Goal: Task Accomplishment & Management: Use online tool/utility

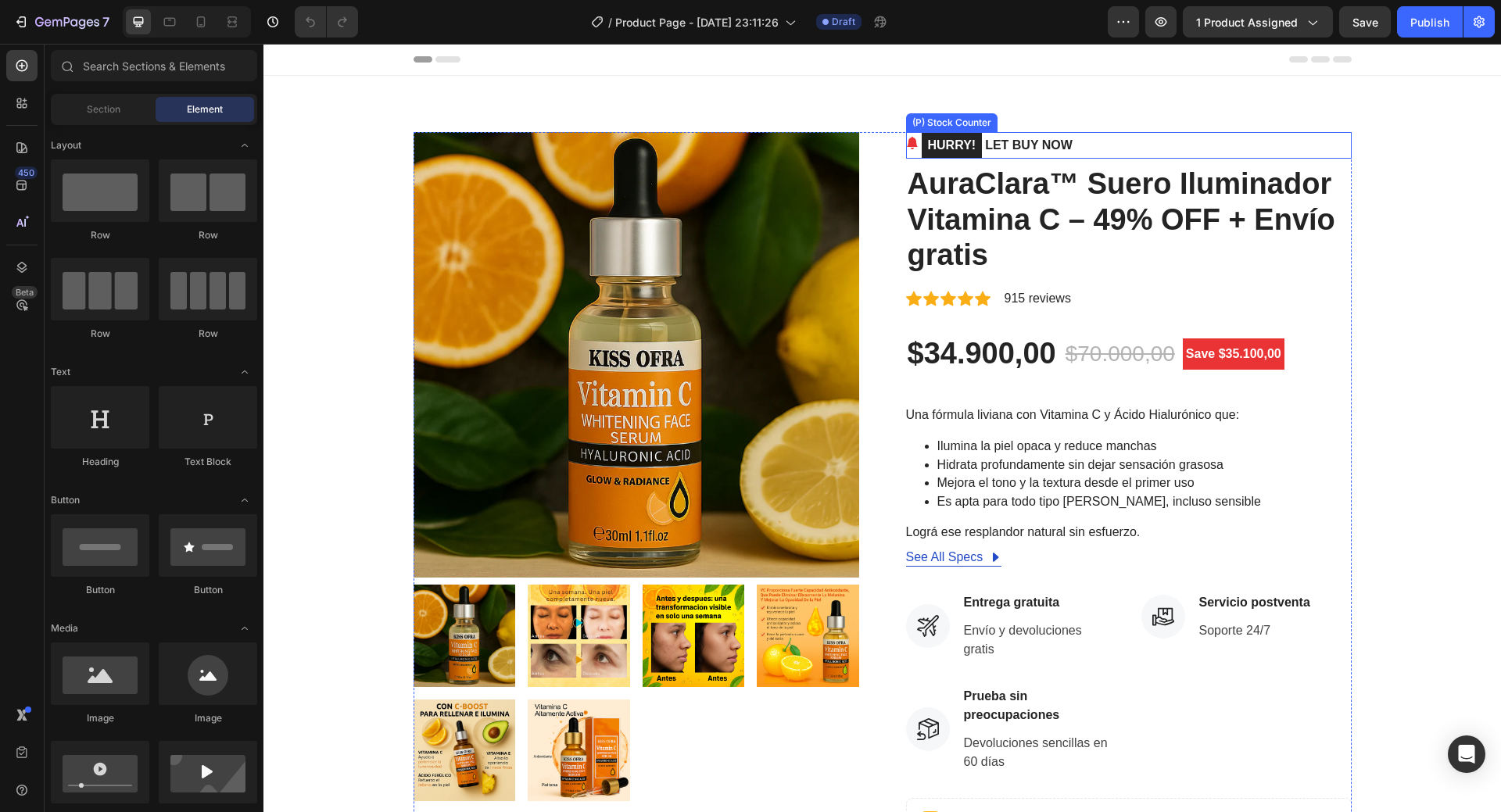
click at [937, 140] on mark "HURRY!" at bounding box center [952, 145] width 61 height 25
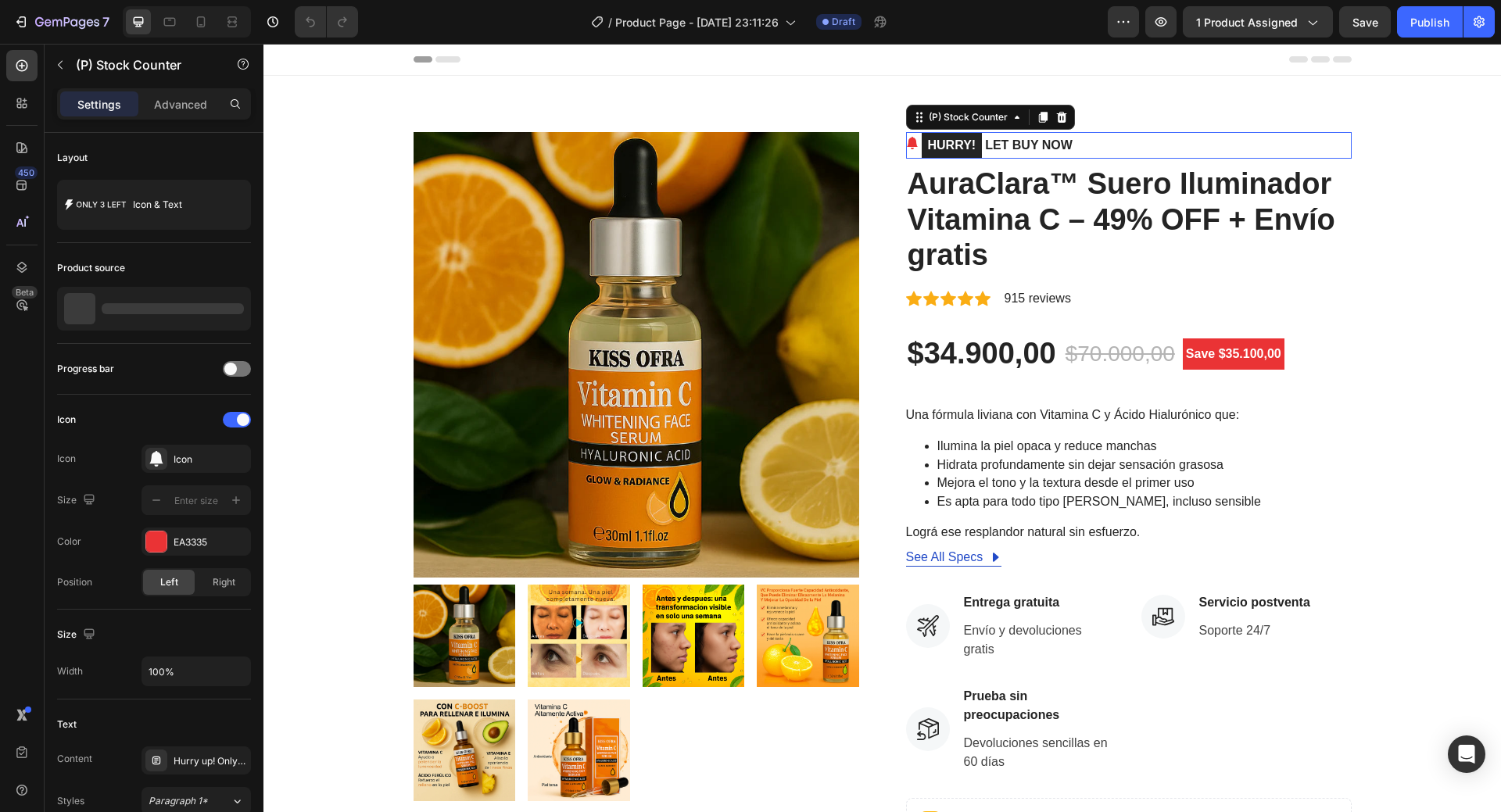
click at [937, 140] on mark "HURRY!" at bounding box center [952, 145] width 61 height 25
click at [940, 144] on mark "HURRY!" at bounding box center [952, 145] width 61 height 25
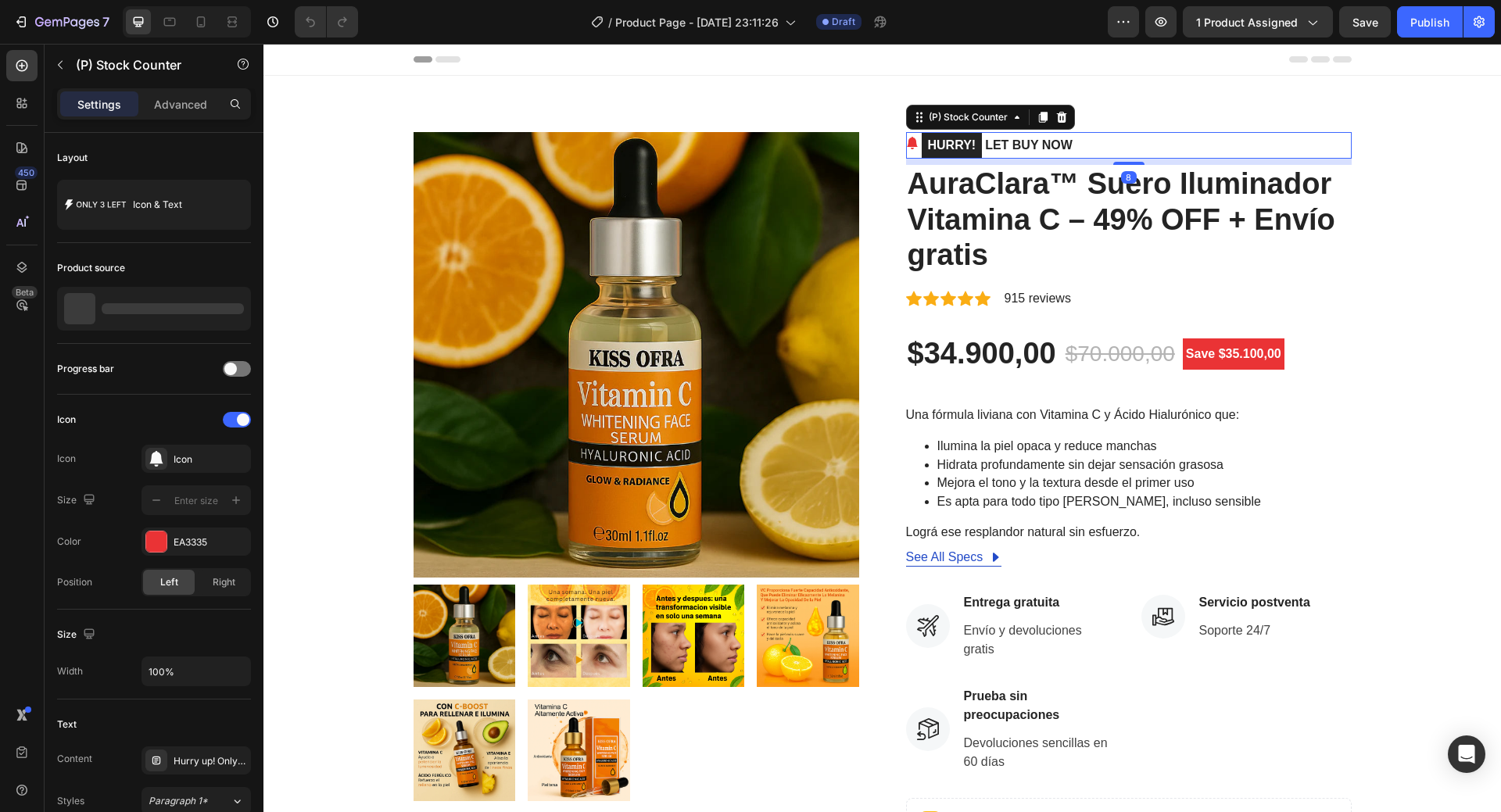
click at [940, 144] on mark "HURRY!" at bounding box center [952, 145] width 61 height 25
click at [1043, 137] on p "HURRY! LET BUY NOW" at bounding box center [997, 145] width 151 height 27
click at [907, 147] on icon at bounding box center [912, 143] width 11 height 12
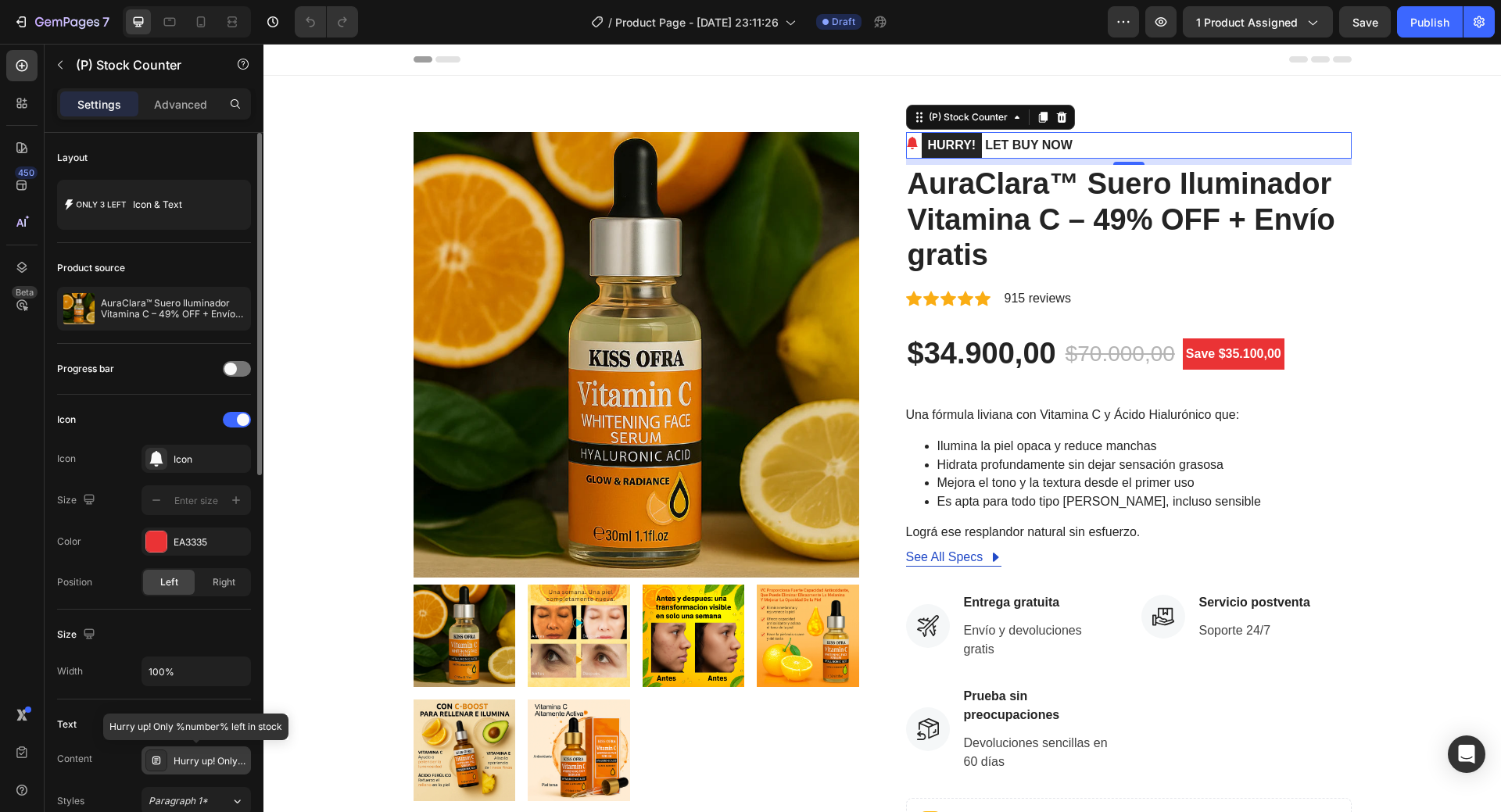
click at [169, 761] on div "Hurry up! Only %number% left in stock" at bounding box center [196, 761] width 109 height 28
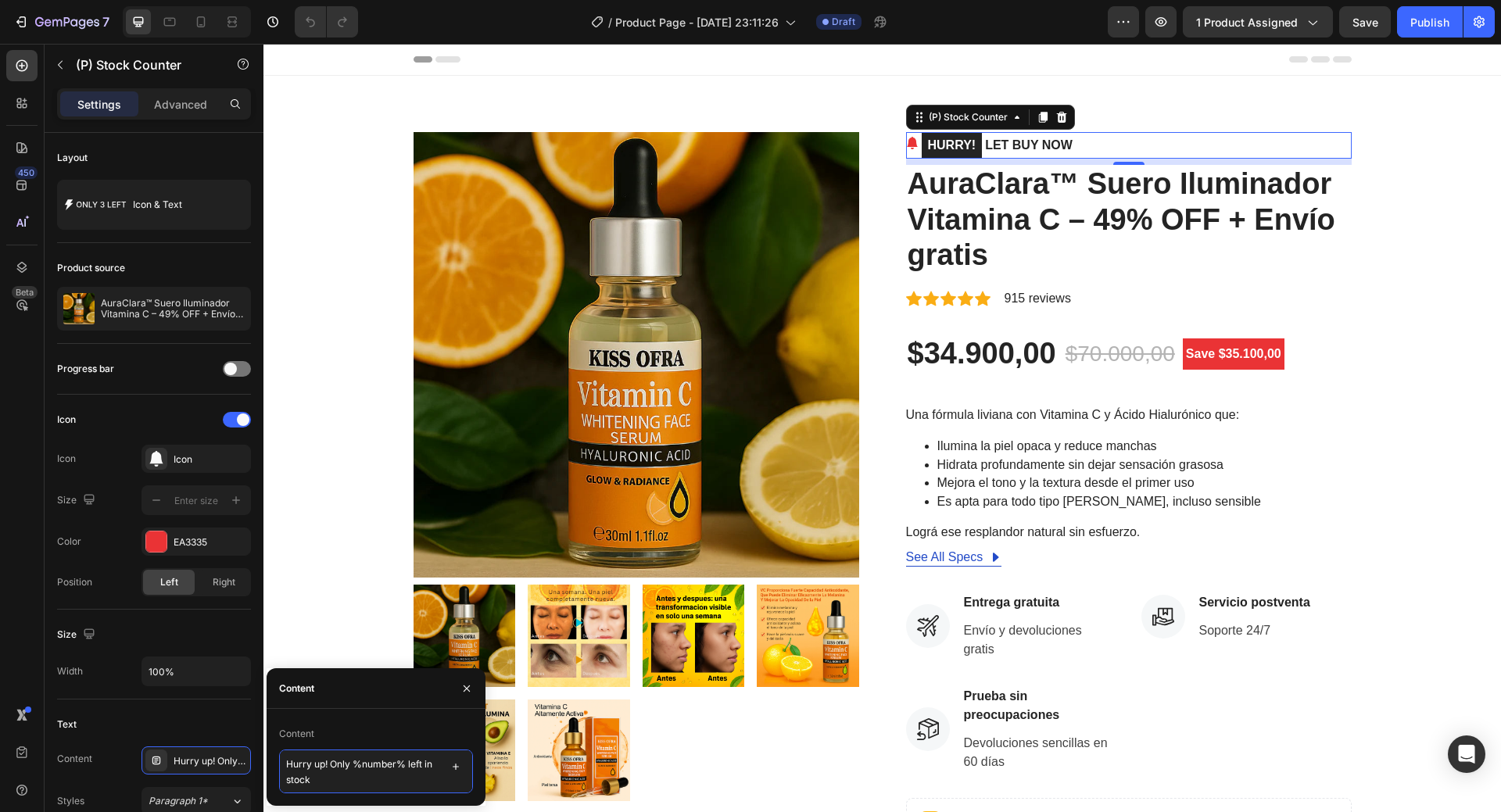
click at [306, 761] on textarea "Hurry up! Only %number% left in stock" at bounding box center [376, 771] width 194 height 44
paste textarea "¡Date prisa! Solo quedan %number% e"
type textarea "¡Date prisa! Solo quedan %number% en stock"
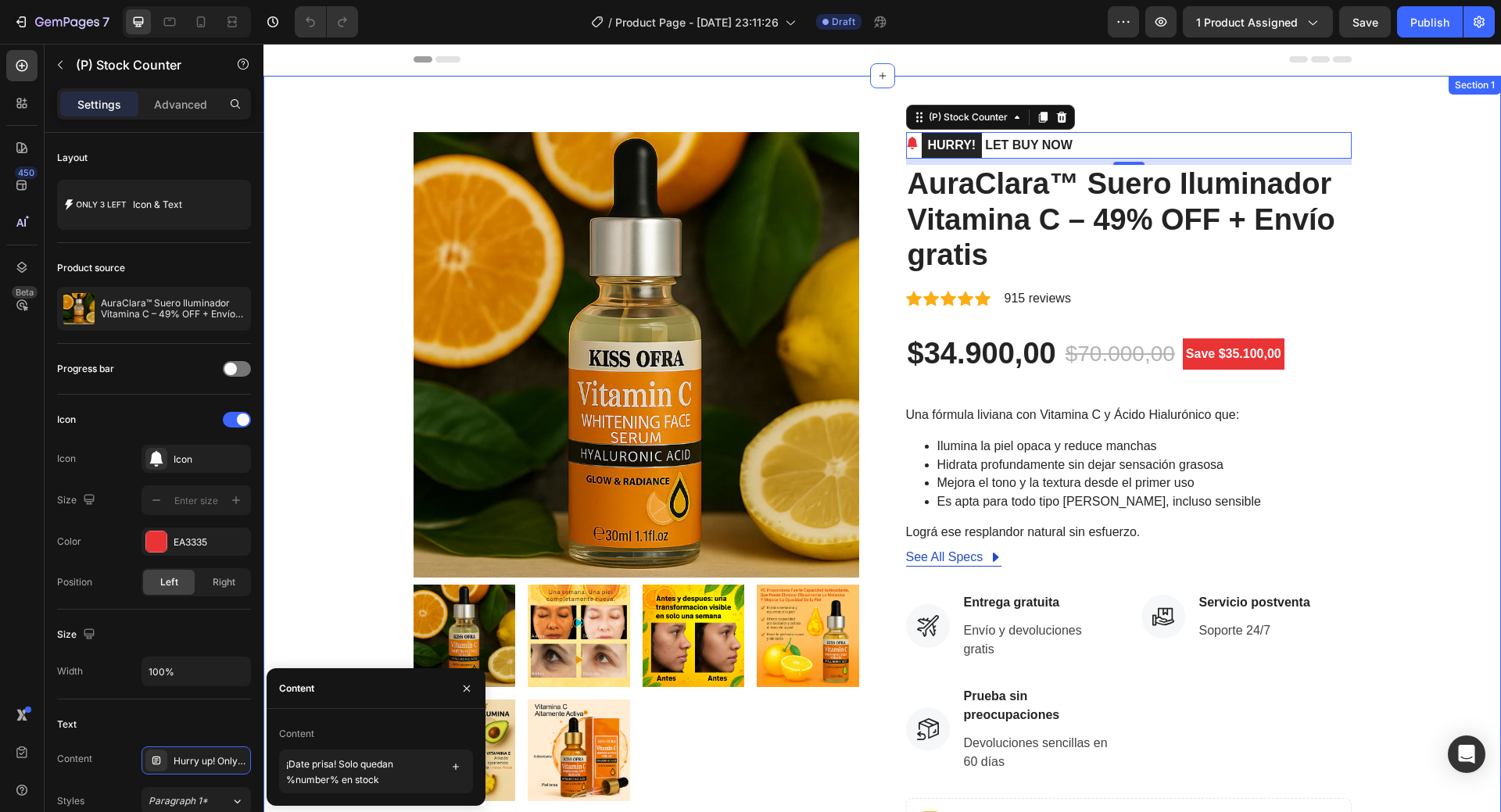
click at [322, 607] on div "Product Images HURRY! LET BUY NOW (P) Stock Counter 8 AuraClara™ Suero Iluminad…" at bounding box center [882, 607] width 1214 height 950
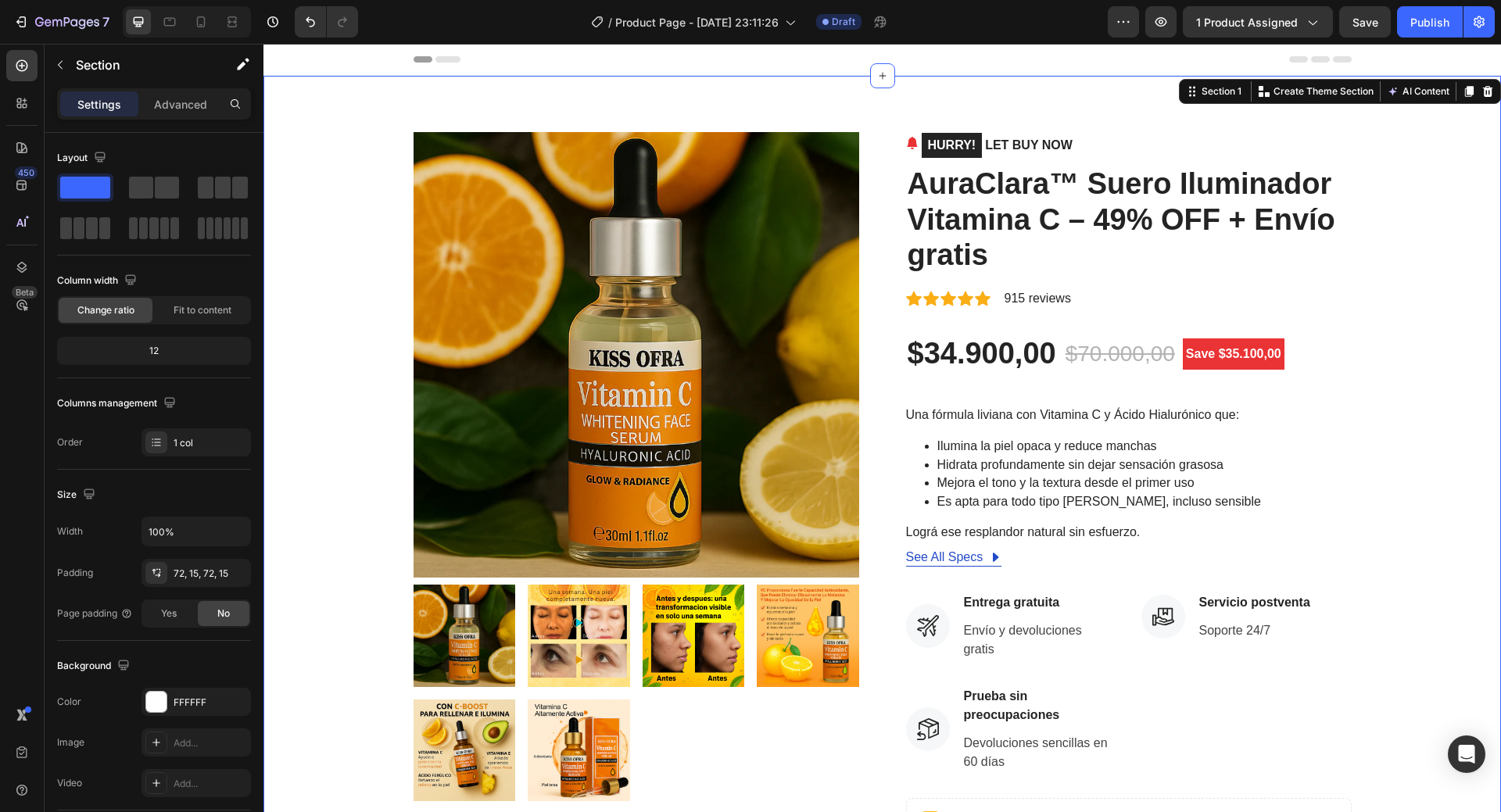
click at [1356, 507] on div "Product Images HURRY! LET BUY NOW (P) Stock Counter AuraClara™ Suero Iluminador…" at bounding box center [882, 607] width 1214 height 950
click at [1022, 150] on p "HURRY! LET BUY NOW" at bounding box center [997, 145] width 151 height 27
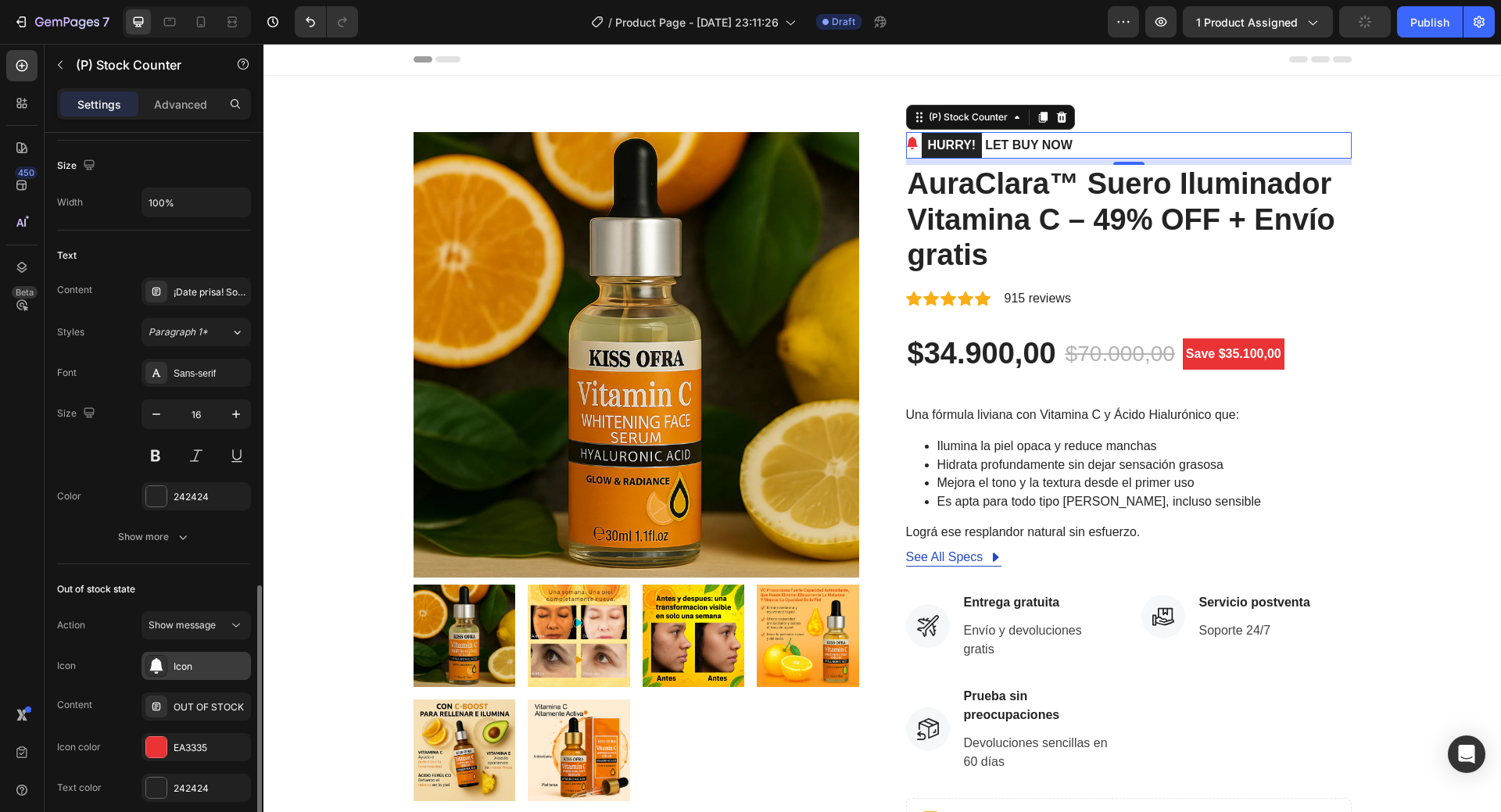
scroll to position [781, 0]
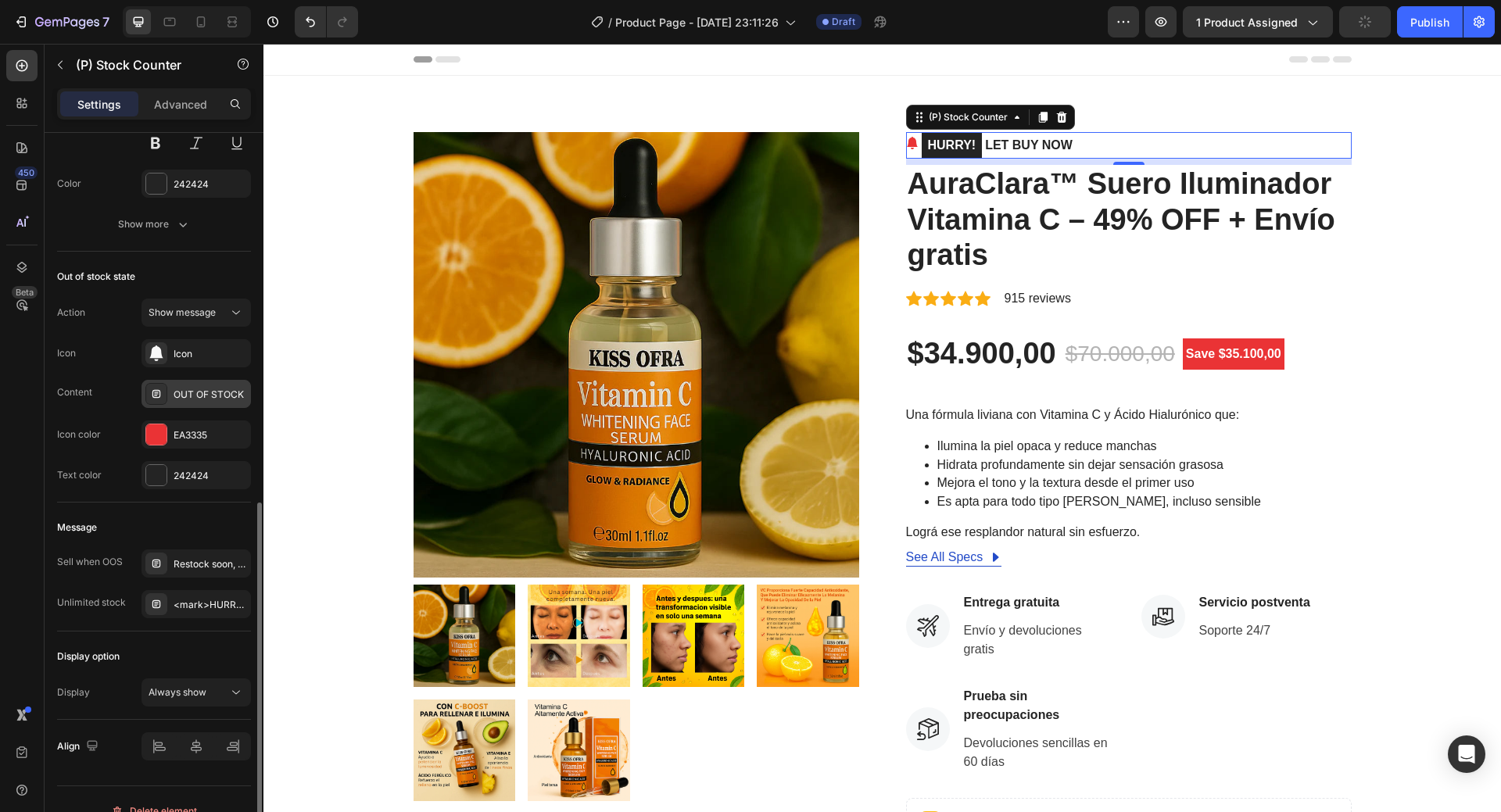
click at [189, 399] on div "OUT OF STOCK" at bounding box center [210, 394] width 74 height 14
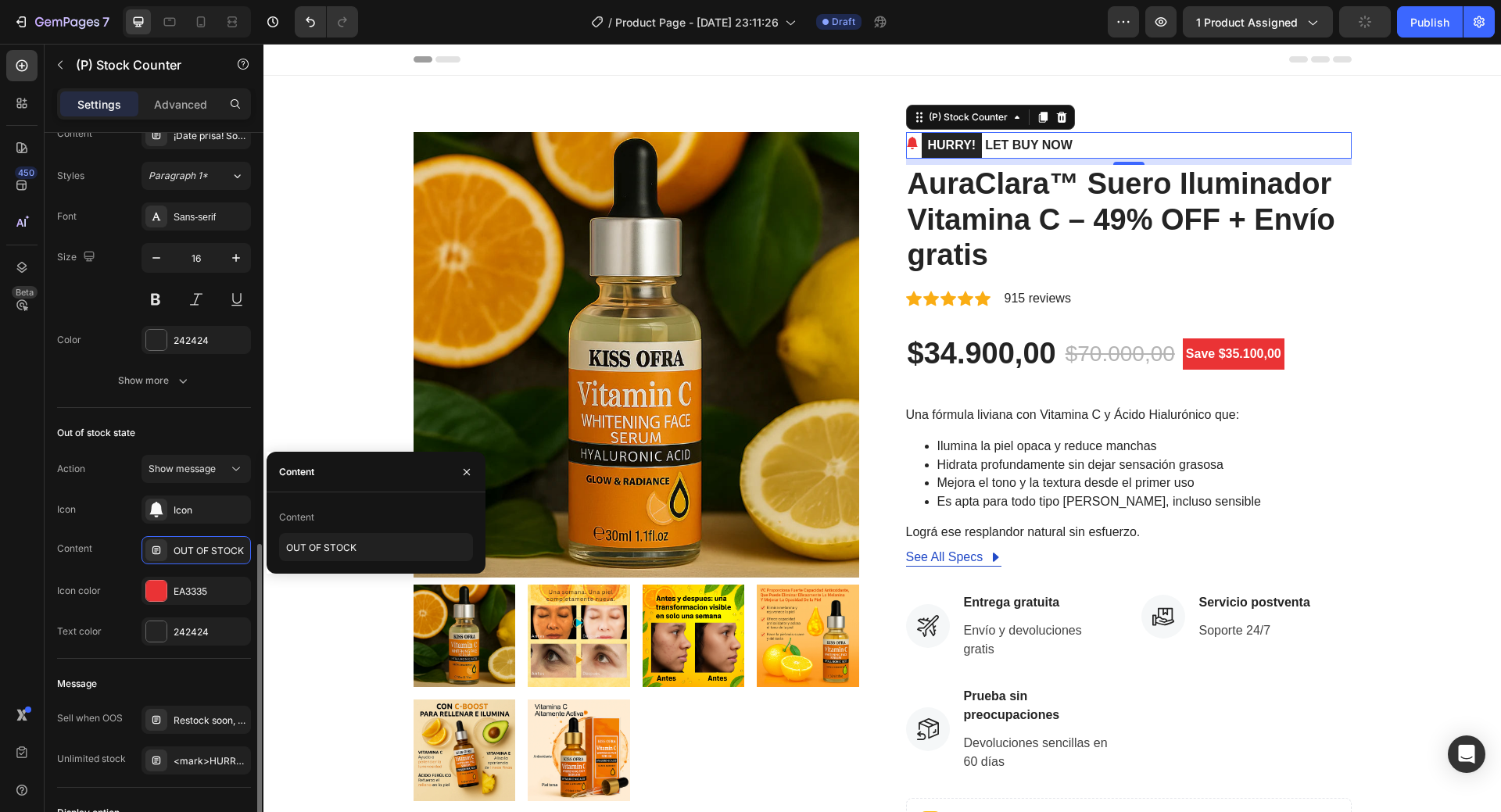
scroll to position [703, 0]
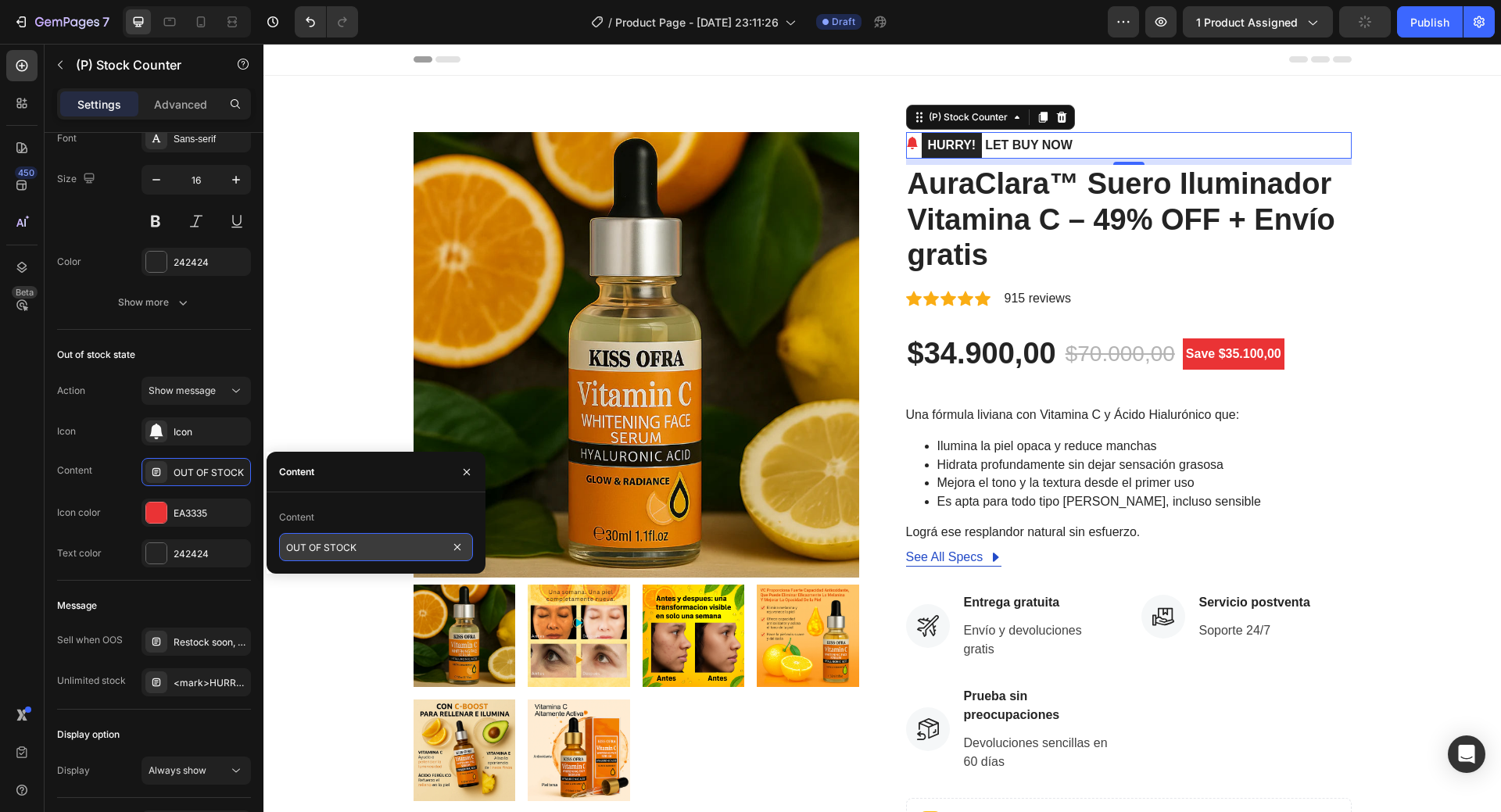
click at [335, 550] on input "OUT OF STOCK" at bounding box center [376, 547] width 194 height 28
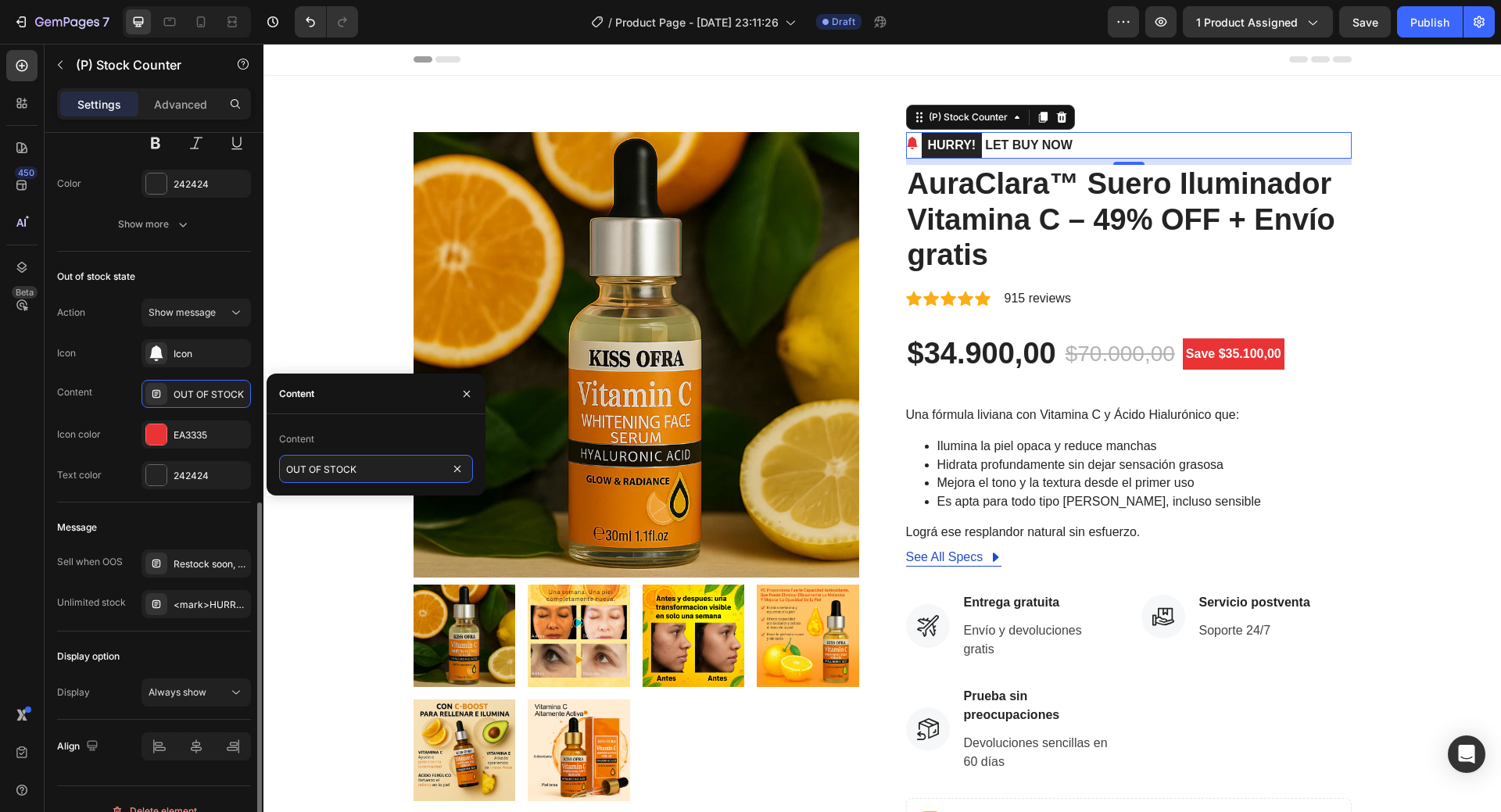
scroll to position [805, 0]
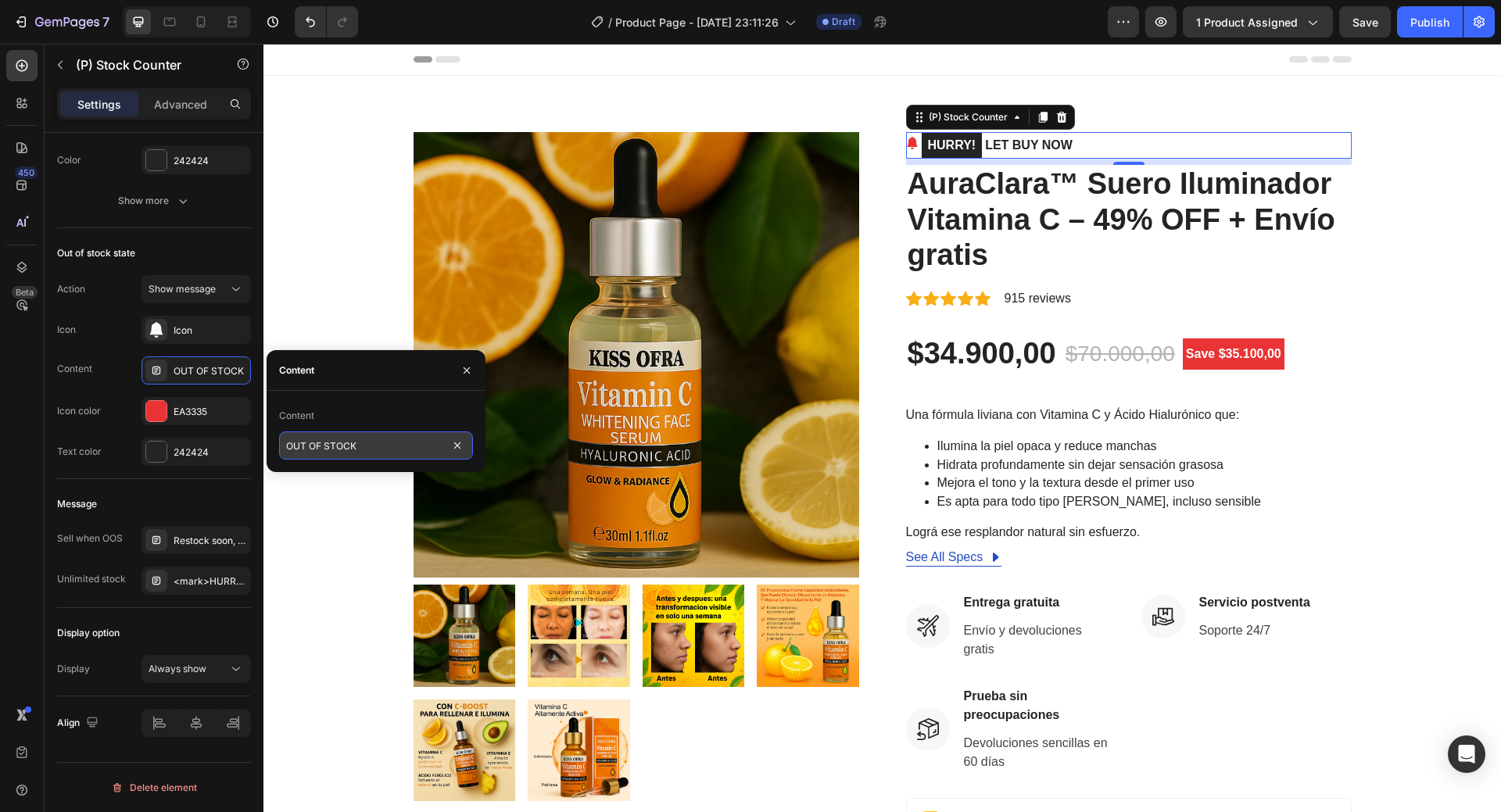
paste input "Sin existencias"
type input "Sin existencias"
click at [221, 476] on div "Out of stock state Action Show message Icon Icon Content OUT OF STOCK Icon colo…" at bounding box center [154, 353] width 194 height 251
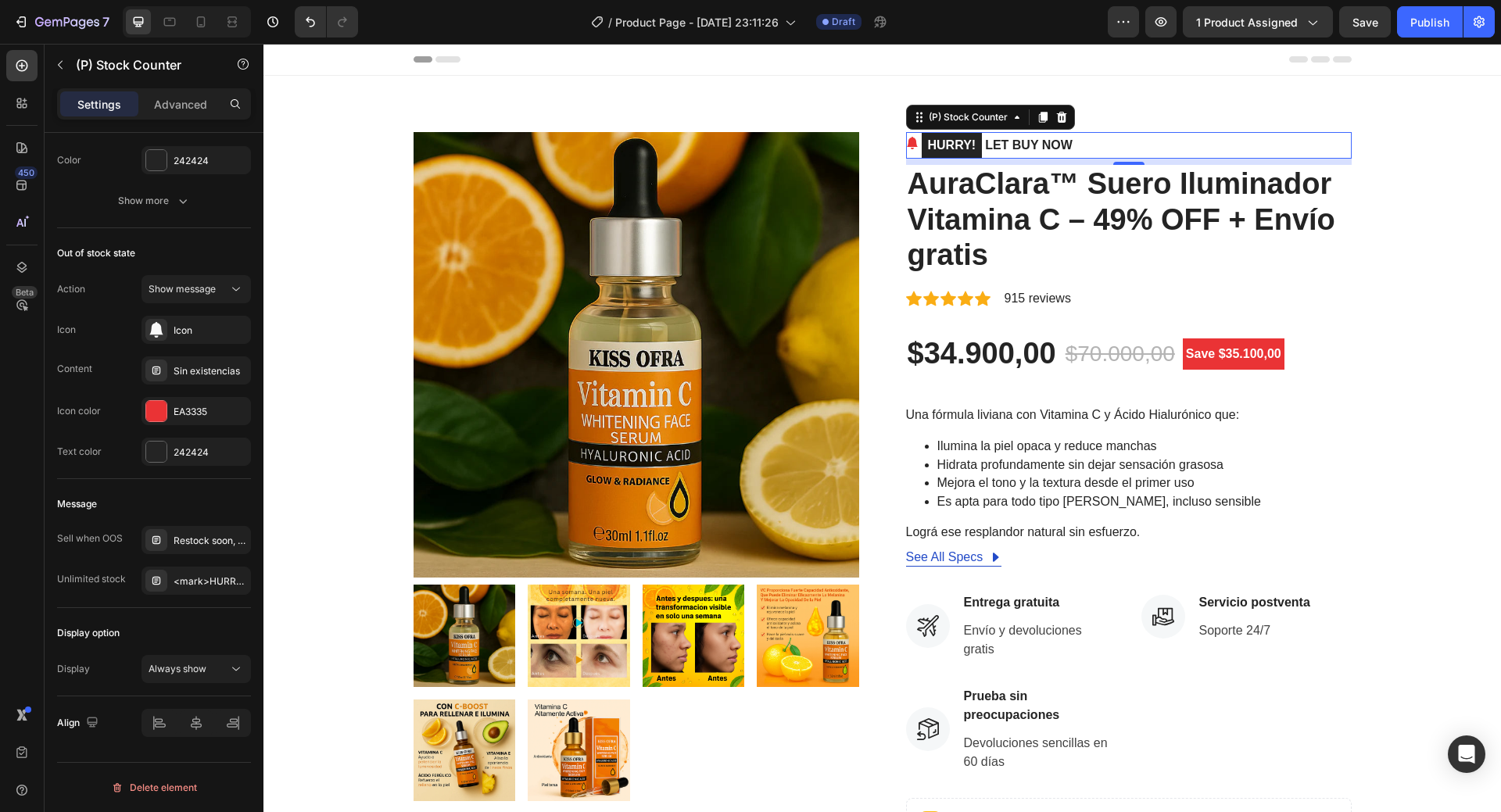
click at [1000, 127] on div "(P) Stock Counter" at bounding box center [990, 117] width 169 height 25
click at [192, 669] on span "Always show" at bounding box center [177, 669] width 58 height 12
click at [200, 590] on div "<mark>HURRY!</mark> LET BUY NOW" at bounding box center [196, 581] width 109 height 28
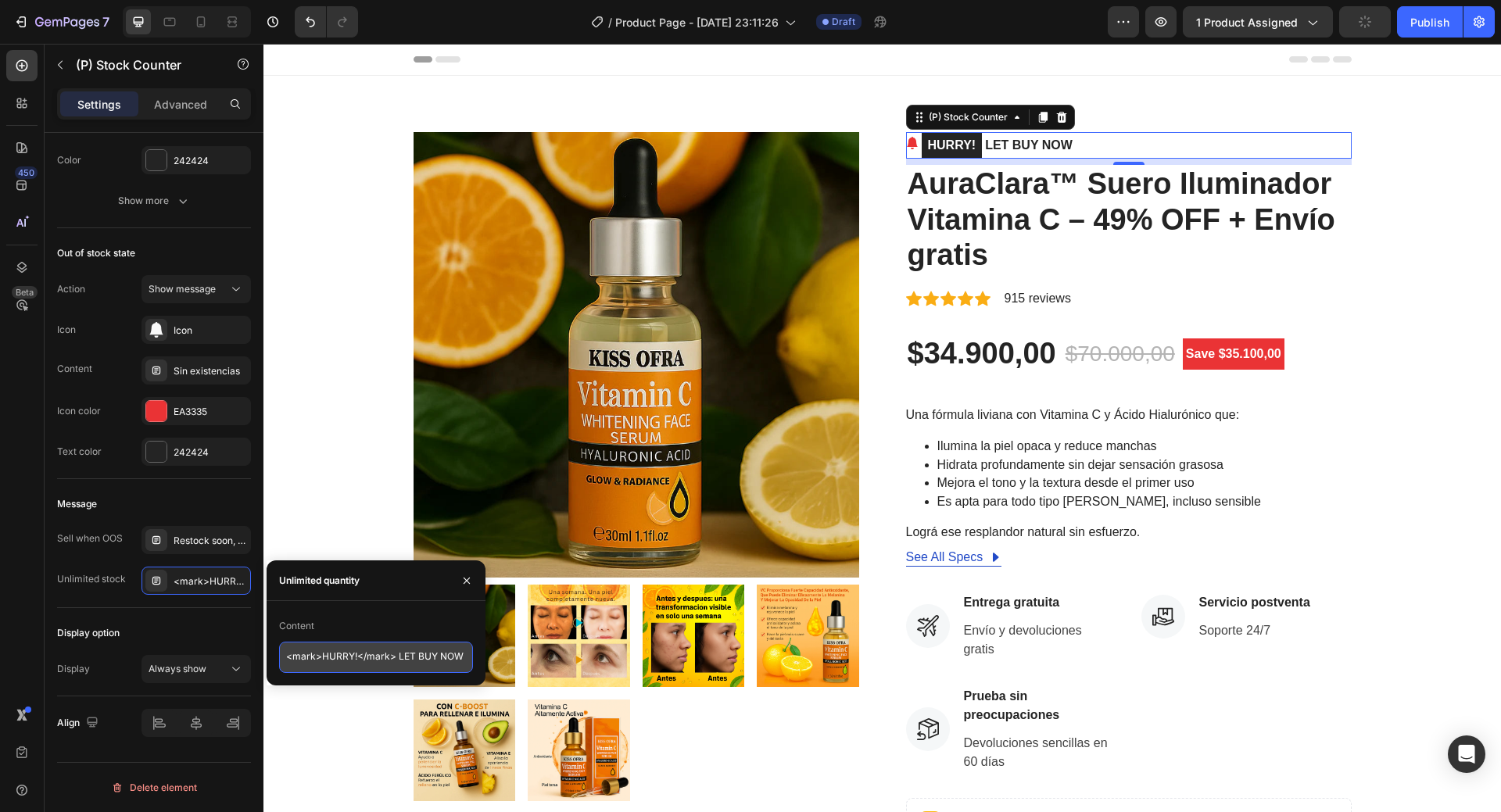
click at [349, 665] on textarea "<mark>HURRY!</mark> LET BUY NOW" at bounding box center [376, 657] width 194 height 31
paste textarea "¡RÁPIDO!</mark> COMPRA AHORA"
type textarea "<mark>¡RÁPIDO!</mark> COMPRA AHORA"
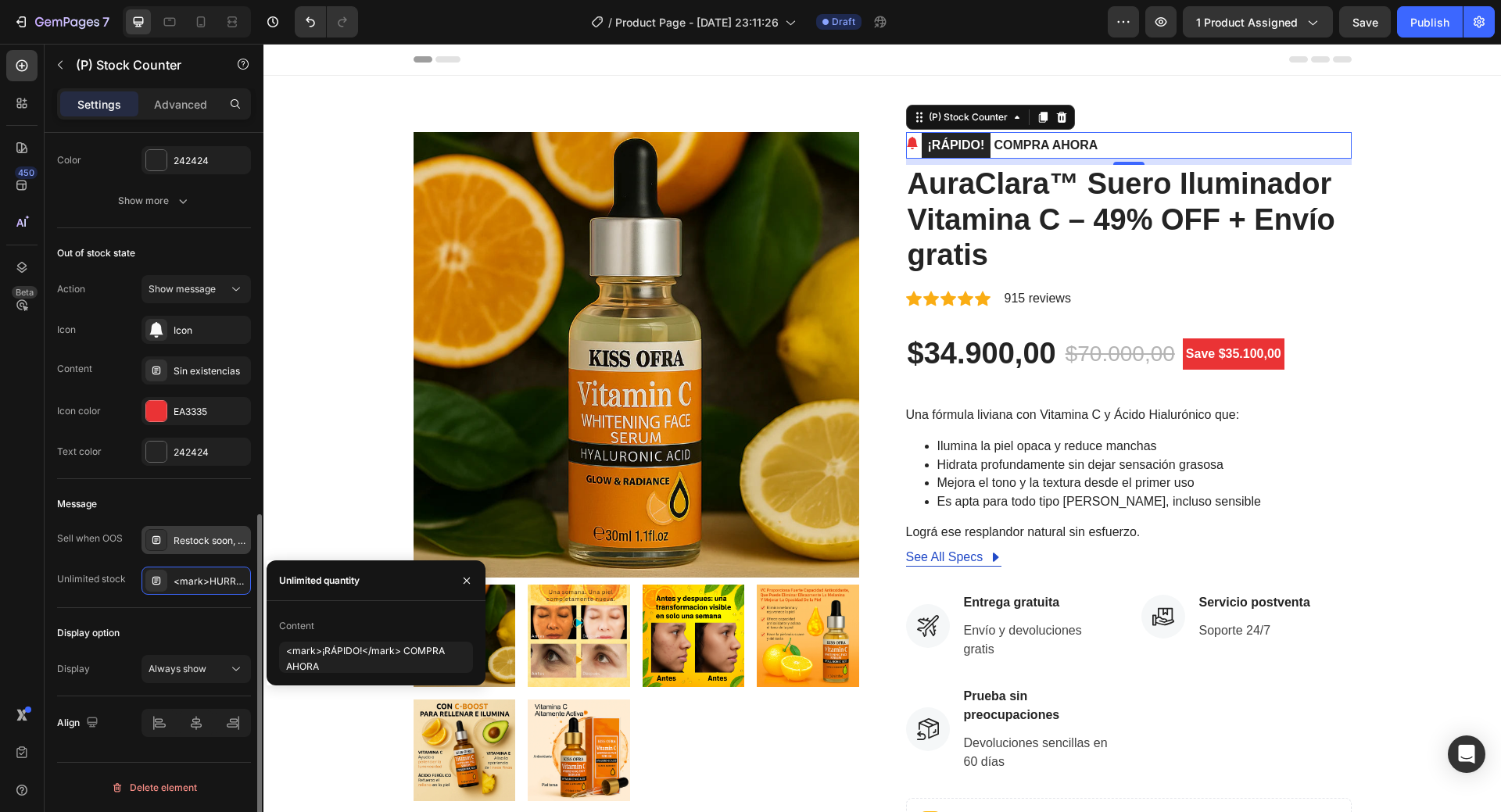
click at [182, 534] on div "Restock soon, PREORDER NOW!" at bounding box center [210, 540] width 74 height 14
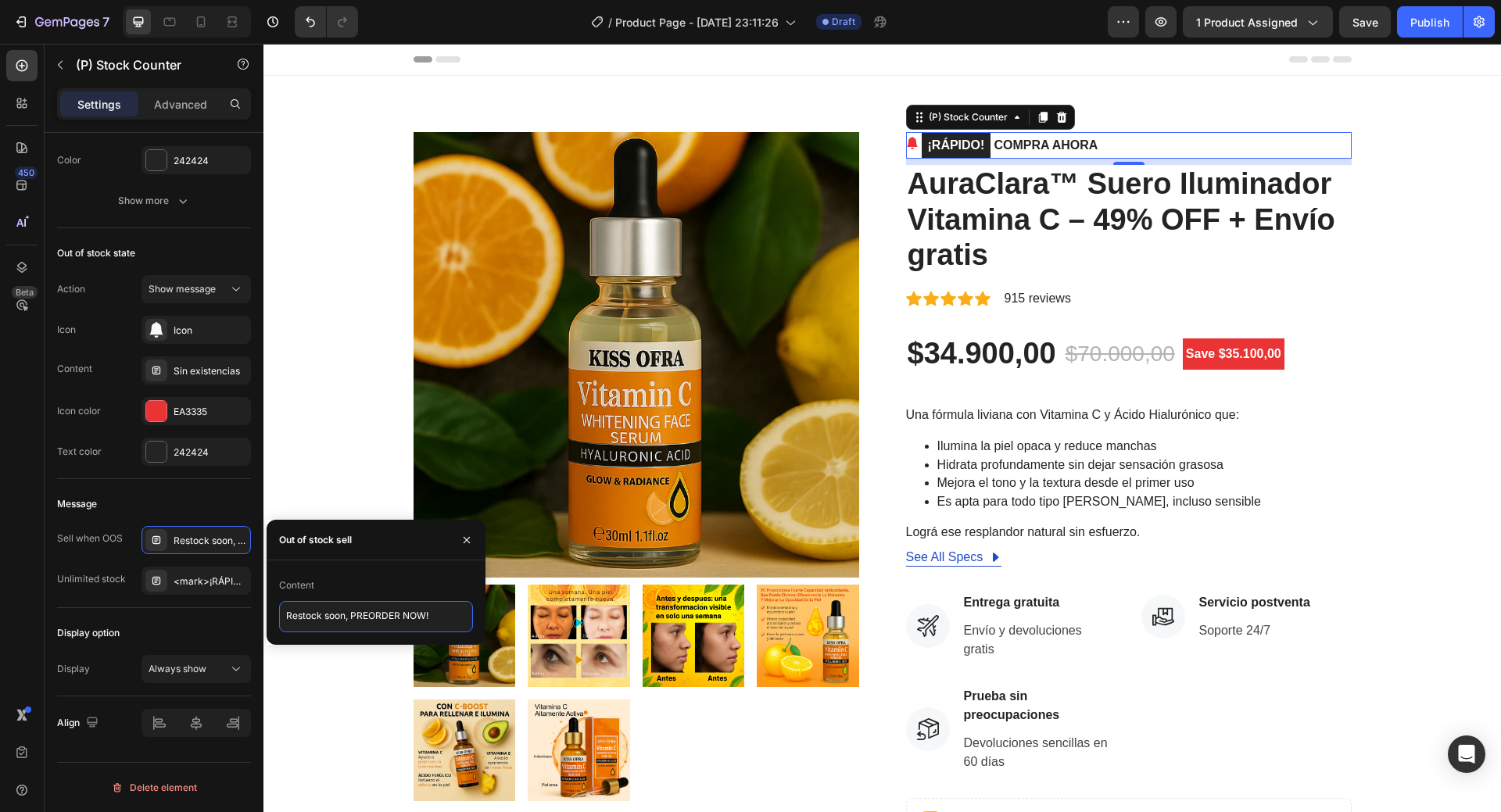
click at [350, 621] on textarea "Restock soon, PREORDER NOW!" at bounding box center [376, 616] width 194 height 31
paste textarea "abastecimiento pronto, ¡RESÉRVALO AHORA"
type textarea "Reabastecimiento pronto, ¡RESÉRVALO AHORA!"
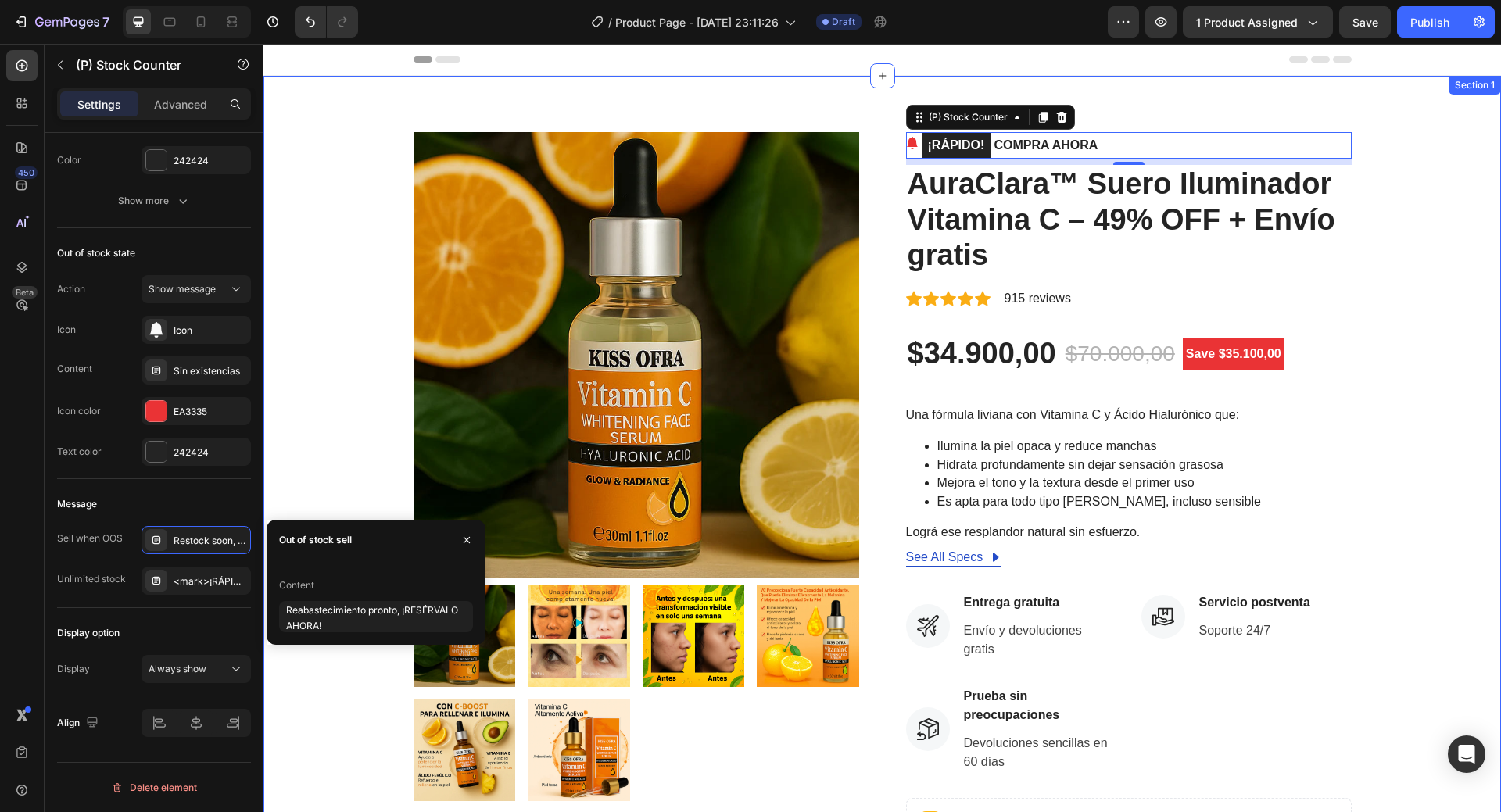
click at [326, 435] on div "Product Images ¡RÁPIDO! COMPRA AHORA (P) Stock Counter 8 AuraClara™ Suero Ilumi…" at bounding box center [882, 607] width 1214 height 950
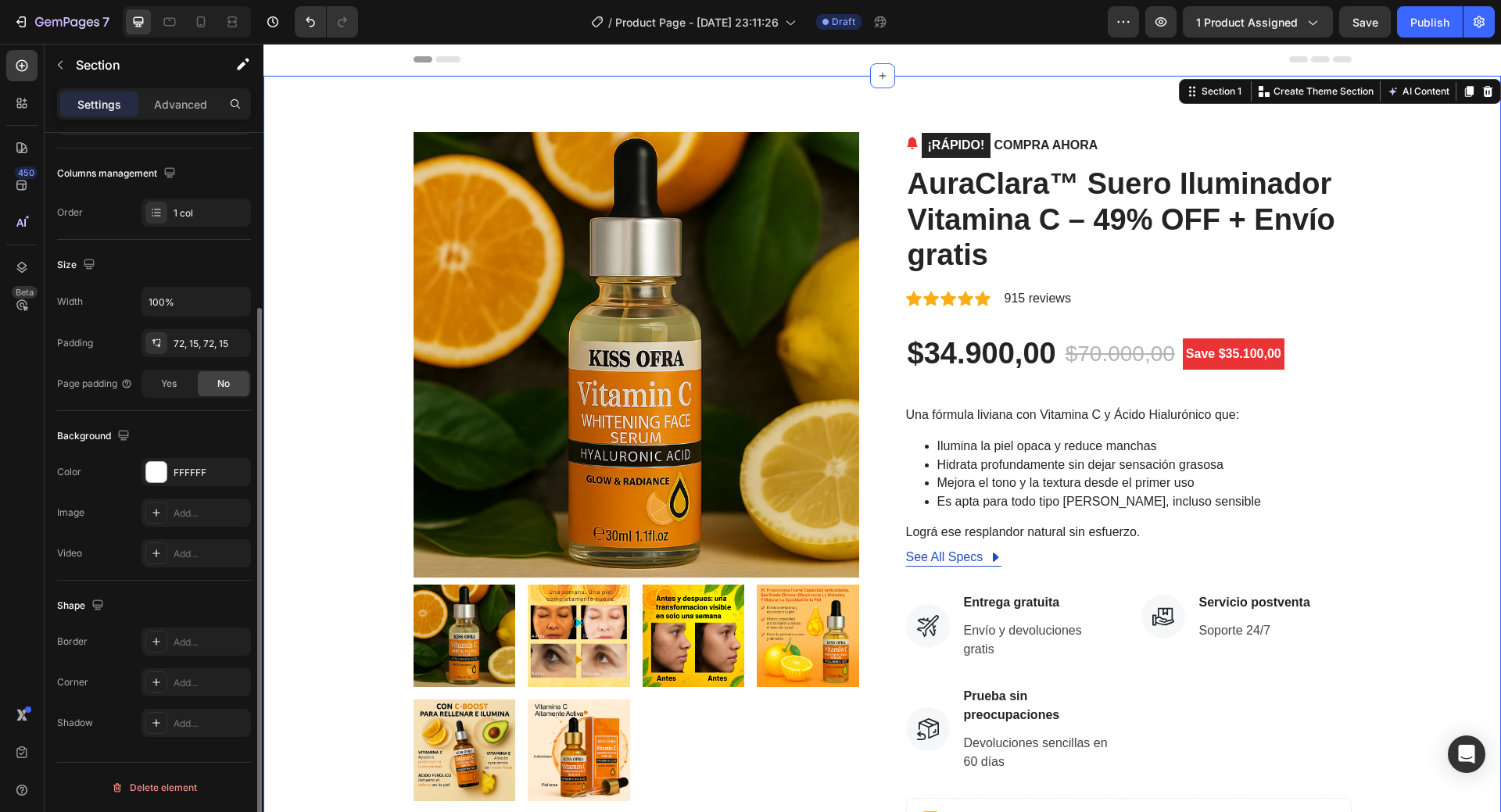
scroll to position [0, 0]
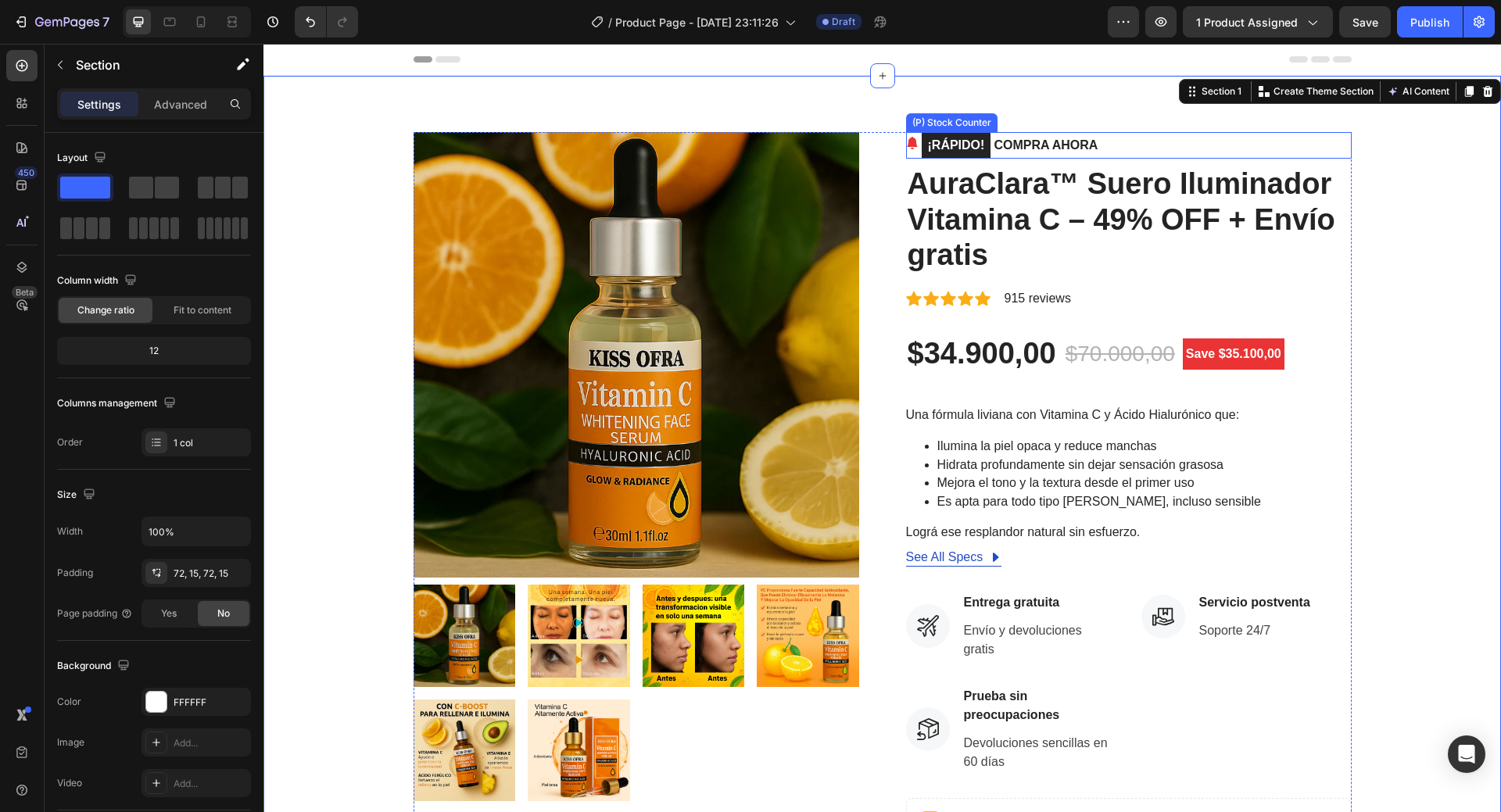
click at [1029, 141] on p "¡RÁPIDO! COMPRA AHORA" at bounding box center [1010, 145] width 177 height 27
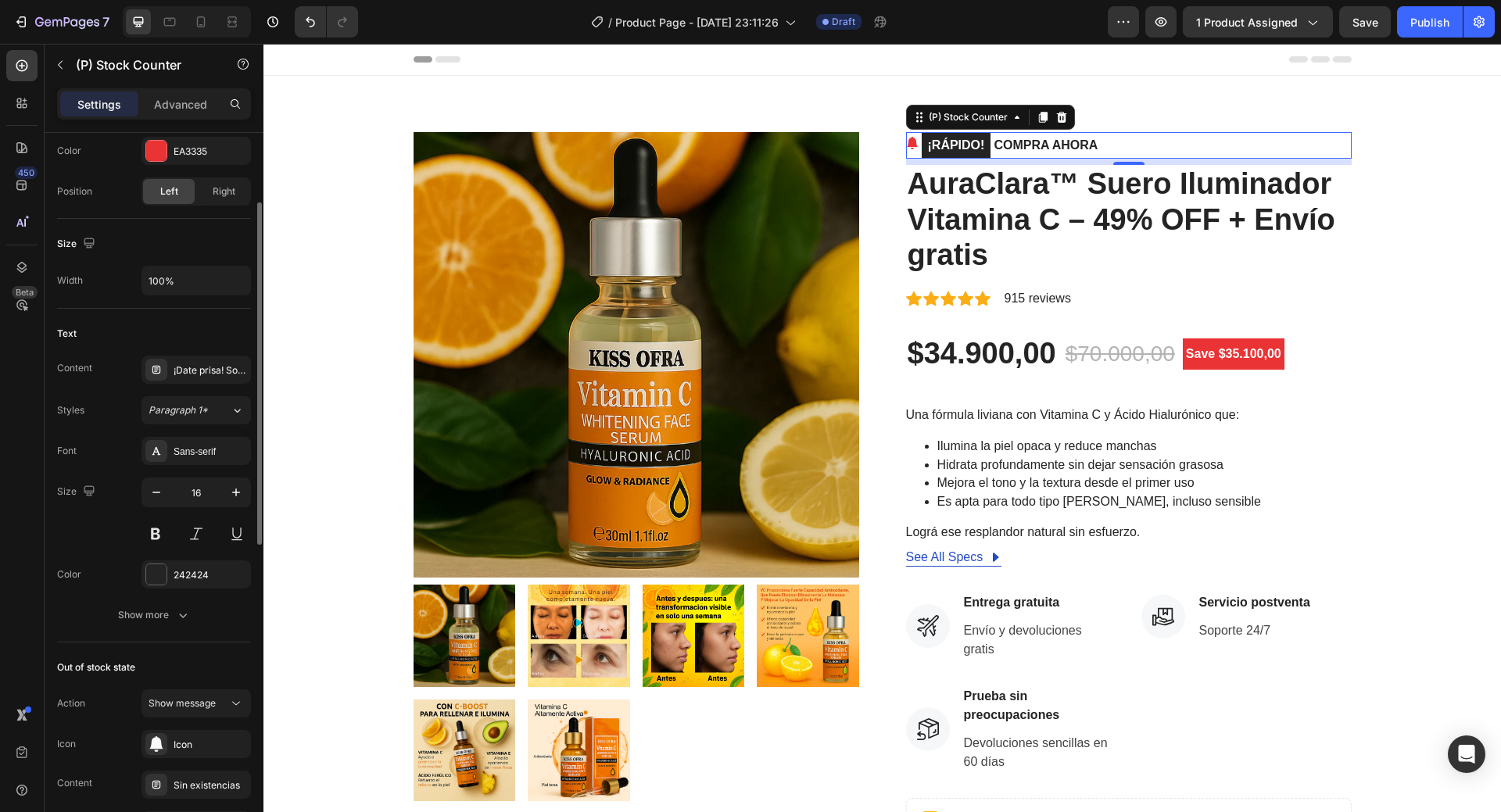
scroll to position [547, 0]
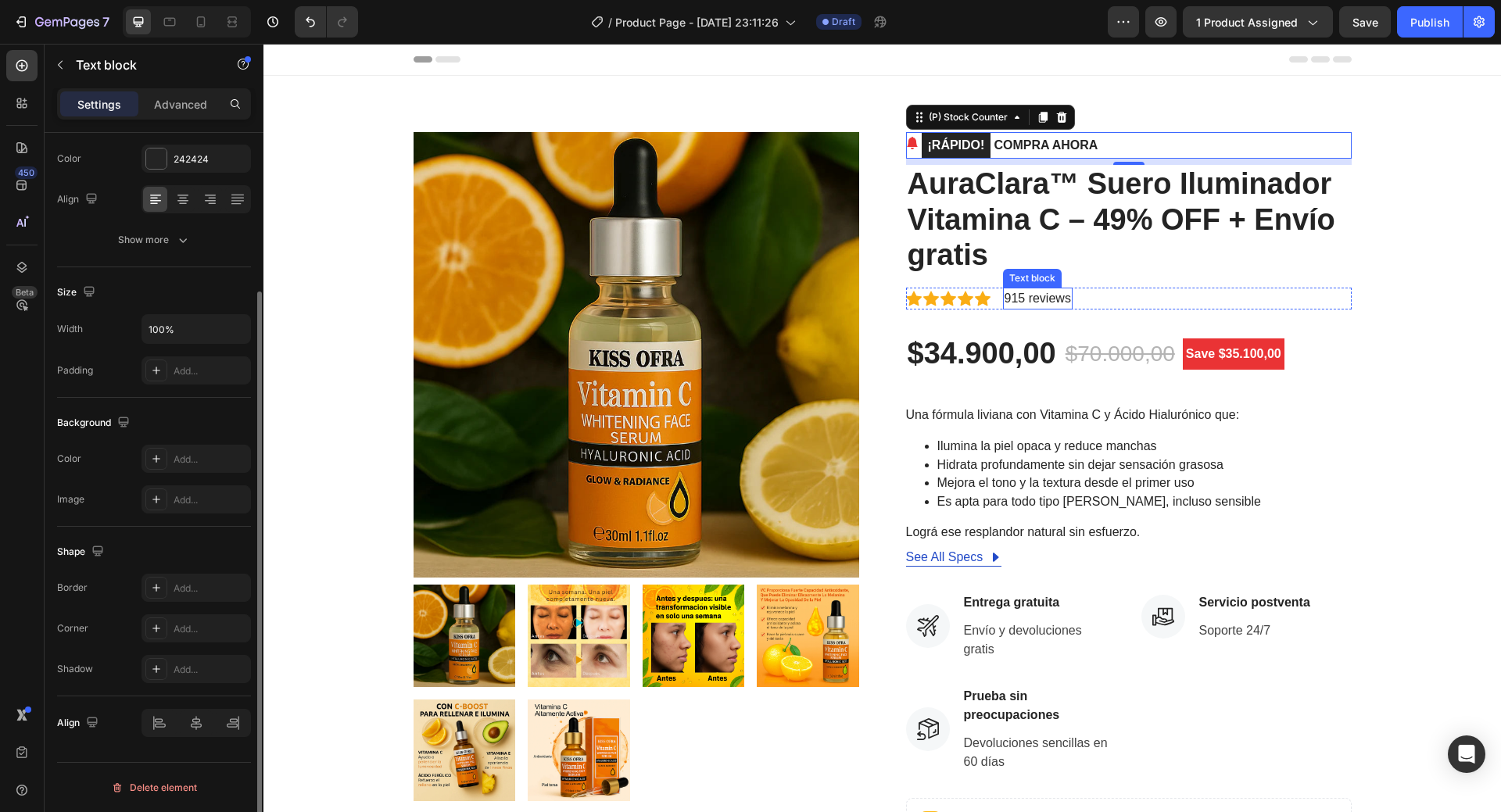
click at [1044, 298] on p "915 reviews" at bounding box center [1038, 298] width 66 height 19
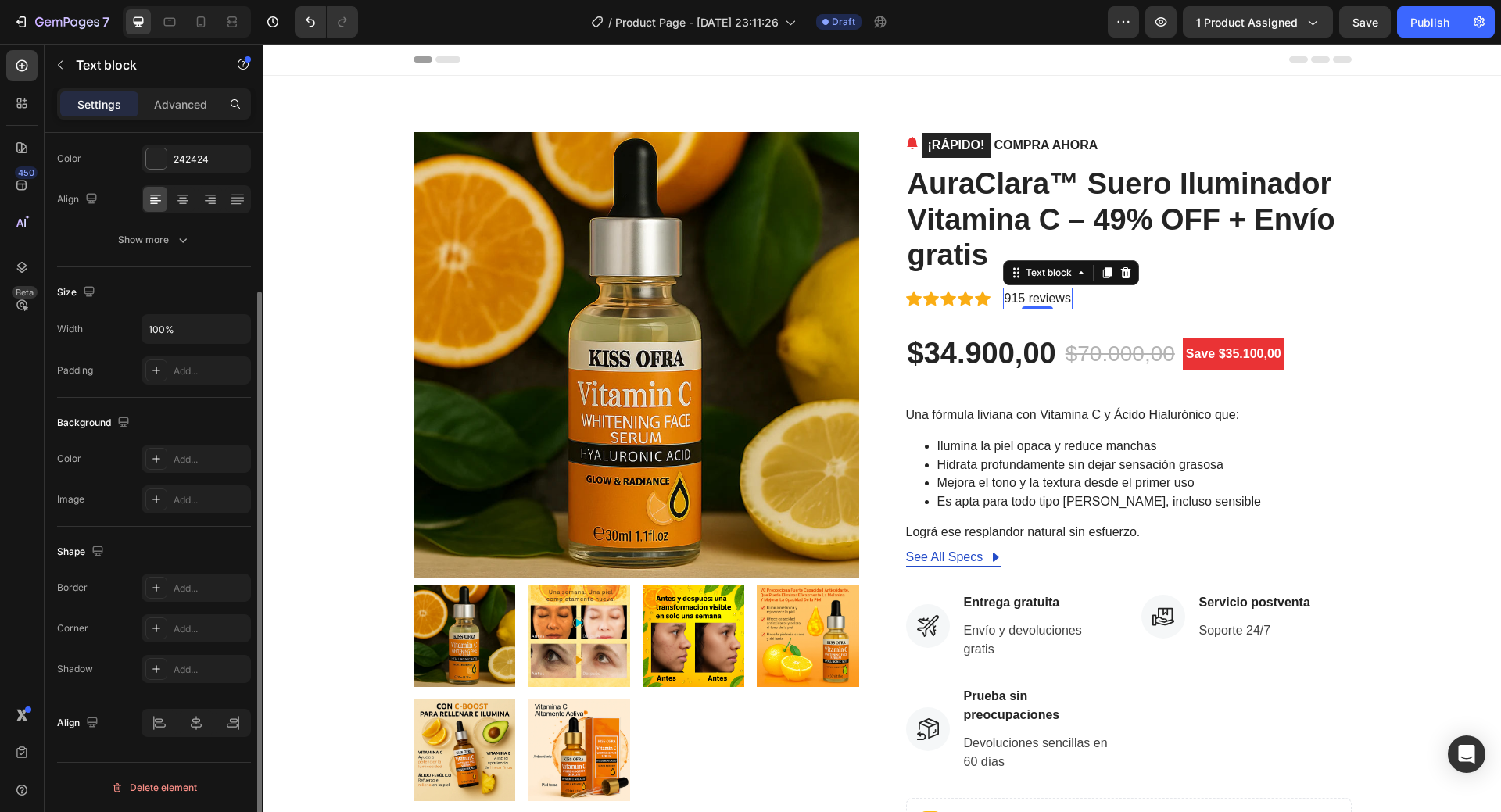
scroll to position [0, 0]
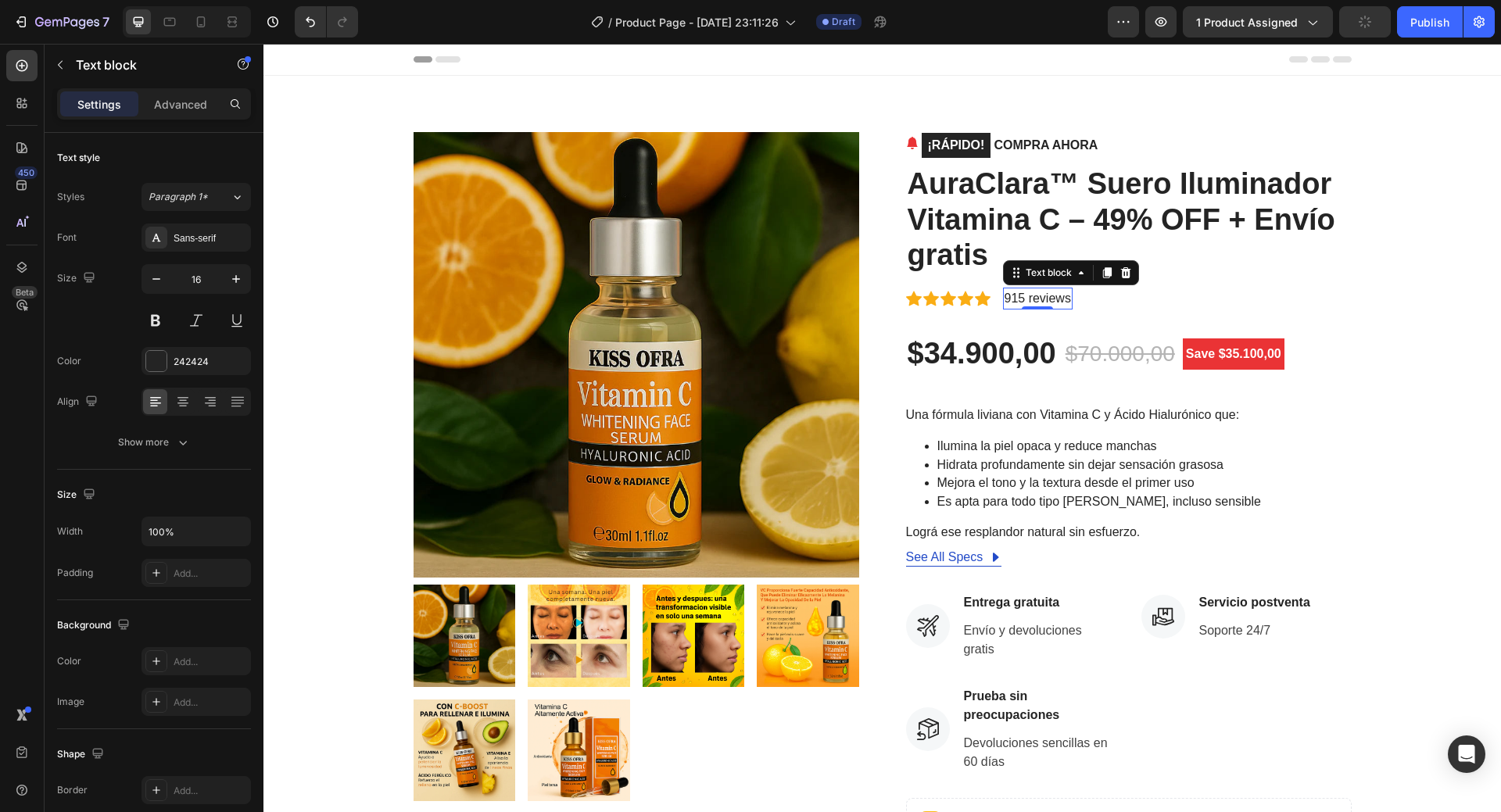
click at [1044, 298] on p "915 reviews" at bounding box center [1038, 298] width 66 height 19
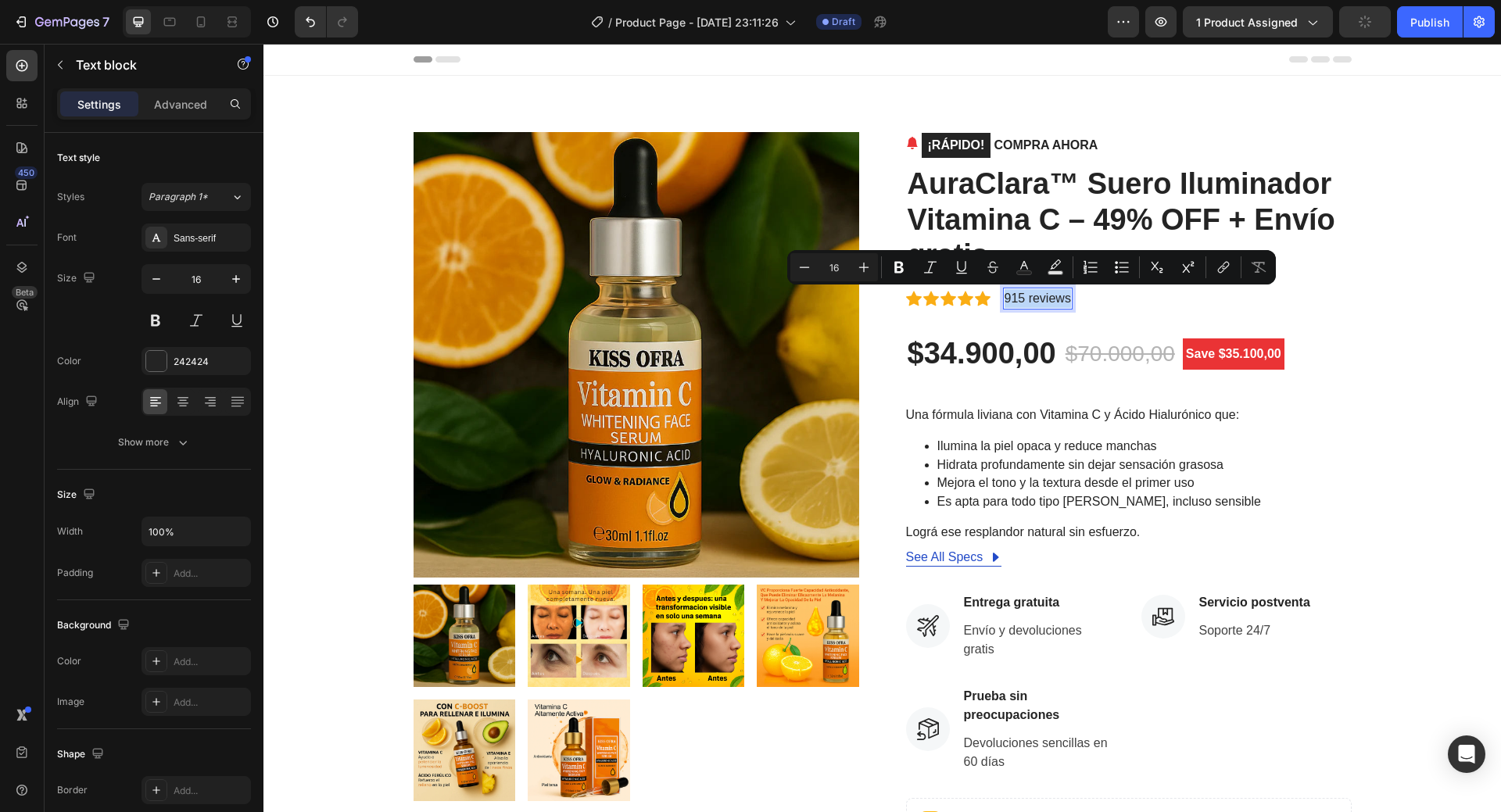
click at [1044, 298] on p "915 reviews" at bounding box center [1038, 298] width 66 height 19
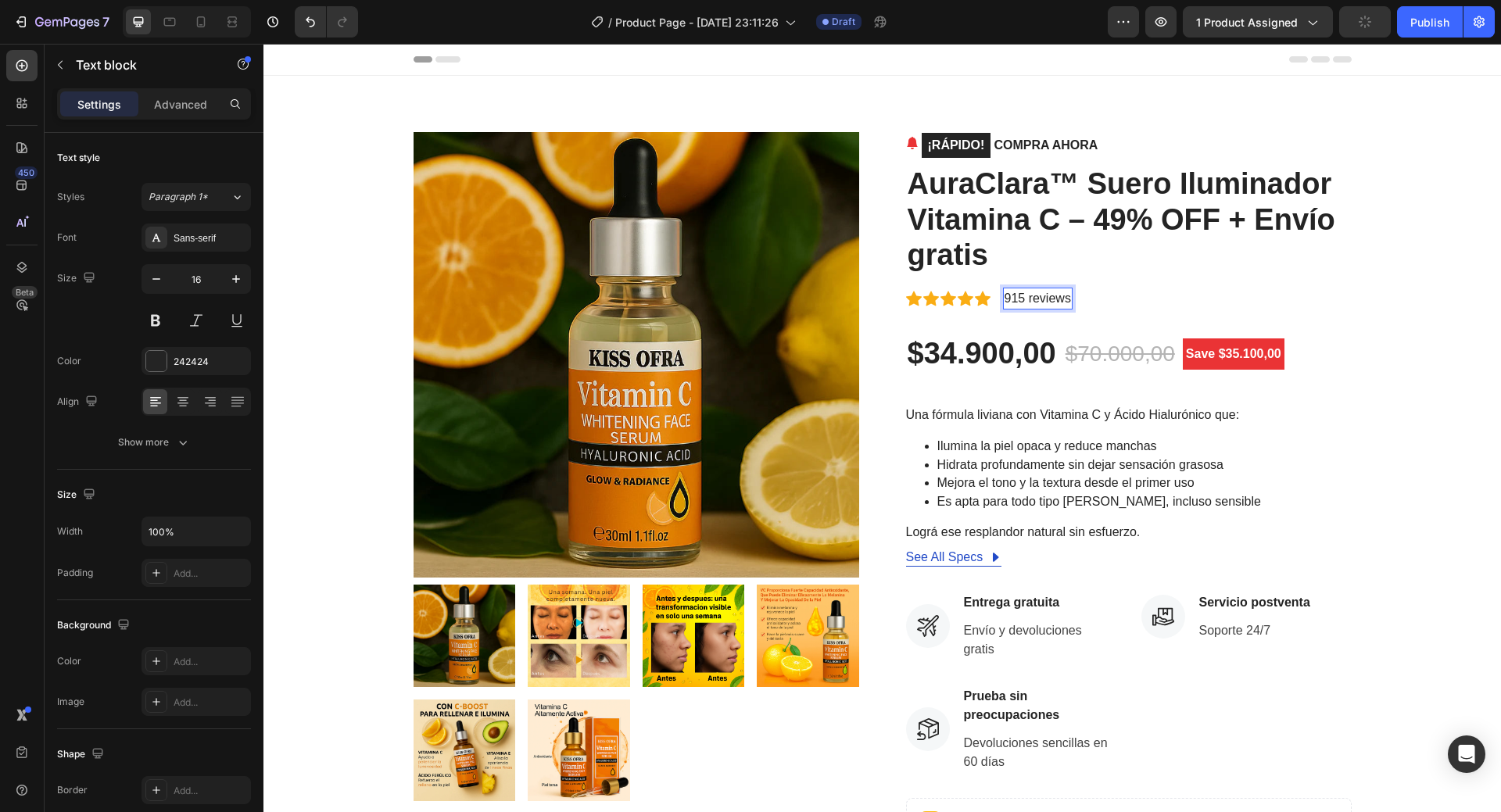
click at [1044, 298] on p "915 reviews" at bounding box center [1038, 298] width 66 height 19
copy p "915 reviews"
click at [1195, 354] on pre "Save $35.100,00" at bounding box center [1233, 354] width 102 height 31
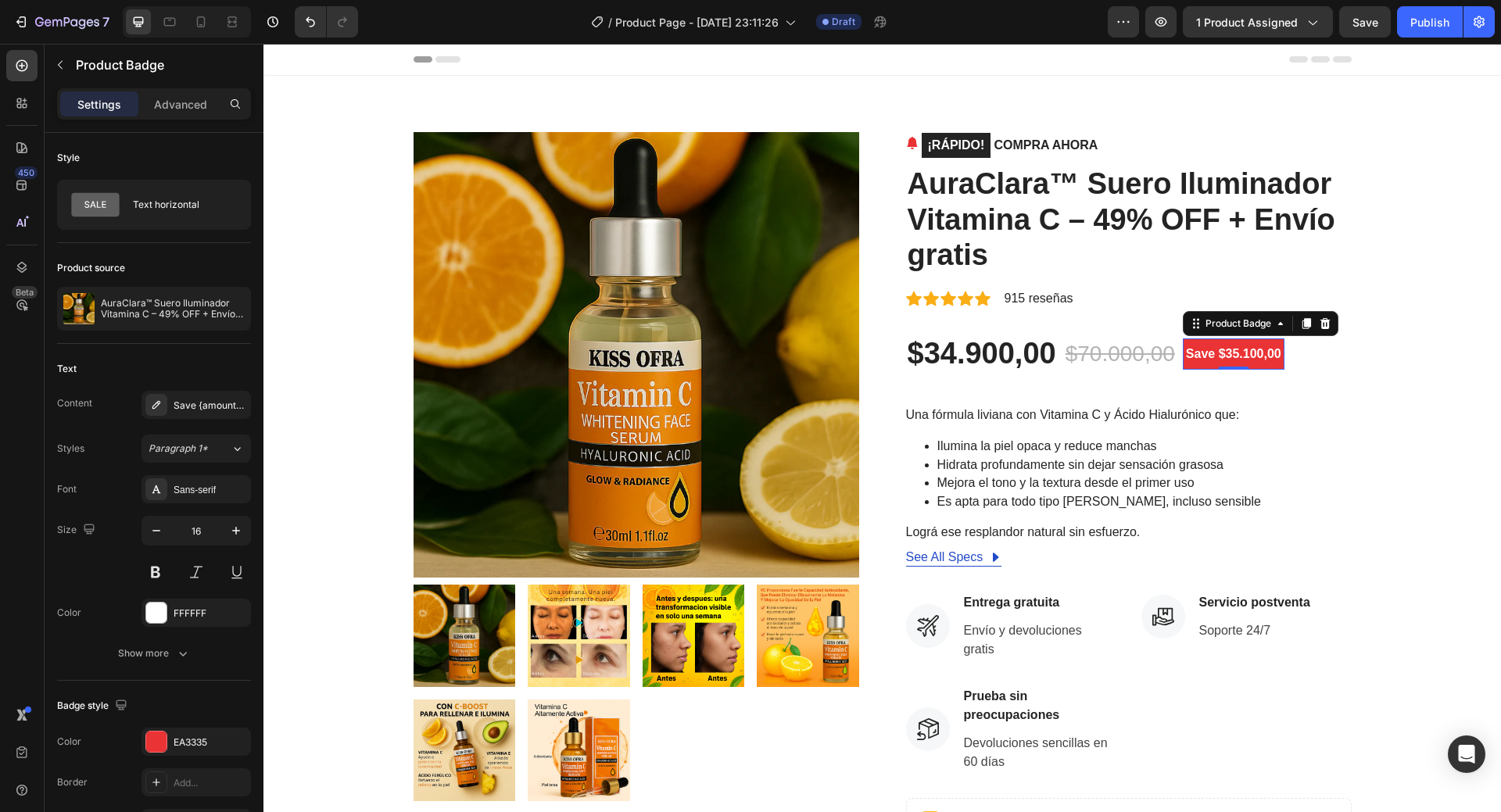
click at [1195, 354] on pre "Save $35.100,00" at bounding box center [1233, 354] width 102 height 31
click at [177, 408] on div "Save {amount_discount}" at bounding box center [210, 405] width 74 height 14
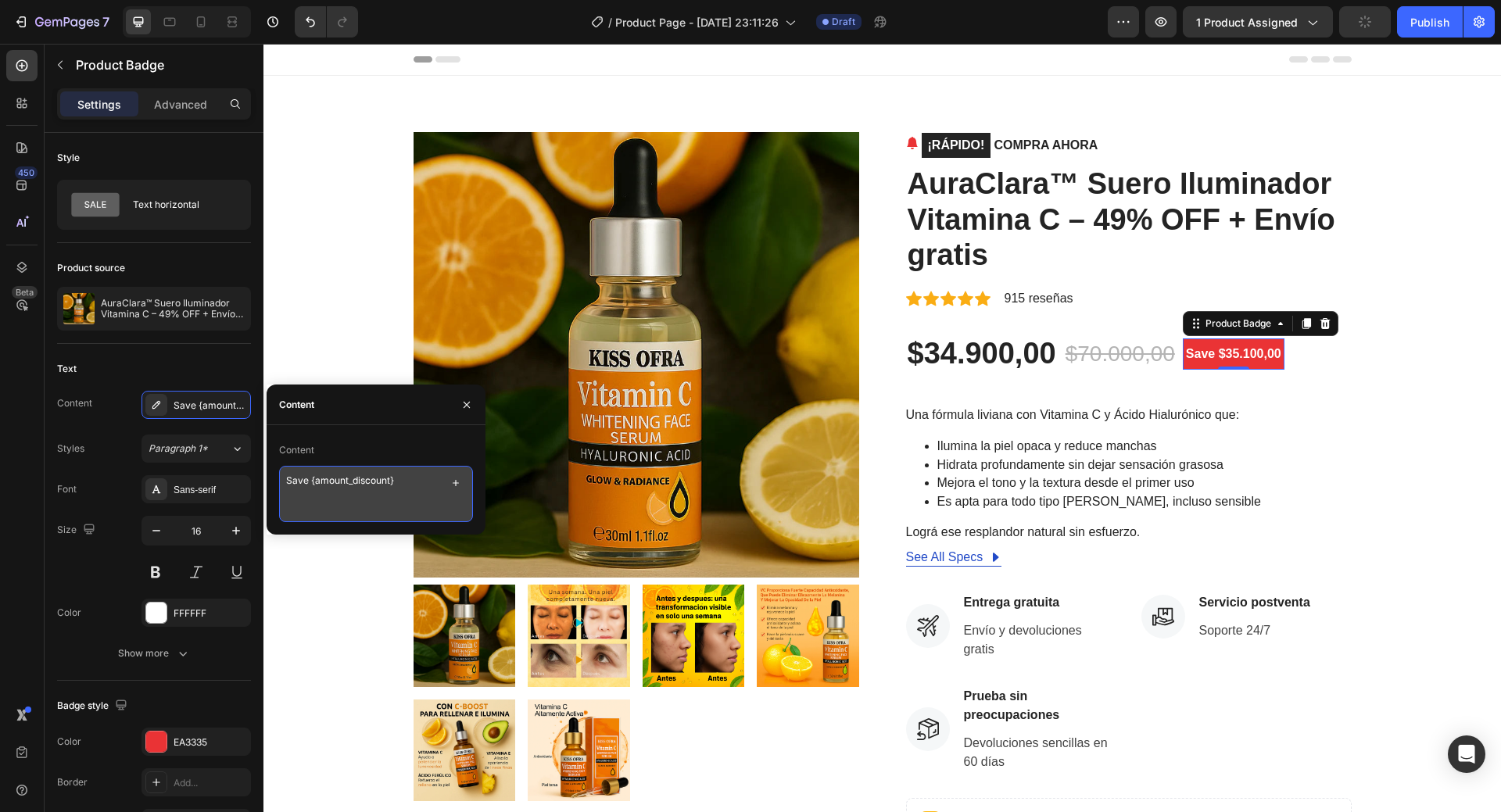
click at [362, 485] on textarea "Save {amount_discount}" at bounding box center [376, 494] width 194 height 56
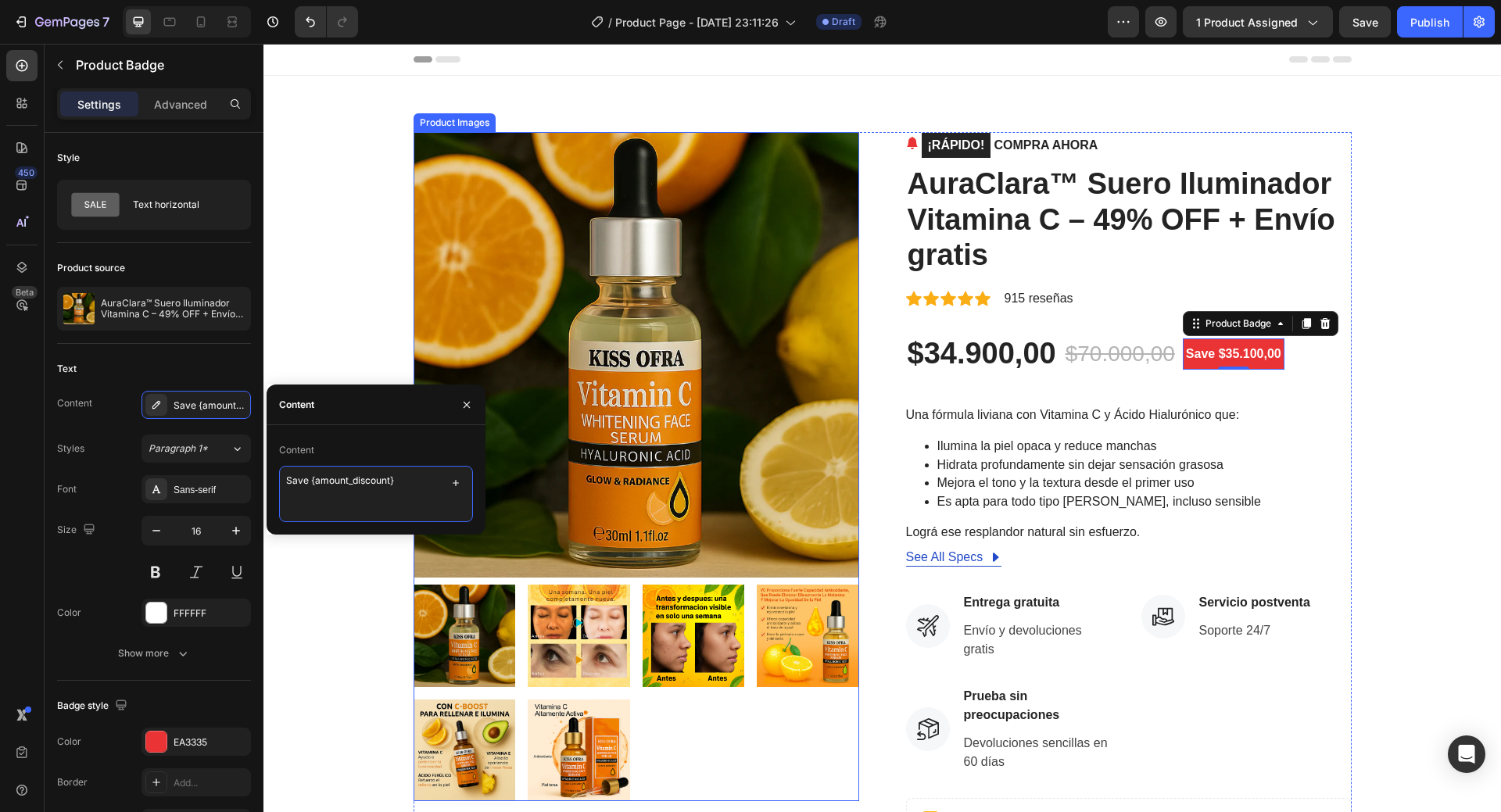
paste textarea "Ahorra"
type textarea "Ahorra {amount_discount}"
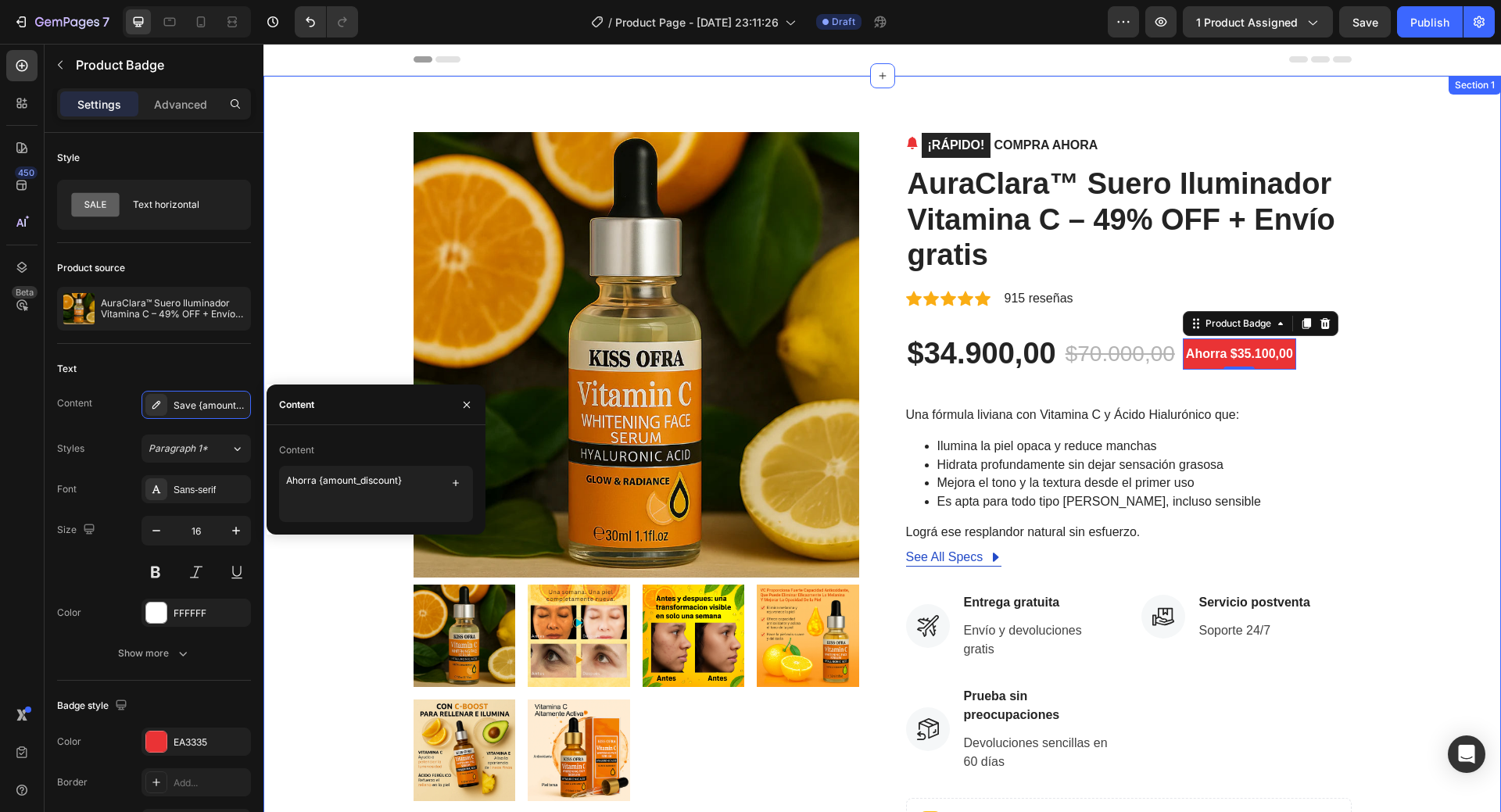
click at [1442, 481] on div "Product Images ¡RÁPIDO! COMPRA AHORA (P) Stock Counter AuraClara™ Suero Ilumina…" at bounding box center [882, 607] width 1214 height 950
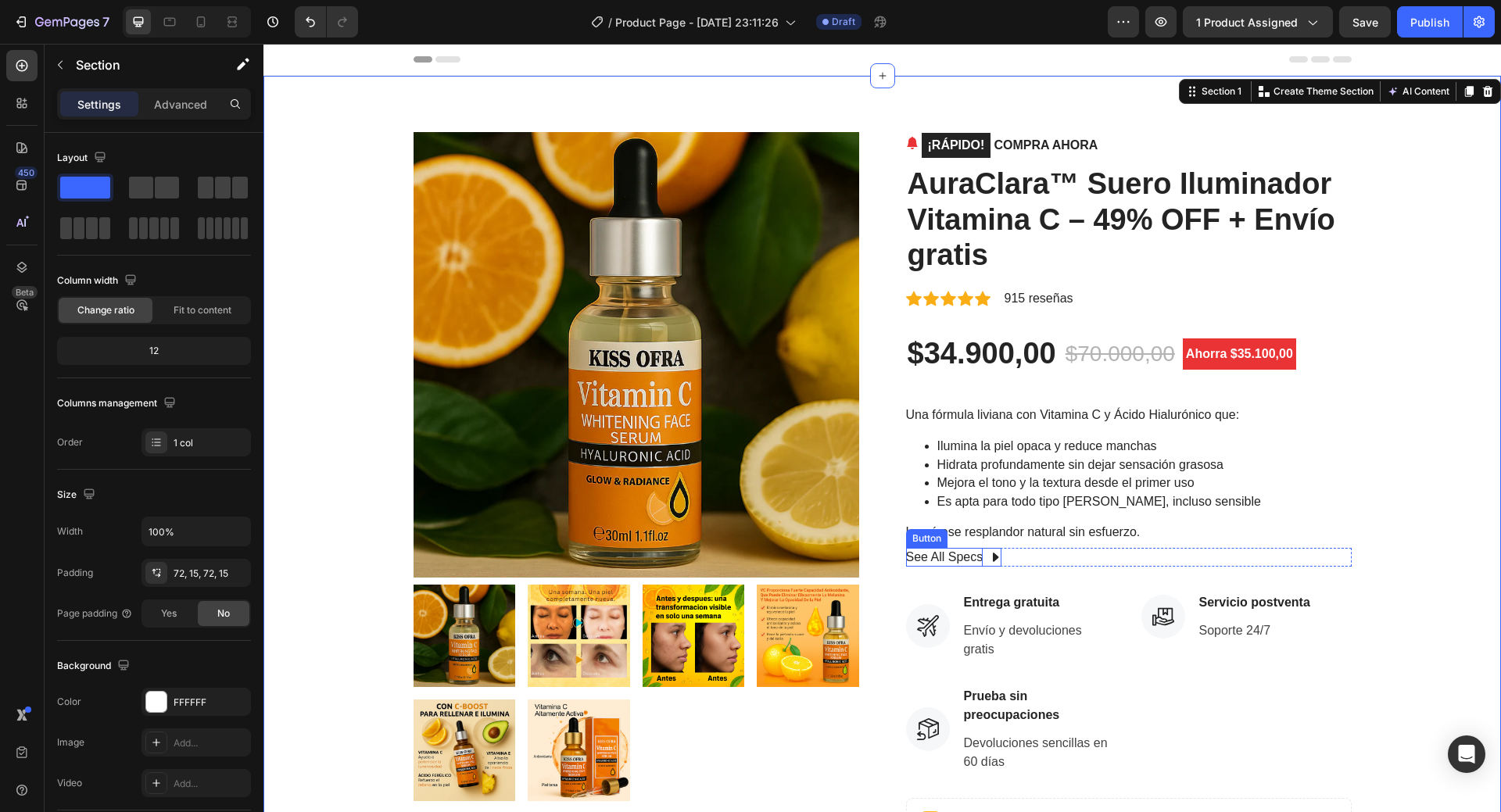
click at [947, 555] on div "See All Specs" at bounding box center [944, 557] width 77 height 19
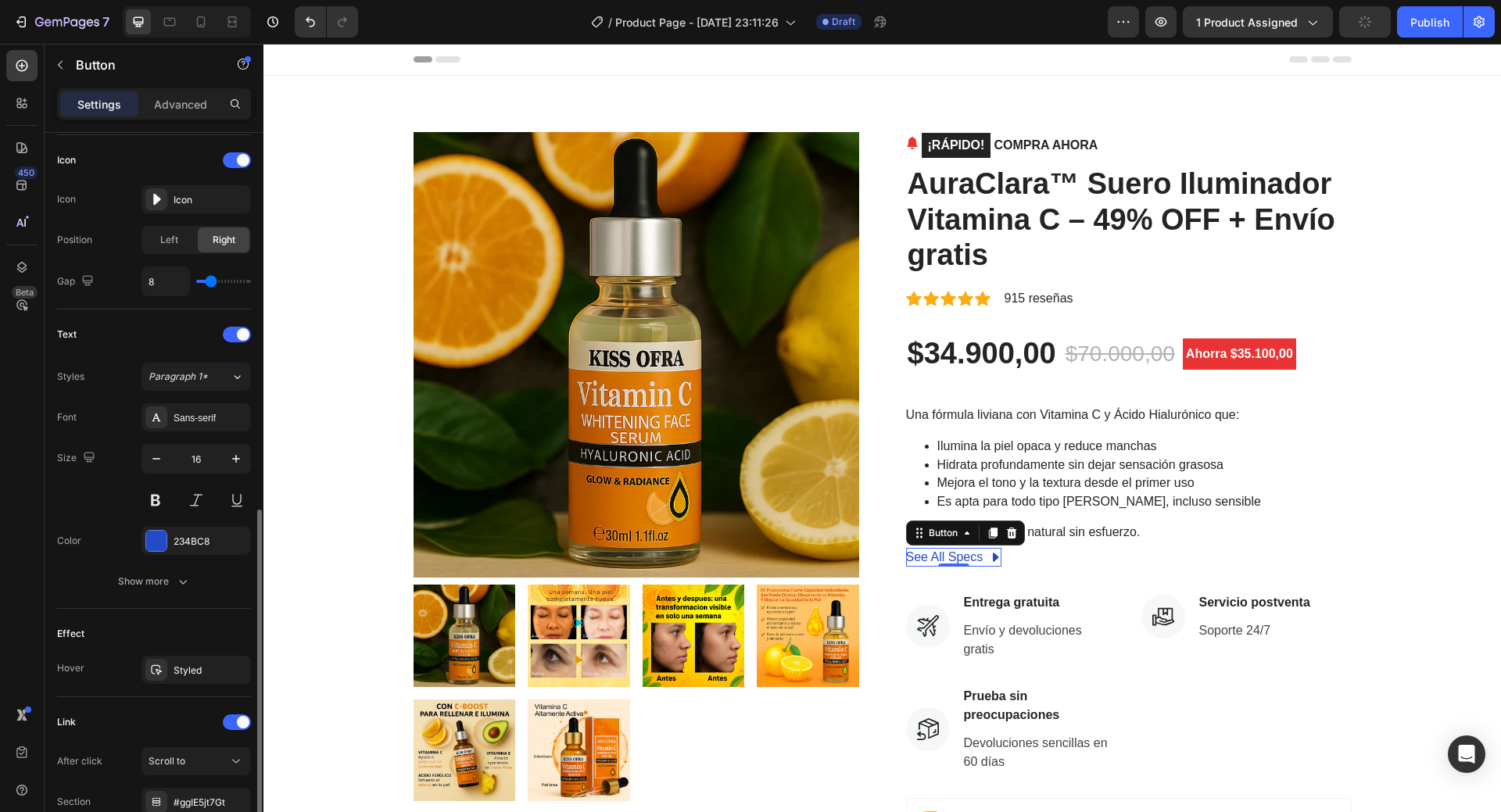
scroll to position [602, 0]
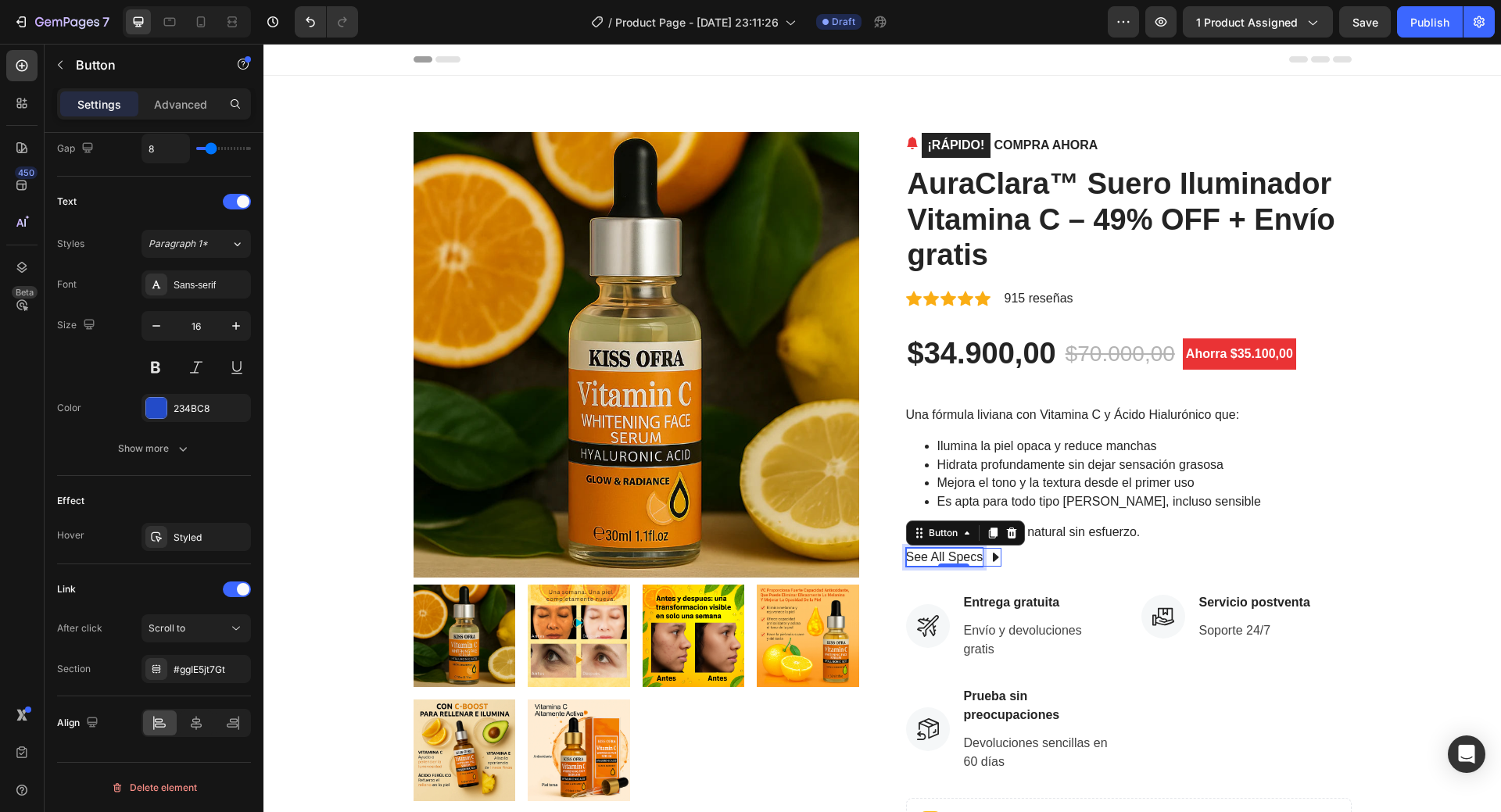
click at [966, 558] on div "See All Specs" at bounding box center [944, 557] width 77 height 19
click at [966, 558] on p "See All Specs" at bounding box center [944, 557] width 77 height 19
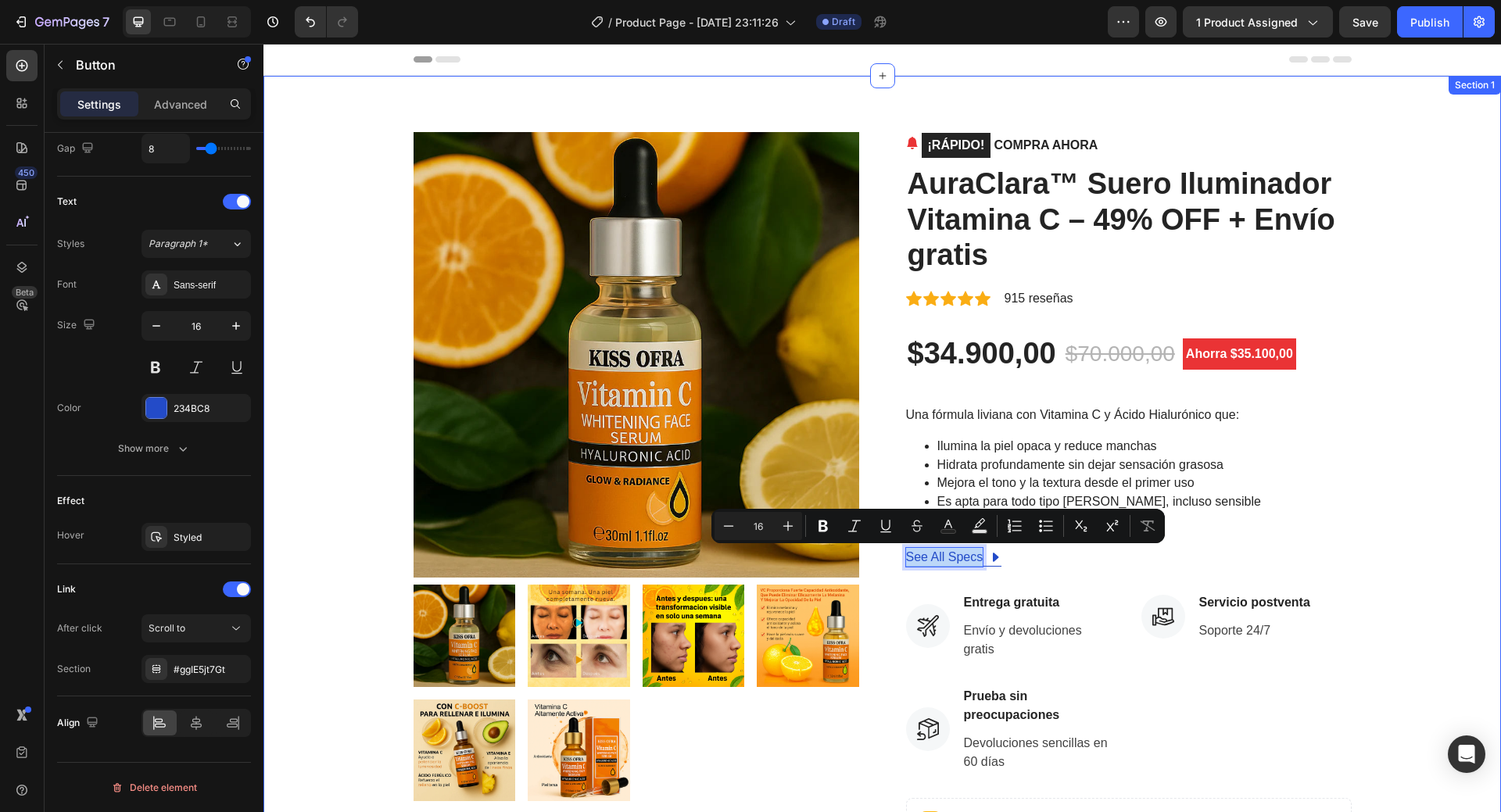
click at [1446, 538] on div "Product Images ¡RÁPIDO! COMPRA AHORA (P) Stock Counter AuraClara™ Suero Ilumina…" at bounding box center [882, 607] width 1214 height 950
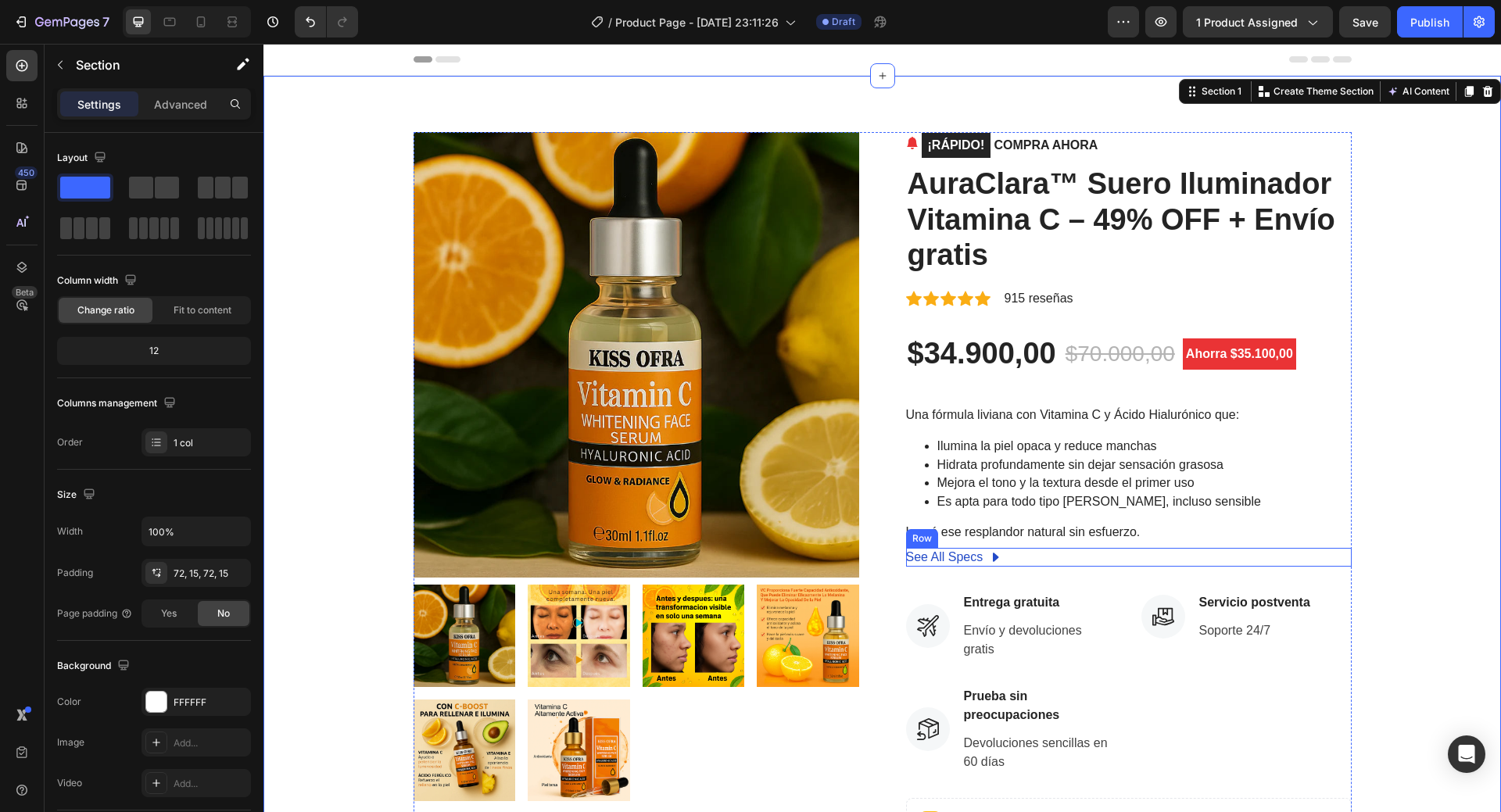
click at [1007, 557] on div "See All Specs Button Row" at bounding box center [1129, 557] width 446 height 19
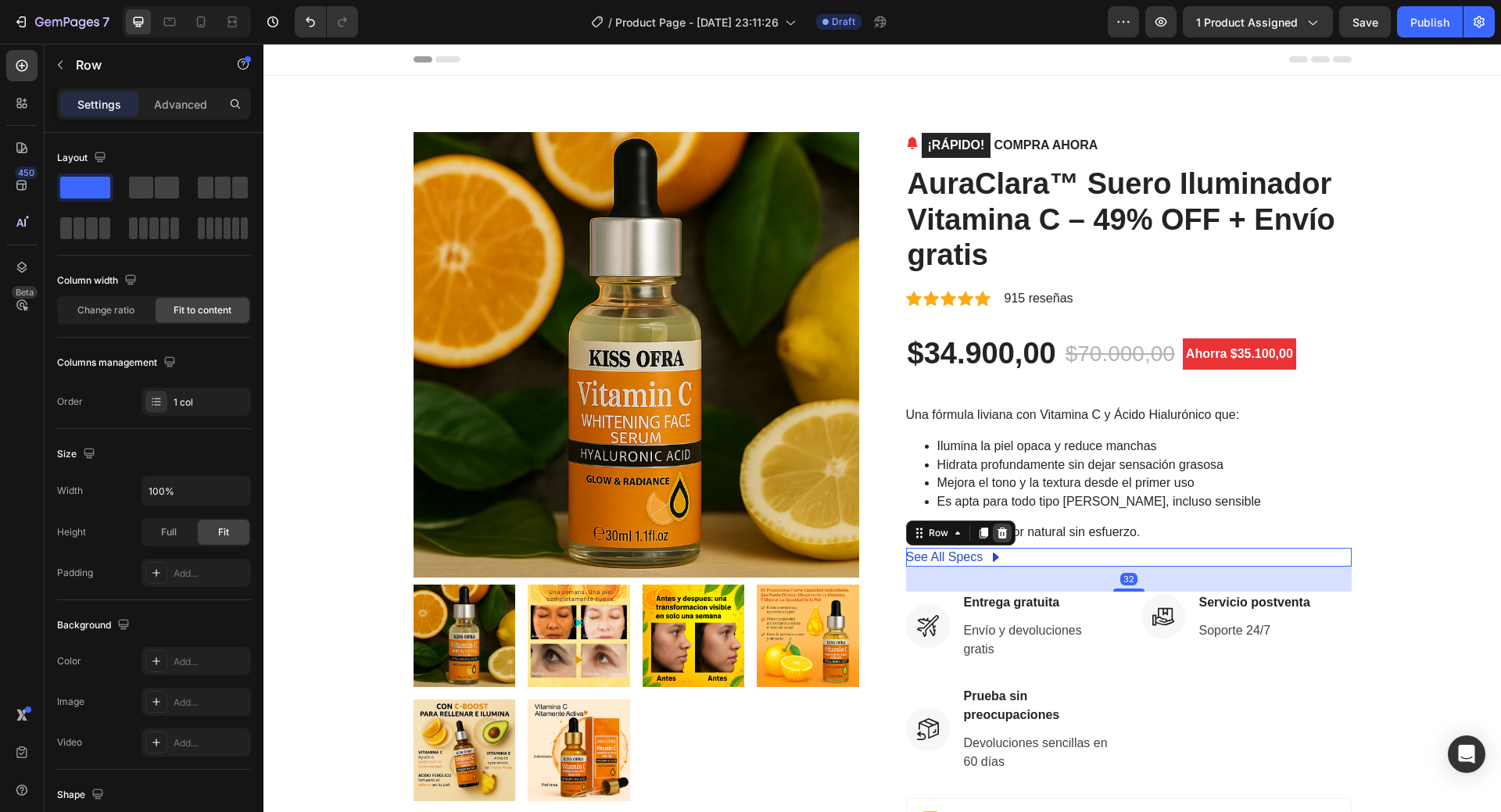
click at [1000, 533] on icon at bounding box center [1001, 533] width 12 height 12
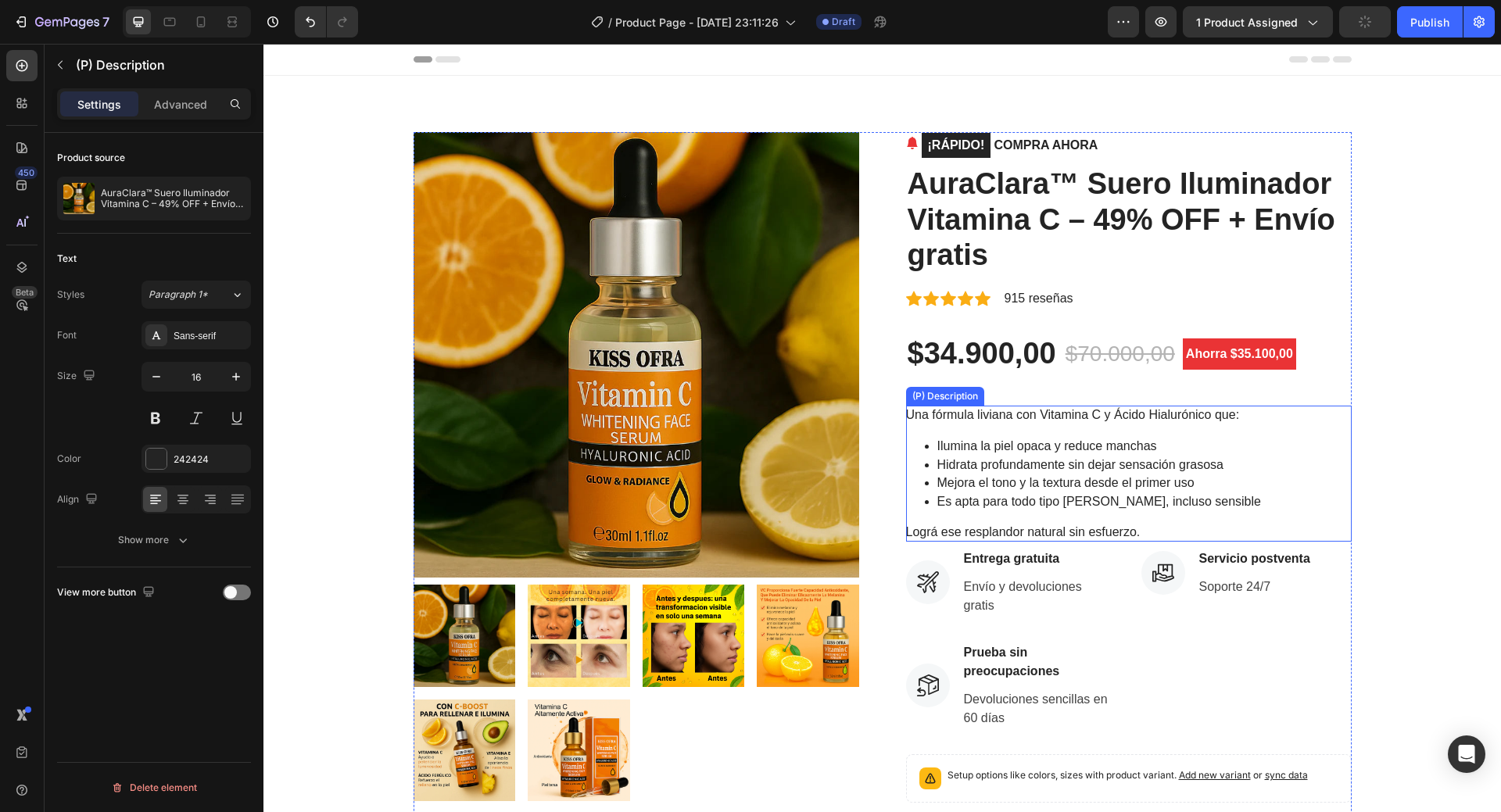
click at [1063, 471] on span "Hidrata profundamente sin dejar sensación grasosa" at bounding box center [1080, 465] width 286 height 13
click at [1044, 491] on p "Mejora el tono y la textura desde el primer uso" at bounding box center [1145, 482] width 414 height 17
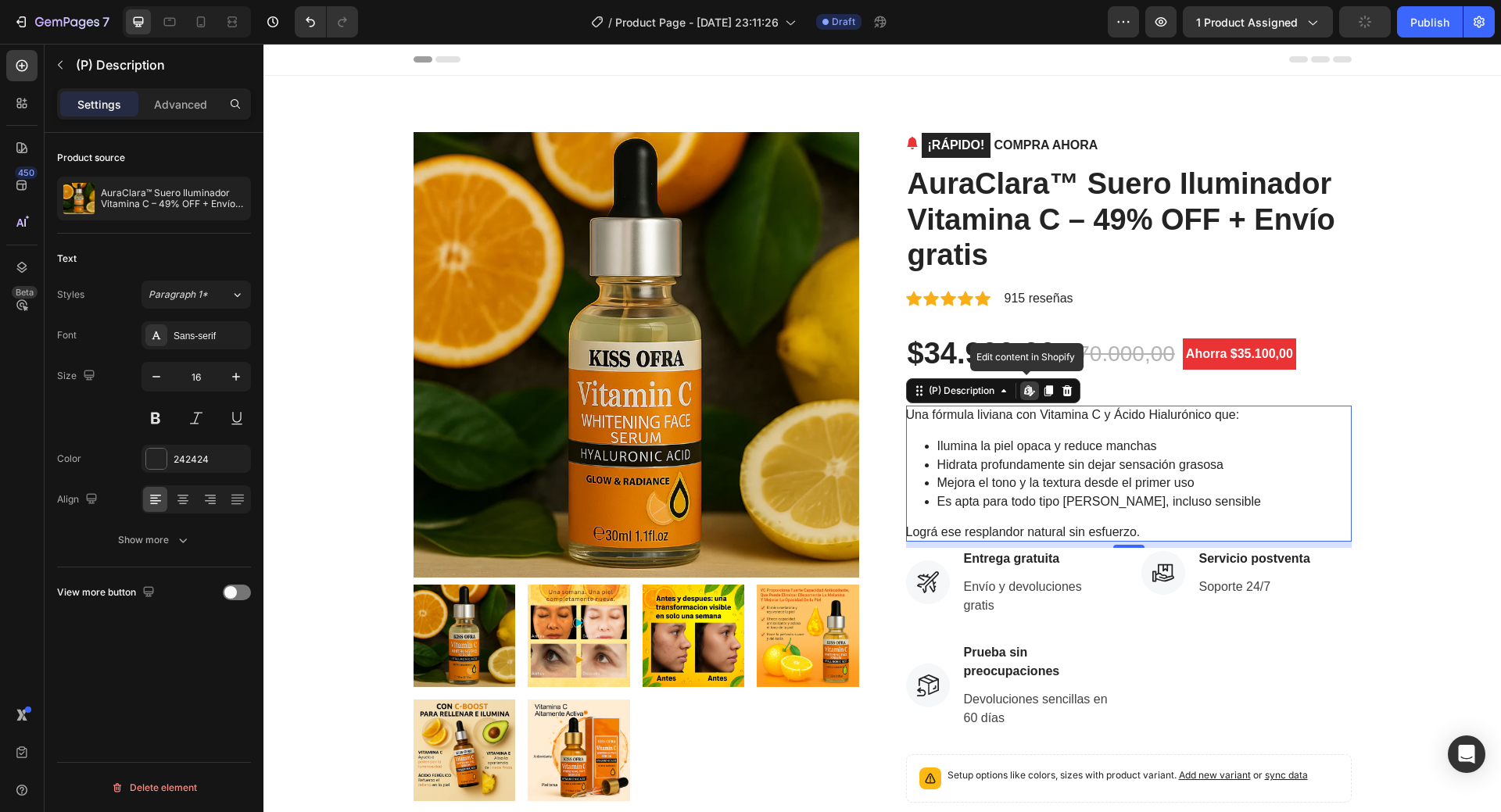
click at [1044, 491] on p "Mejora el tono y la textura desde el primer uso" at bounding box center [1145, 482] width 414 height 17
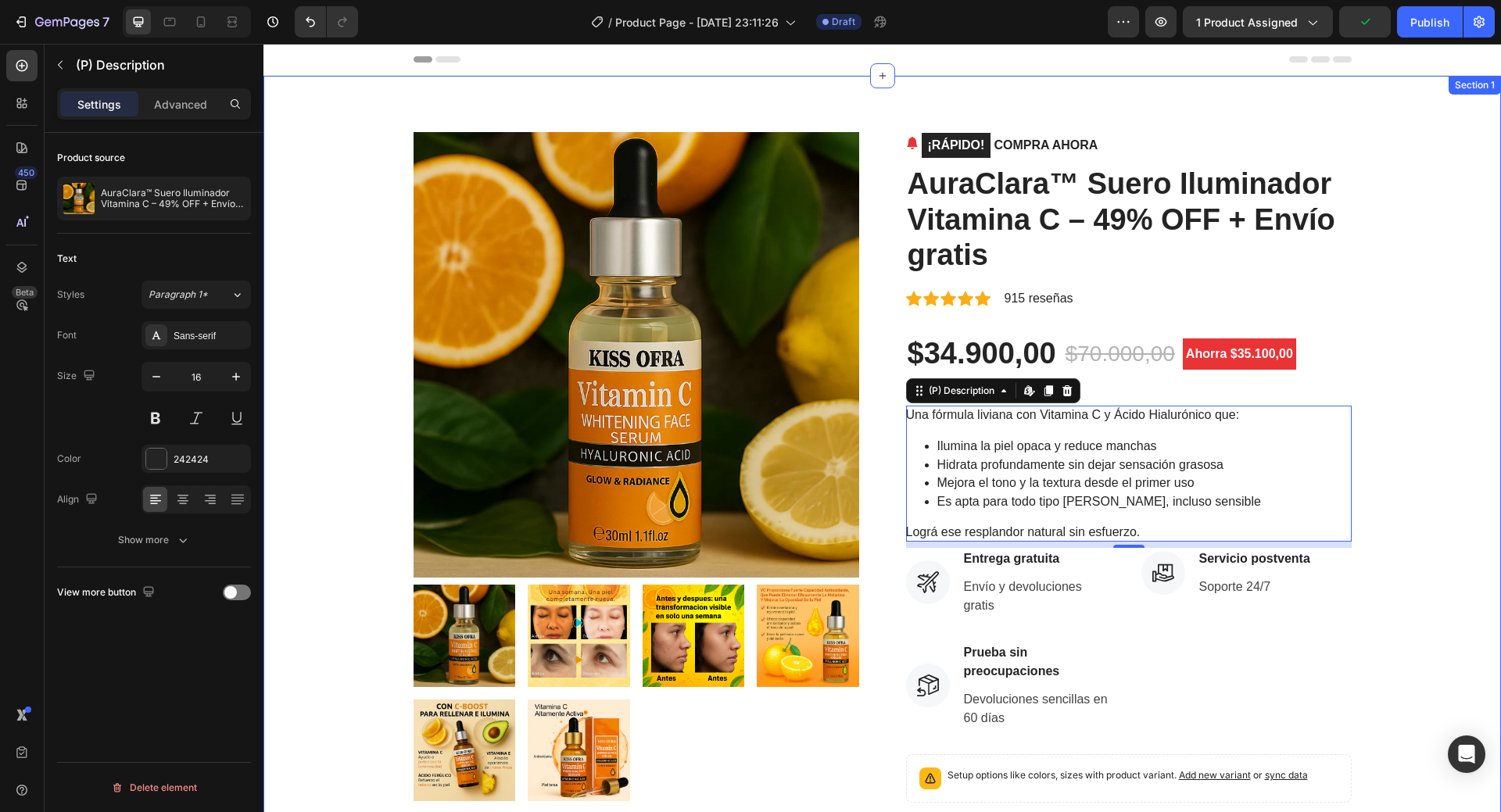
click at [1436, 546] on div "Product Images ¡RÁPIDO! COMPRA AHORA (P) Stock Counter AuraClara™ Suero Ilumina…" at bounding box center [882, 584] width 1214 height 906
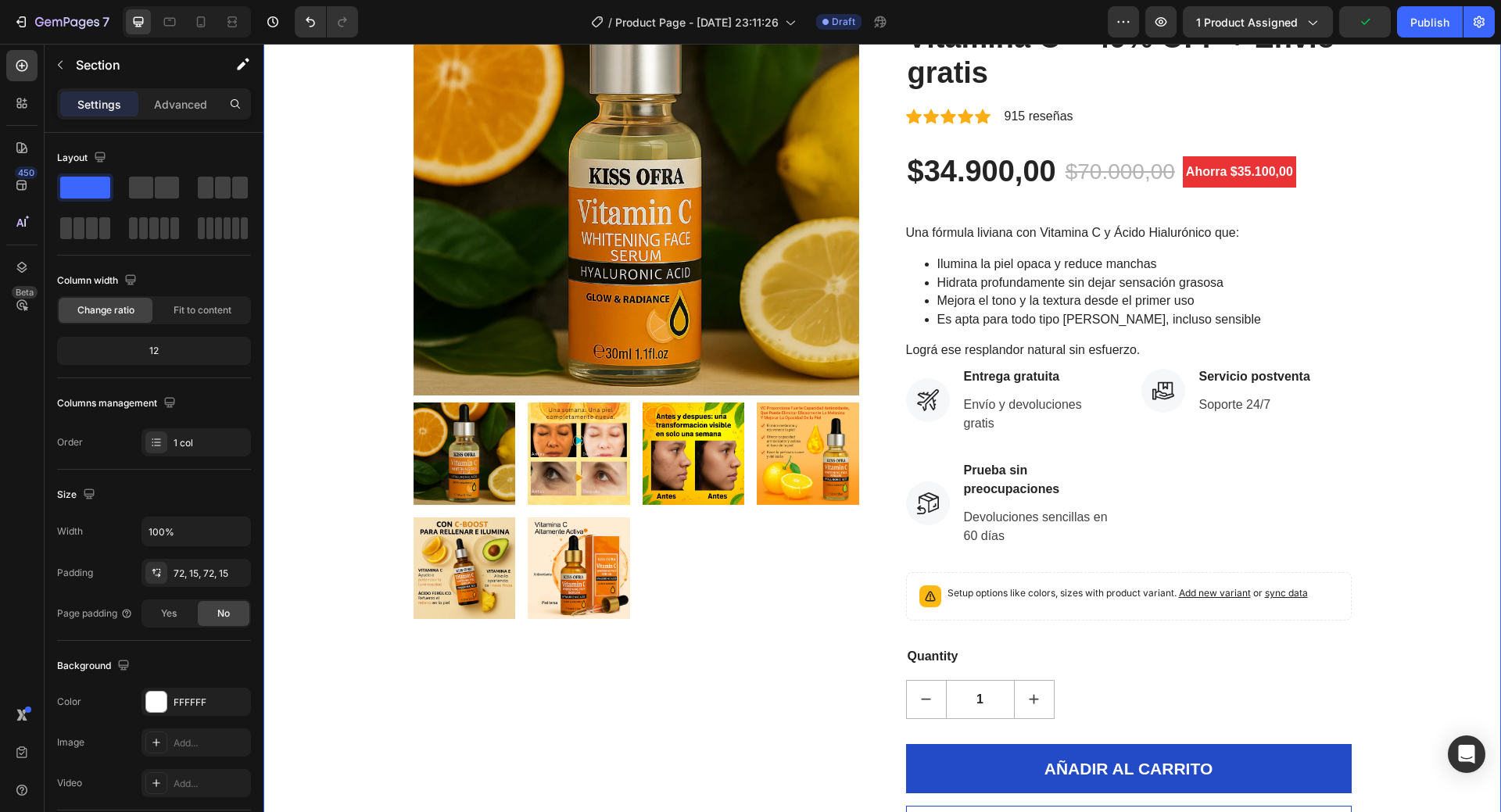
scroll to position [234, 0]
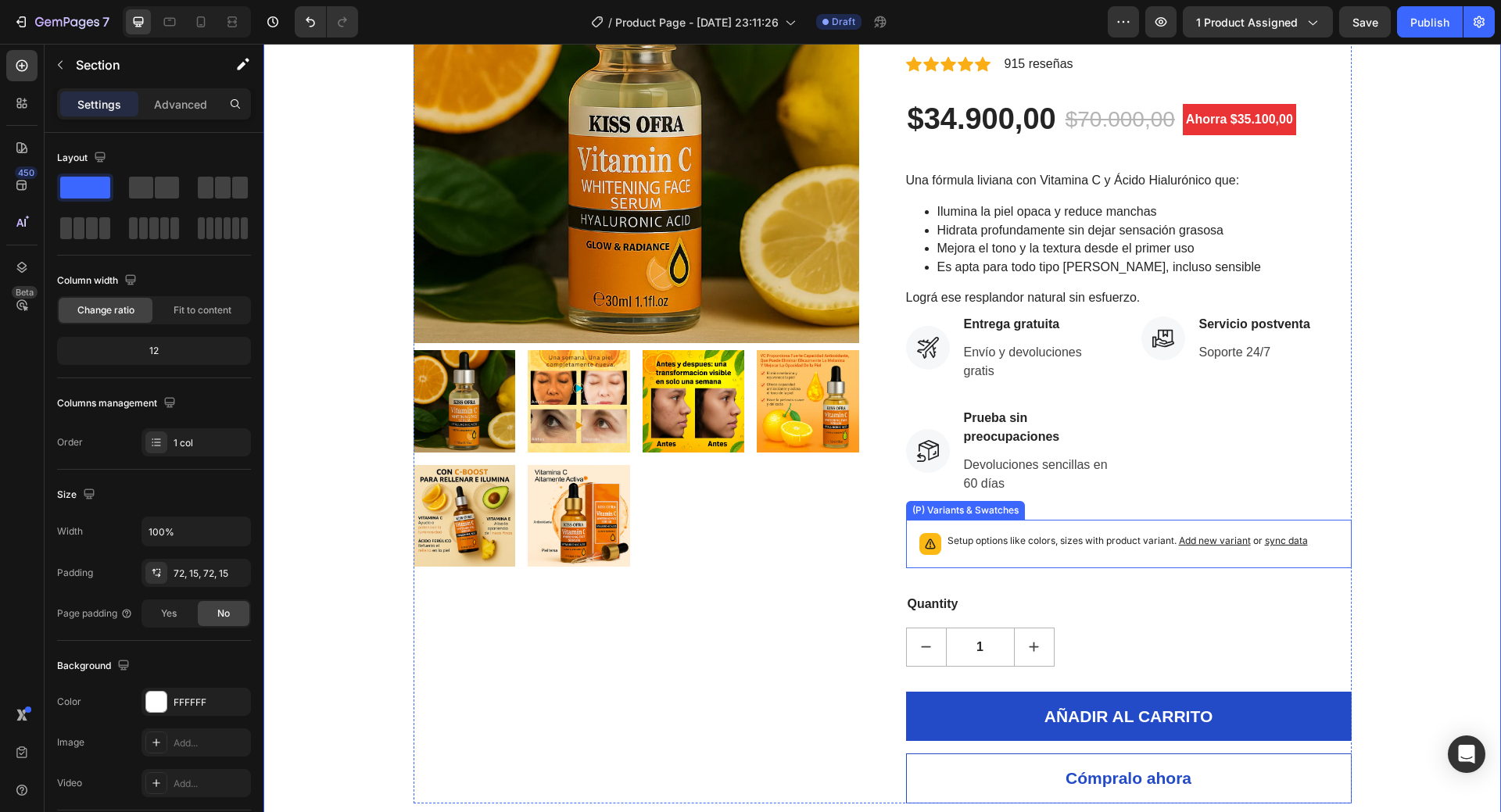
click at [1074, 542] on p "Setup options like colors, sizes with product variant. Add new variant or sync …" at bounding box center [1127, 540] width 361 height 16
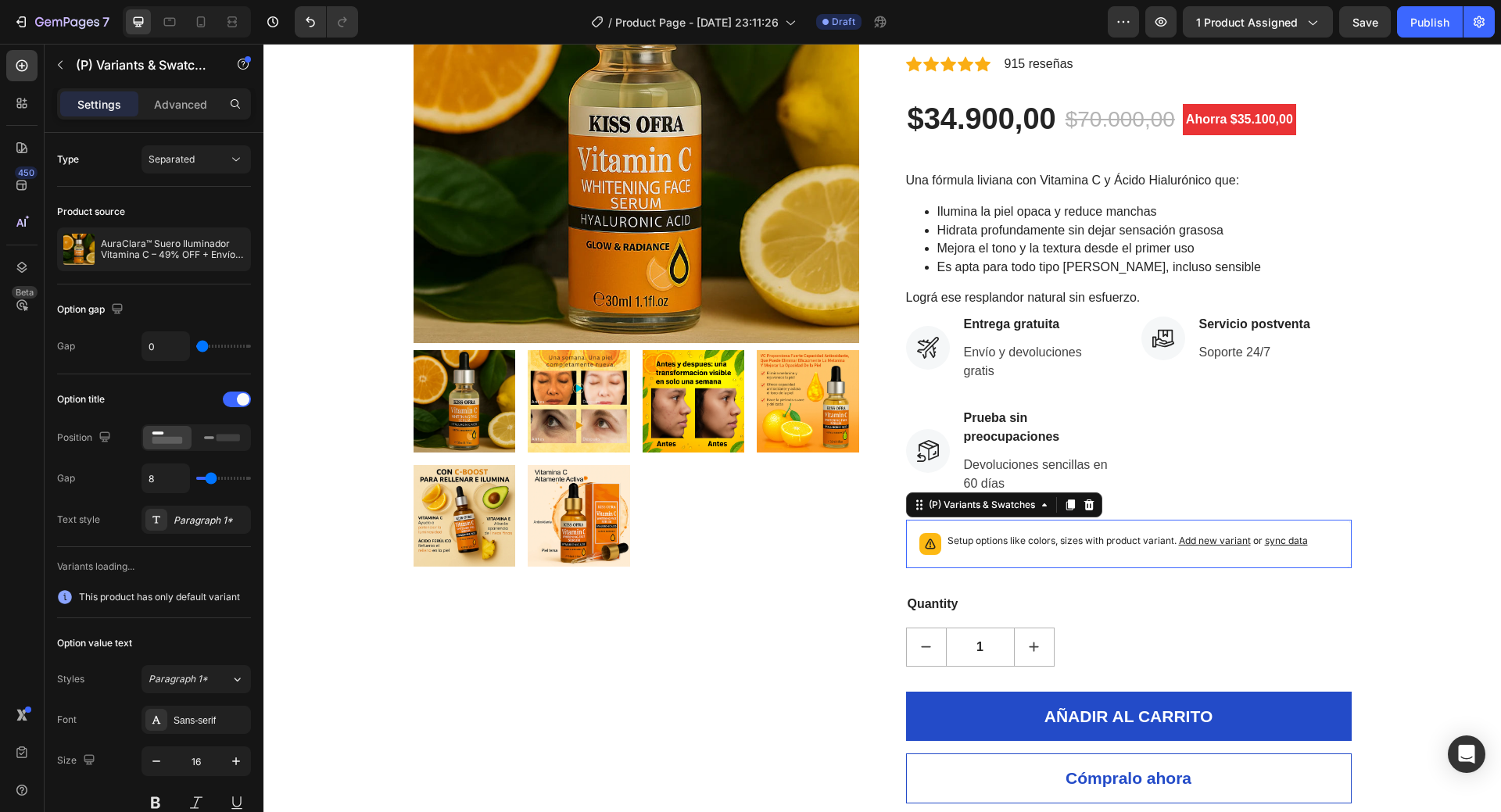
click at [1074, 542] on p "Setup options like colors, sizes with product variant. Add new variant or sync …" at bounding box center [1127, 540] width 361 height 16
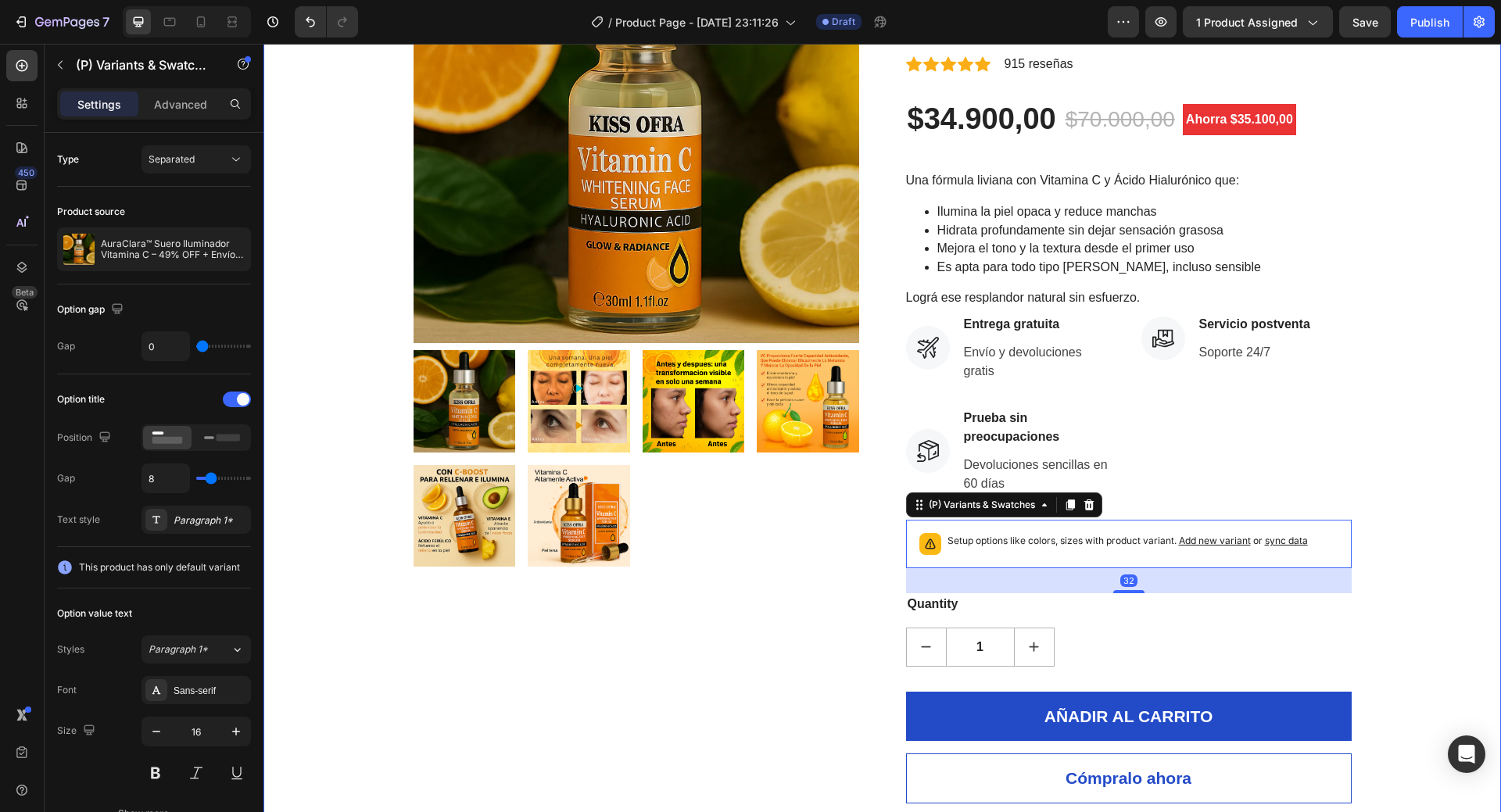
click at [1418, 639] on div "Product Images ¡RÁPIDO! COMPRA AHORA (P) Stock Counter AuraClara™ Suero Ilumina…" at bounding box center [882, 350] width 1214 height 906
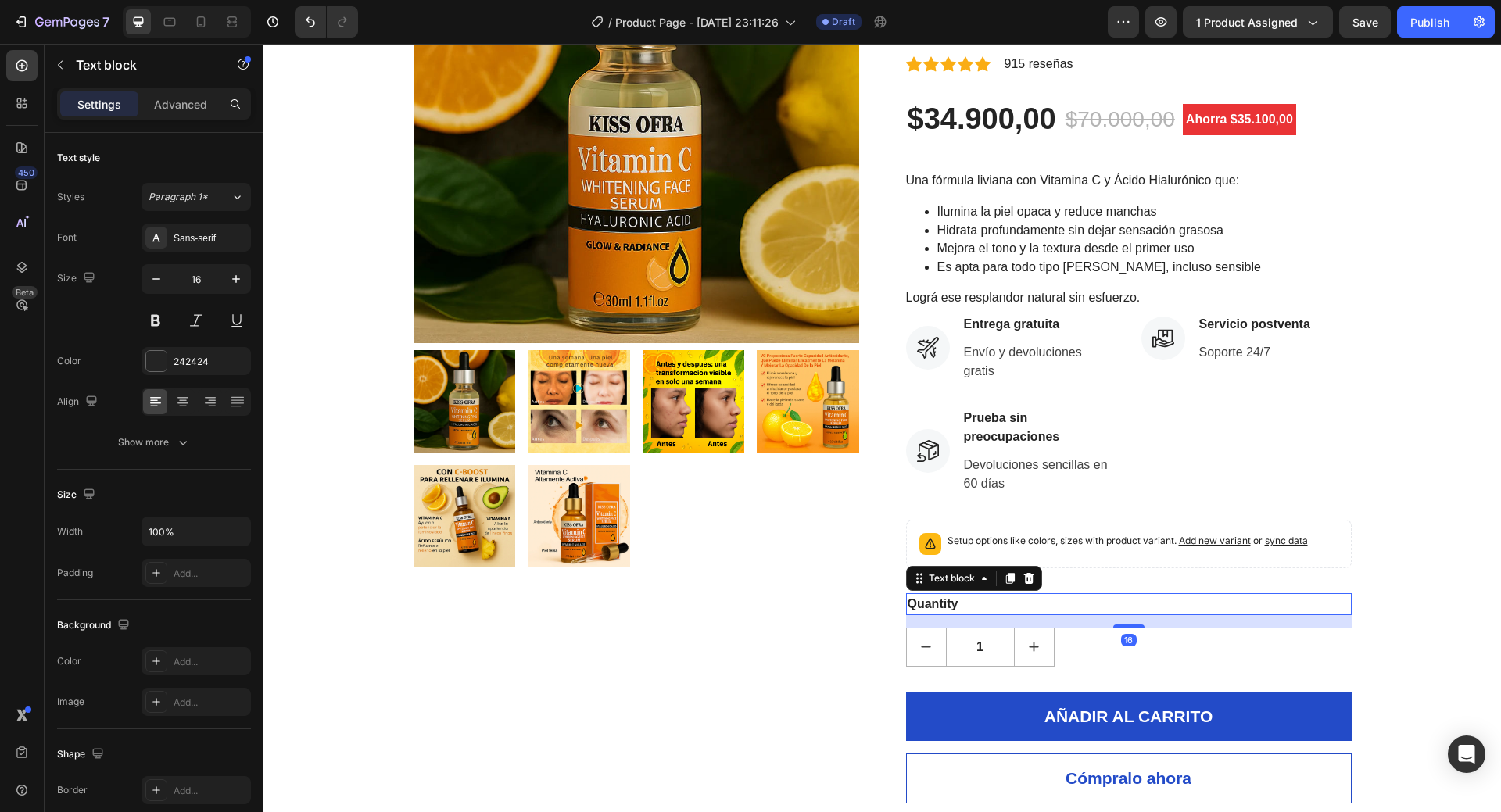
click at [921, 597] on div "Quantity" at bounding box center [1129, 604] width 446 height 22
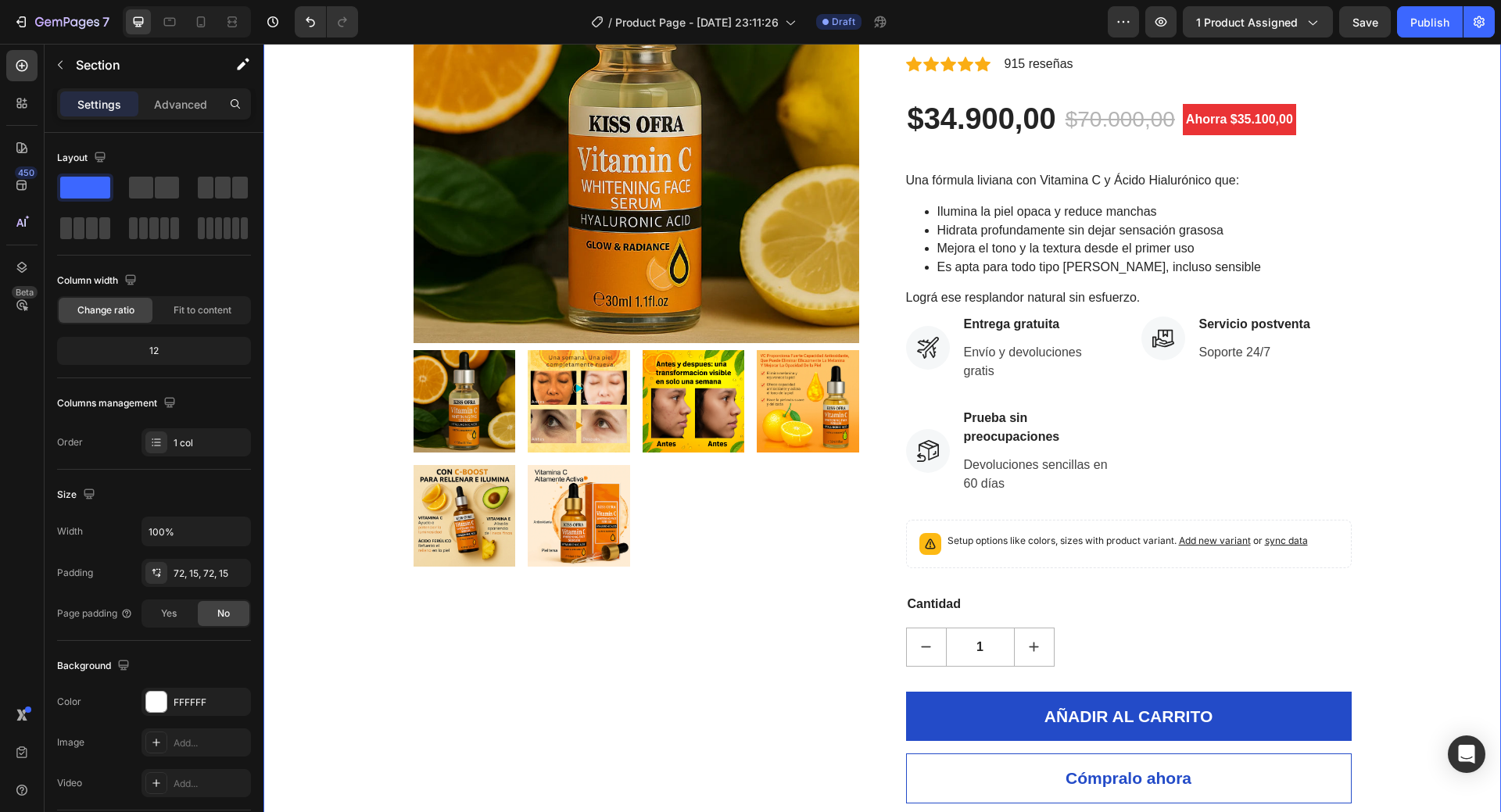
click at [1452, 607] on div "Product Images ¡RÁPIDO! COMPRA AHORA (P) Stock Counter AuraClara™ Suero Ilumina…" at bounding box center [882, 350] width 1214 height 906
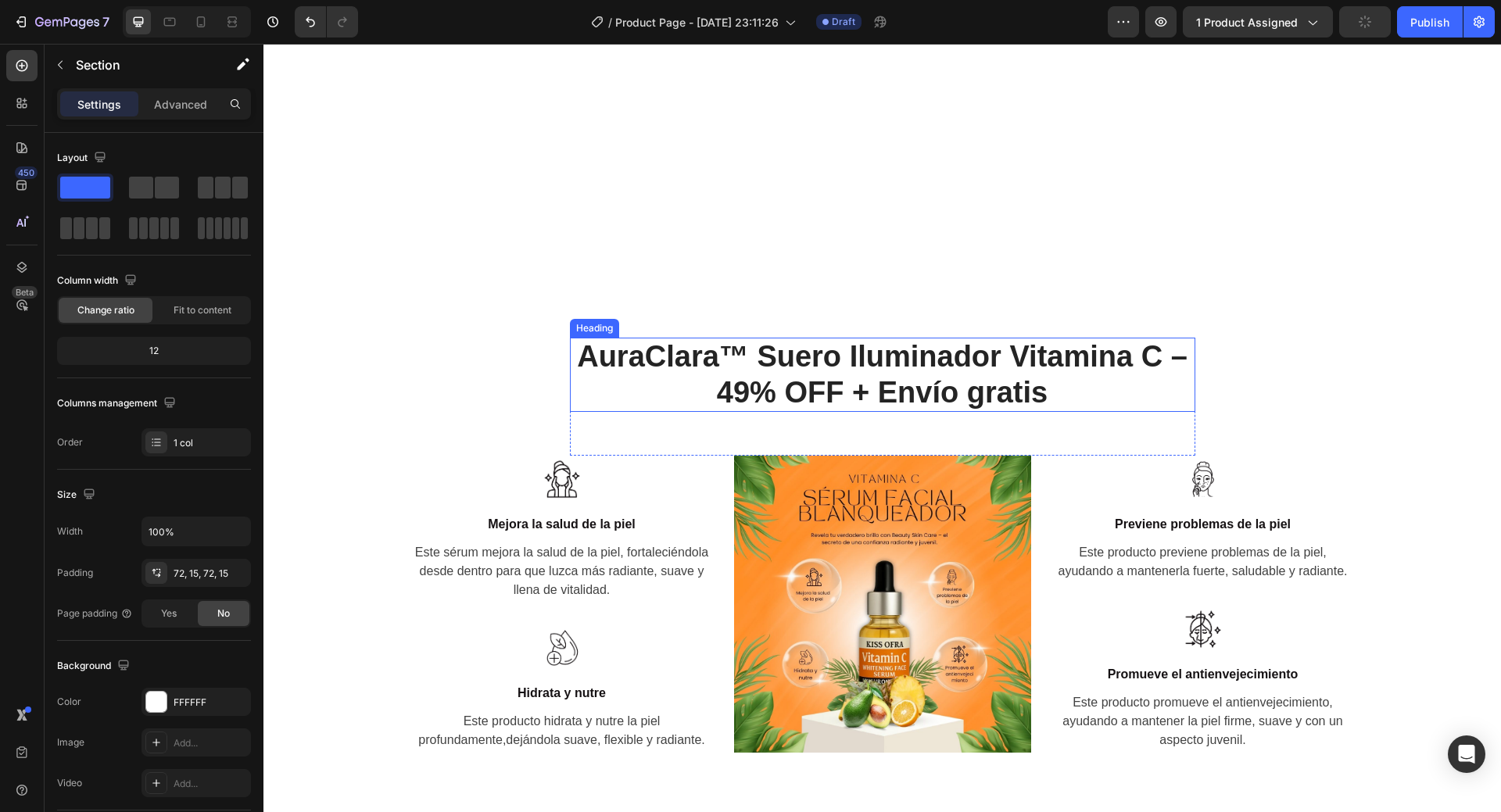
scroll to position [1094, 0]
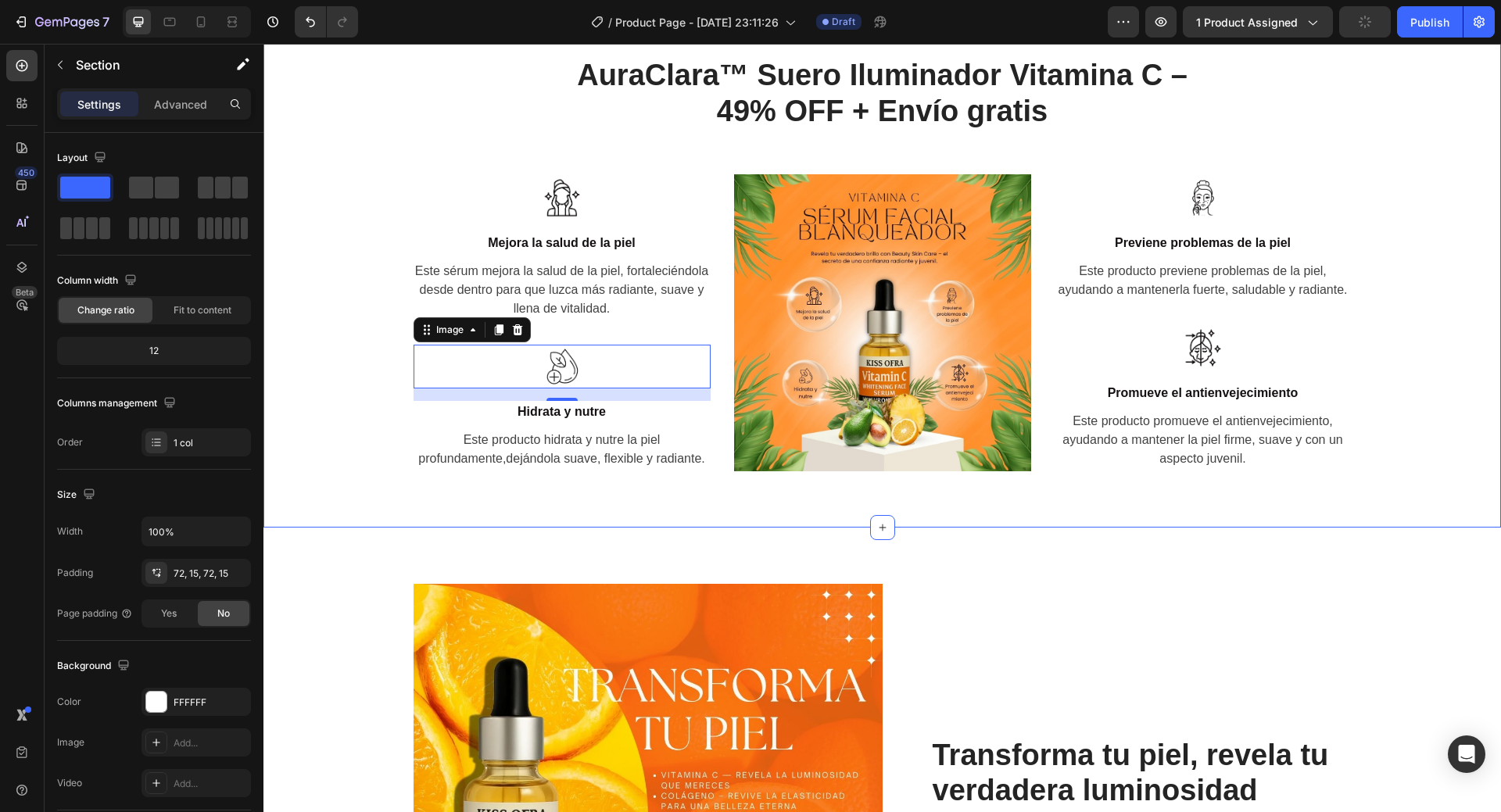
click at [1447, 504] on div "AuraClara™ Suero Iluminador Vitamina C – 49% OFF + Envío gratis Heading Row Ima…" at bounding box center [882, 263] width 1237 height 528
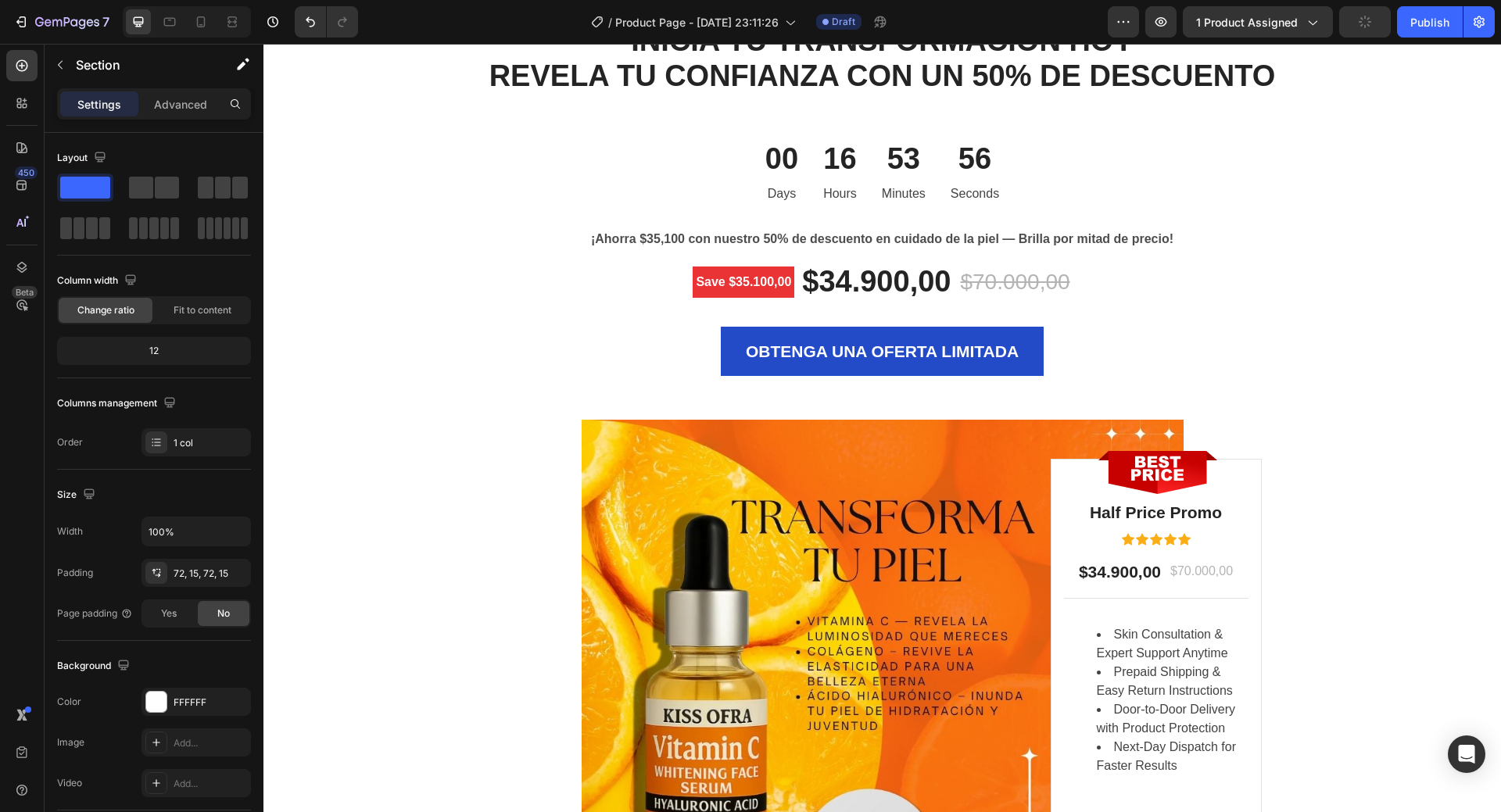
scroll to position [2970, 0]
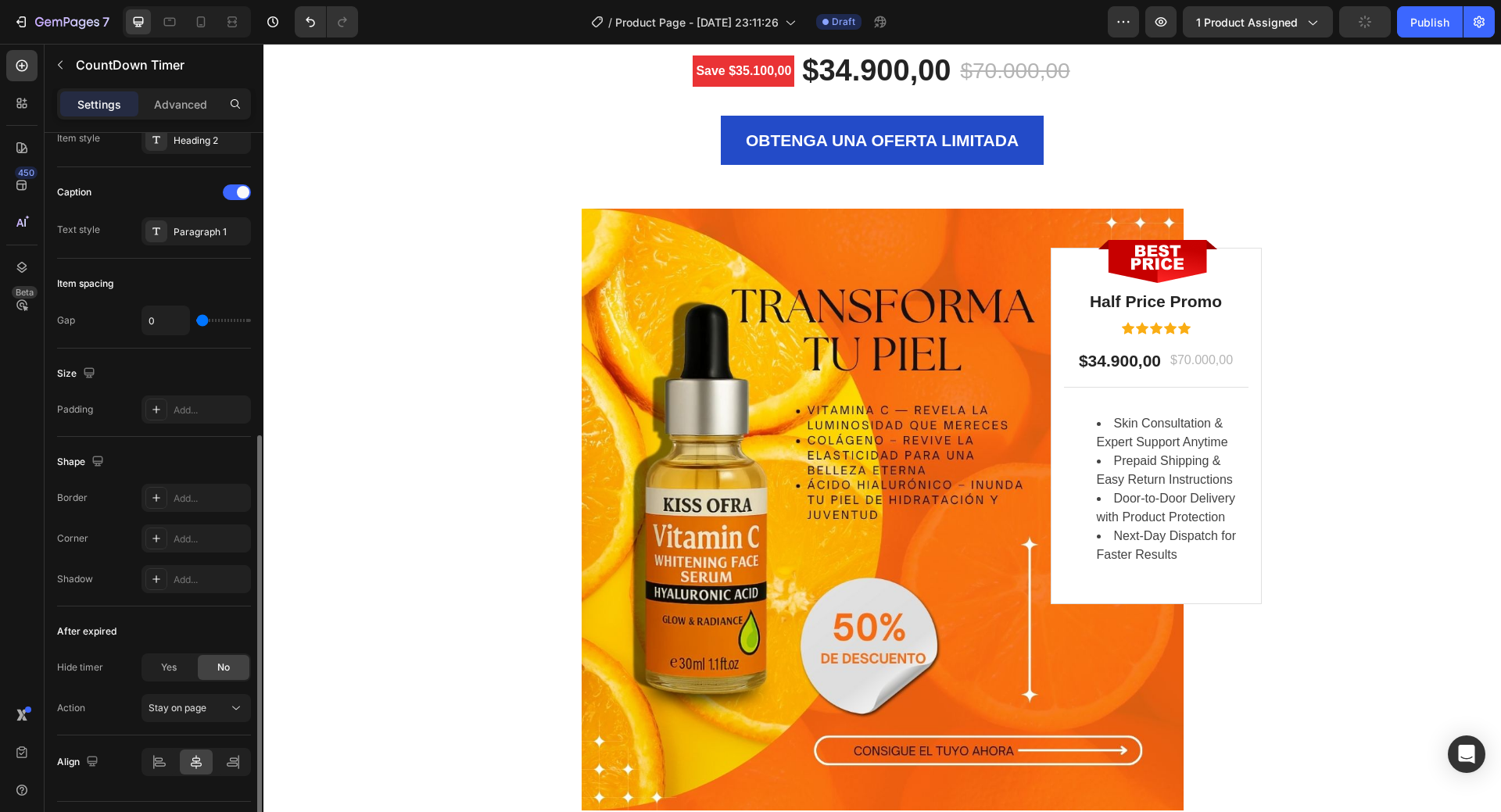
scroll to position [586, 0]
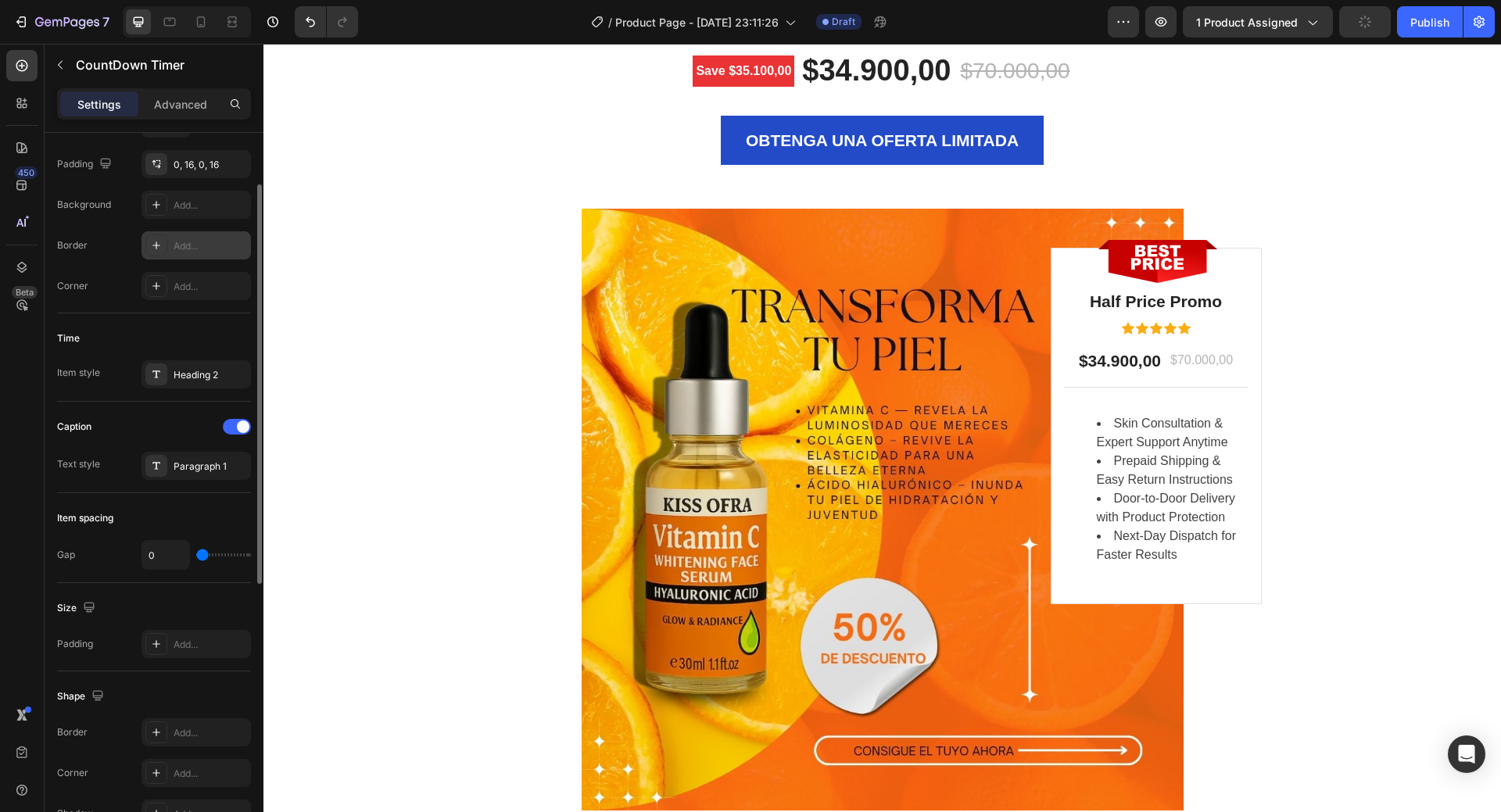
scroll to position [391, 0]
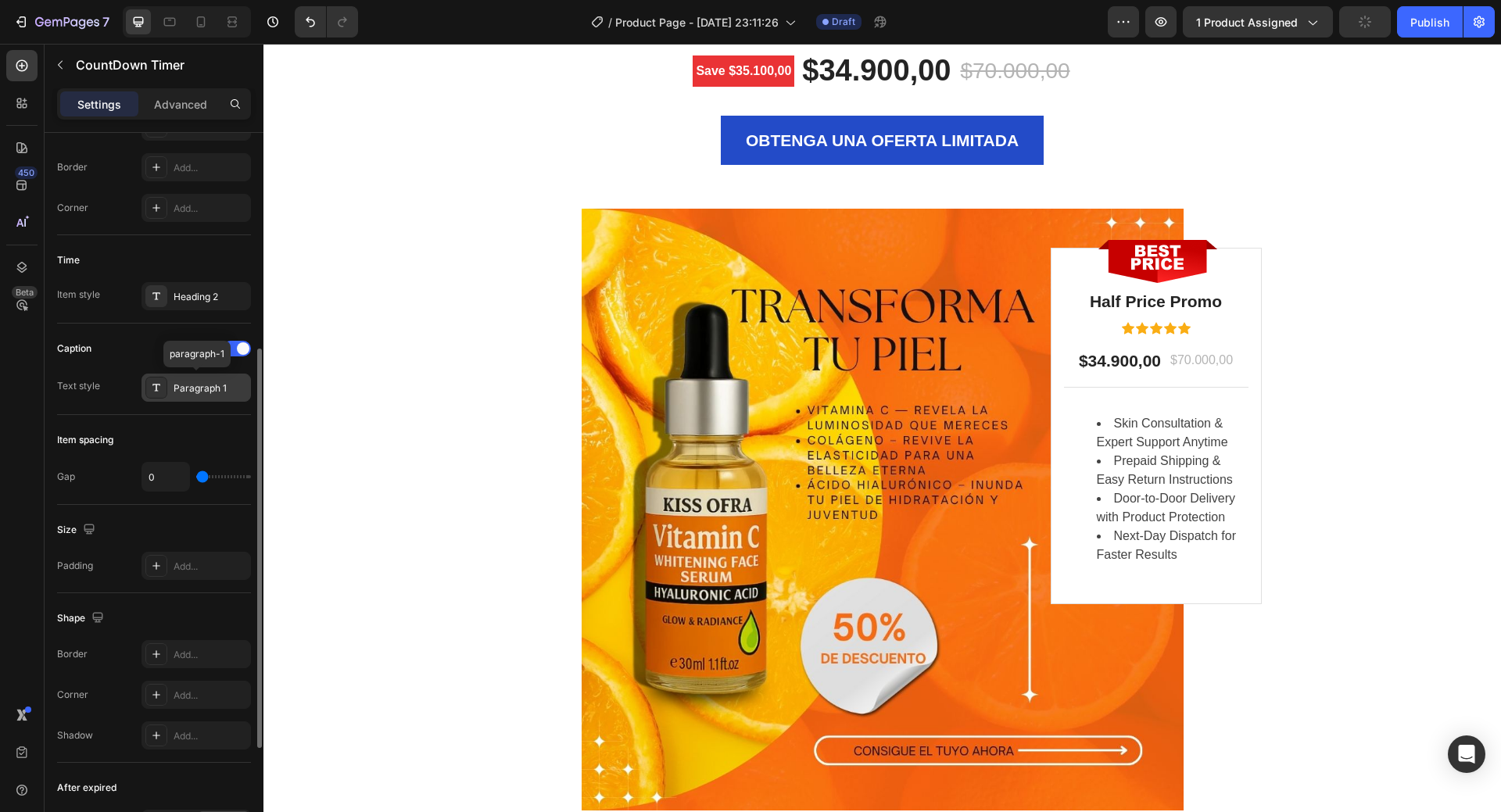
click at [218, 391] on div "Paragraph 1" at bounding box center [210, 388] width 74 height 14
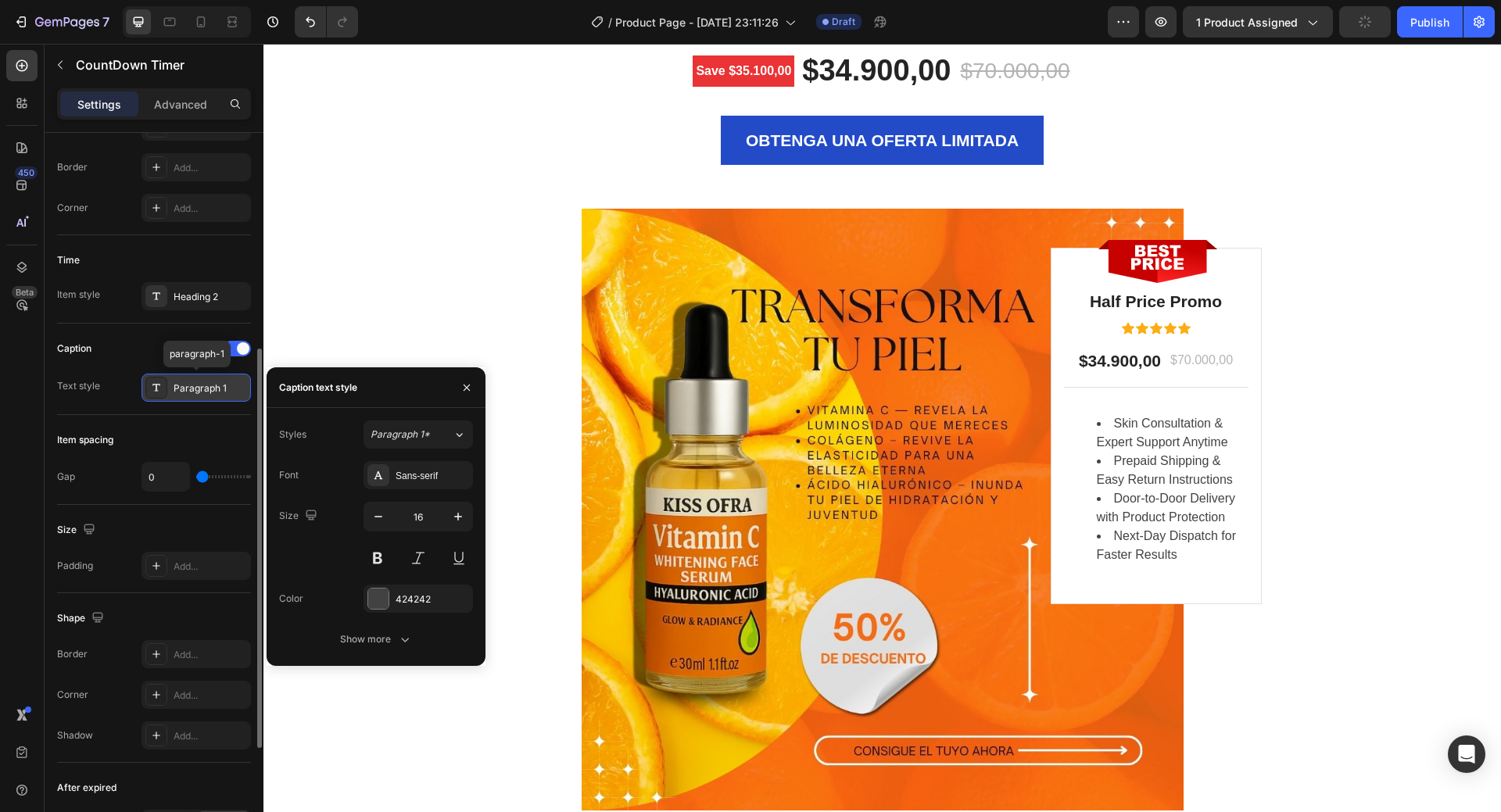
click at [218, 391] on div "Paragraph 1" at bounding box center [210, 388] width 74 height 14
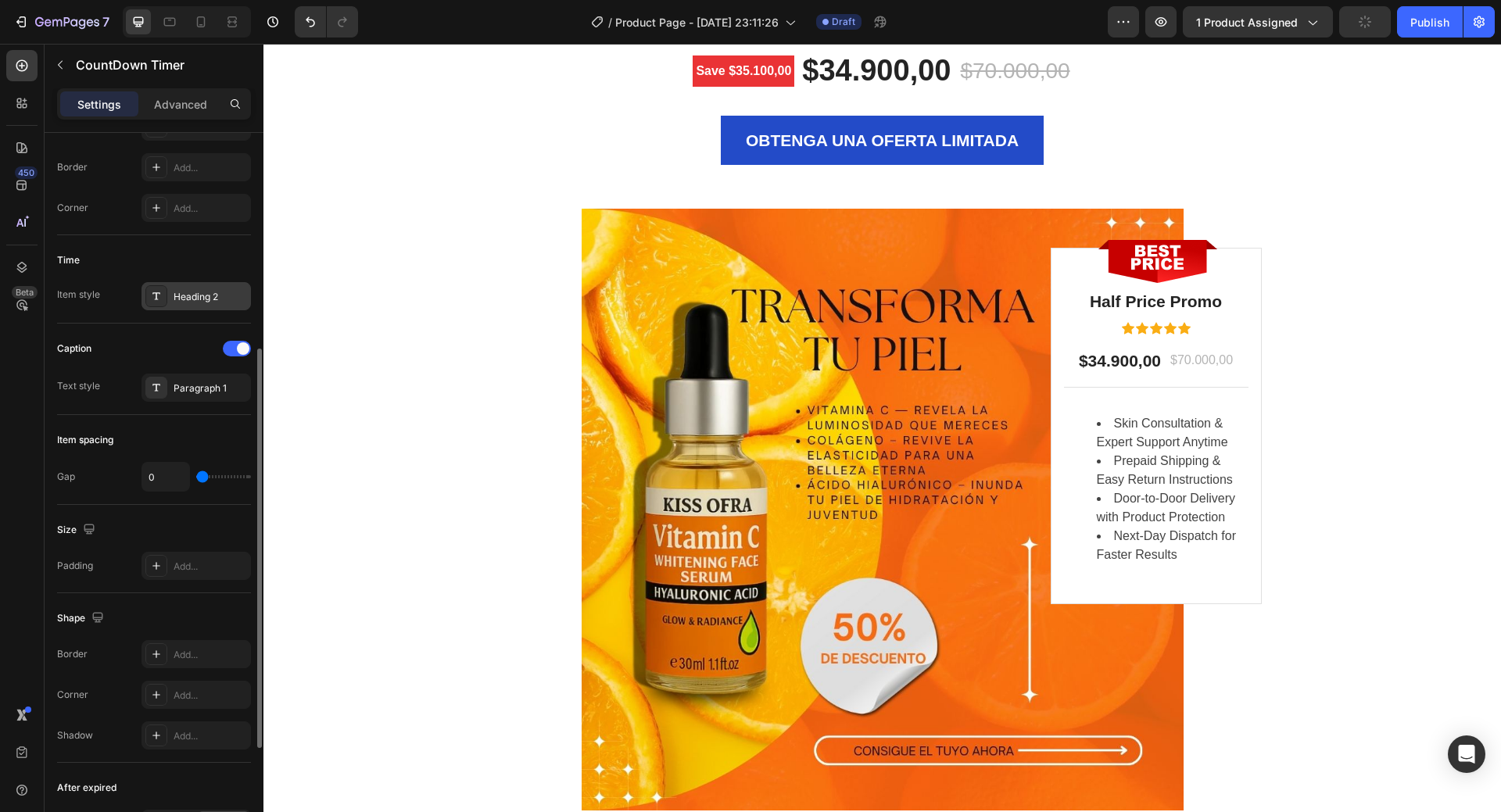
click at [186, 297] on div "Heading 2" at bounding box center [210, 297] width 74 height 14
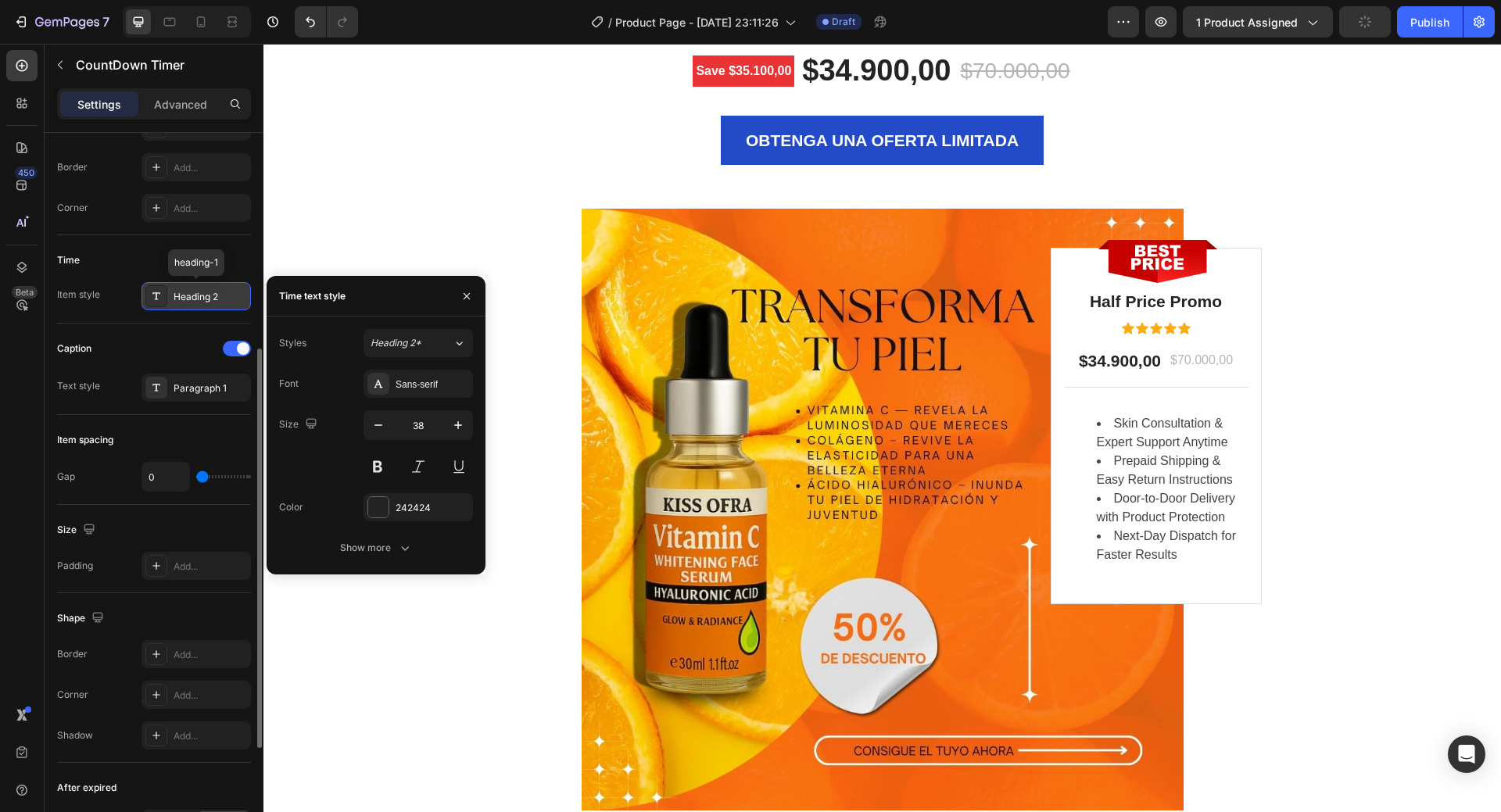
click at [186, 297] on div "Heading 2" at bounding box center [210, 297] width 74 height 14
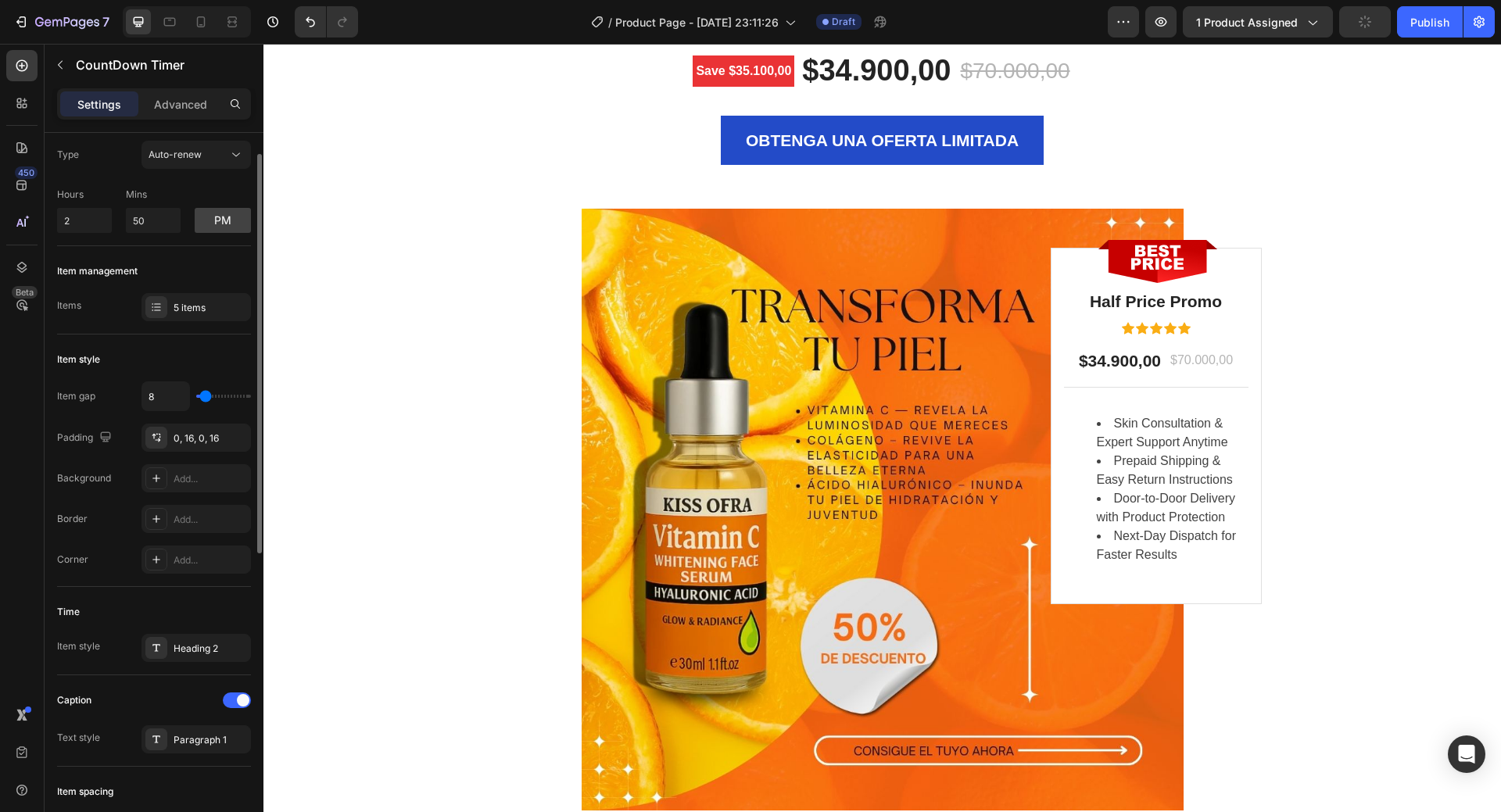
scroll to position [0, 0]
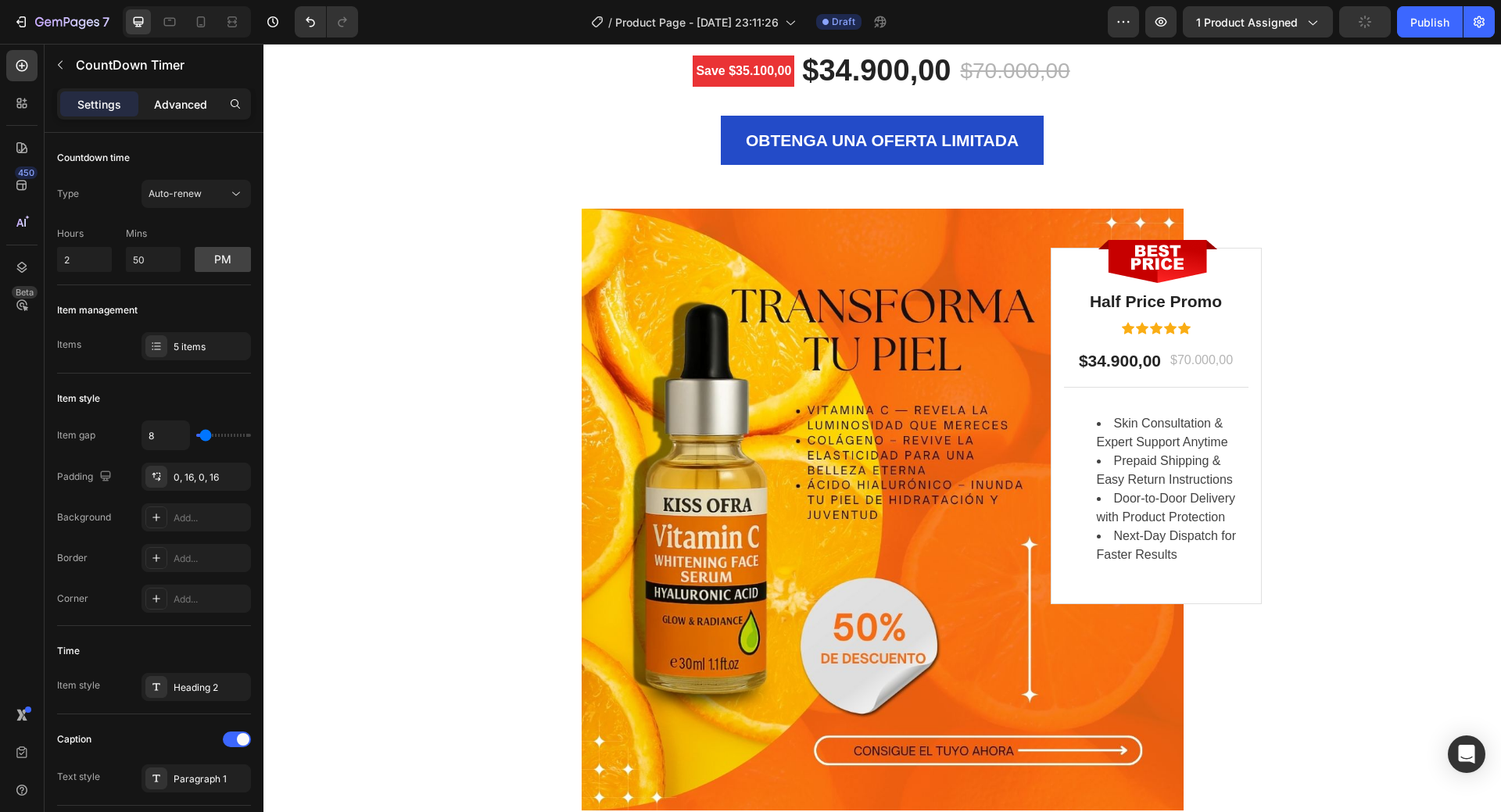
click at [168, 99] on p "Advanced" at bounding box center [181, 104] width 53 height 17
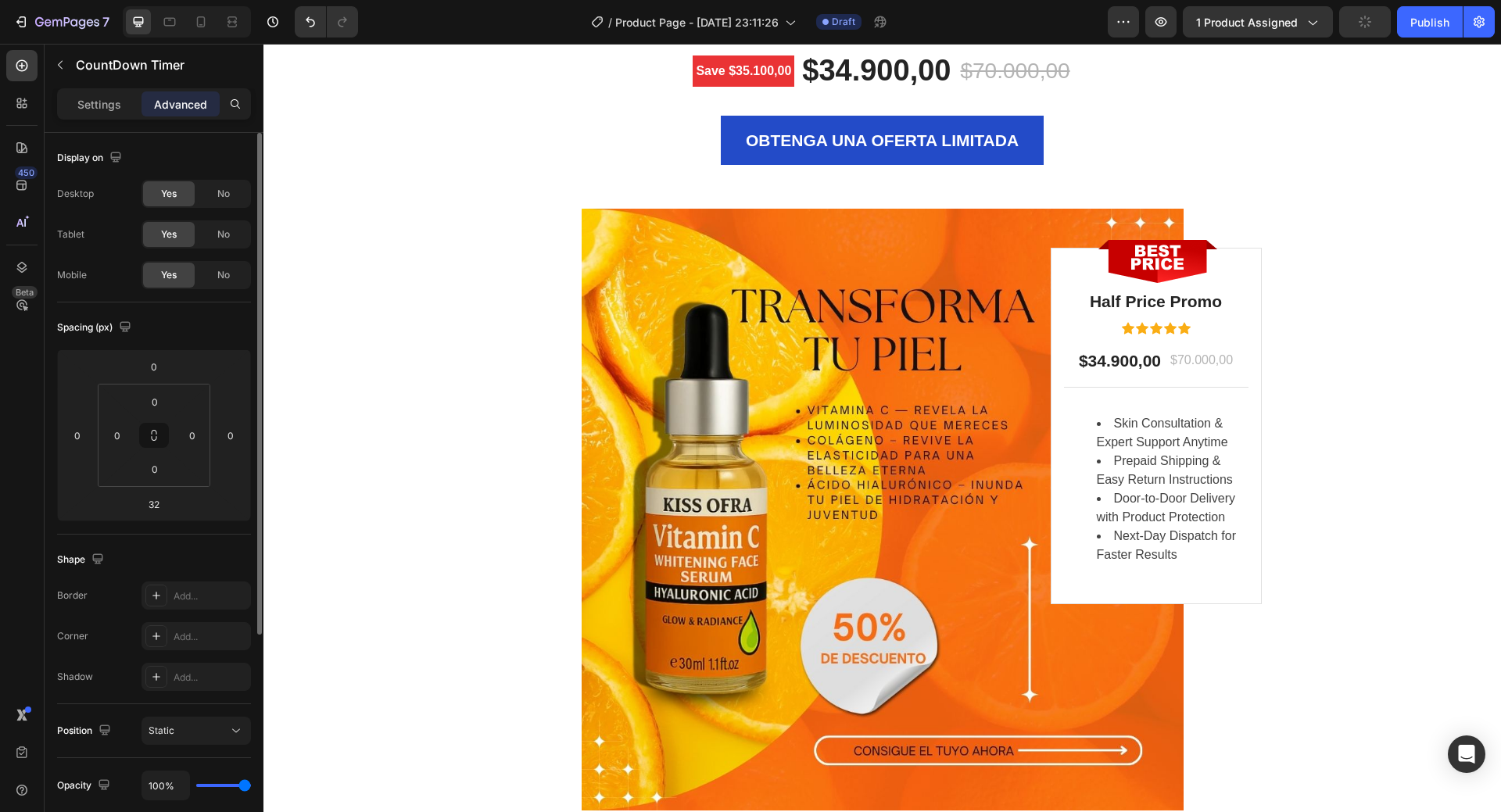
scroll to position [319, 0]
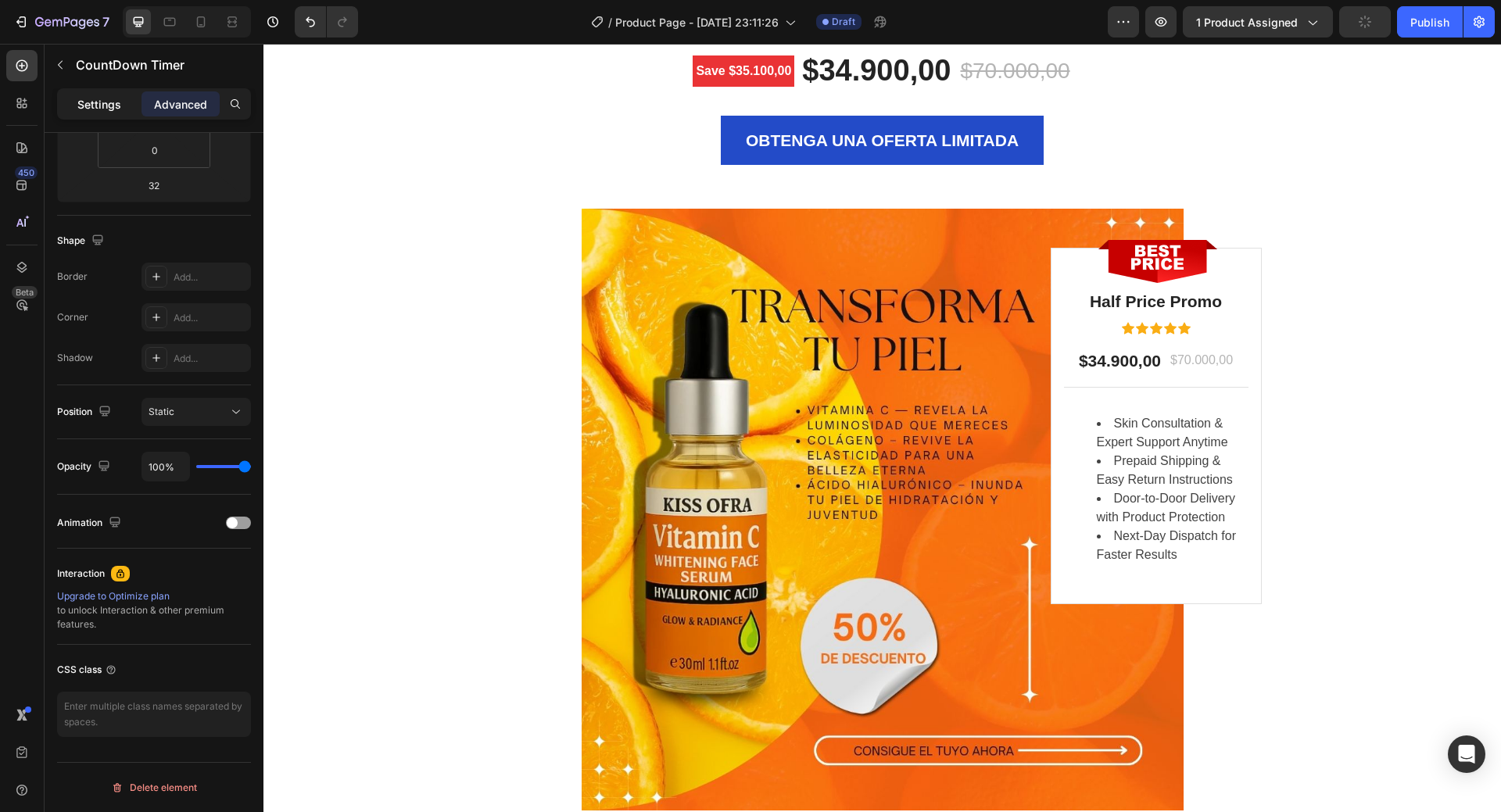
click at [95, 96] on p "Settings" at bounding box center [99, 104] width 44 height 17
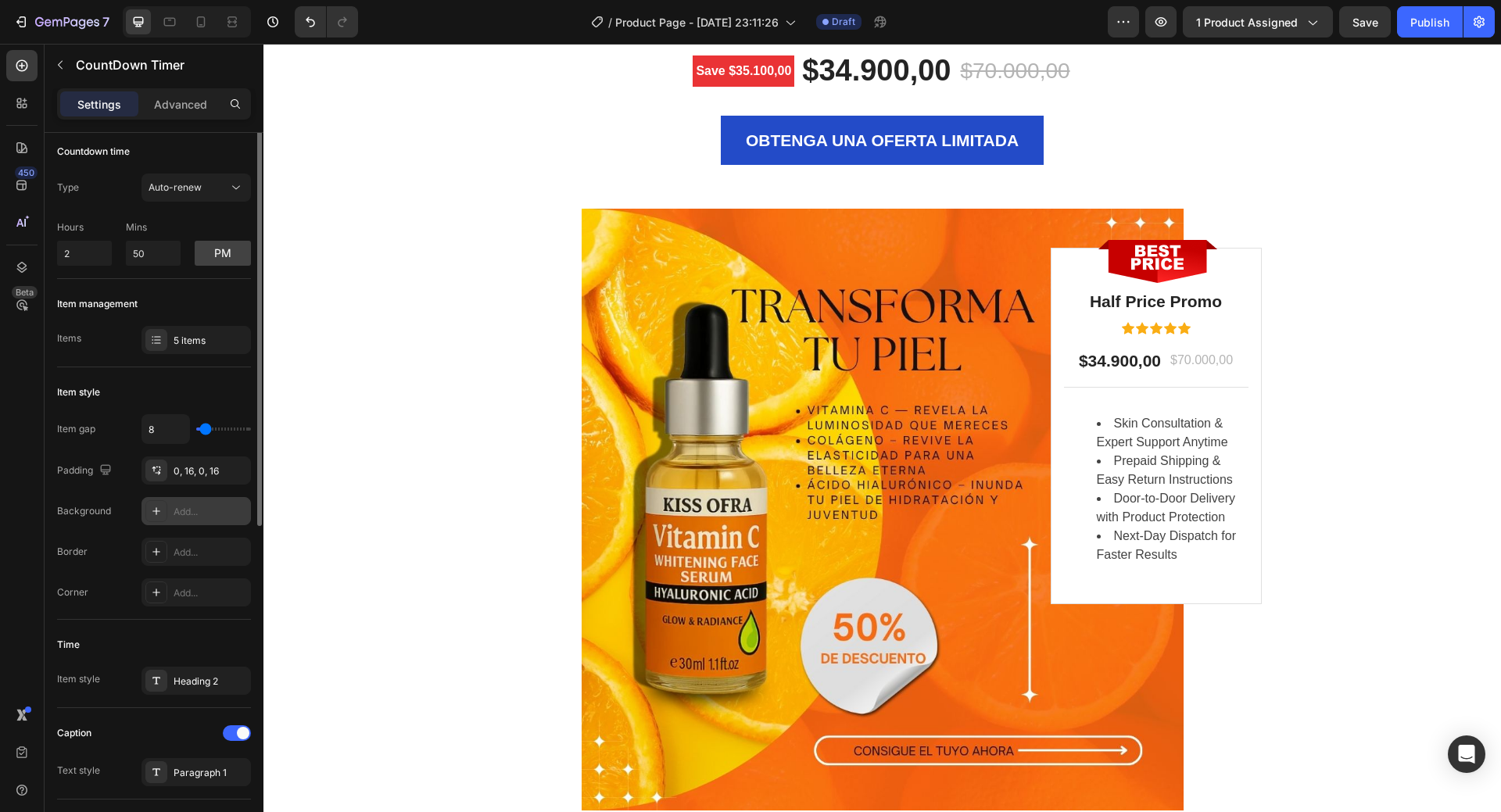
scroll to position [0, 0]
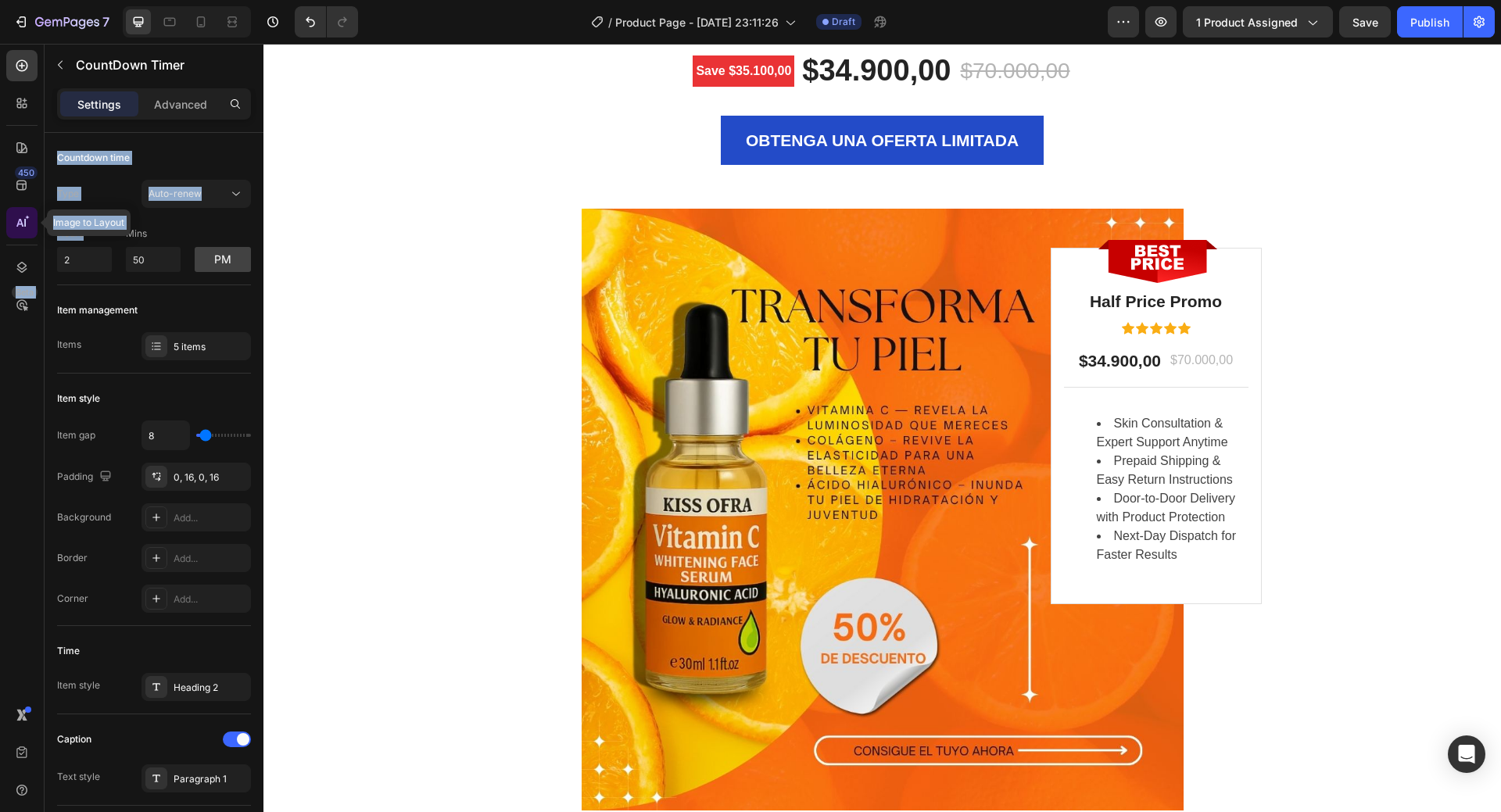
drag, startPoint x: 83, startPoint y: 234, endPoint x: 27, endPoint y: 234, distance: 56.0
click at [27, 234] on div "450 Image to Layout Beta Sections(18) Elements(84) Section Element Hero Section…" at bounding box center [132, 428] width 264 height 768
click at [98, 235] on p "Hours" at bounding box center [85, 233] width 55 height 14
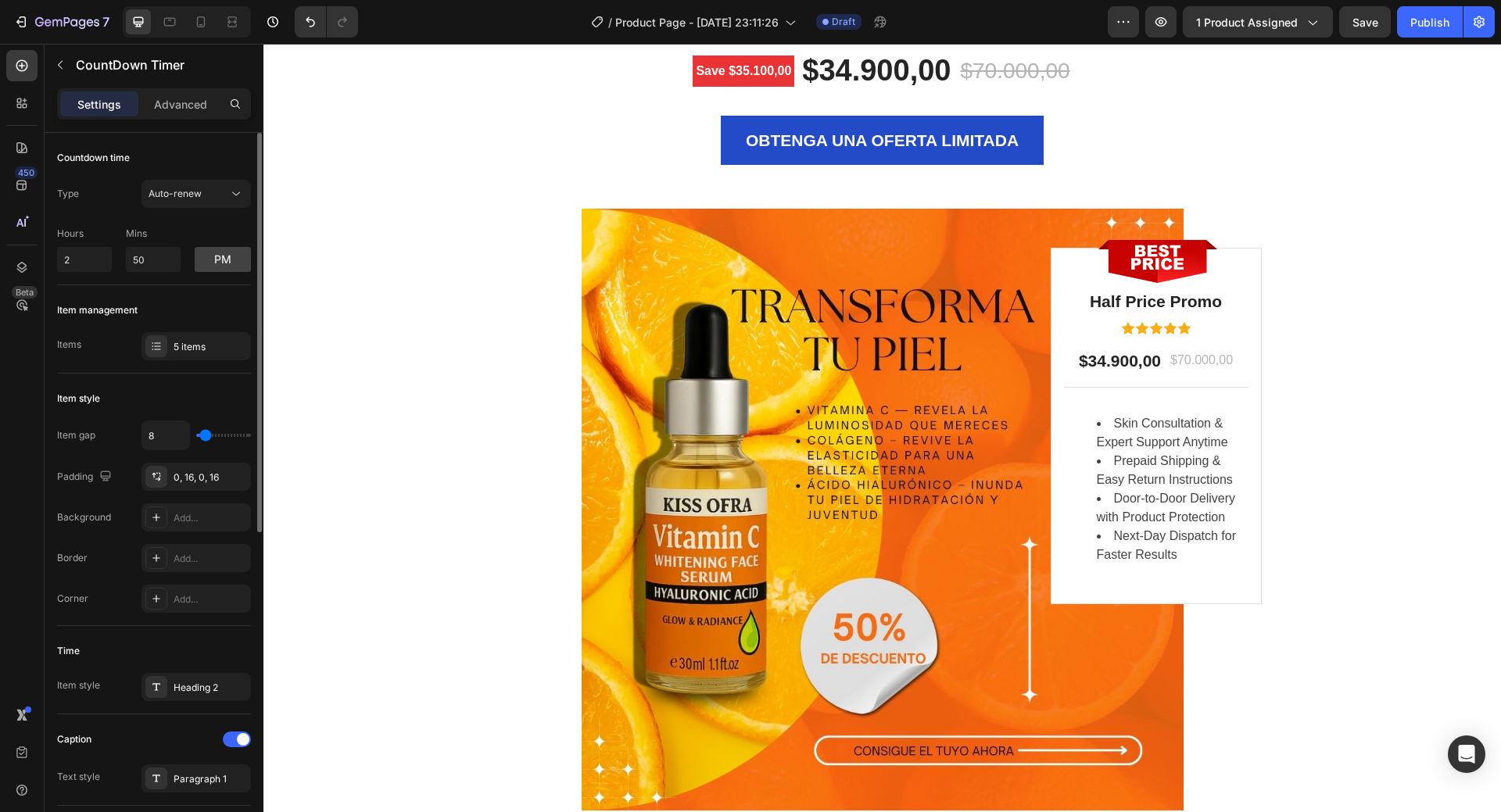
click at [118, 155] on div "Countdown time" at bounding box center [94, 157] width 73 height 14
click at [123, 314] on div "Item management" at bounding box center [97, 310] width 80 height 14
click at [123, 307] on div "Item management" at bounding box center [97, 310] width 80 height 14
click at [210, 350] on div "5 items" at bounding box center [210, 346] width 74 height 14
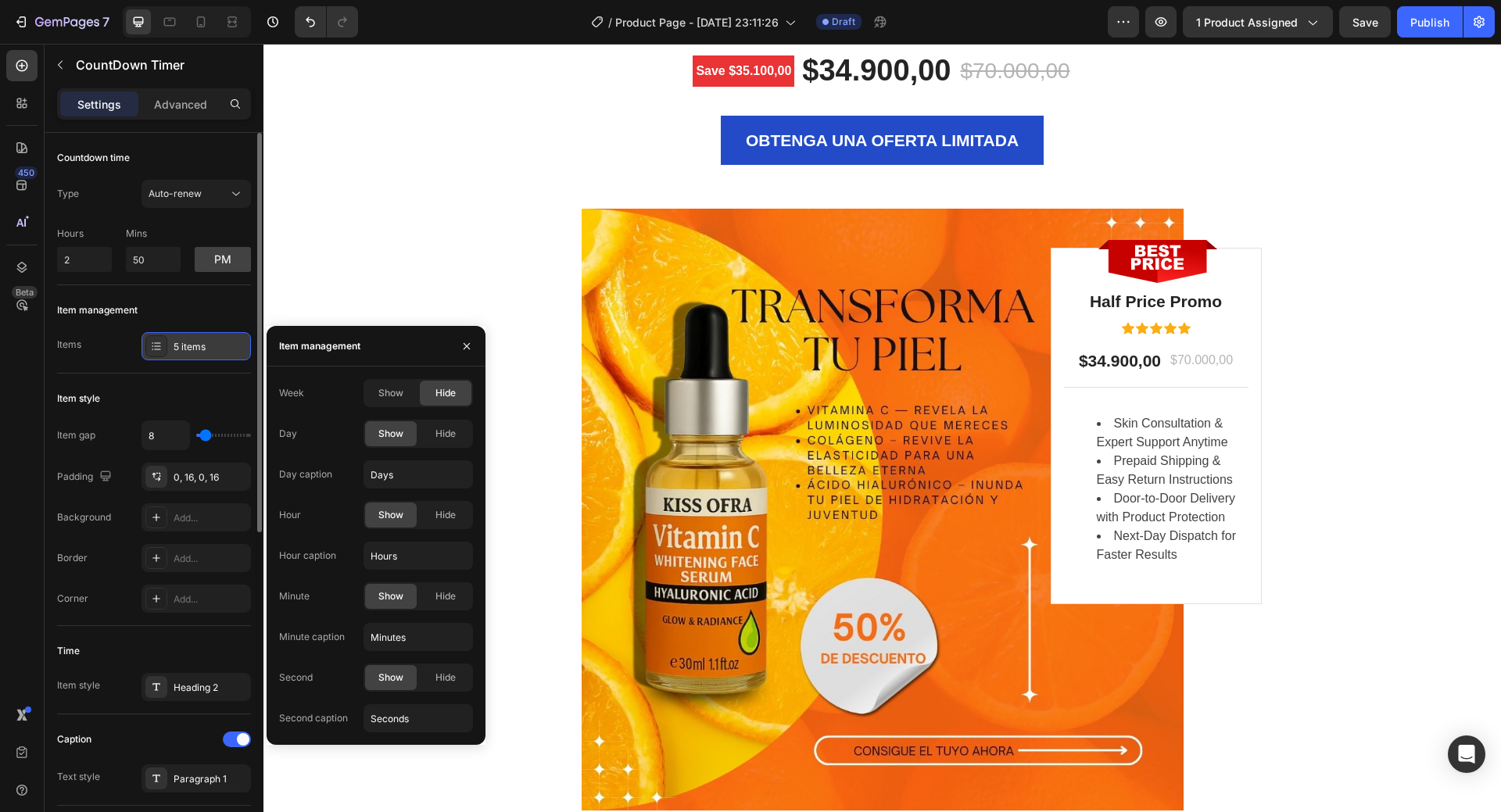
click at [210, 350] on div "5 items" at bounding box center [210, 346] width 74 height 14
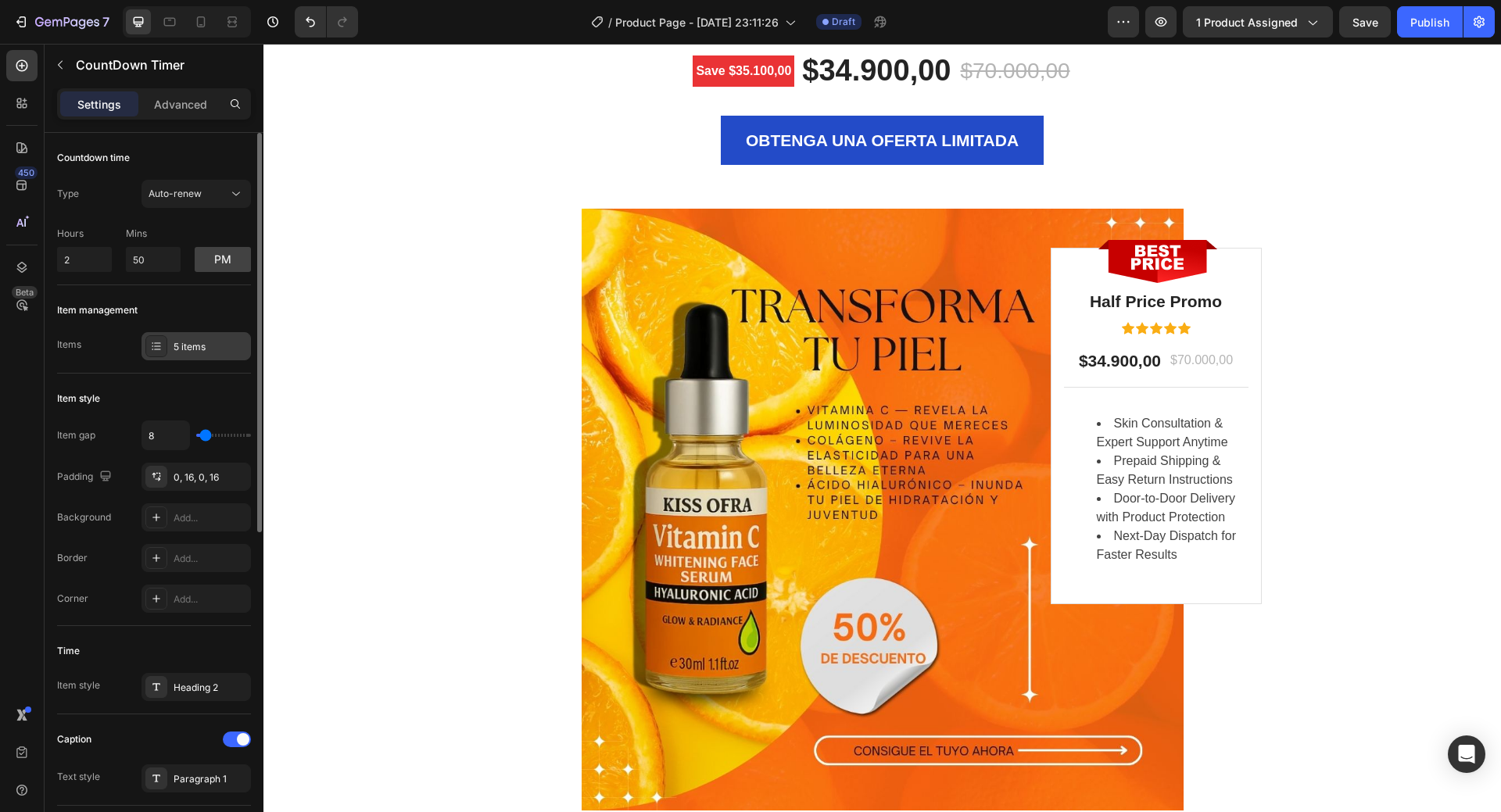
click at [210, 350] on div "5 items" at bounding box center [210, 346] width 74 height 14
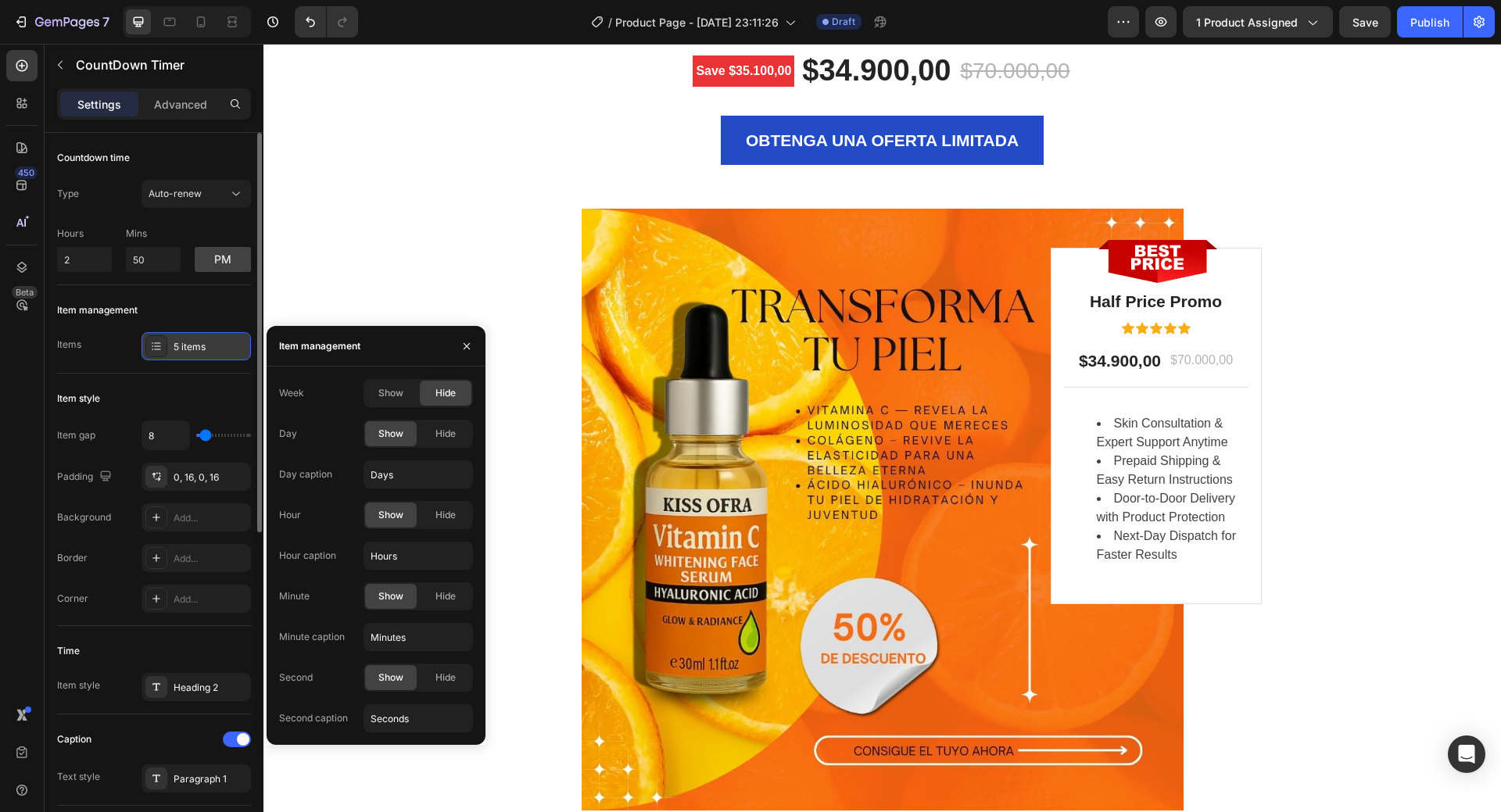
click at [210, 350] on div "5 items" at bounding box center [210, 346] width 74 height 14
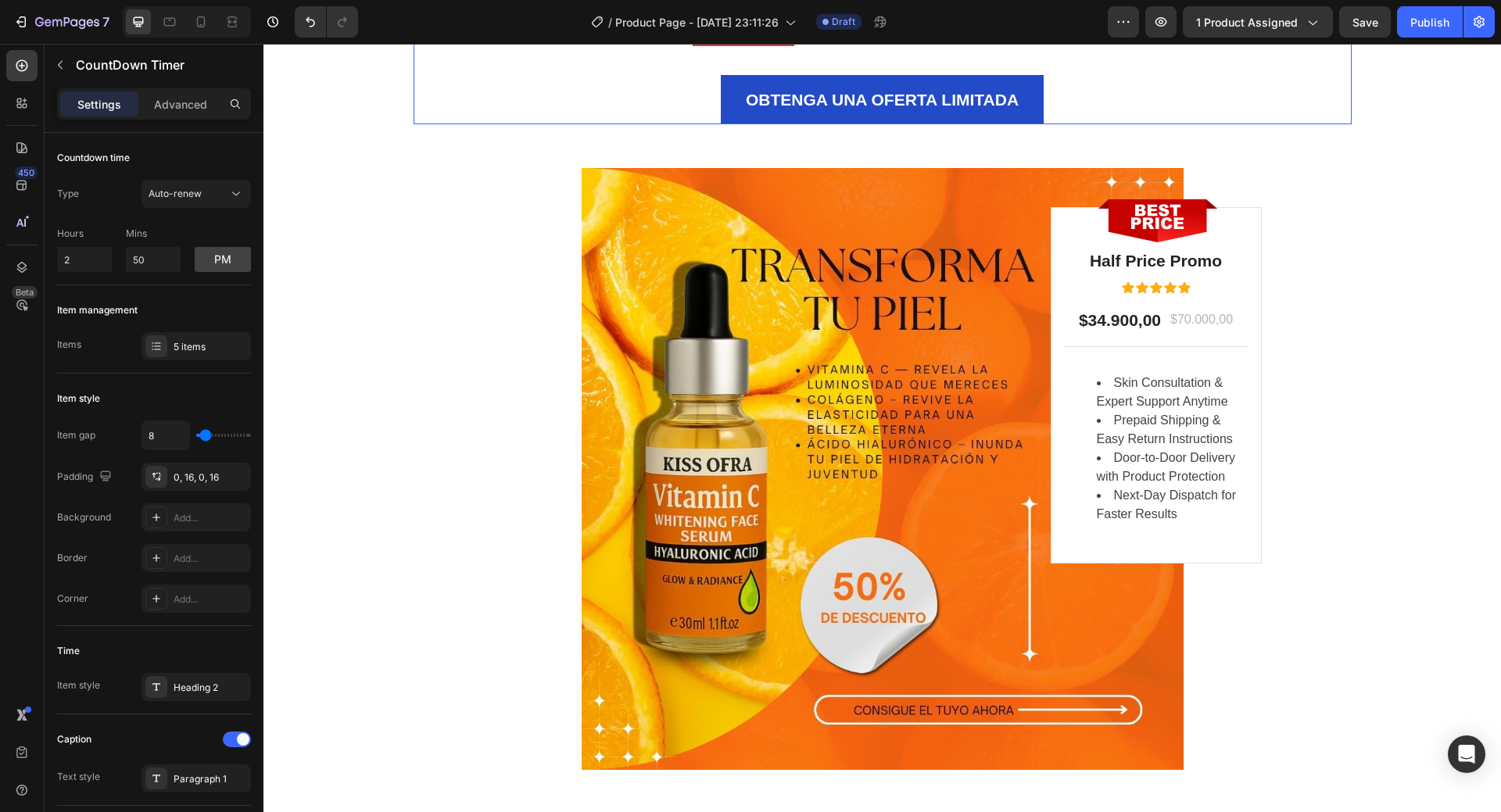
scroll to position [3047, 0]
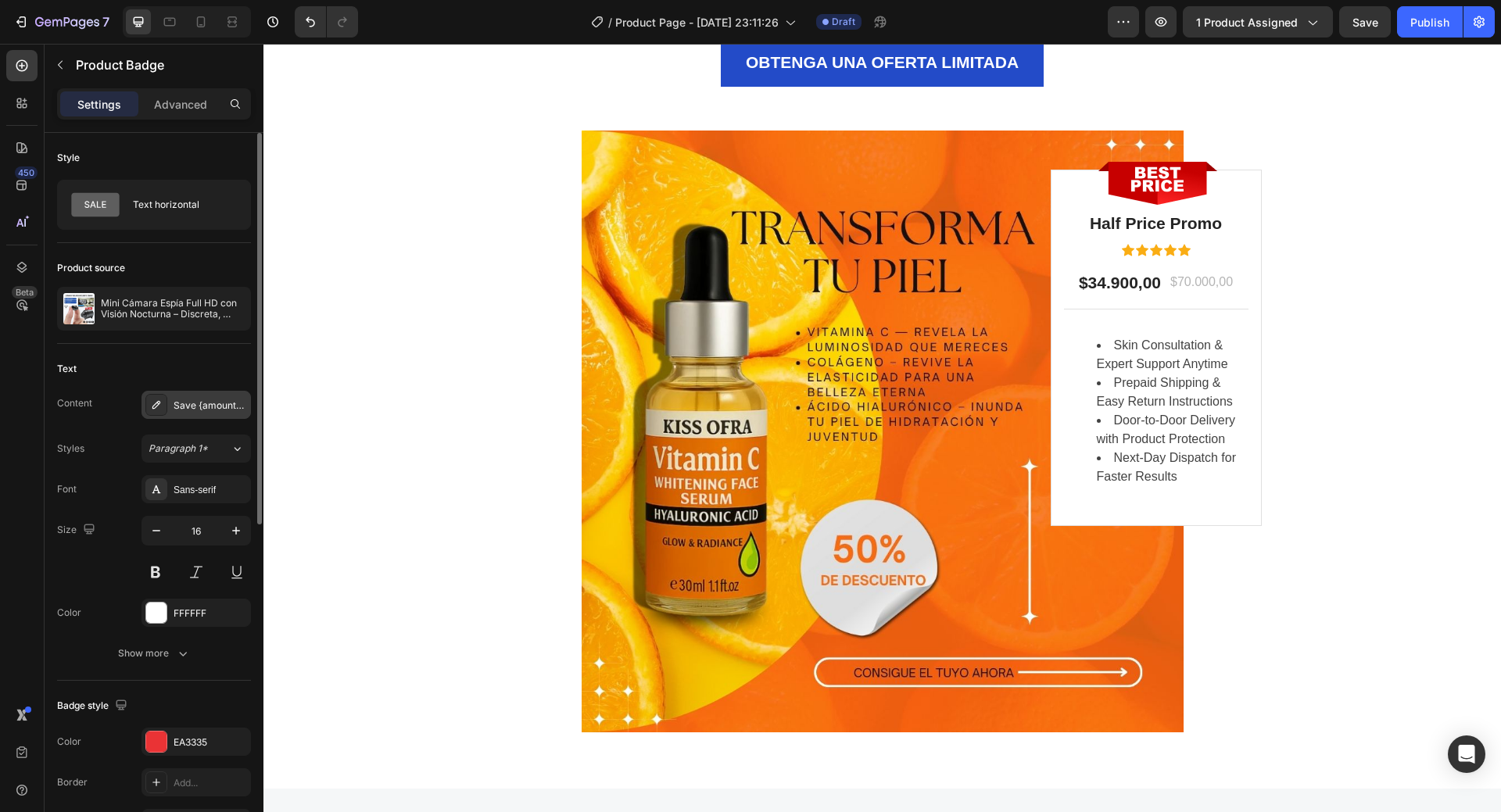
click at [201, 415] on div "Save {amount_discount}" at bounding box center [196, 405] width 109 height 28
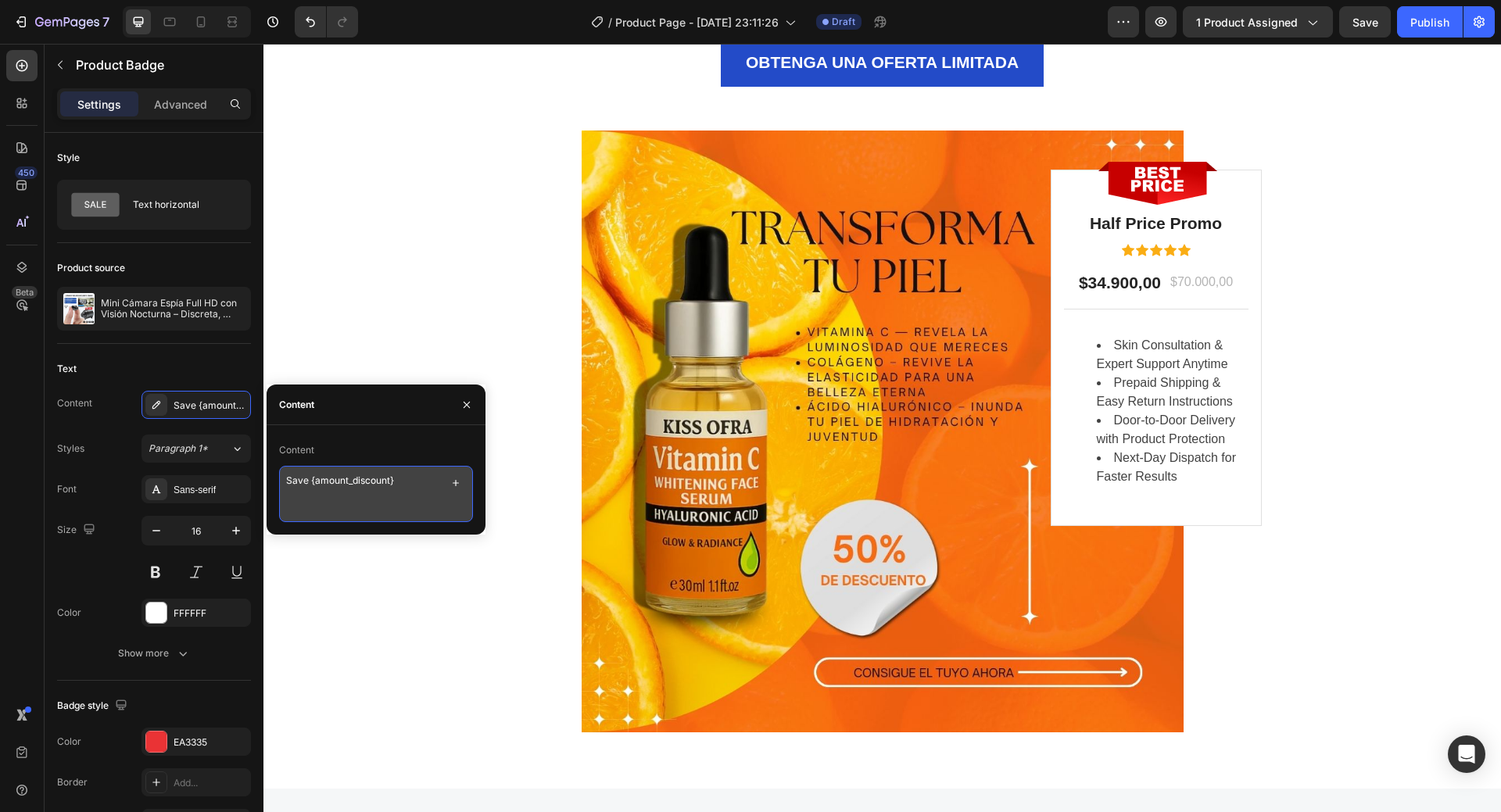
click at [350, 478] on textarea "Save {amount_discount}" at bounding box center [376, 494] width 194 height 56
paste textarea "Ahorra"
type textarea "Ahorra {amount_discount}"
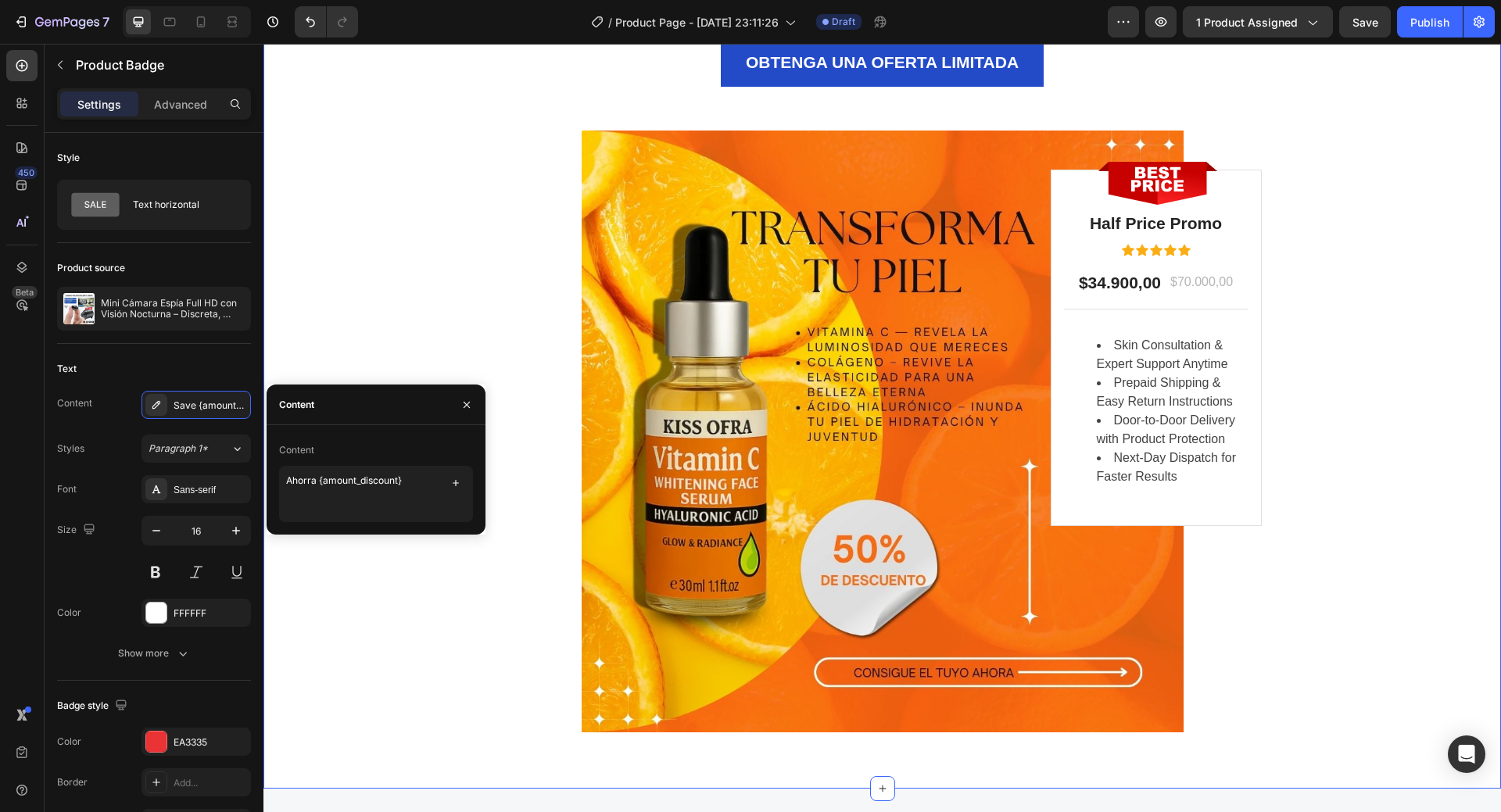
click at [1373, 510] on div "OFERTA POR TIEMPO LIMITADO Text block INICIA TU TRANSFORMACIÓN [DATE] REVELA TU…" at bounding box center [882, 219] width 1214 height 1028
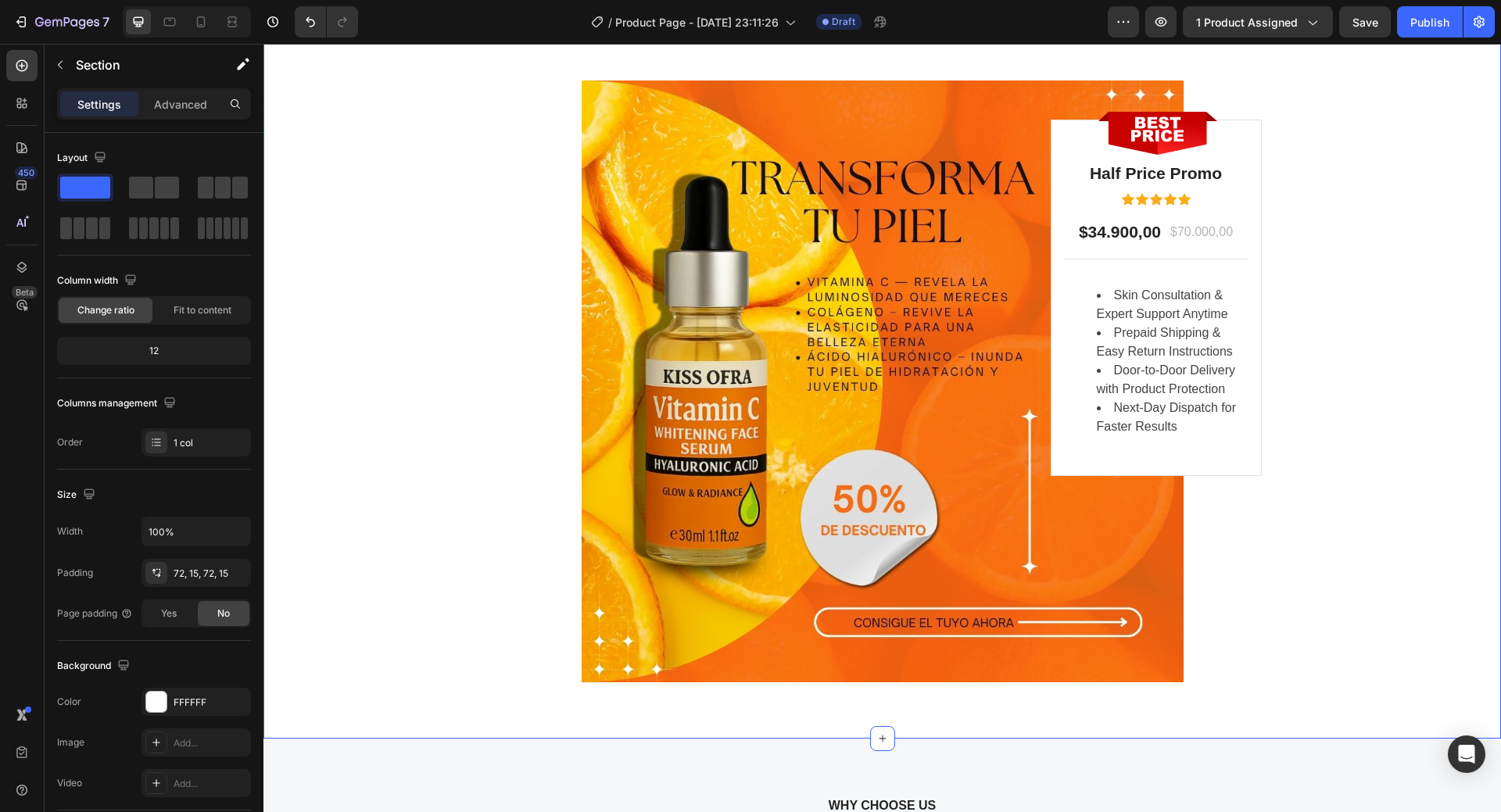
scroll to position [3594, 0]
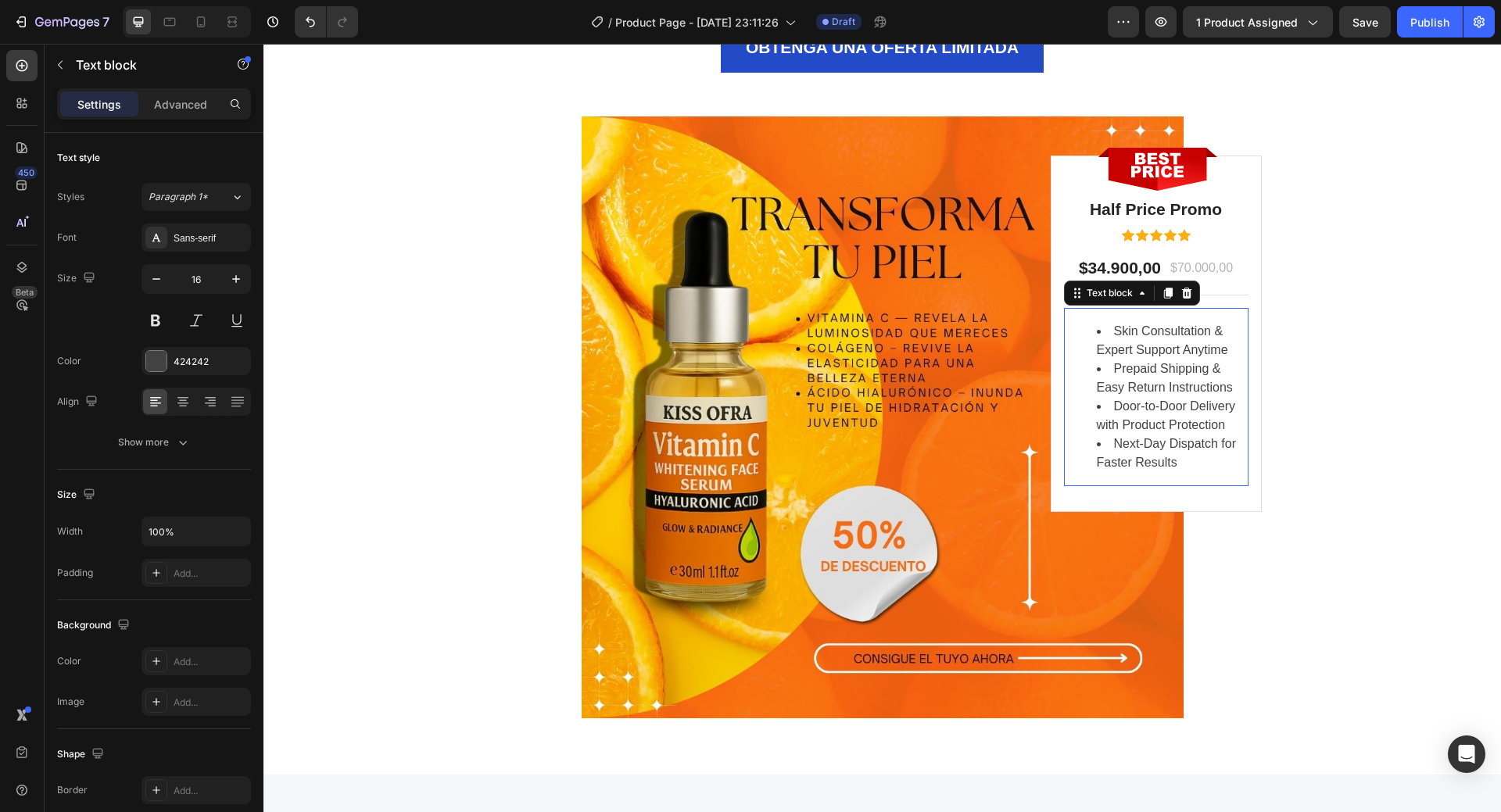
click at [1187, 334] on li "Skin Consultation & Expert Support Anytime" at bounding box center [1171, 341] width 150 height 37
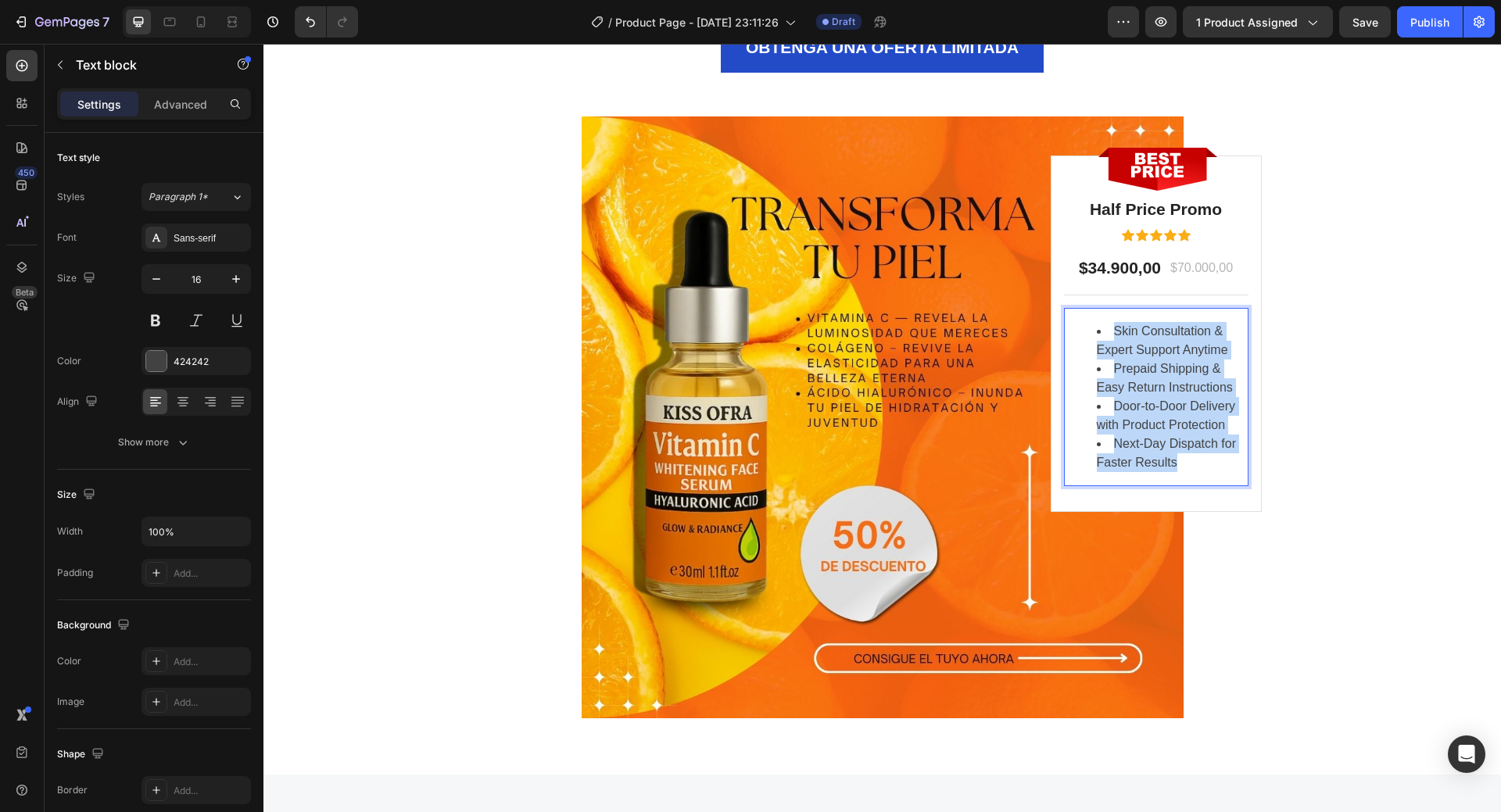
copy ul "Skin Consultation & Expert Support Anytime Prepaid Shipping & Easy Return Instr…"
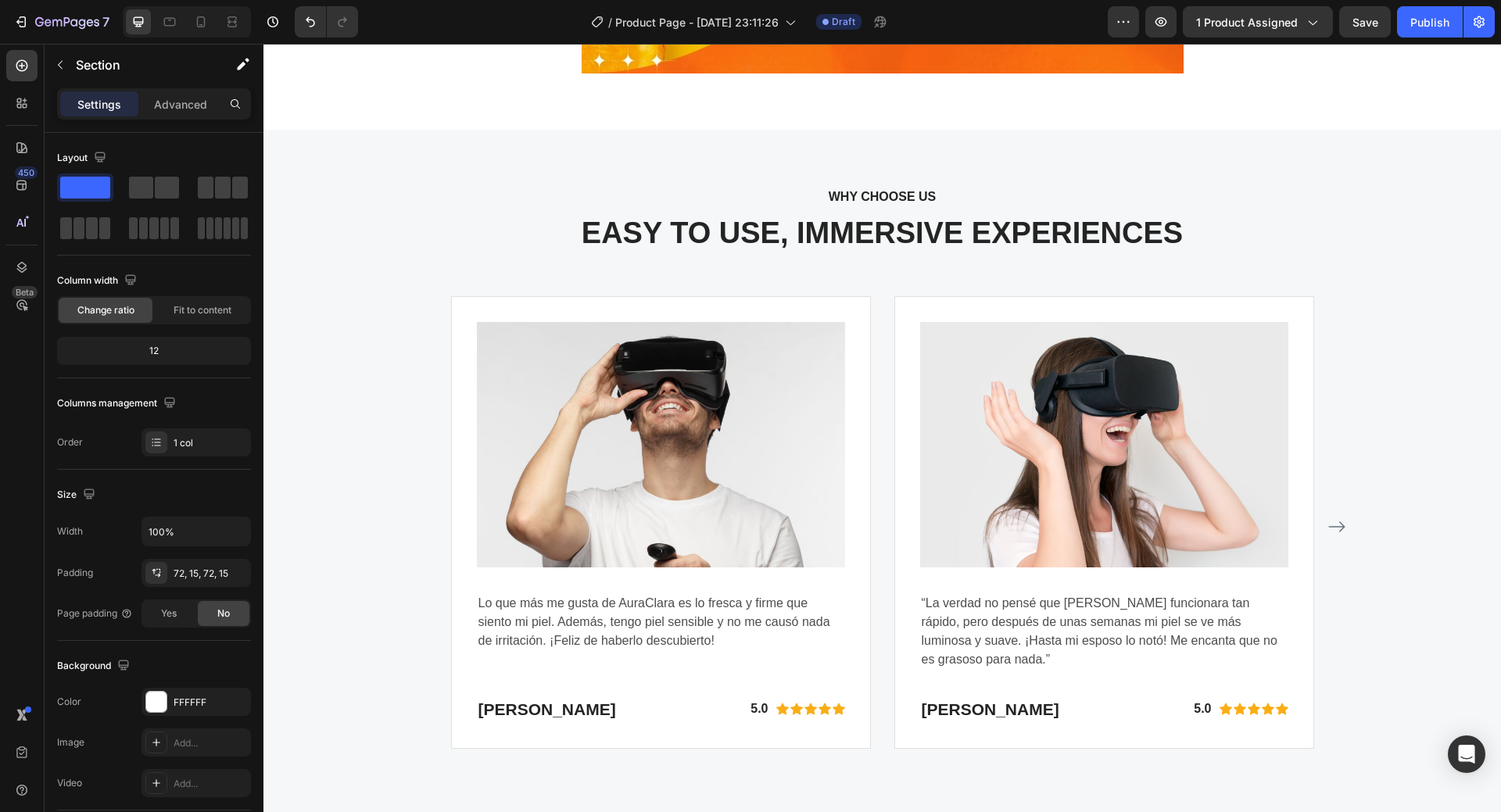
scroll to position [4236, 0]
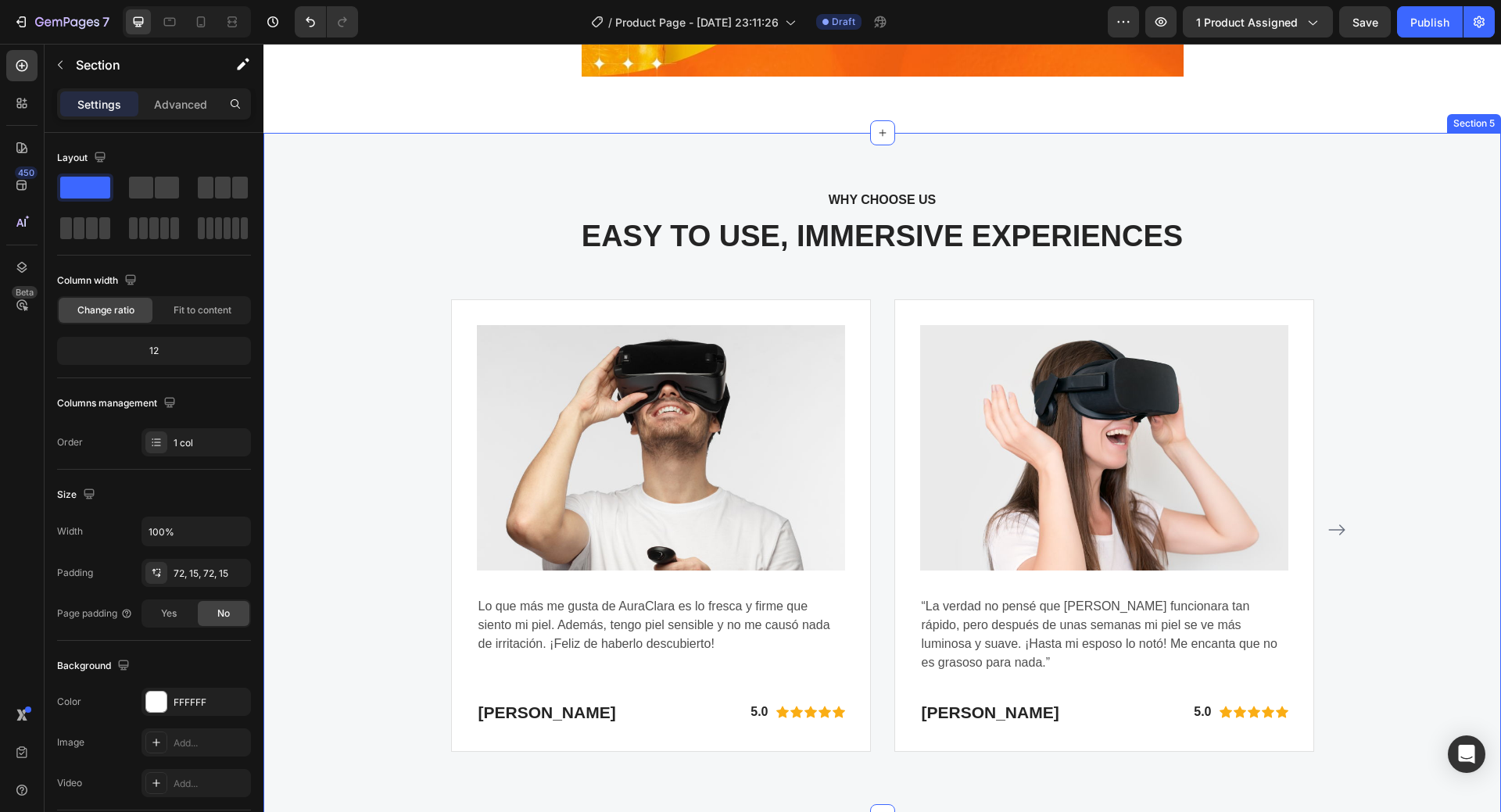
click at [851, 248] on p "EASY TO USE, IMMERSIVE EXPERIENCES" at bounding box center [882, 236] width 1211 height 36
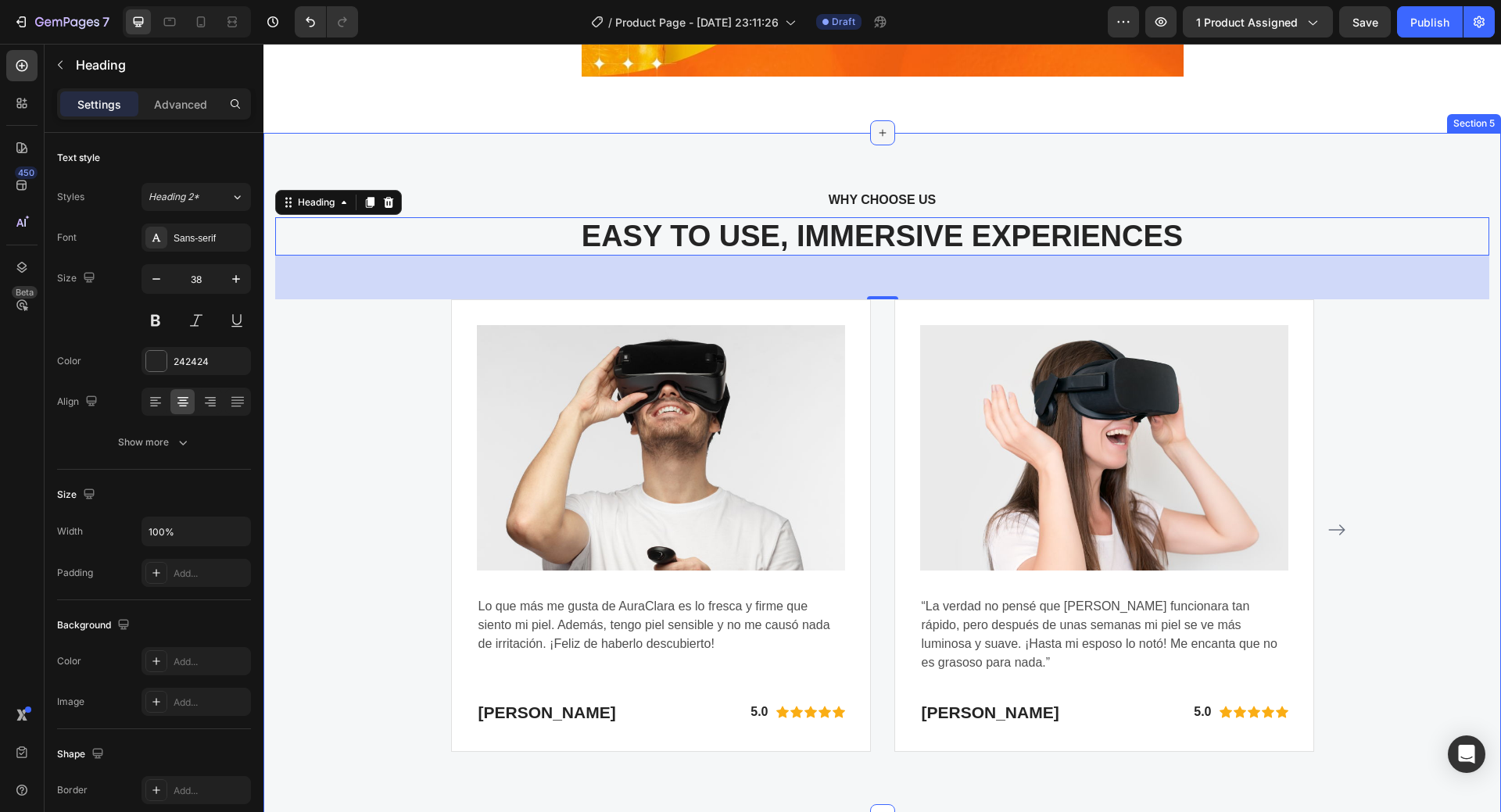
click at [884, 132] on div at bounding box center [883, 133] width 25 height 25
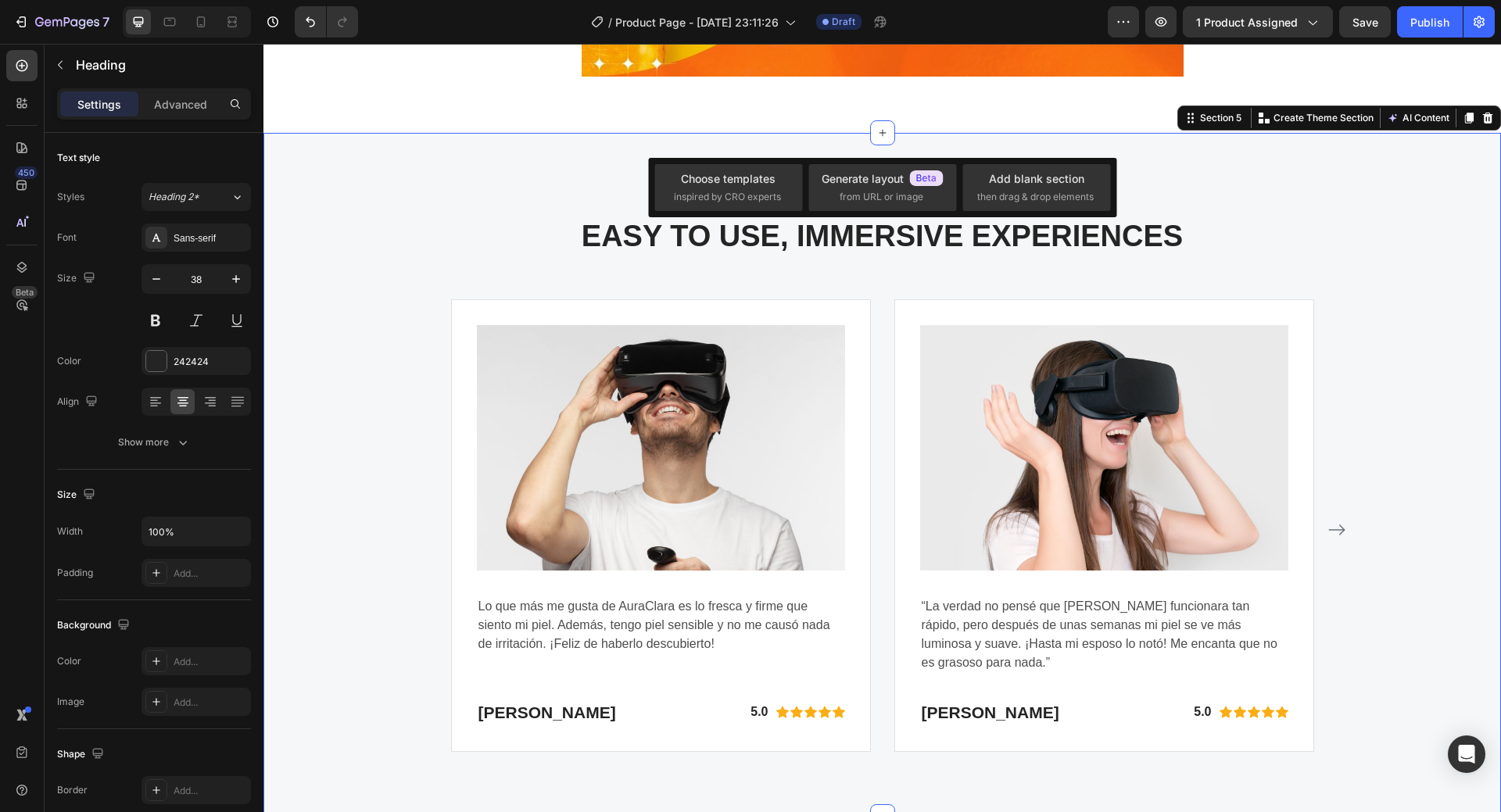
click at [1187, 184] on div "WHY CHOOSE US Text block EASY TO USE, IMMERSIVE EXPERIENCES Heading Image Lo qu…" at bounding box center [882, 474] width 1237 height 684
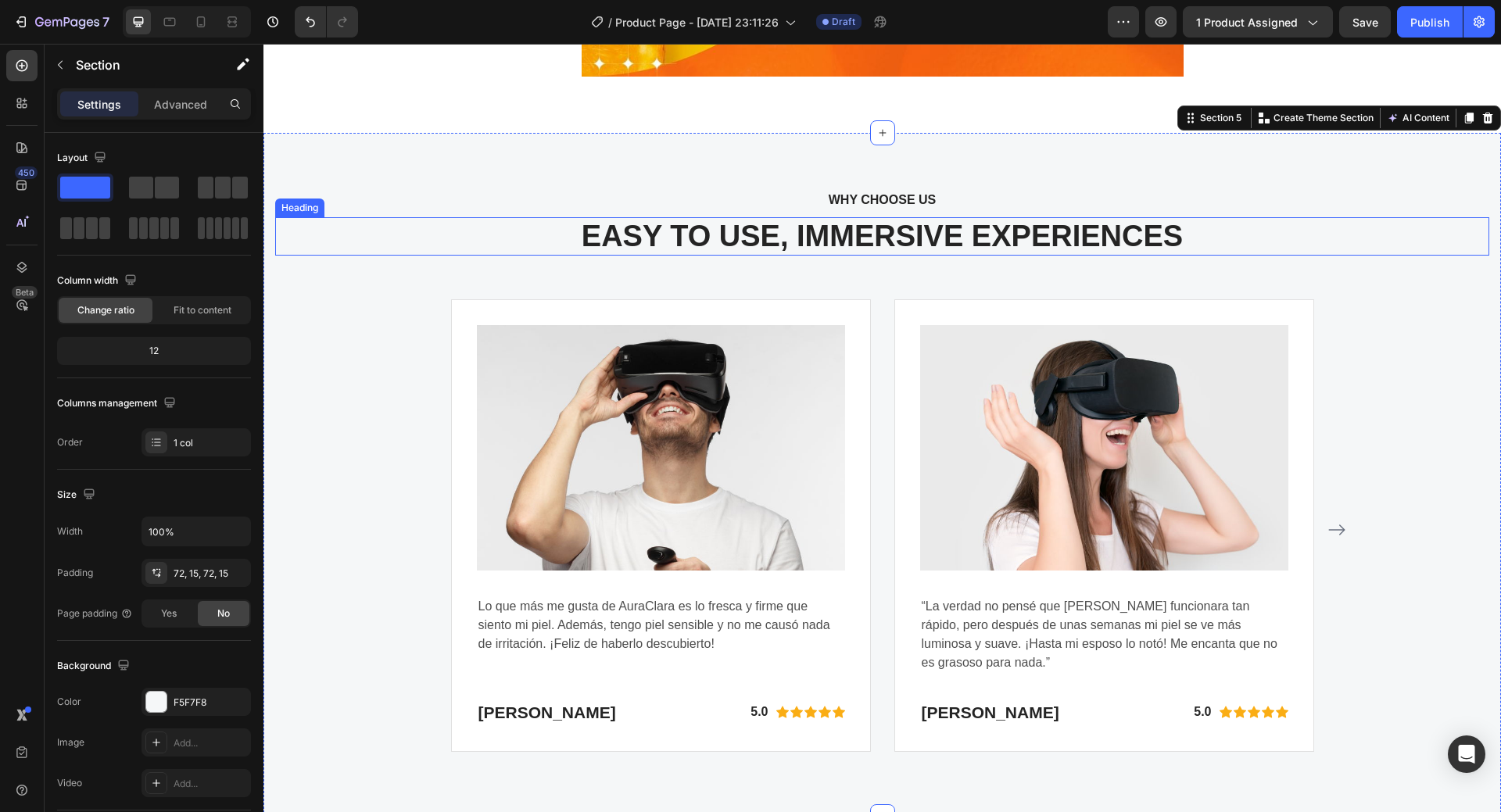
click at [852, 232] on p "EASY TO USE, IMMERSIVE EXPERIENCES" at bounding box center [882, 236] width 1211 height 36
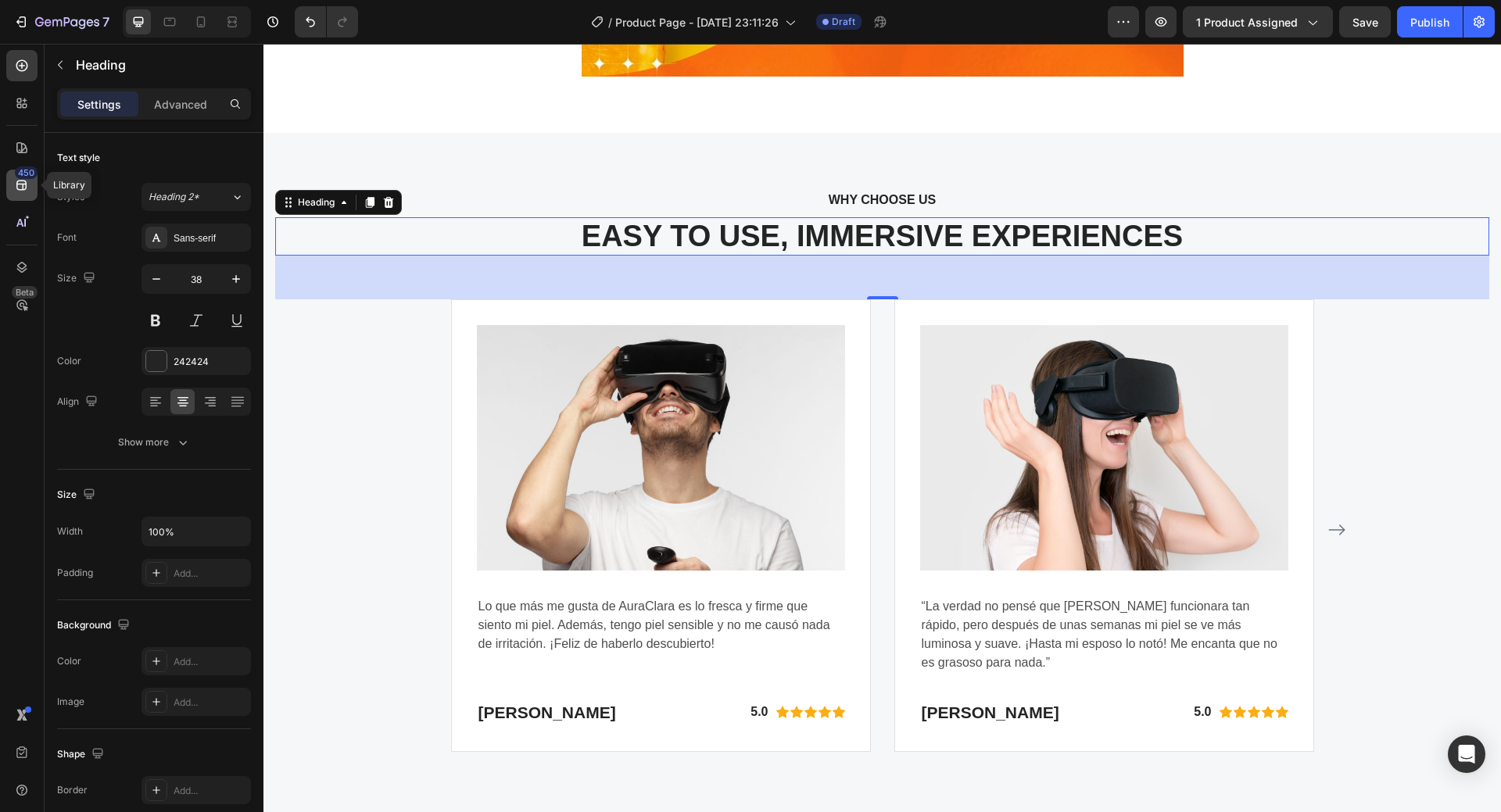
click at [24, 176] on div "450" at bounding box center [26, 172] width 22 height 12
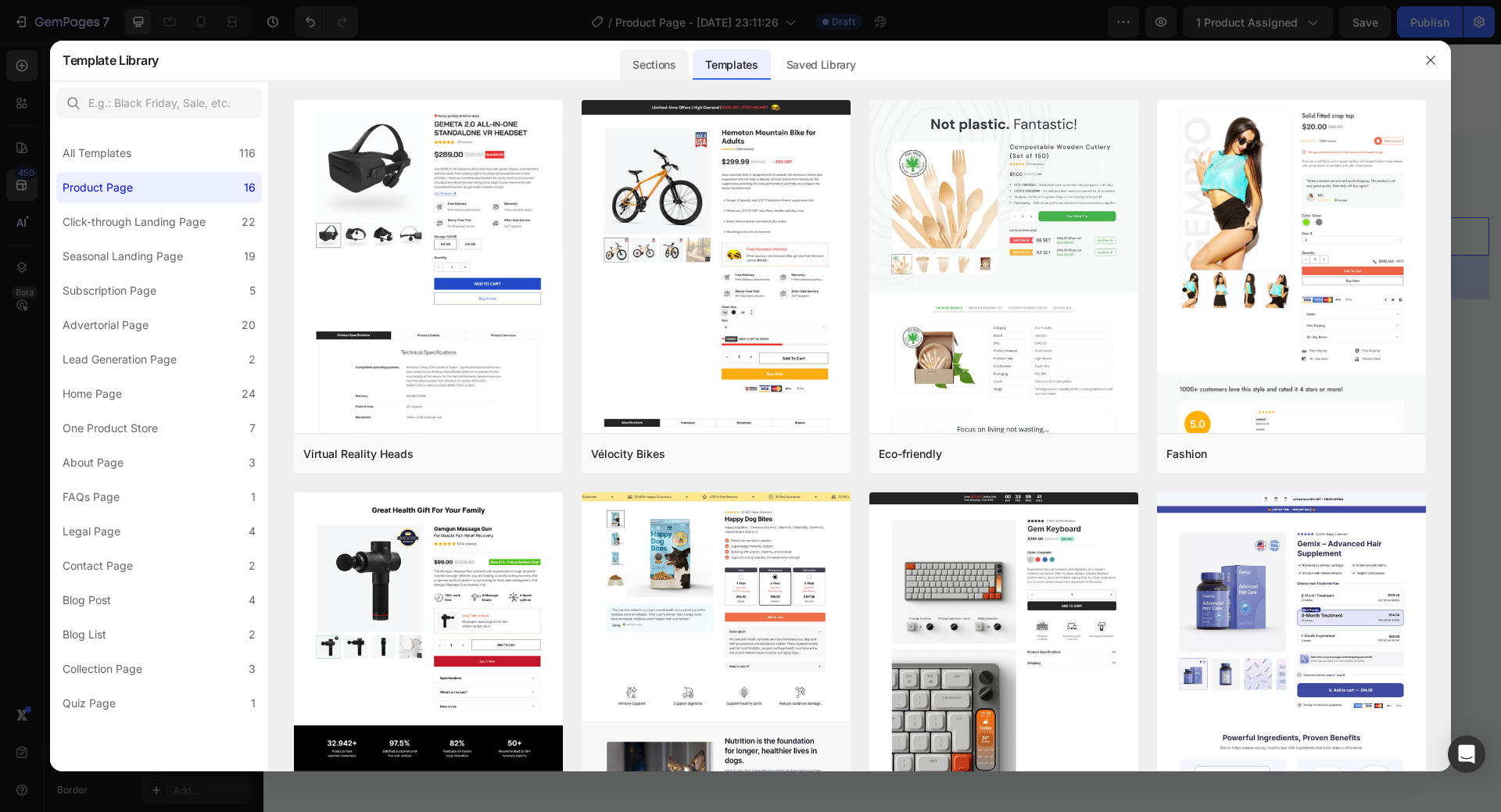
click at [651, 68] on div "Sections" at bounding box center [654, 65] width 68 height 31
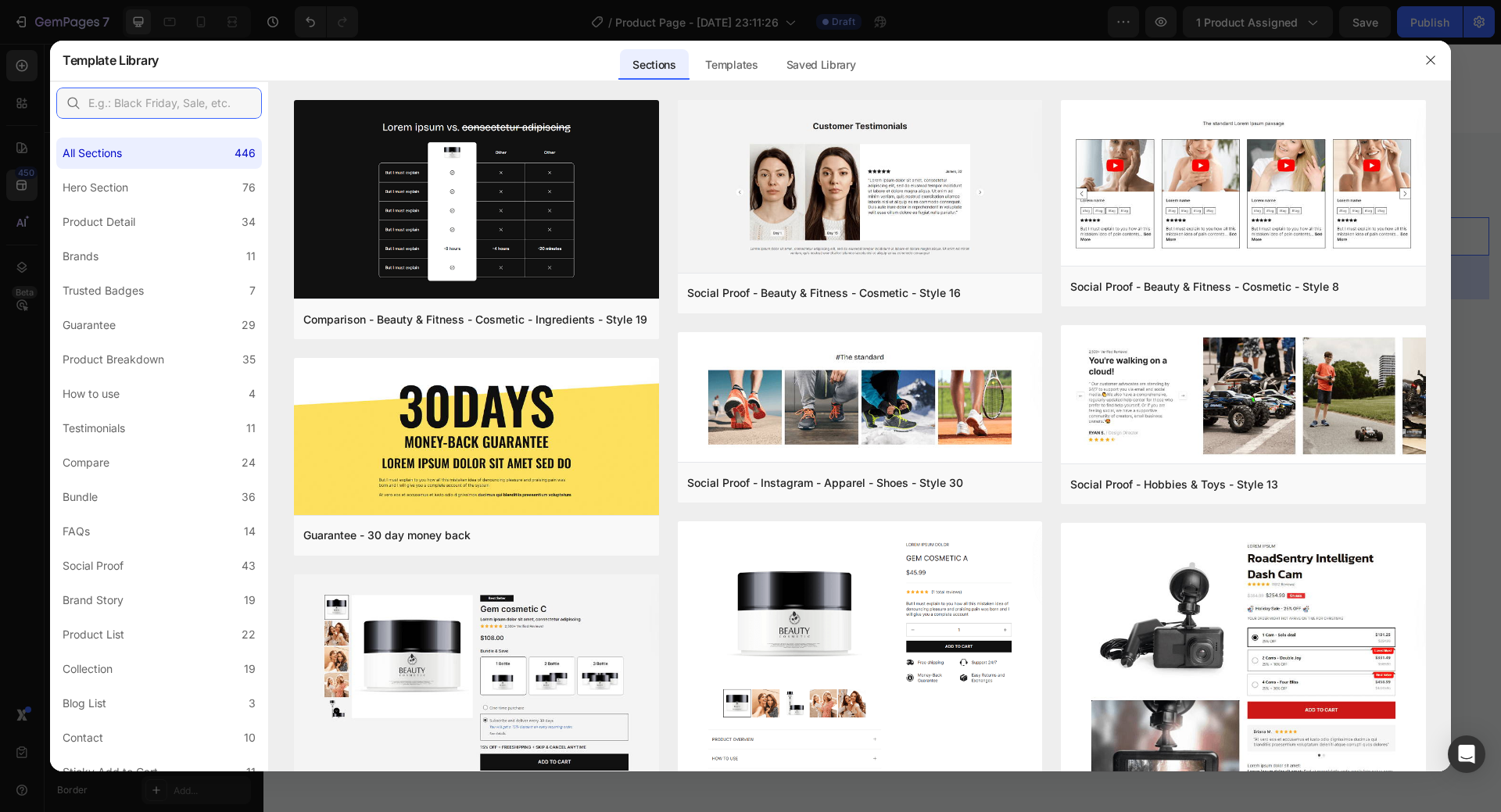
click at [171, 109] on input "text" at bounding box center [159, 104] width 206 height 31
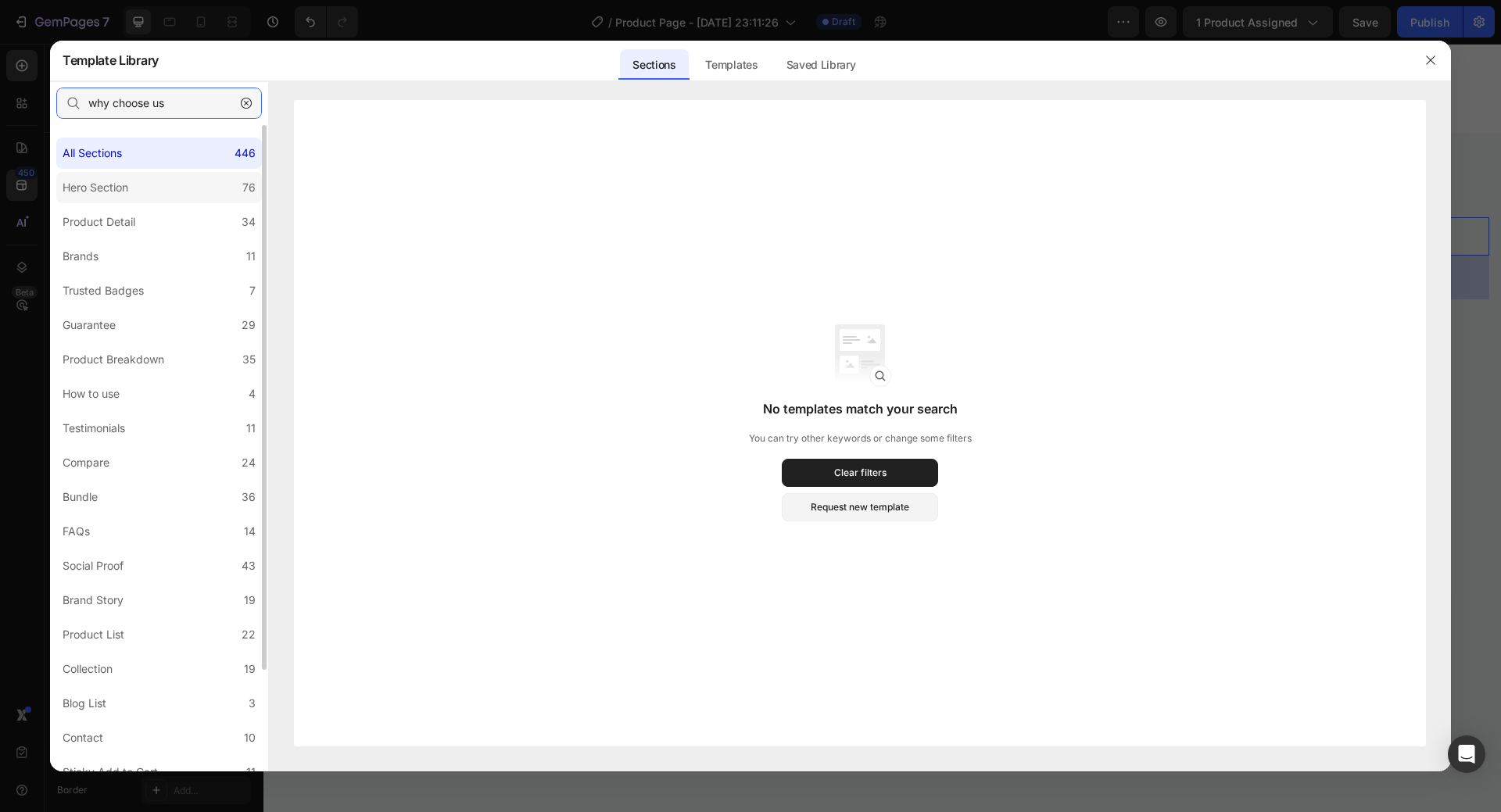
type input "why choose us"
click at [170, 201] on label "Hero Section 76" at bounding box center [159, 187] width 206 height 31
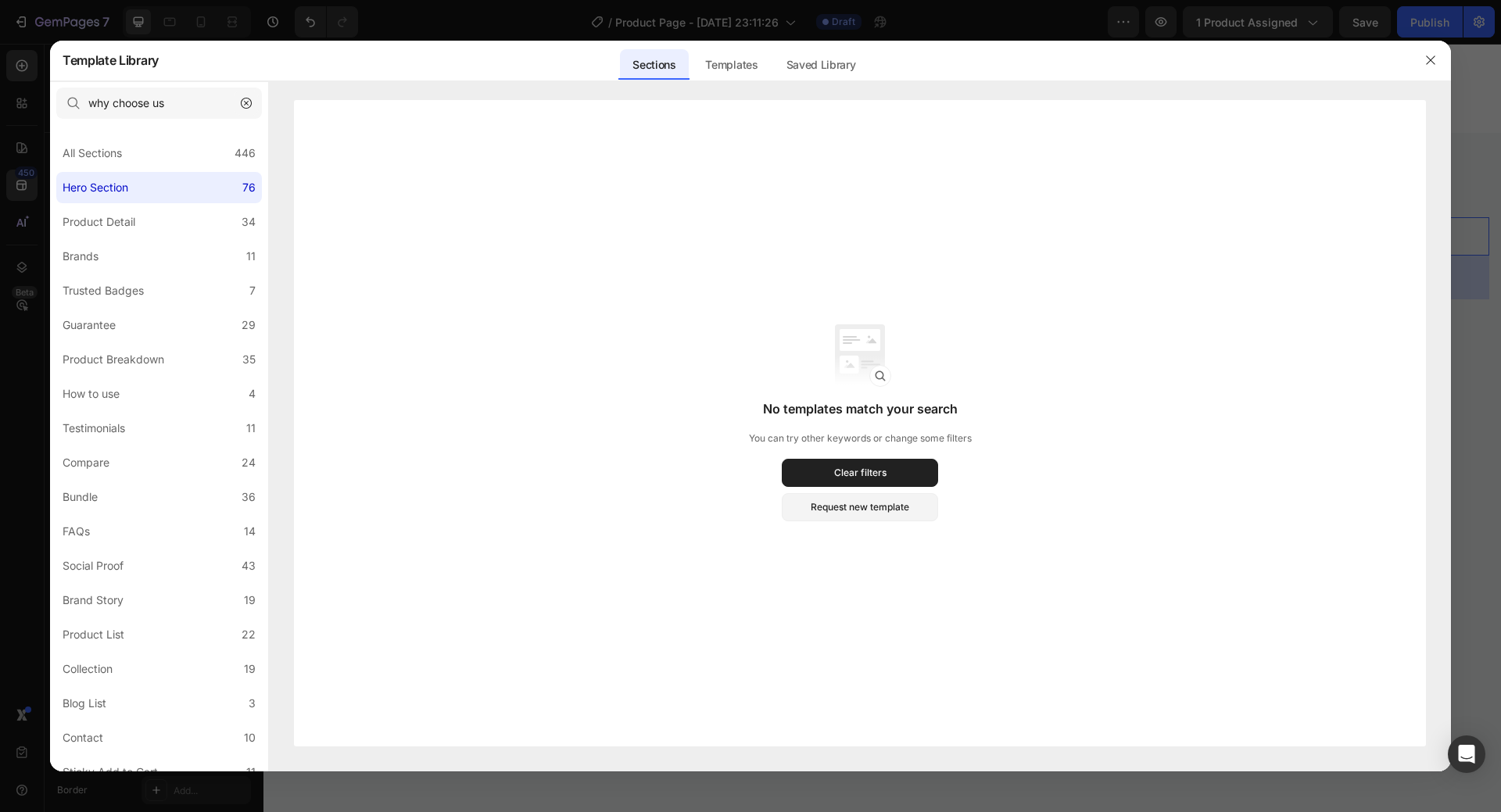
click at [249, 103] on icon "button" at bounding box center [245, 103] width 11 height 11
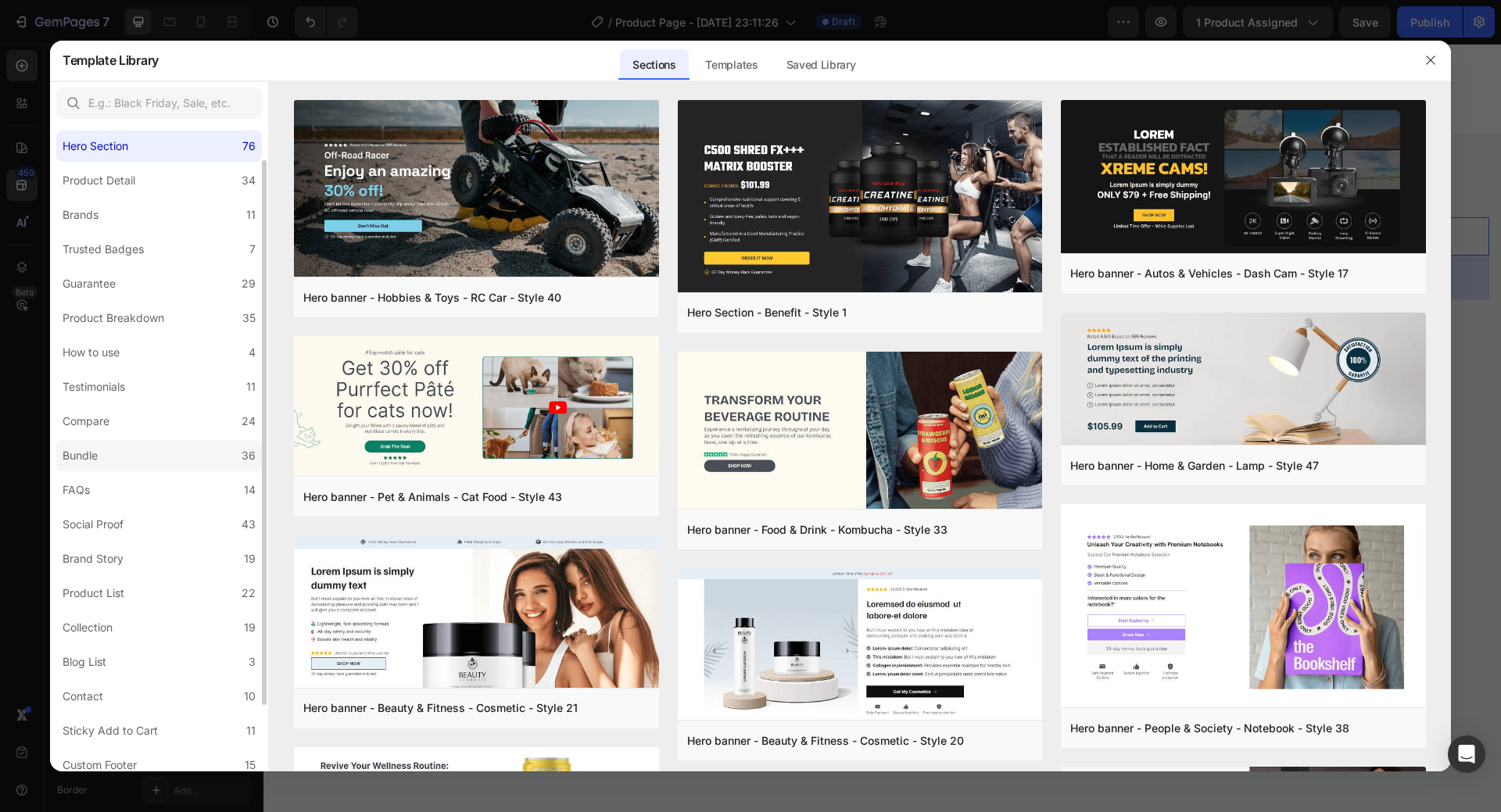
scroll to position [0, 0]
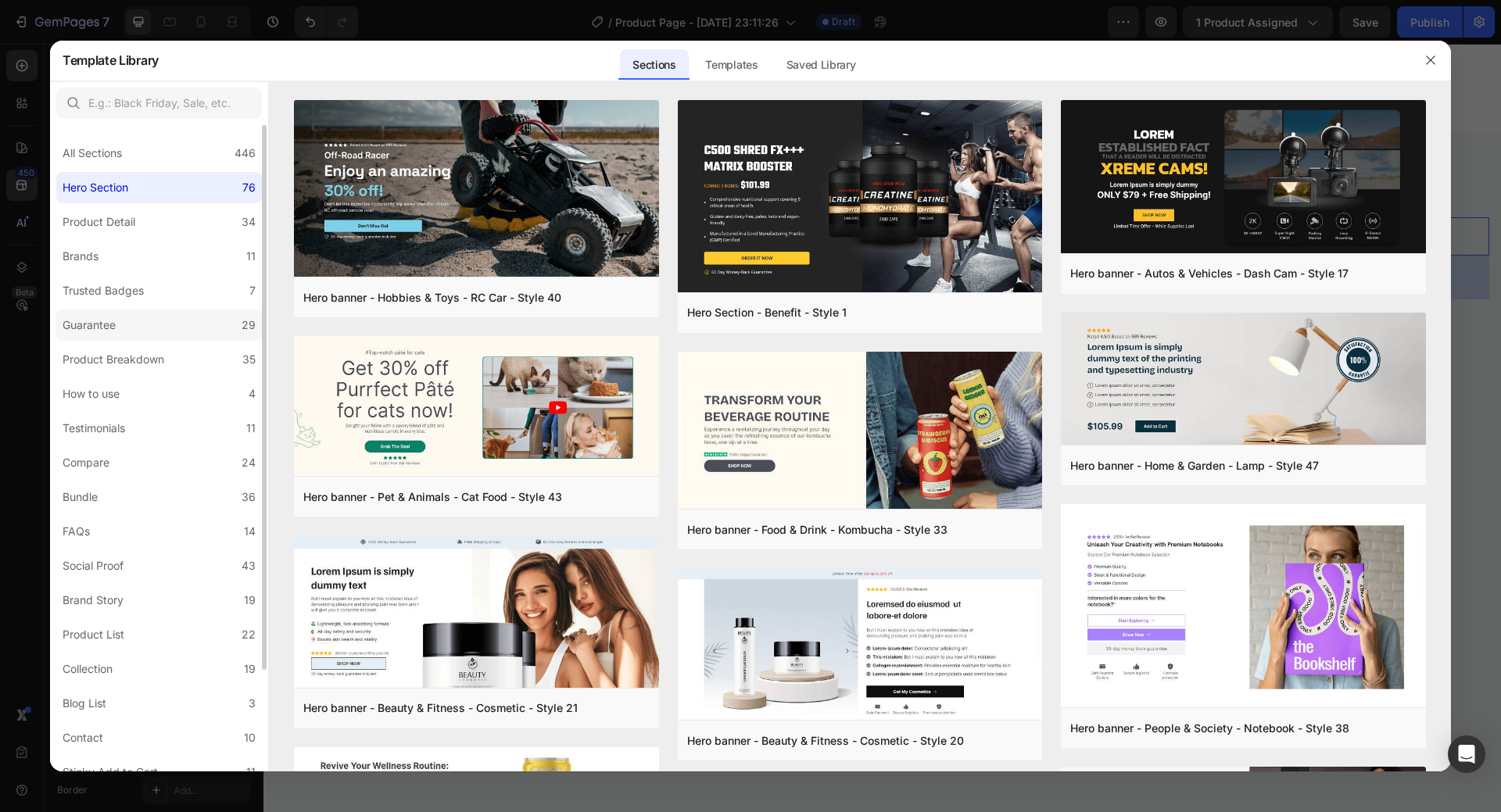
click at [152, 330] on label "Guarantee 29" at bounding box center [159, 325] width 206 height 31
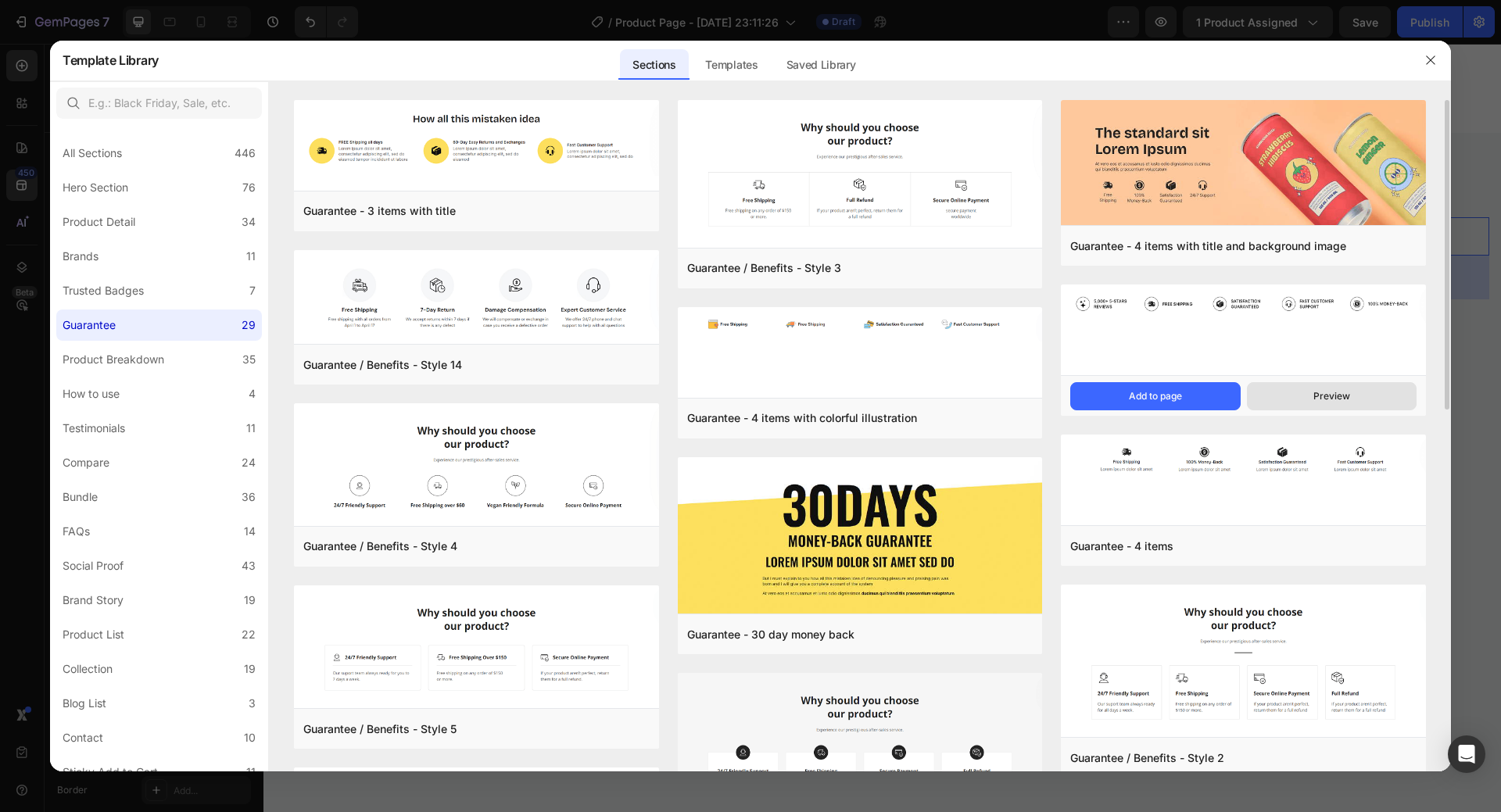
click at [1272, 396] on button "Preview" at bounding box center [1331, 396] width 170 height 28
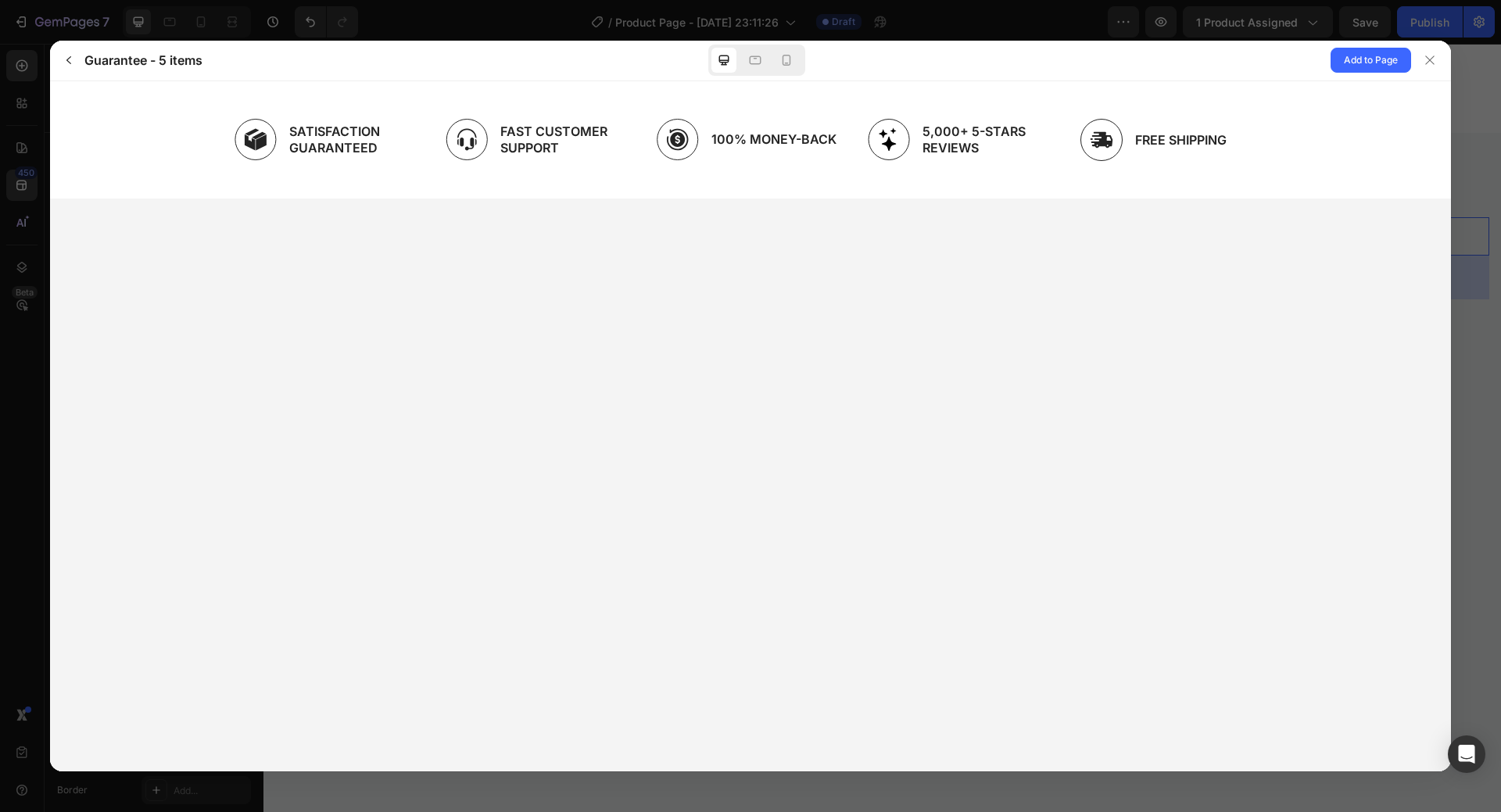
drag, startPoint x: 934, startPoint y: 152, endPoint x: 1132, endPoint y: 204, distance: 204.7
click at [1132, 198] on html "Free Shipping Satisfaction Guaranteed Fast Customer Support 100% Money-Back 5,0…" at bounding box center [750, 138] width 1401 height 117
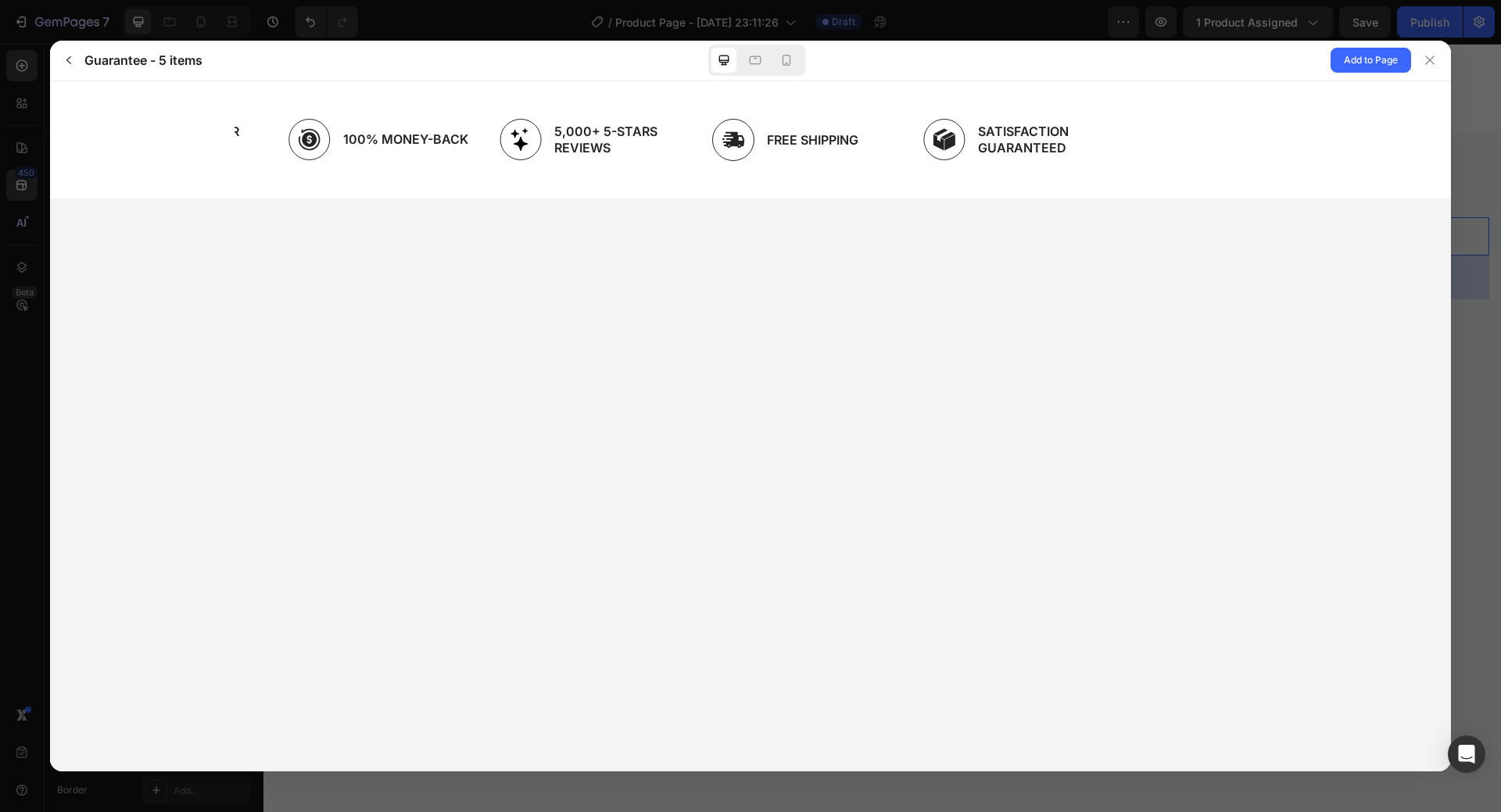
drag, startPoint x: 830, startPoint y: 136, endPoint x: 595, endPoint y: 130, distance: 235.1
click at [453, 149] on div "100% Money-Back" at bounding box center [381, 132] width 186 height 54
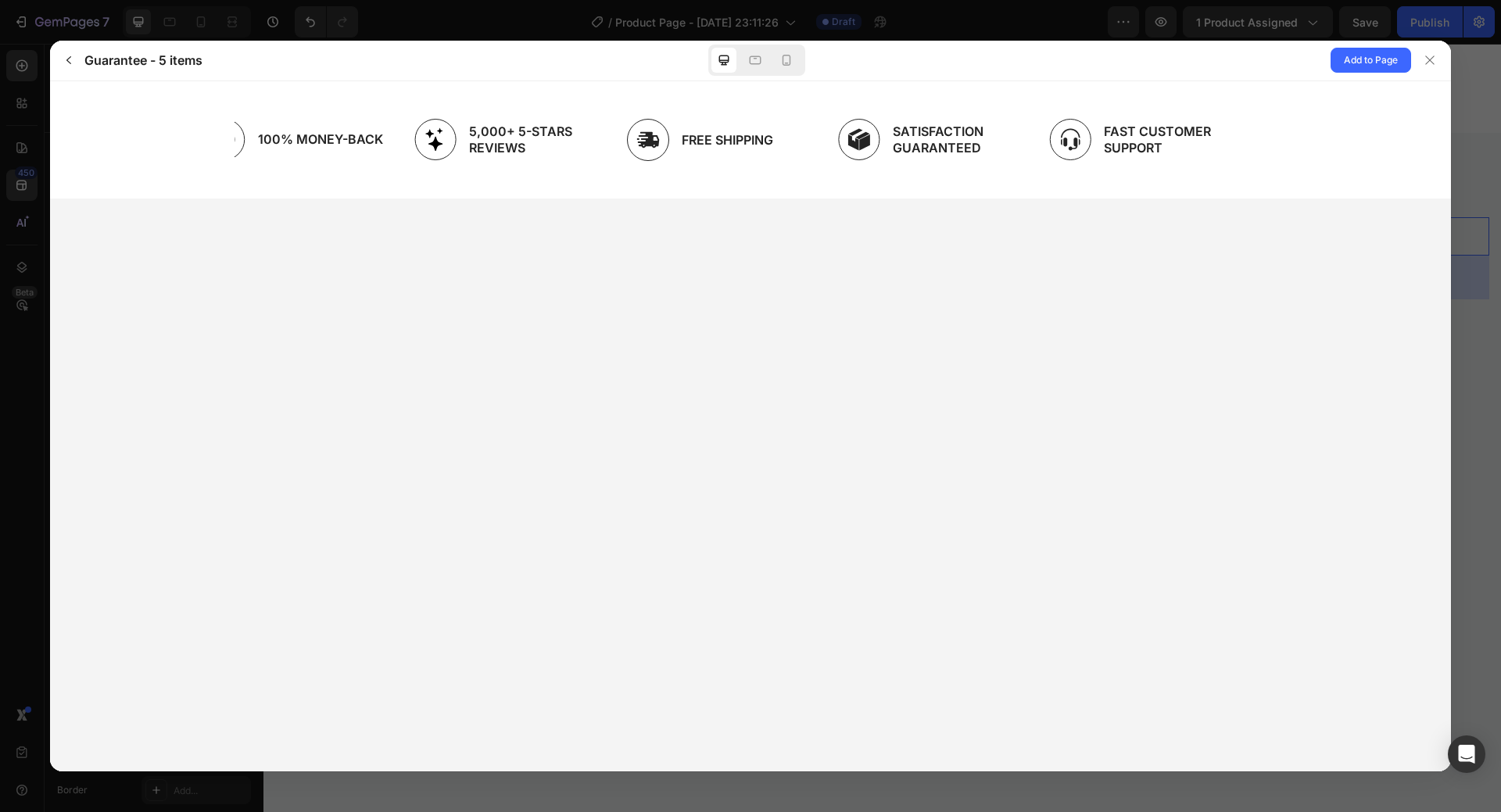
drag, startPoint x: 855, startPoint y: 118, endPoint x: 261, endPoint y: 143, distance: 594.5
click at [838, 143] on div "Satisfaction Guaranteed" at bounding box center [931, 132] width 186 height 54
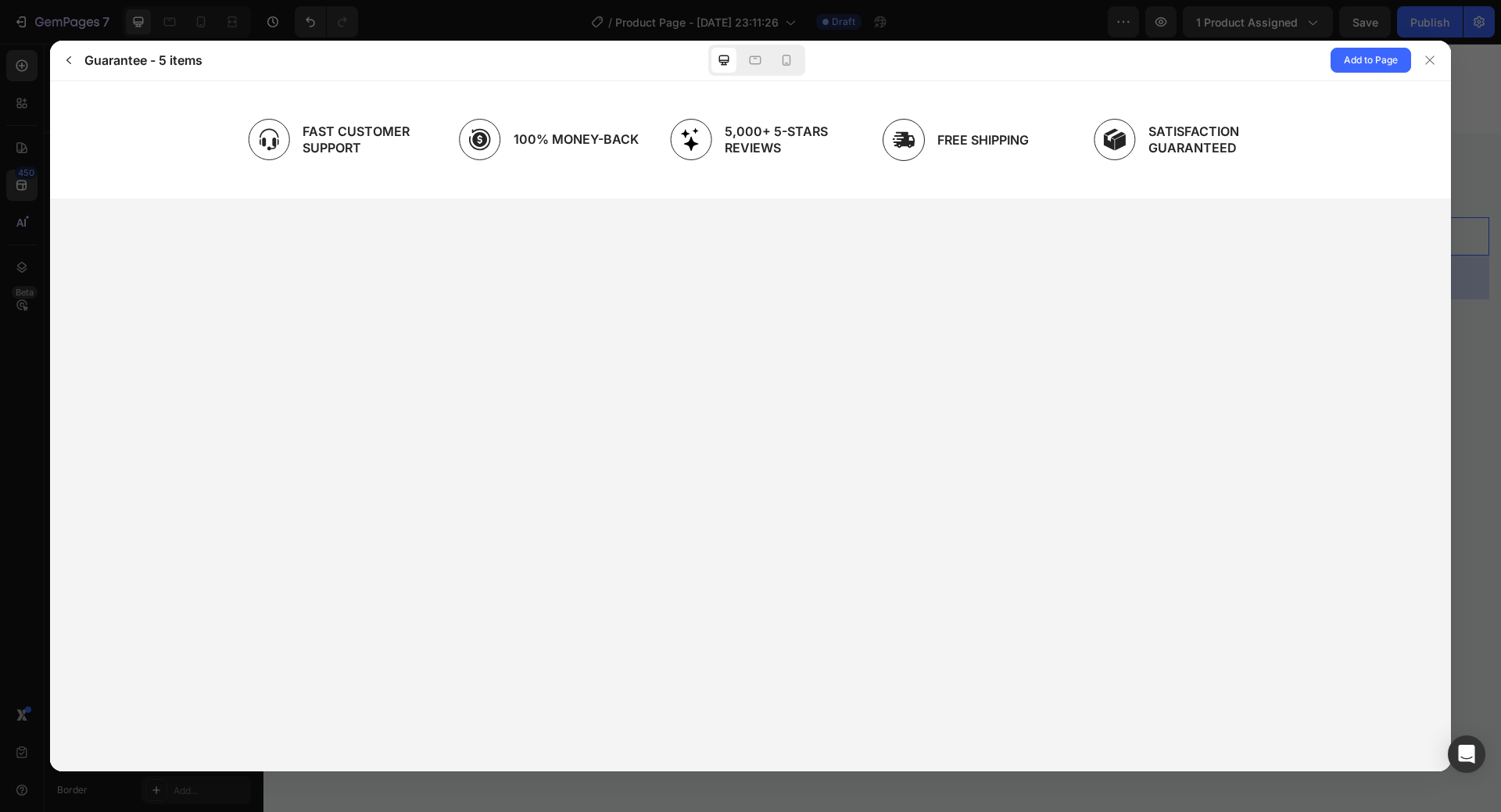
drag, startPoint x: 542, startPoint y: 132, endPoint x: 129, endPoint y: 132, distance: 413.0
click at [129, 132] on gp-carousel "Free Shipping Satisfaction Guaranteed Fast Customer Support 100% Money-Back 5,0…" at bounding box center [750, 138] width 1378 height 92
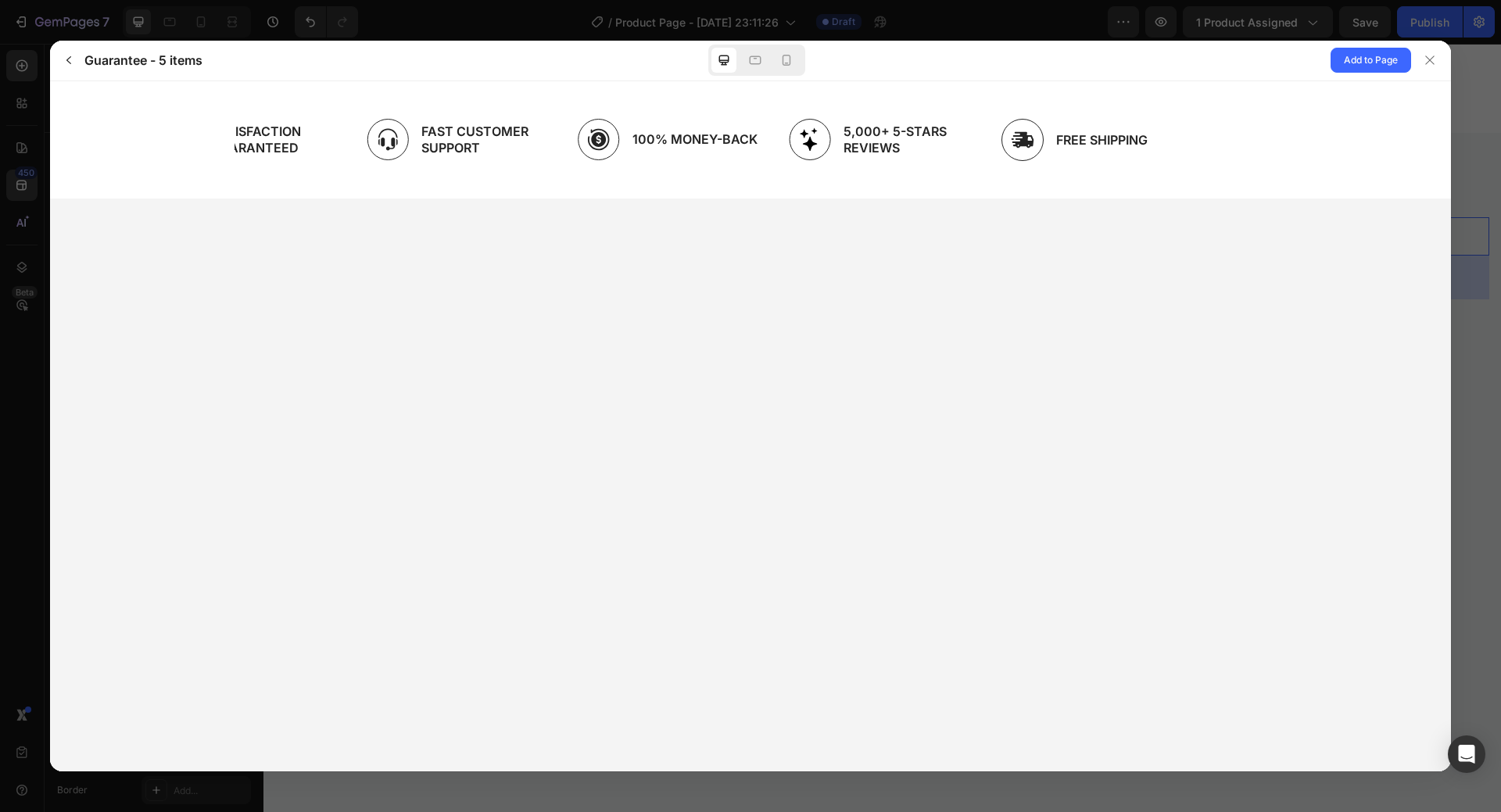
drag, startPoint x: 395, startPoint y: 126, endPoint x: 88, endPoint y: 126, distance: 307.0
click at [88, 126] on gp-carousel "Free Shipping Satisfaction Guaranteed Fast Customer Support 100% Money-Back 5,0…" at bounding box center [750, 138] width 1378 height 92
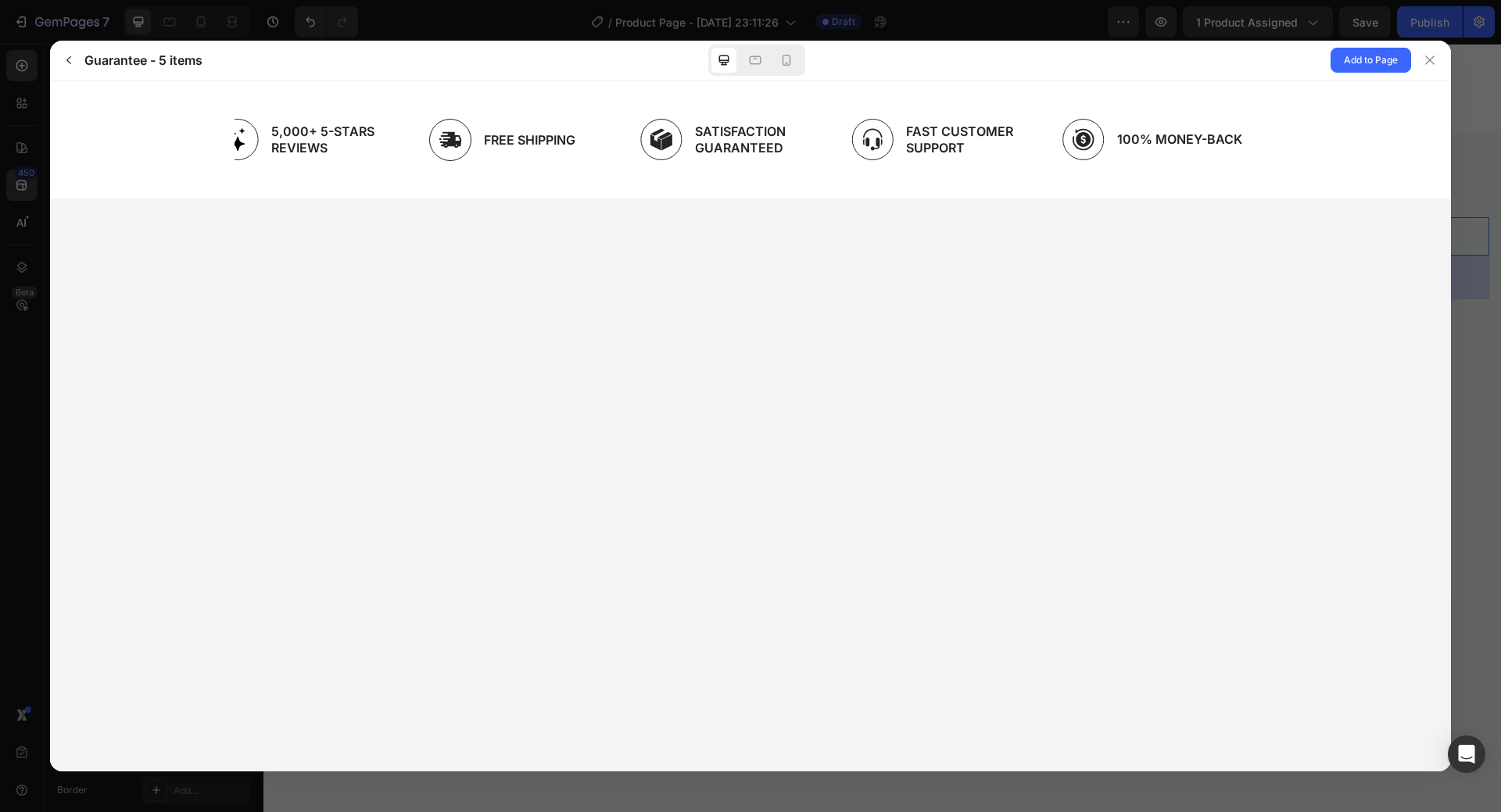
drag, startPoint x: 787, startPoint y: 138, endPoint x: 1317, endPoint y: 170, distance: 531.0
click at [1317, 170] on gp-carousel "Free Shipping Satisfaction Guaranteed Fast Customer Support 100% Money-Back 5,0…" at bounding box center [750, 138] width 1378 height 92
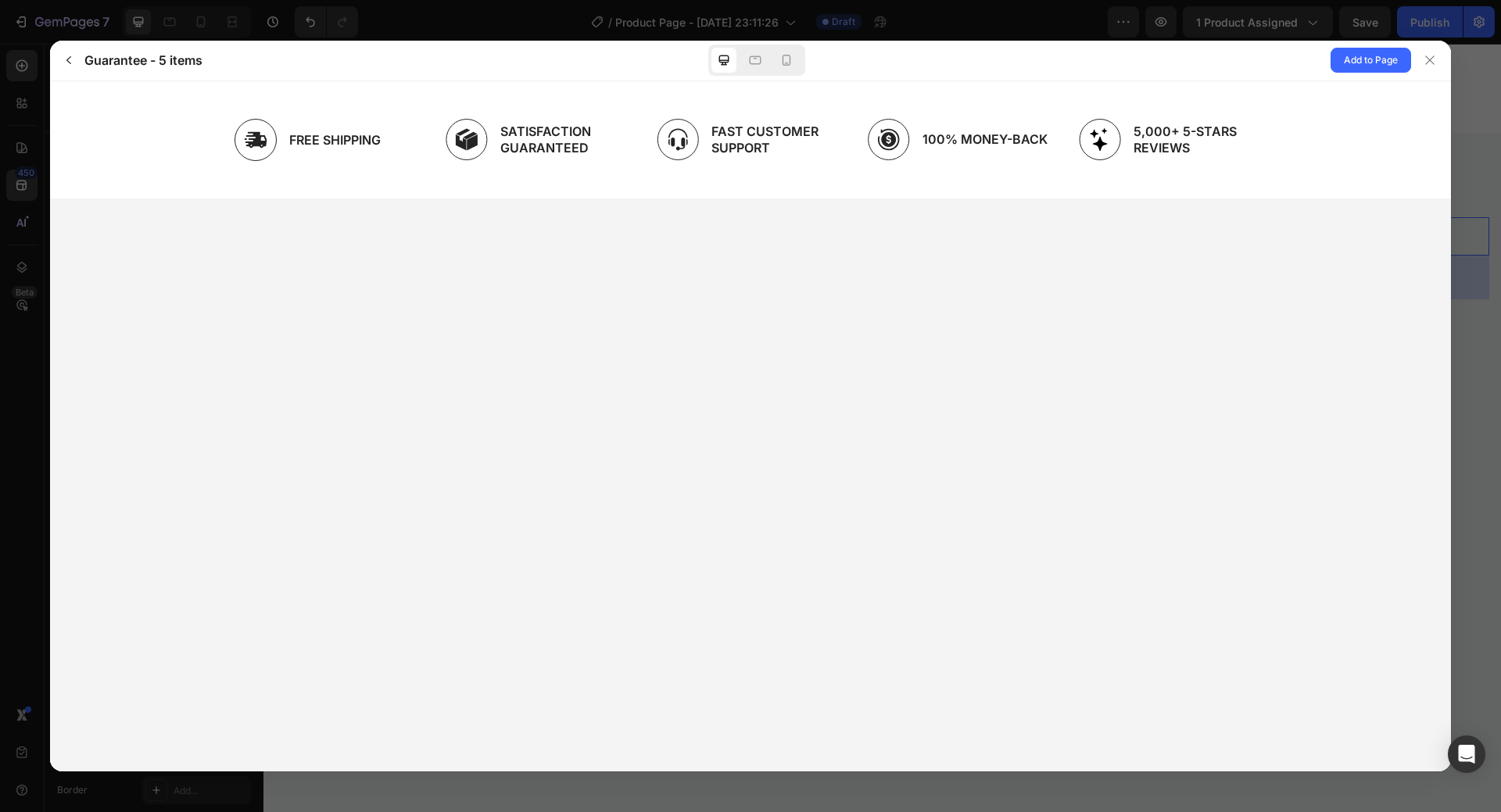
drag, startPoint x: 1097, startPoint y: 163, endPoint x: 953, endPoint y: 174, distance: 144.4
click at [953, 174] on gp-carousel "Free Shipping Satisfaction Guaranteed Fast Customer Support 100% Money-Back 5,0…" at bounding box center [750, 138] width 1378 height 92
drag, startPoint x: 1147, startPoint y: 143, endPoint x: 1099, endPoint y: 193, distance: 69.3
click at [1099, 193] on div "Free Shipping Satisfaction Guaranteed Fast Customer Support 100% Money-Back 5,0…" at bounding box center [750, 138] width 1401 height 117
click at [68, 63] on icon "button" at bounding box center [68, 60] width 12 height 12
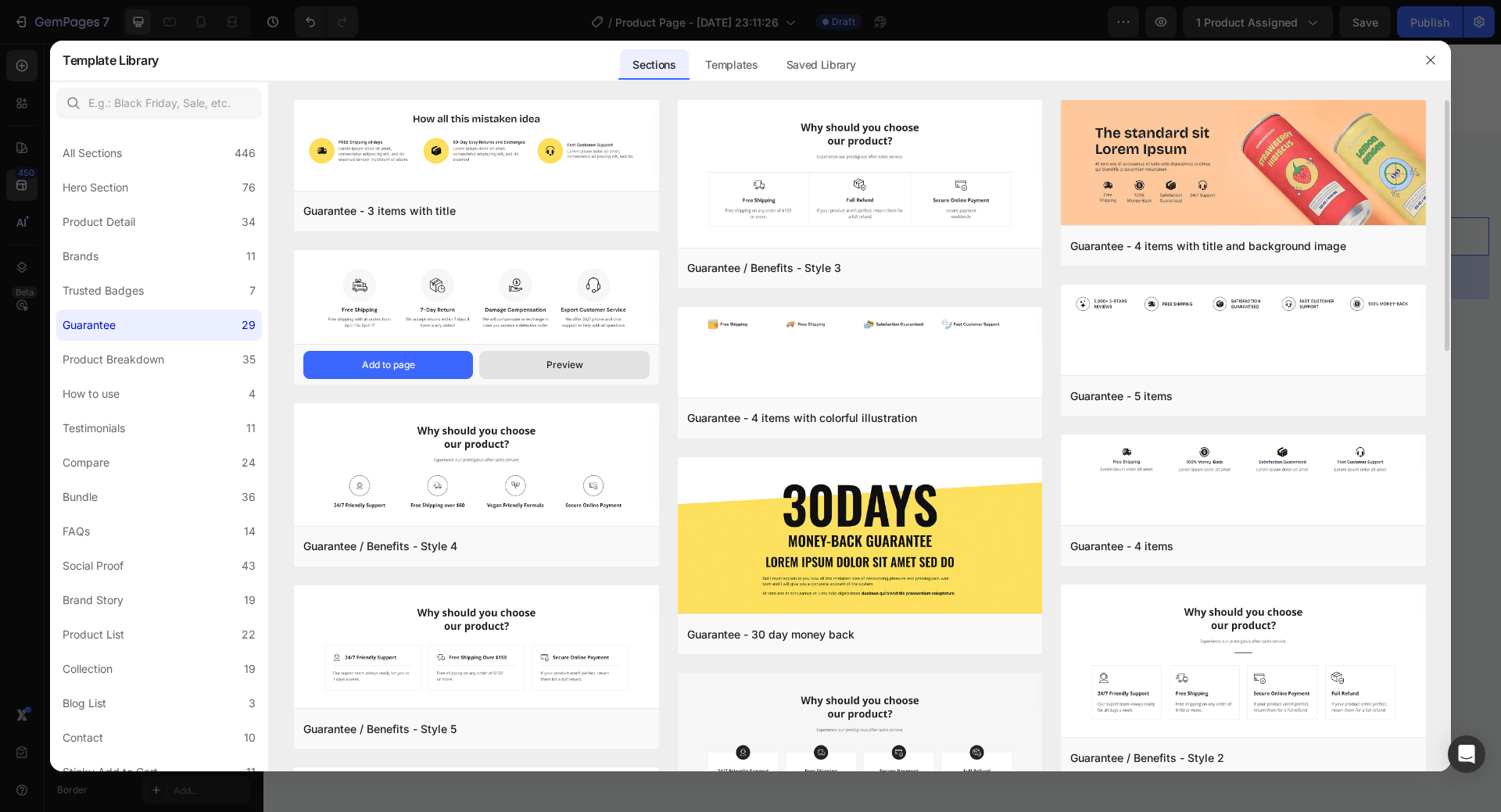
click at [551, 364] on div "Preview" at bounding box center [564, 365] width 36 height 14
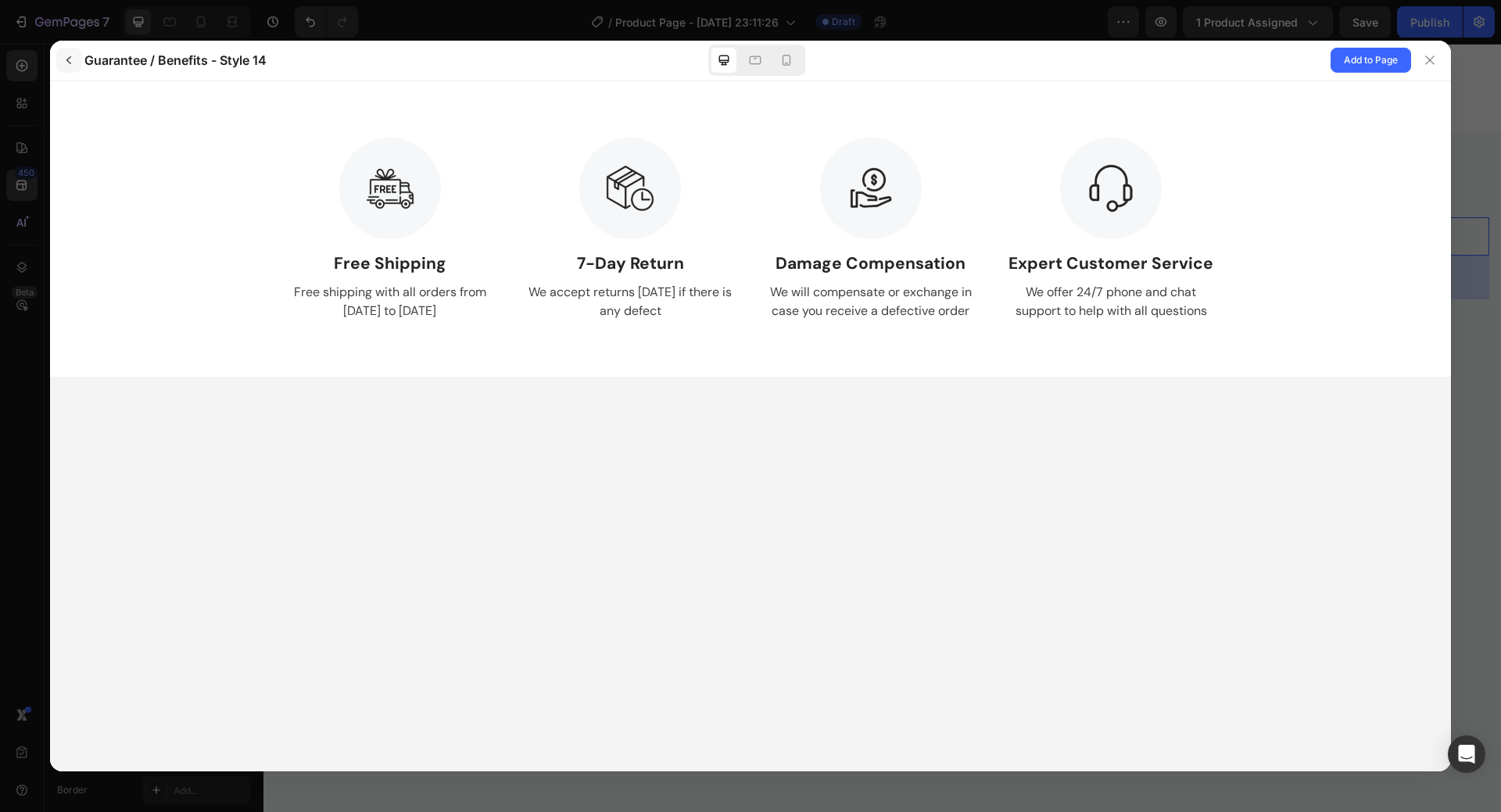
click at [63, 58] on icon "button" at bounding box center [68, 60] width 12 height 12
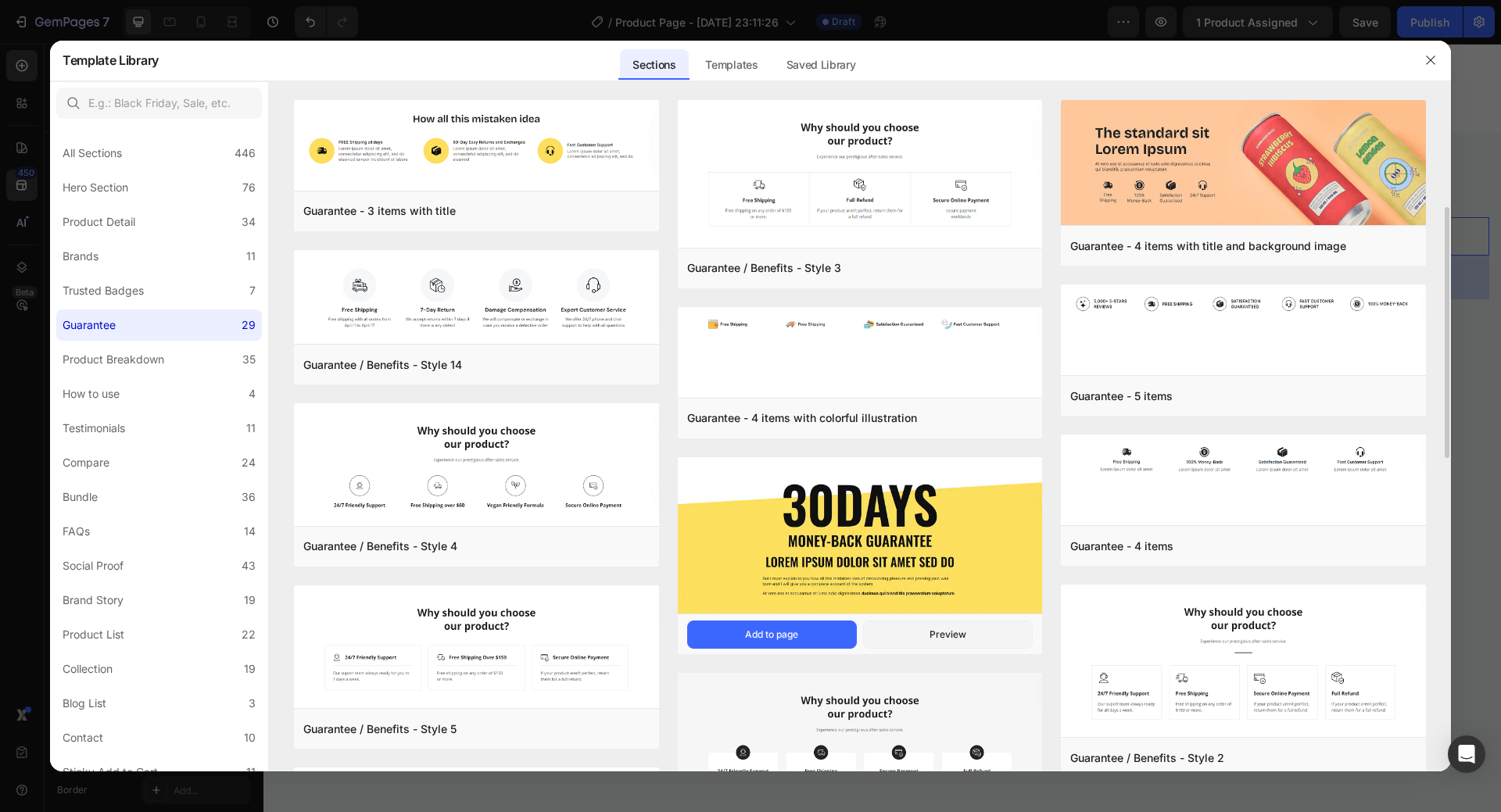
scroll to position [78, 0]
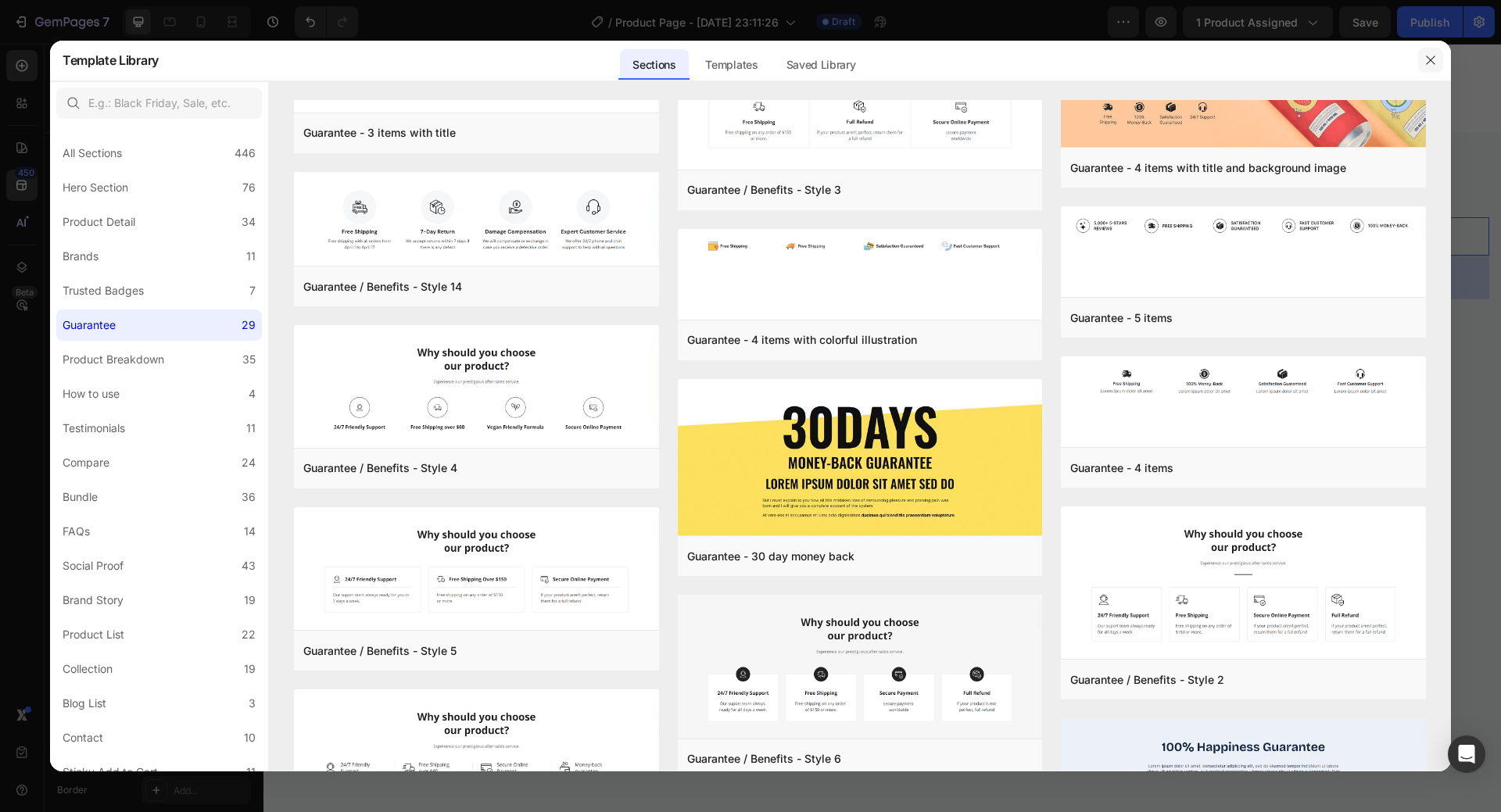
click at [1423, 65] on button "button" at bounding box center [1431, 60] width 25 height 25
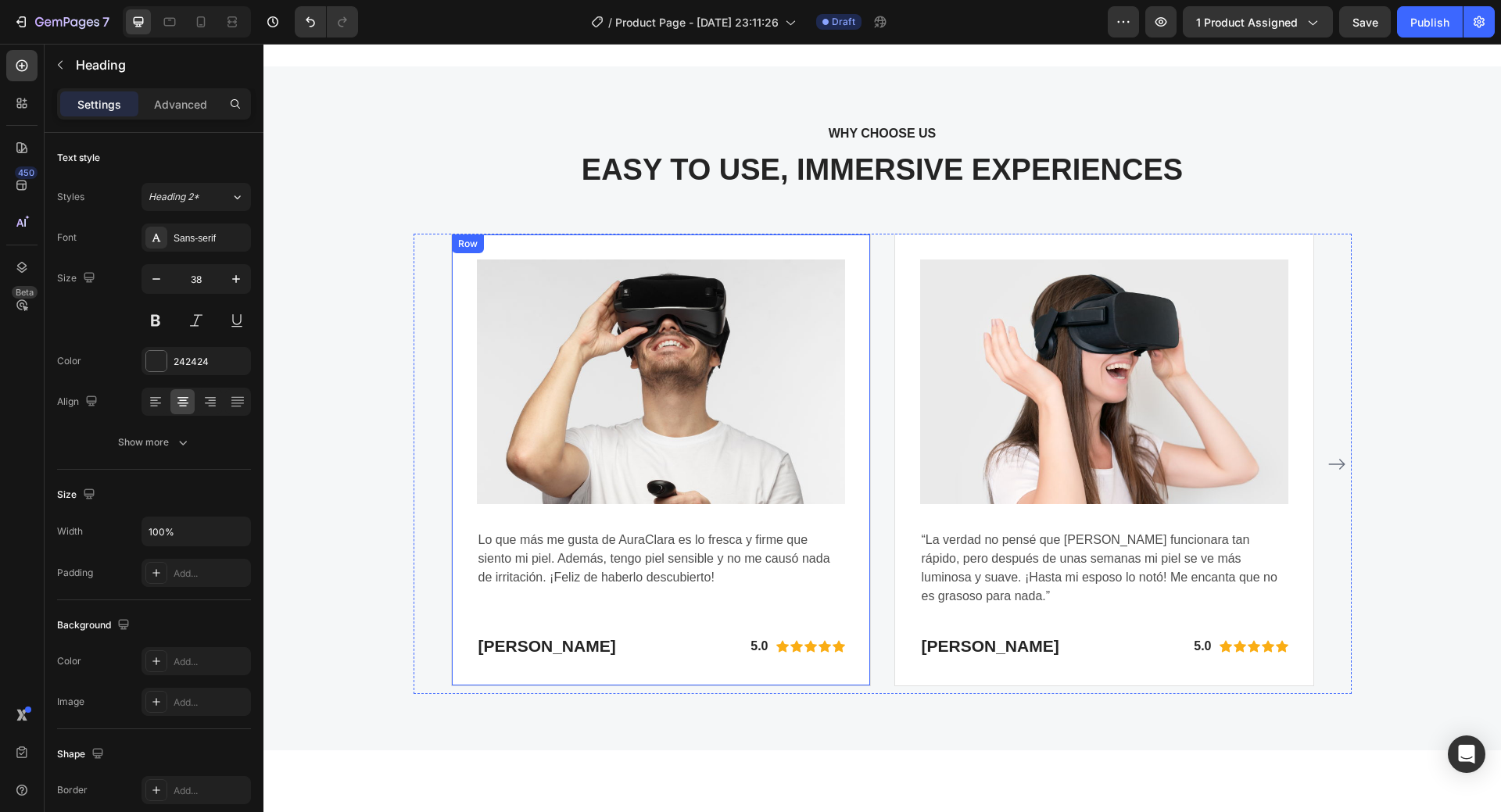
scroll to position [3376, 0]
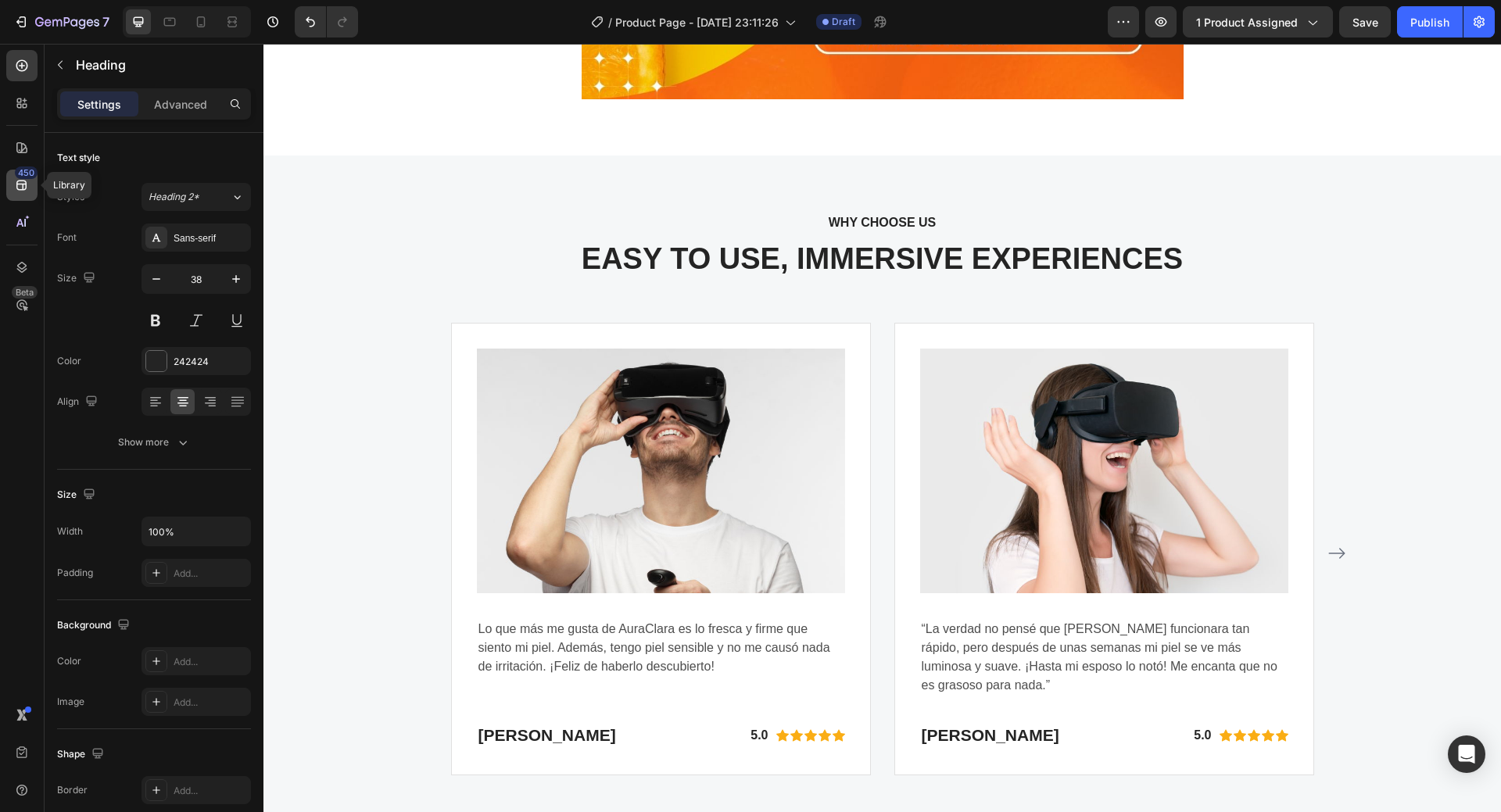
click at [19, 185] on icon at bounding box center [22, 185] width 16 height 16
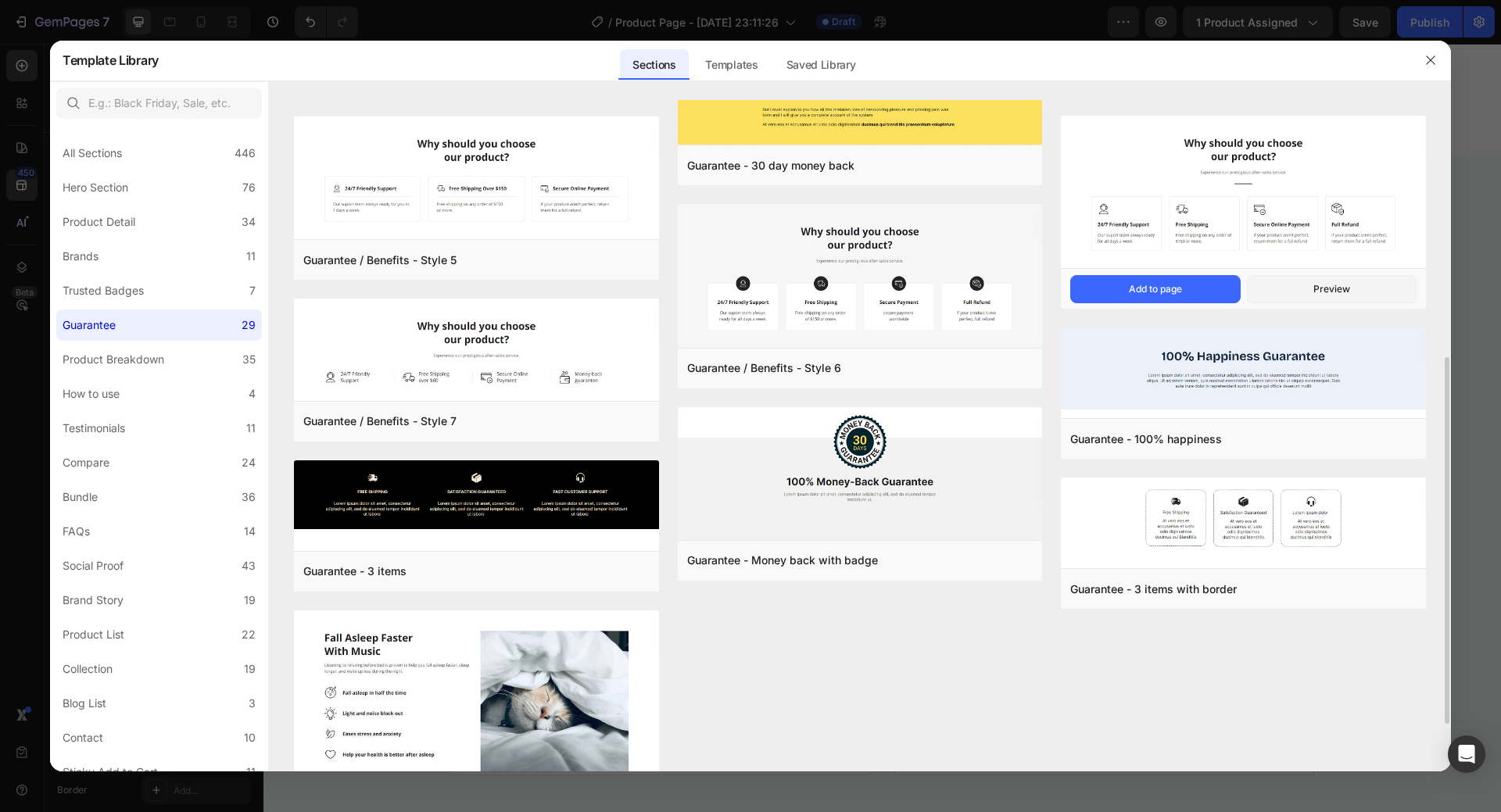
scroll to position [790, 0]
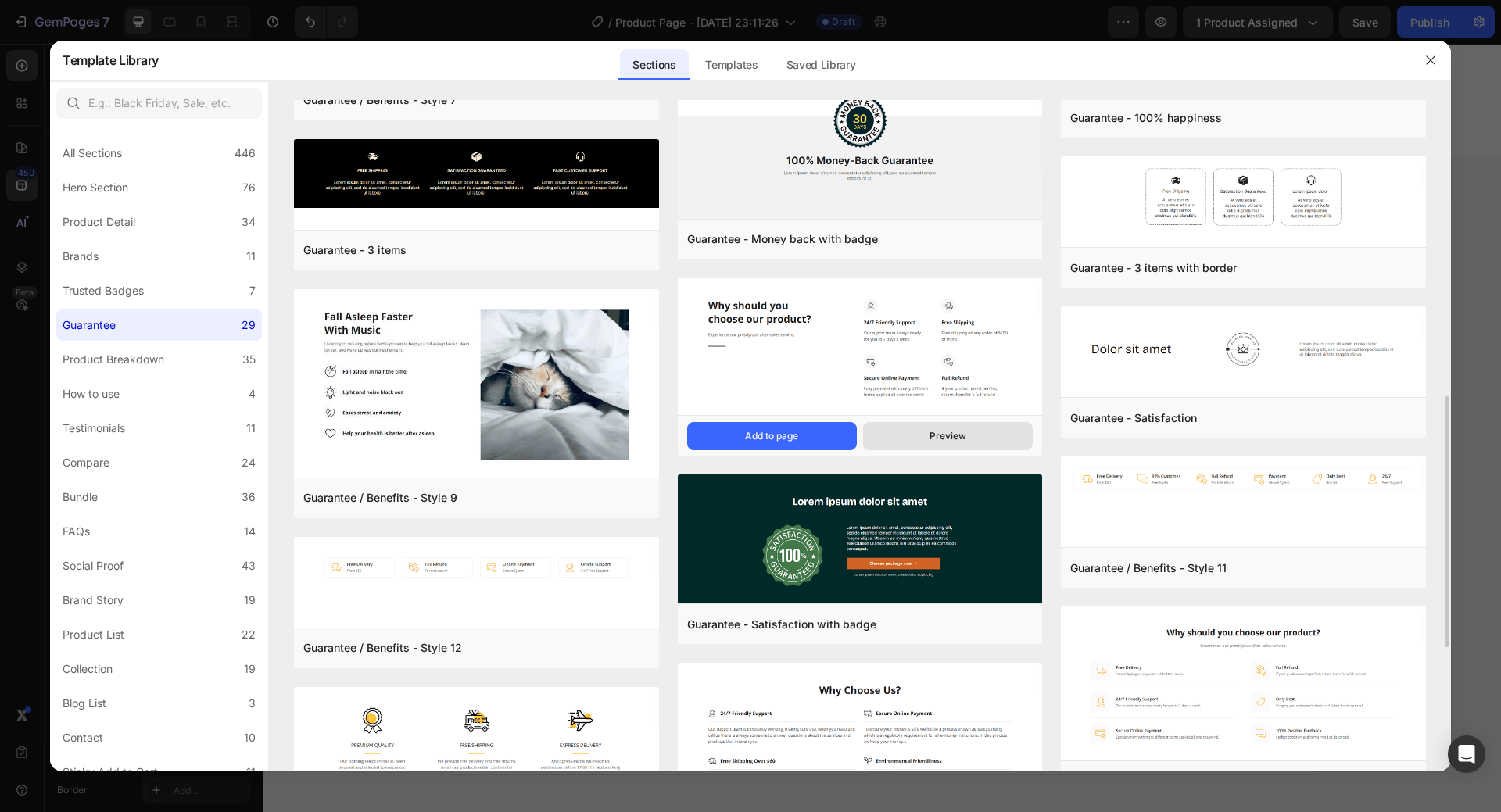
click at [971, 437] on button "Preview" at bounding box center [947, 436] width 170 height 28
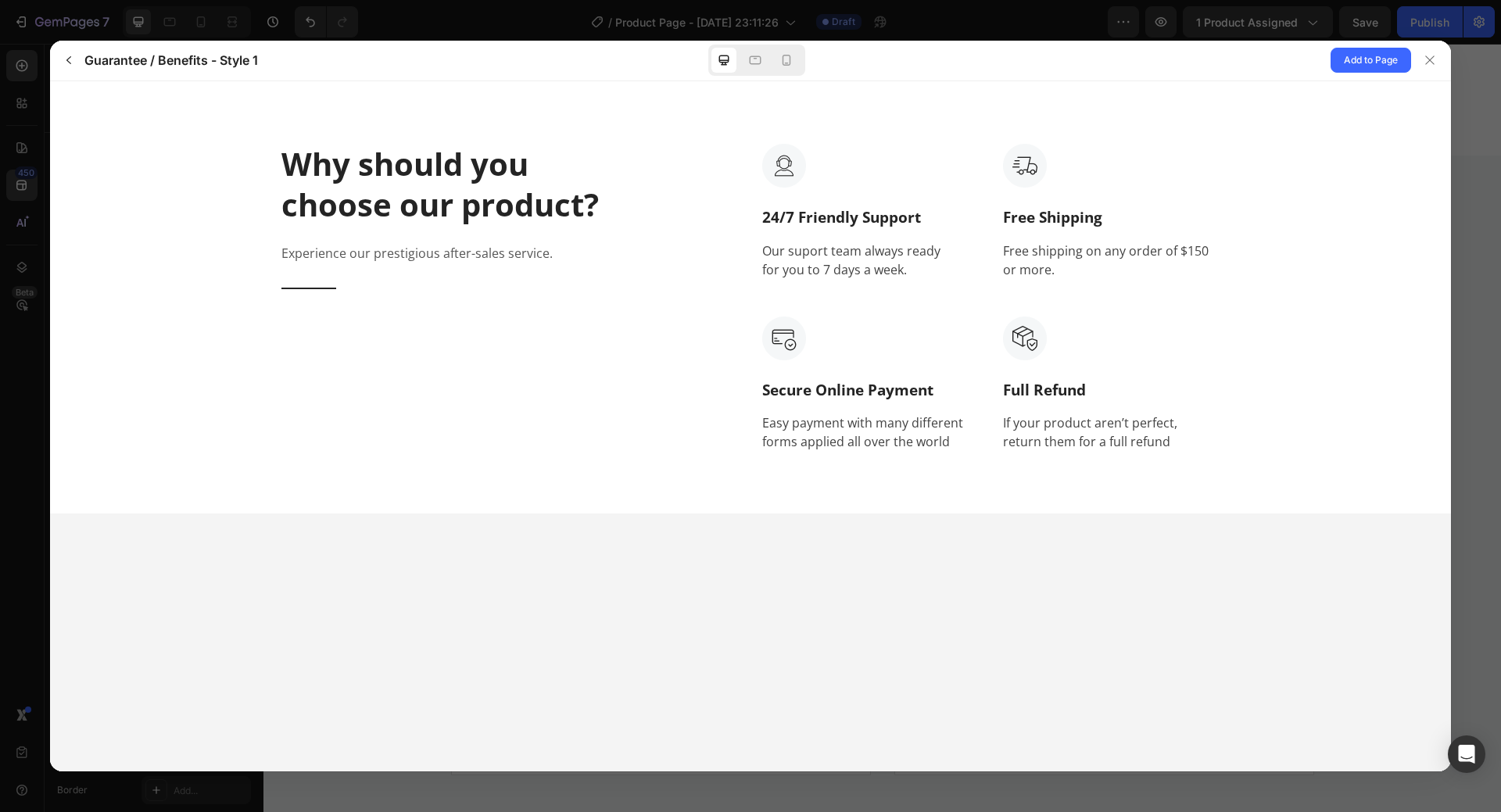
scroll to position [0, 0]
click at [1434, 69] on div at bounding box center [1430, 60] width 25 height 25
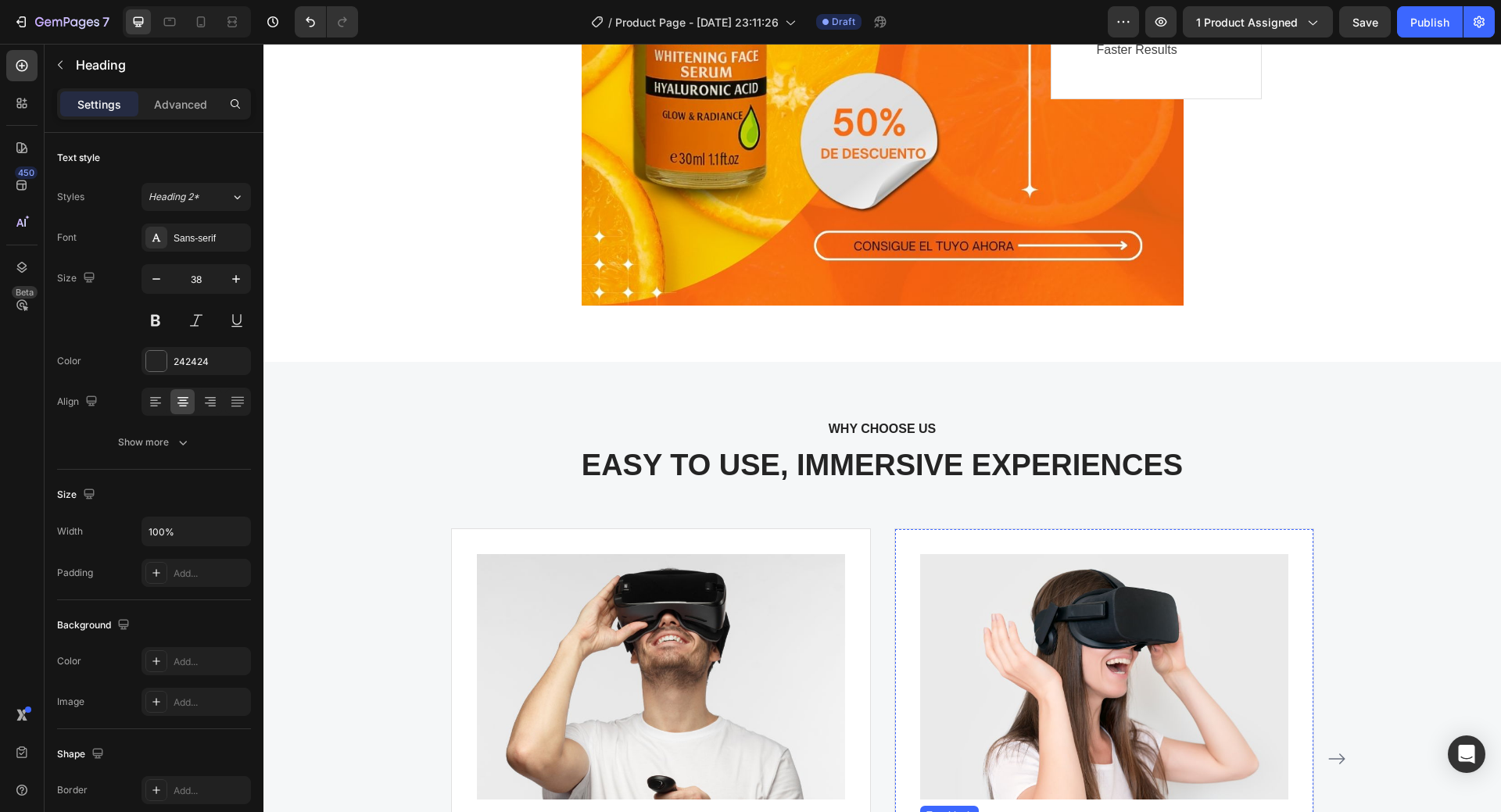
scroll to position [4323, 0]
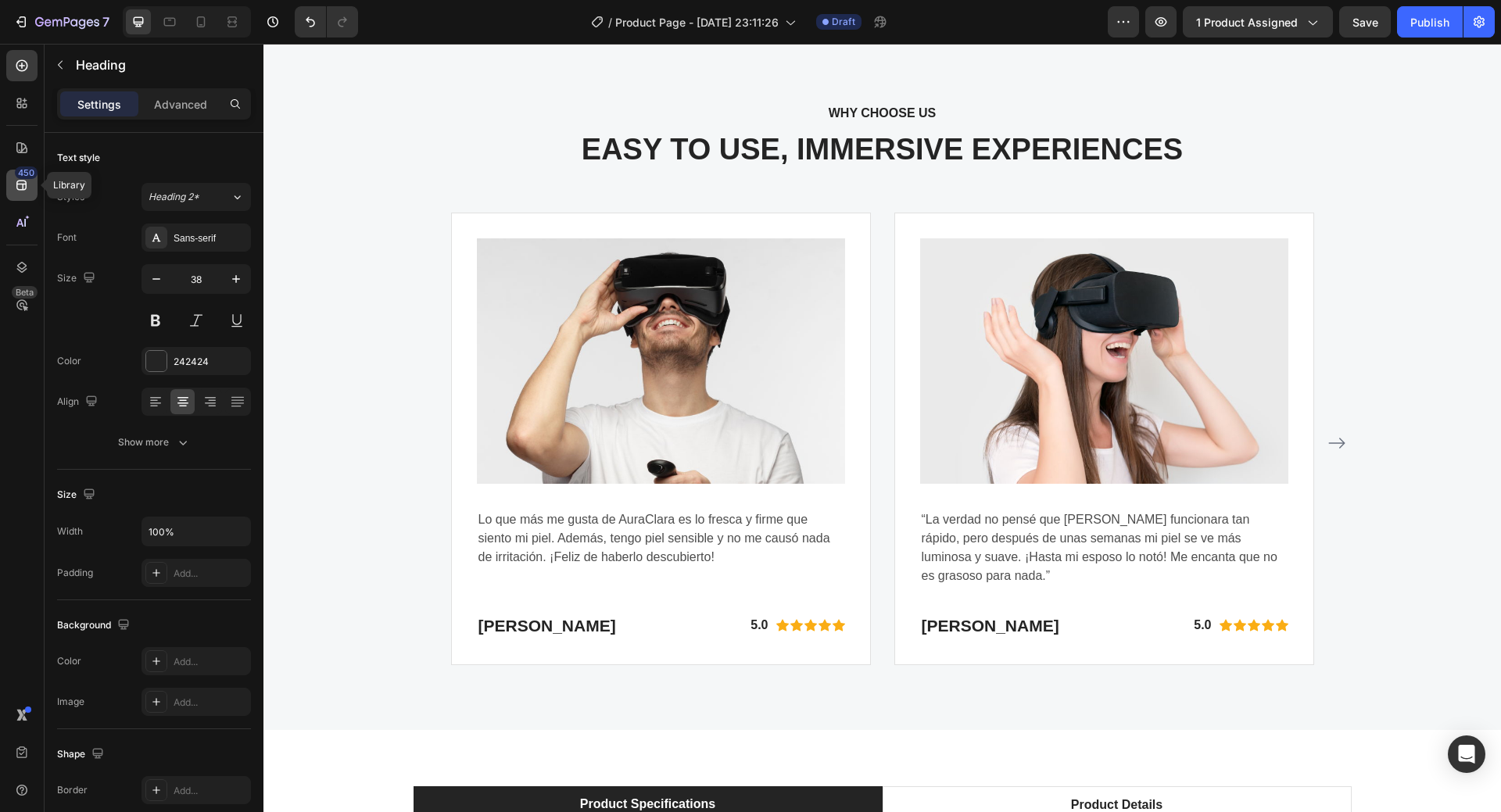
click at [21, 186] on icon at bounding box center [22, 185] width 16 height 16
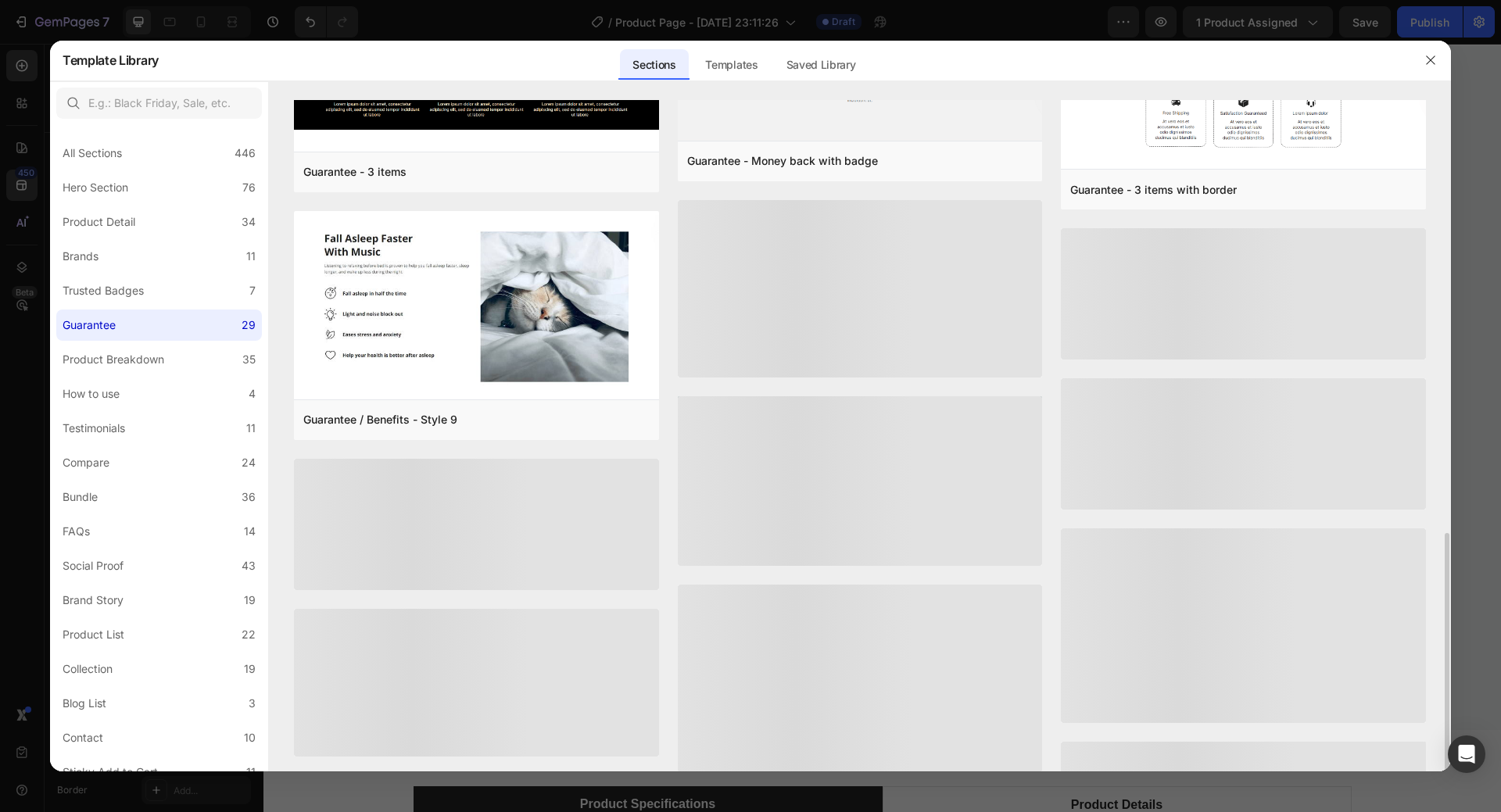
scroll to position [946, 0]
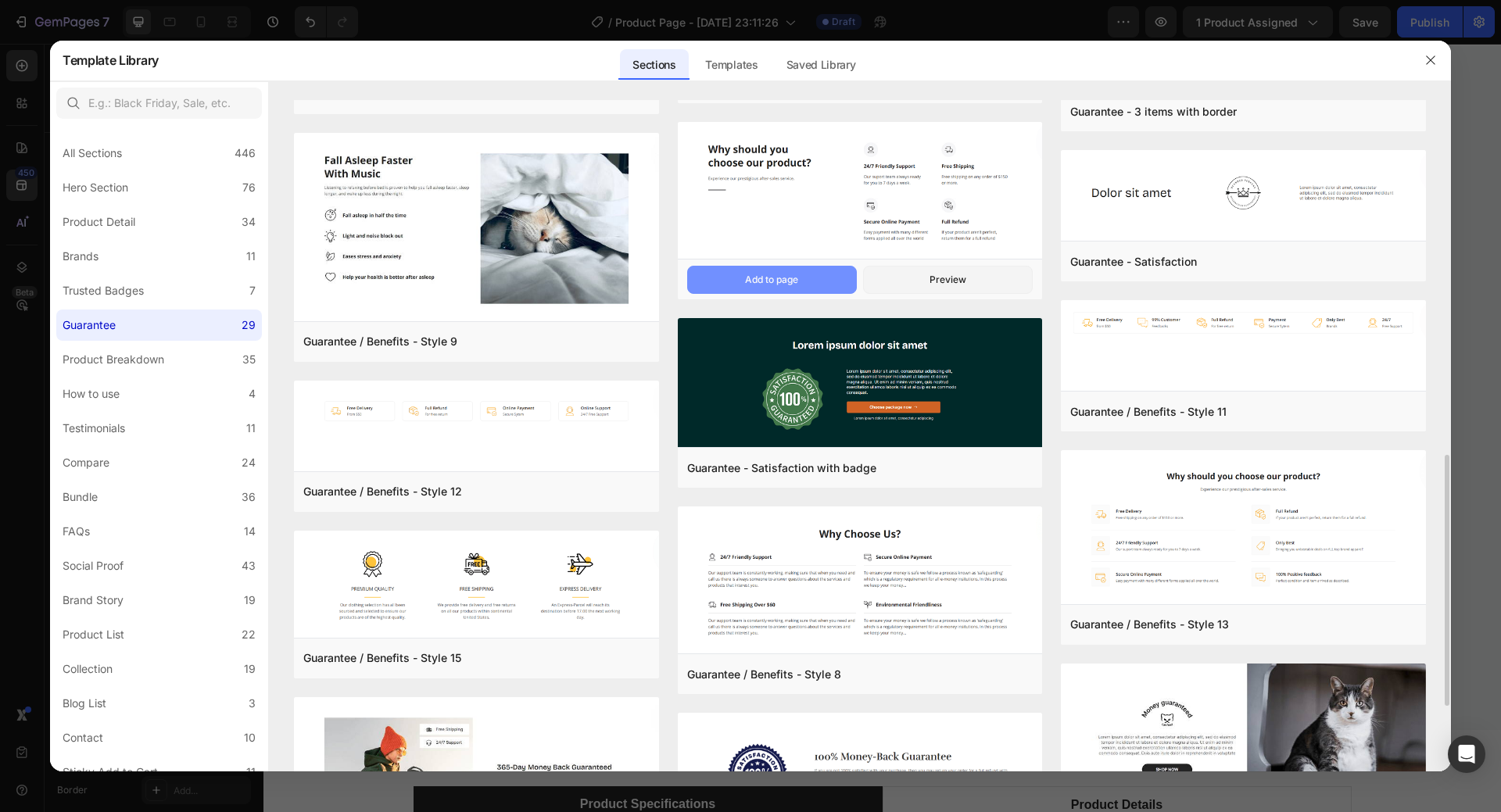
click at [777, 288] on button "Add to page" at bounding box center [772, 280] width 170 height 28
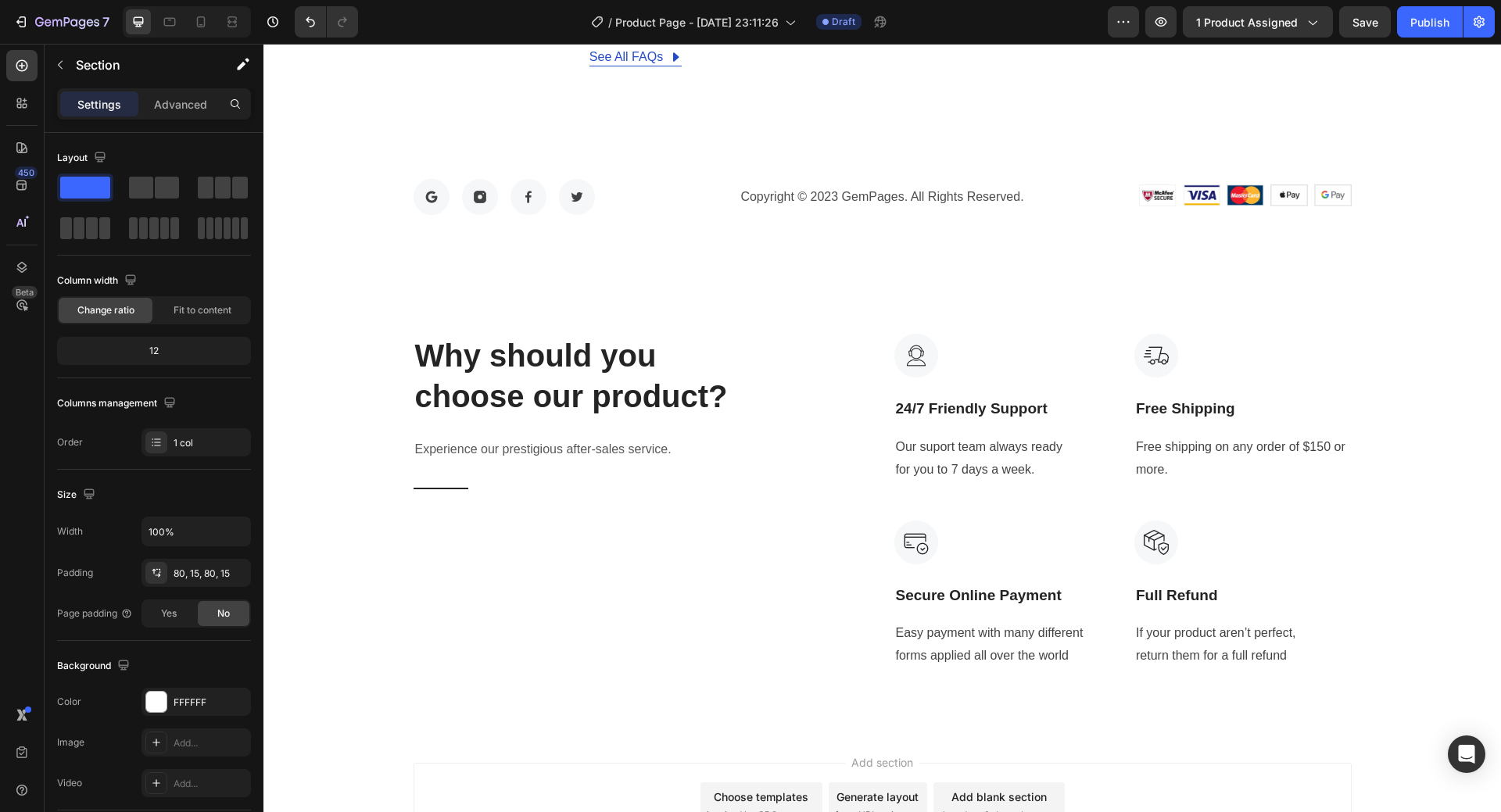
scroll to position [6373, 0]
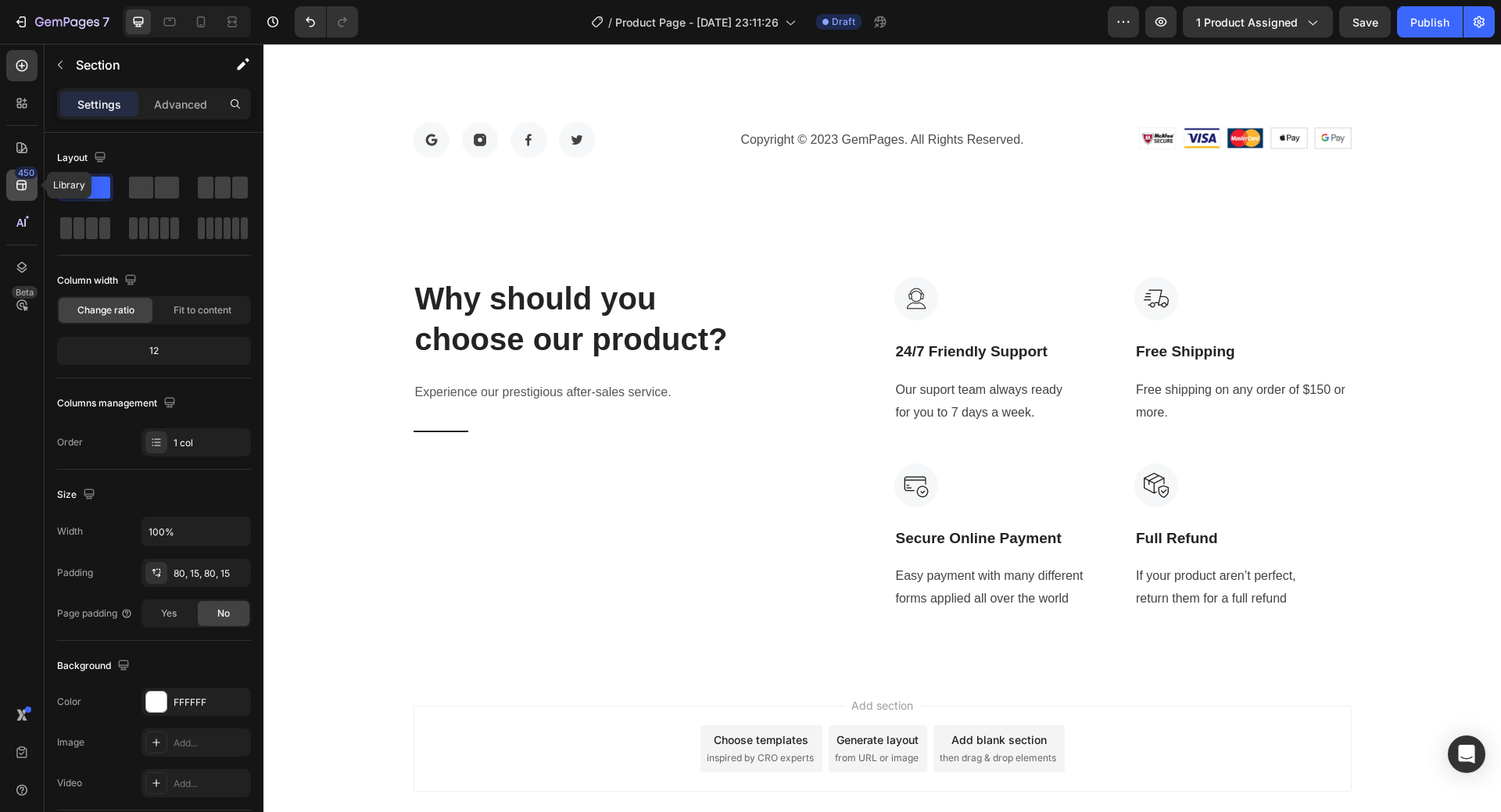
click at [32, 176] on div "450" at bounding box center [26, 172] width 22 height 12
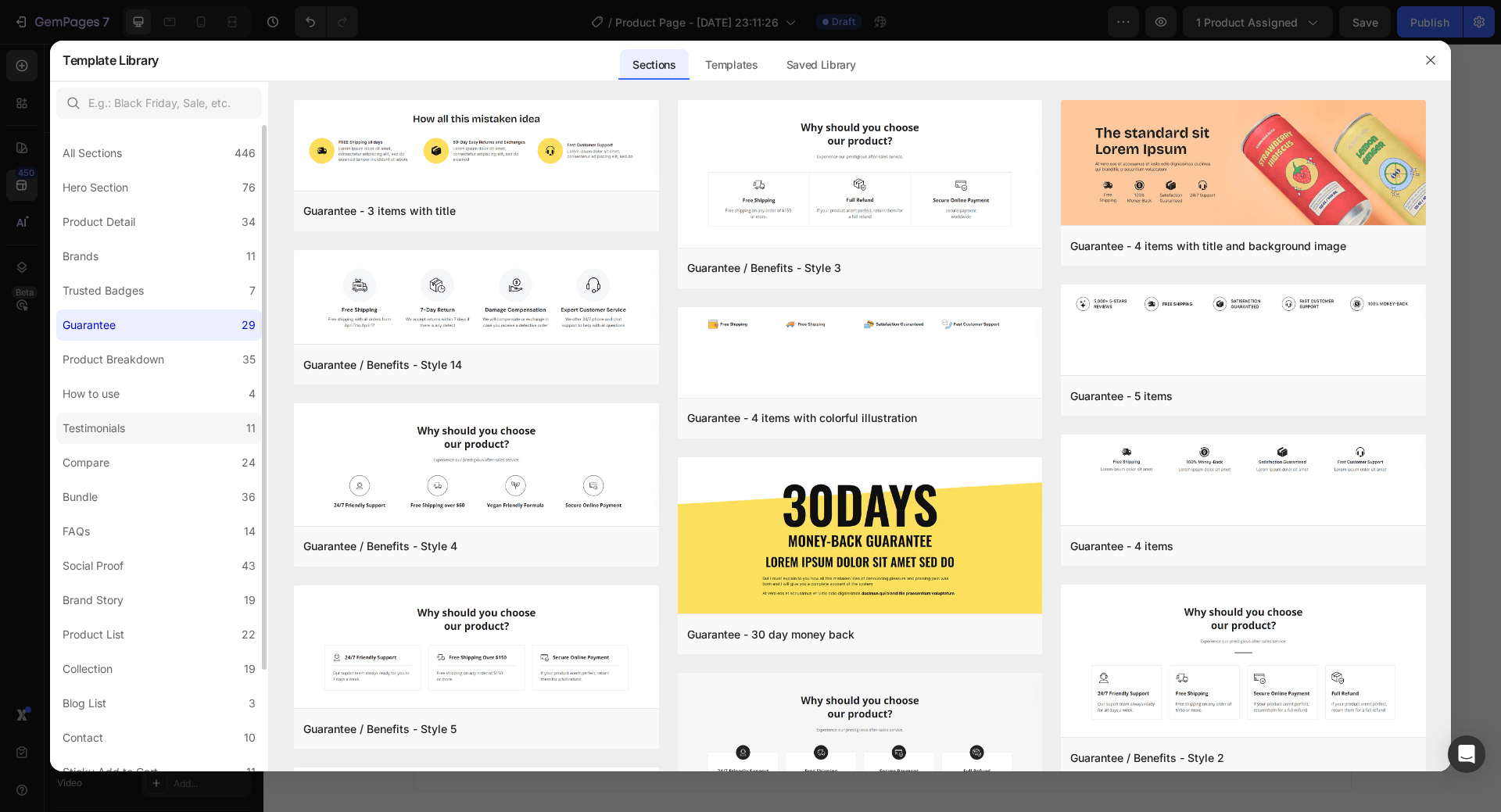
click at [144, 422] on label "Testimonials 11" at bounding box center [159, 428] width 206 height 31
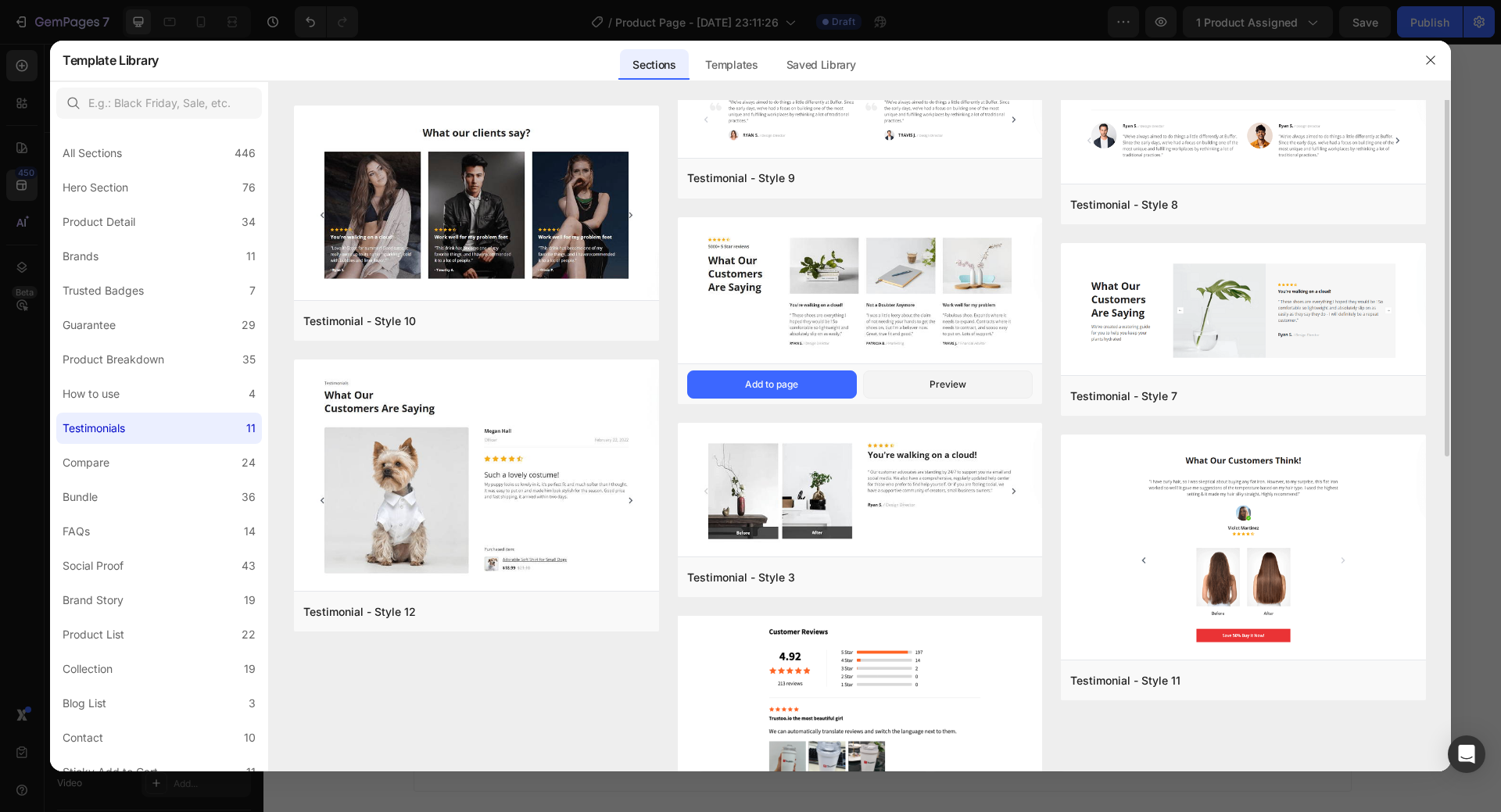
scroll to position [0, 0]
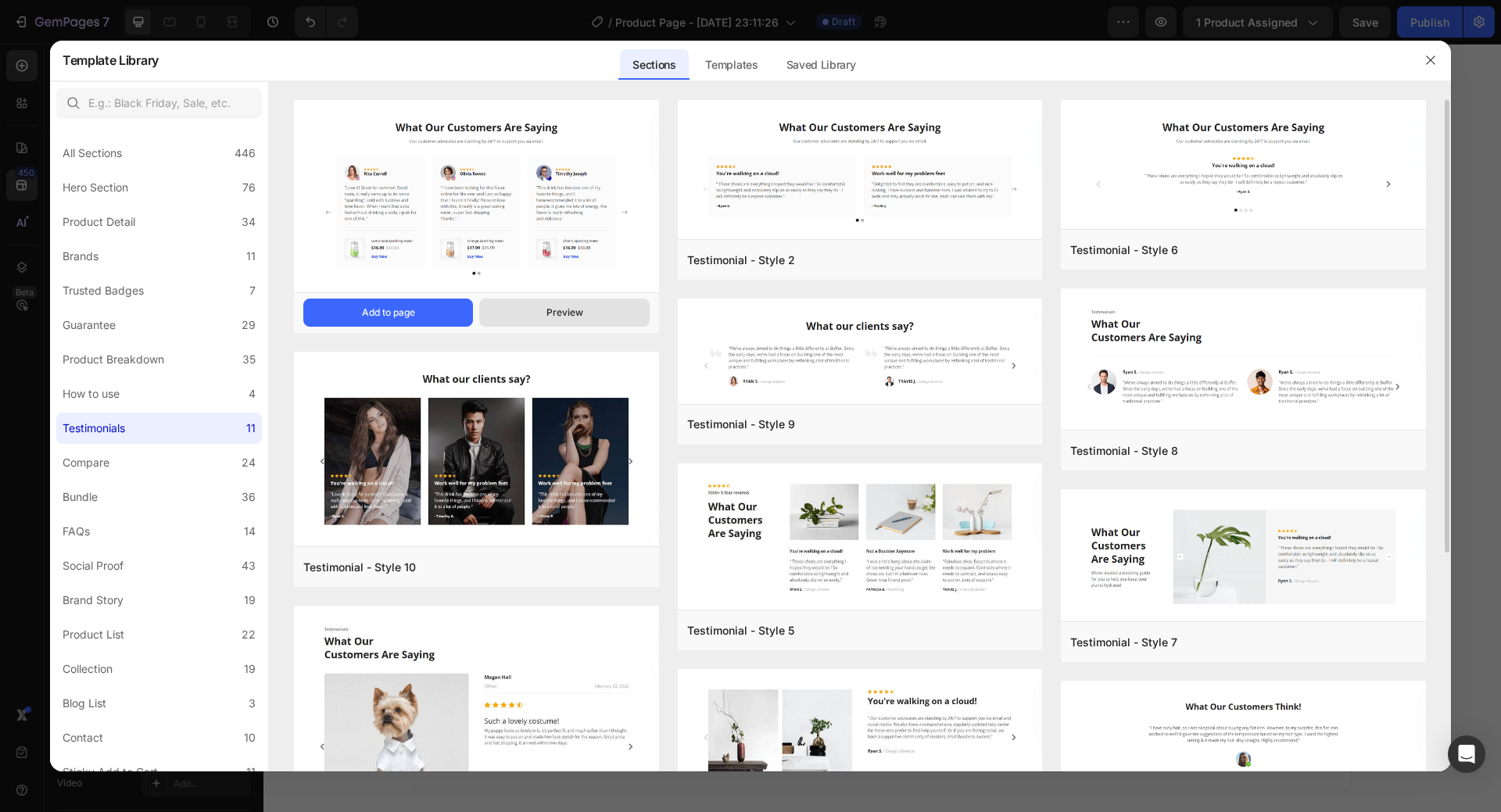
click at [564, 314] on div "Preview" at bounding box center [564, 312] width 36 height 14
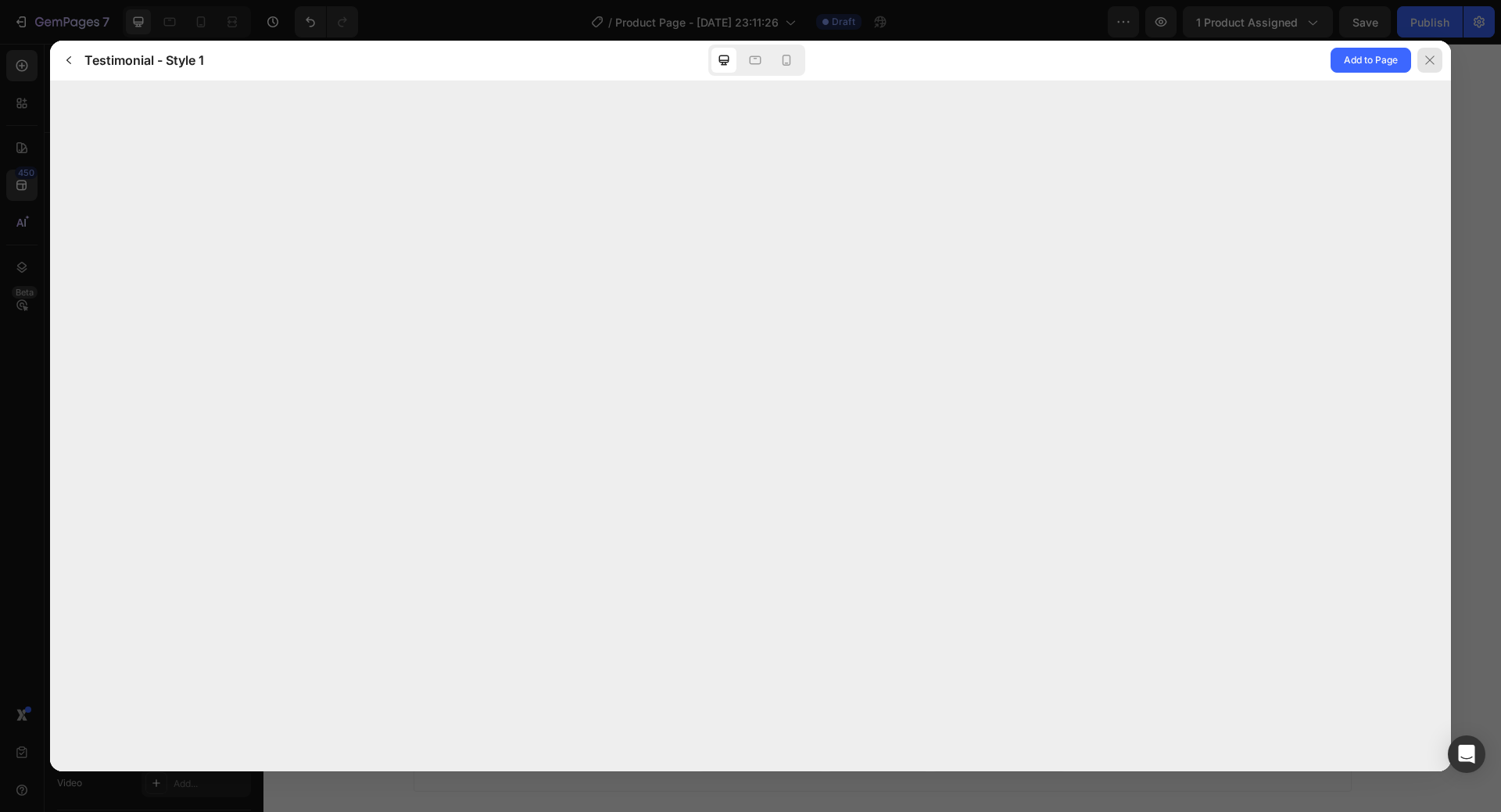
click at [1426, 53] on div at bounding box center [1430, 60] width 25 height 25
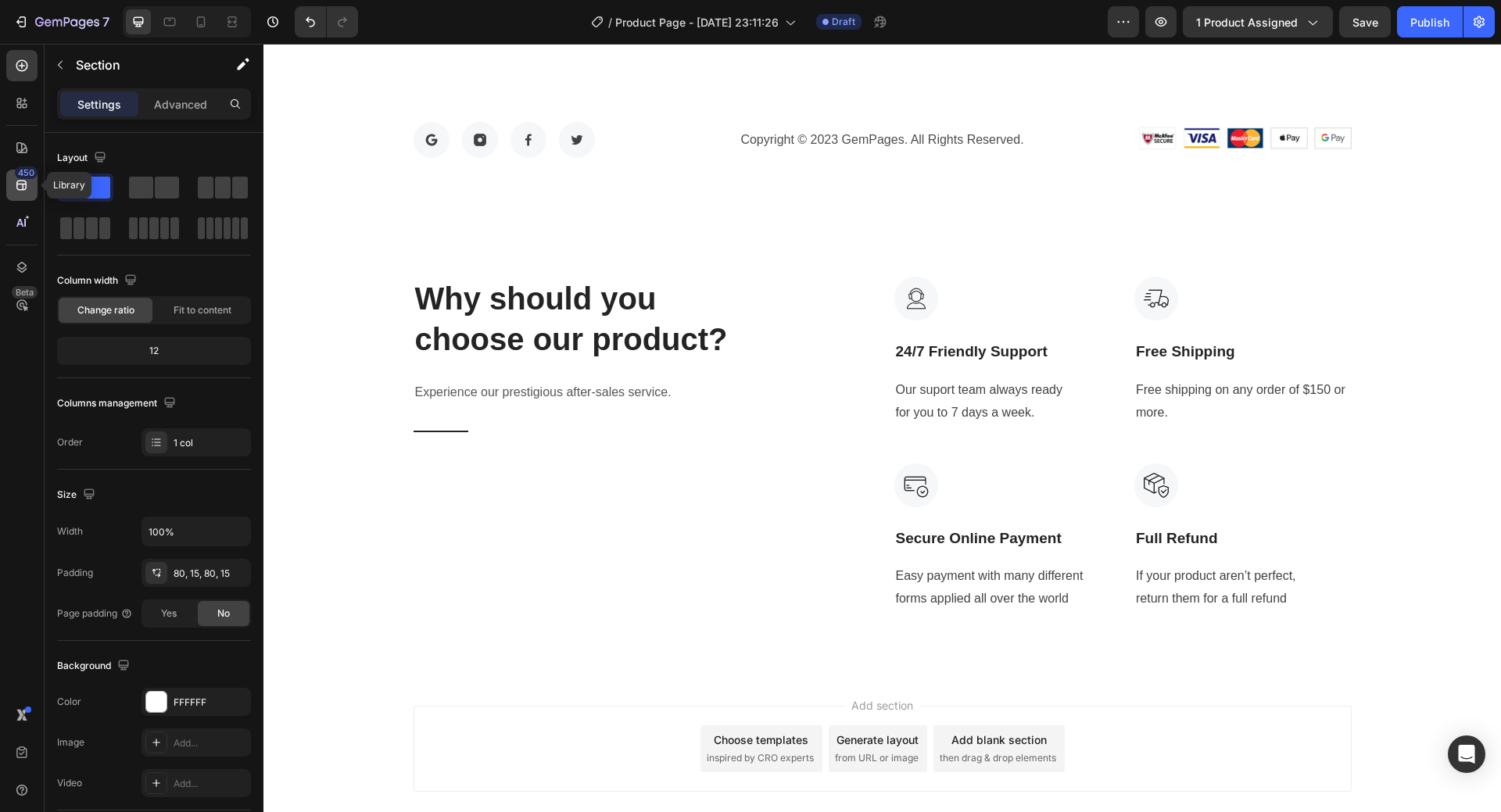
click at [21, 184] on icon at bounding box center [22, 186] width 10 height 10
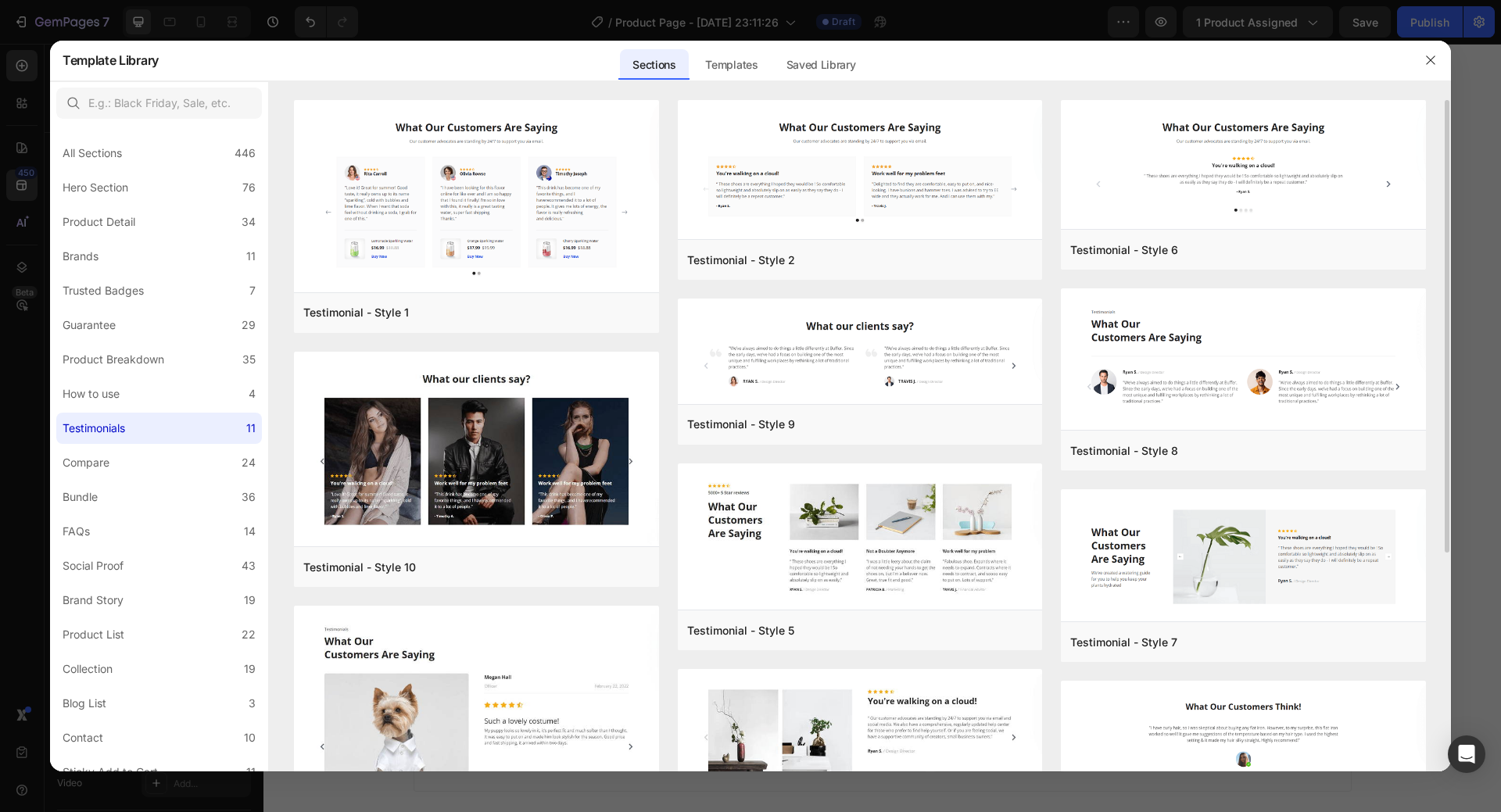
click at [285, 101] on div "Testimonial - Style 1 Add to page Preview Testimonial - Style 10 Add to page Pr…" at bounding box center [859, 436] width 1182 height 671
click at [800, 418] on button "Add to page" at bounding box center [772, 424] width 170 height 28
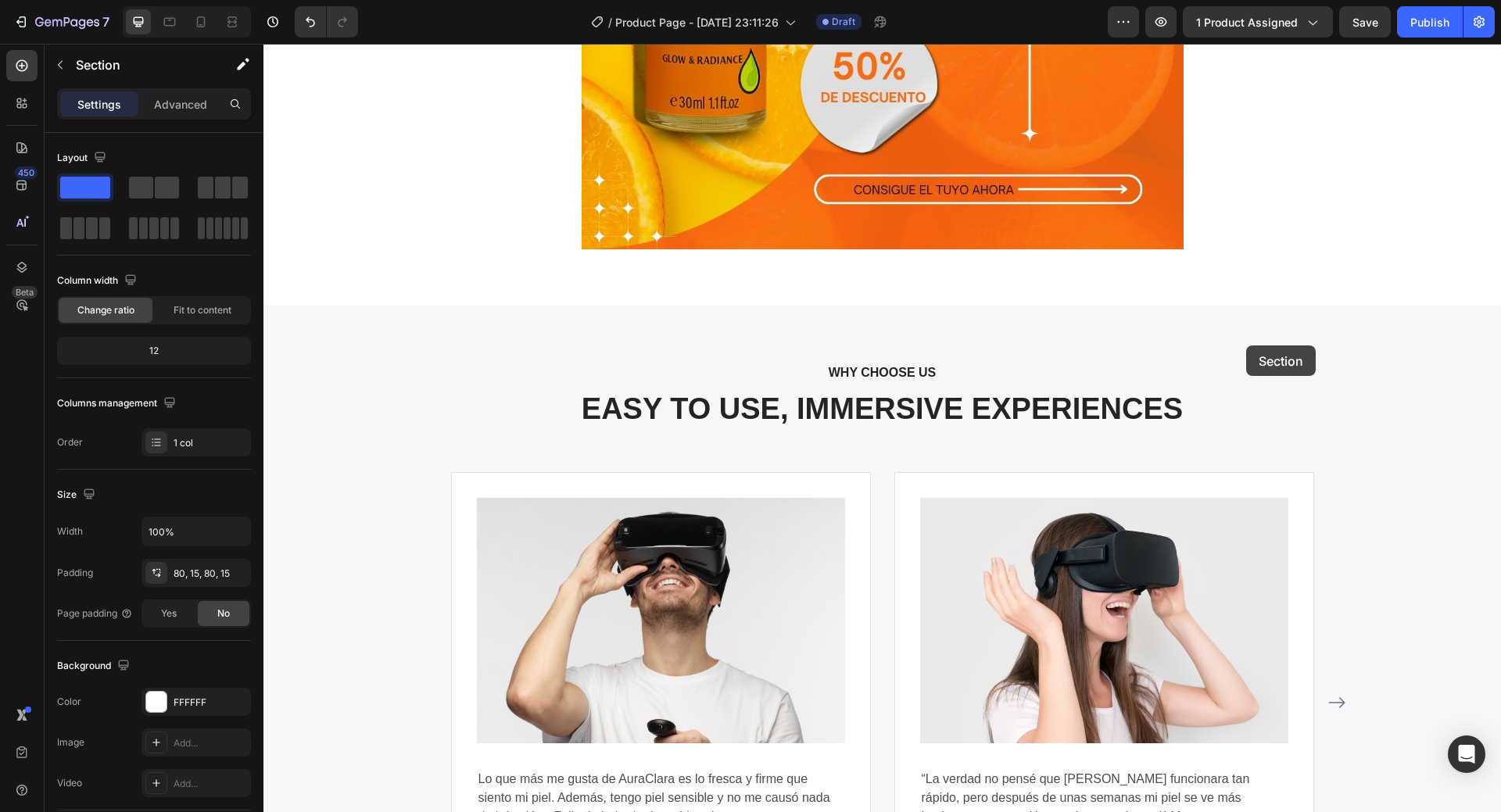
scroll to position [4062, 0]
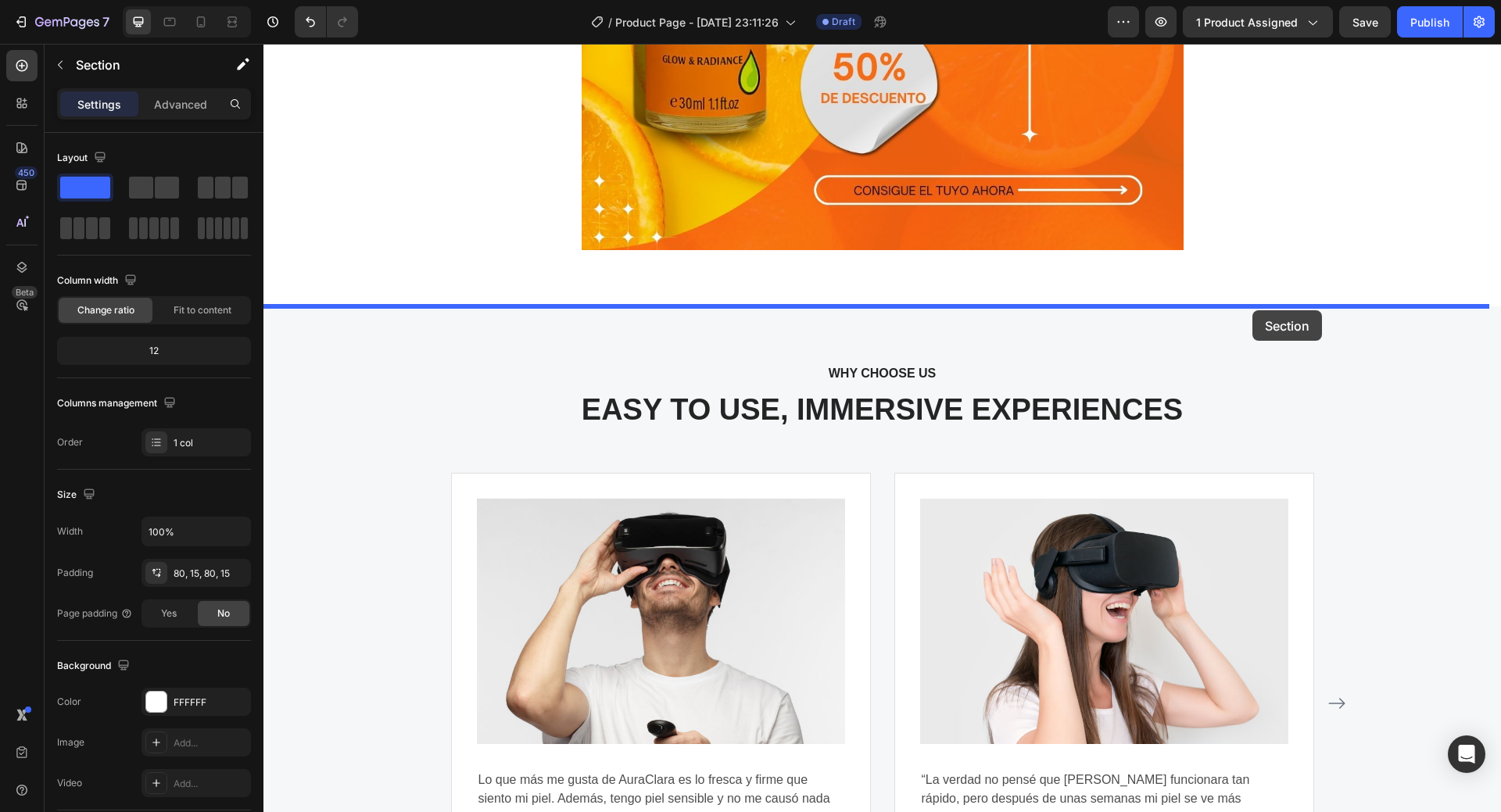
drag, startPoint x: 1459, startPoint y: 399, endPoint x: 1252, endPoint y: 310, distance: 225.3
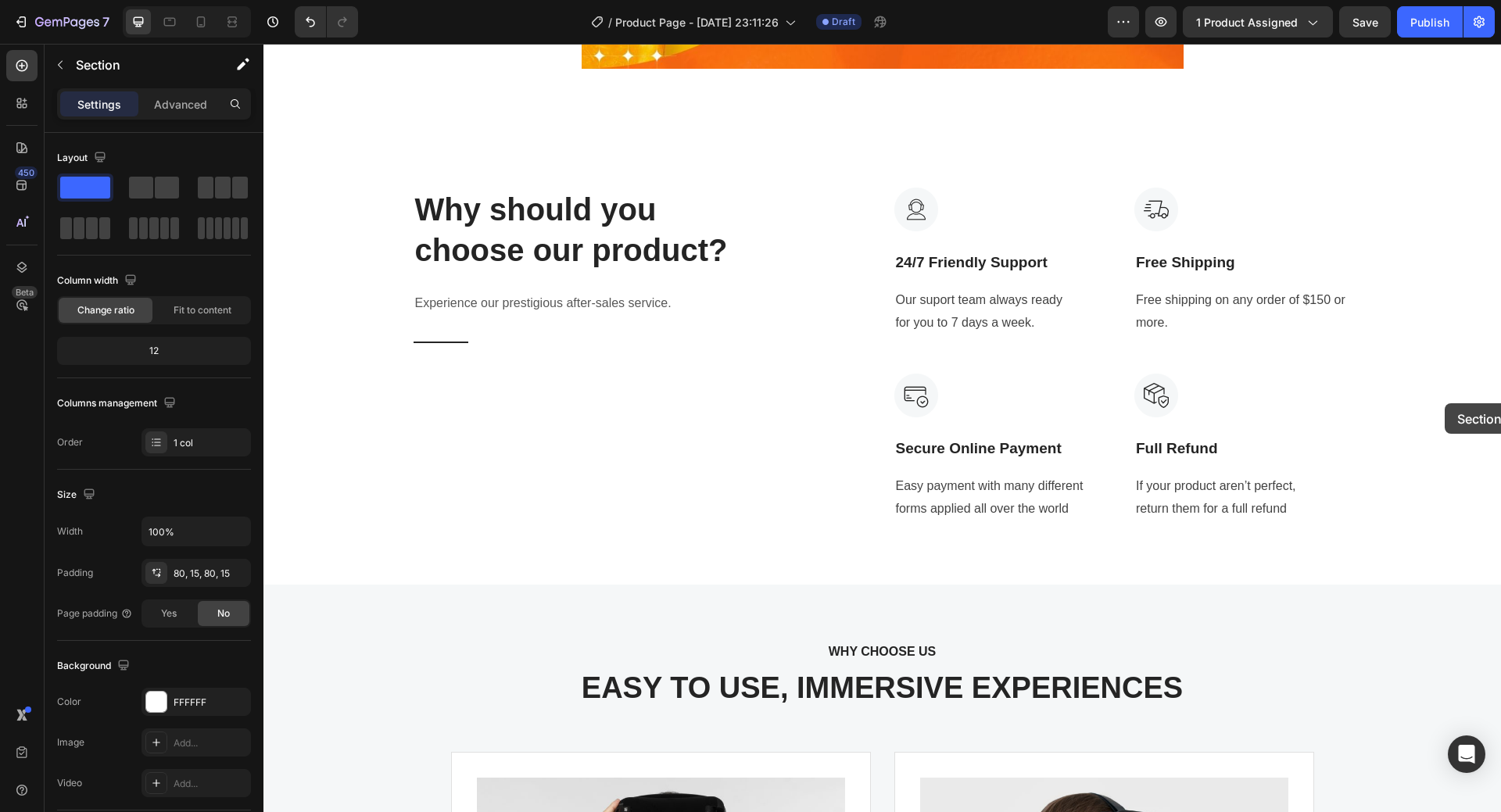
scroll to position [4230, 0]
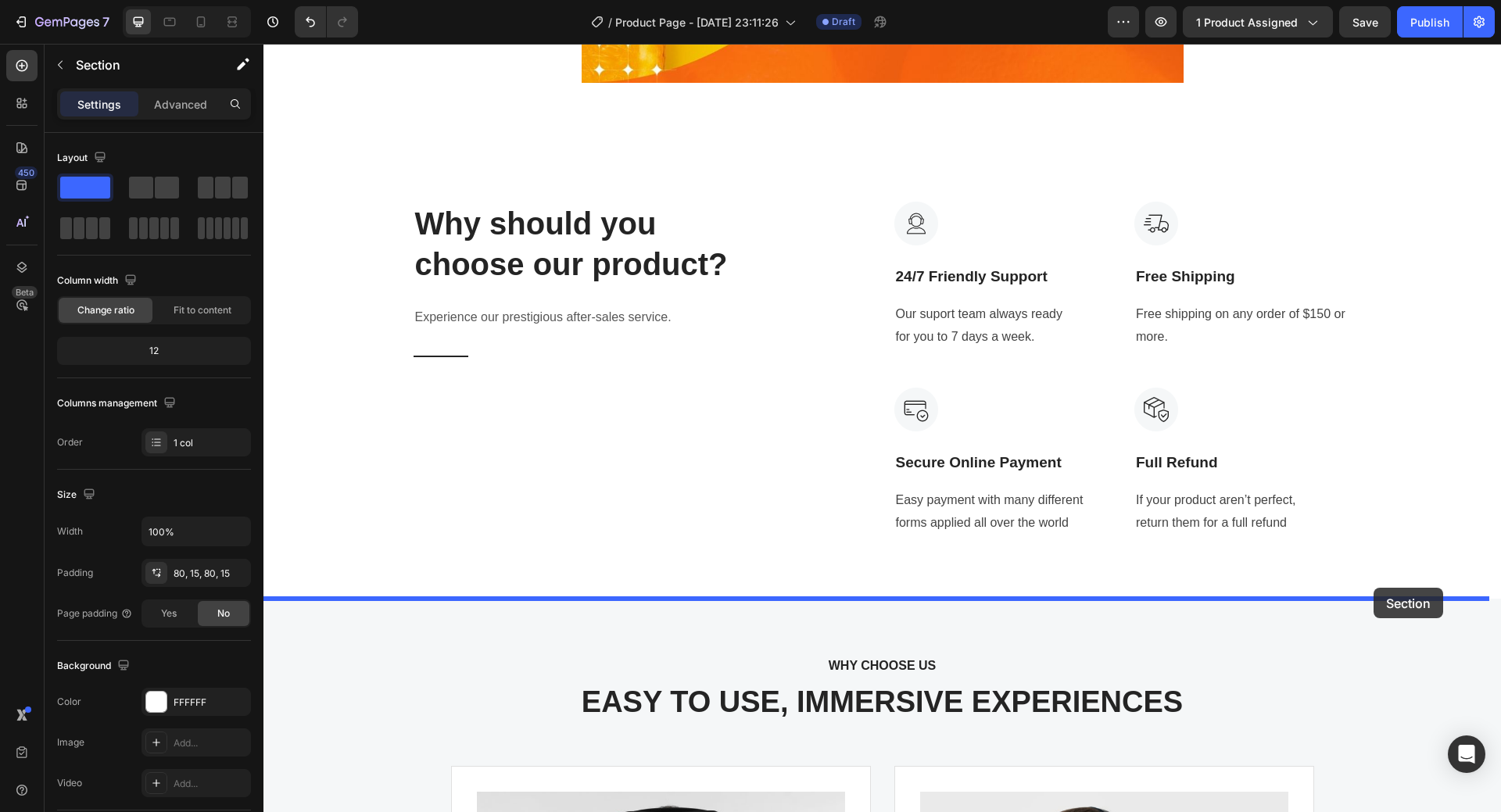
drag, startPoint x: 1455, startPoint y: 510, endPoint x: 1373, endPoint y: 587, distance: 112.5
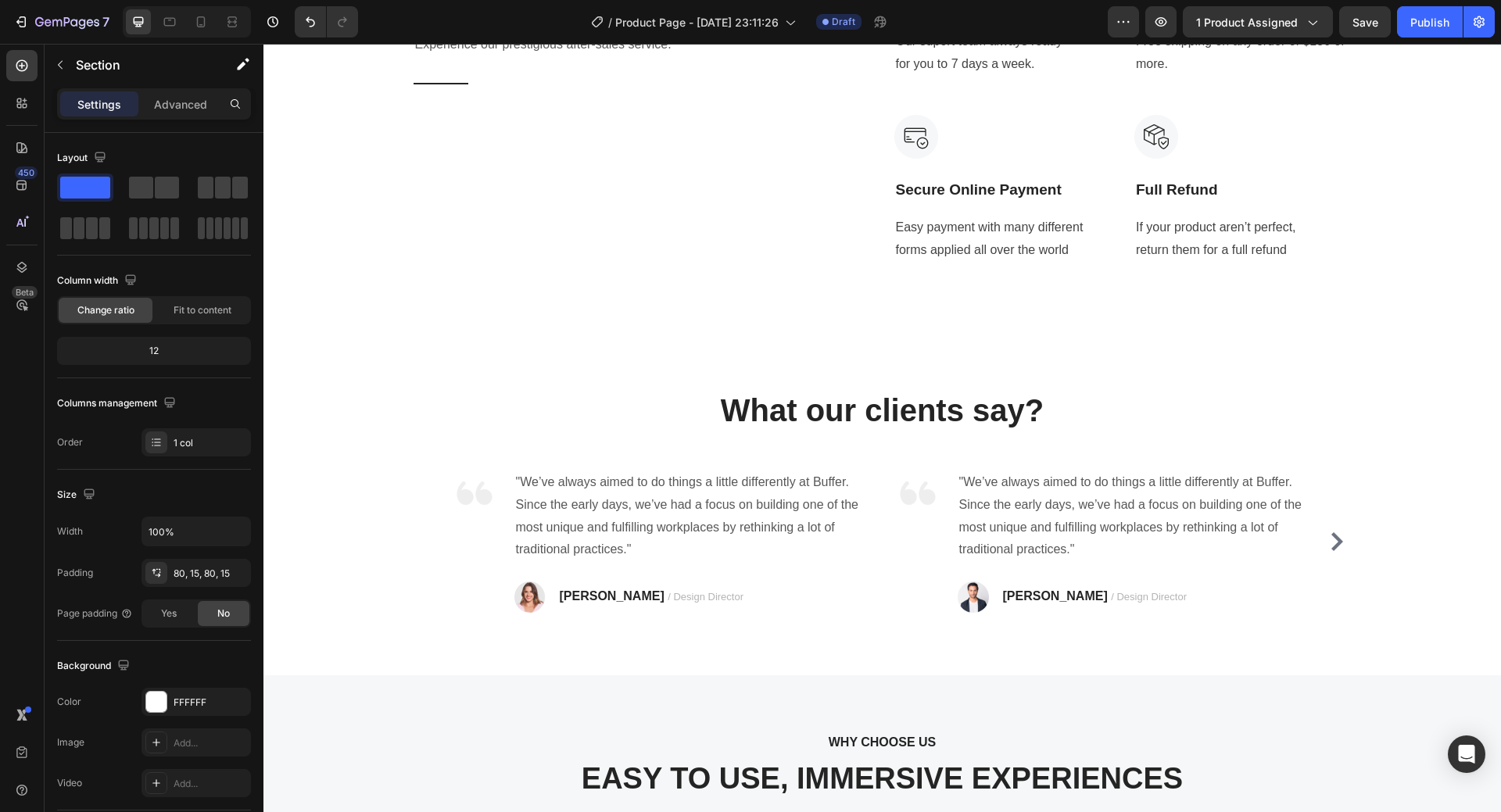
scroll to position [4476, 0]
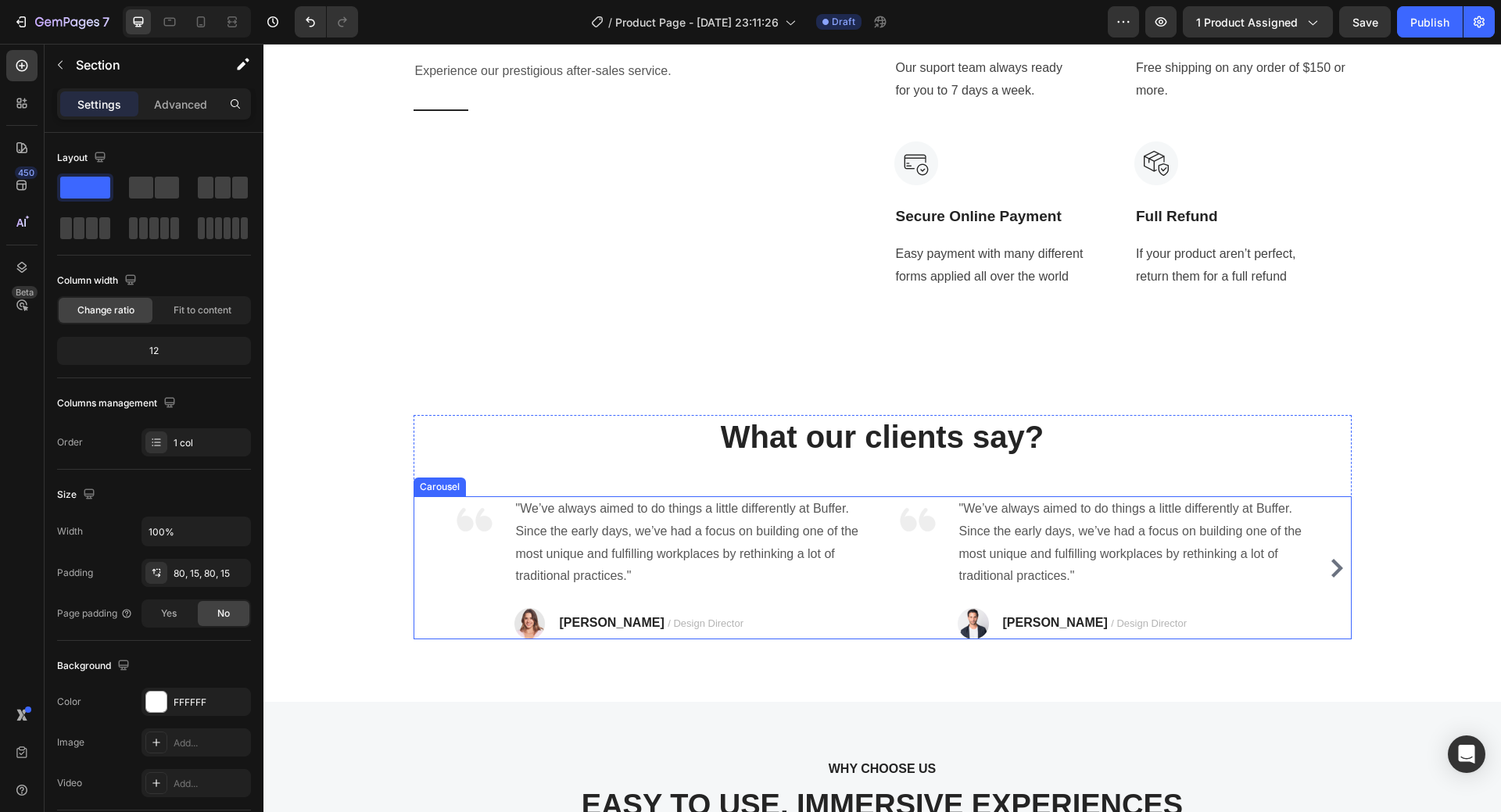
click at [1335, 568] on icon "Carousel Next Arrow" at bounding box center [1337, 568] width 12 height 19
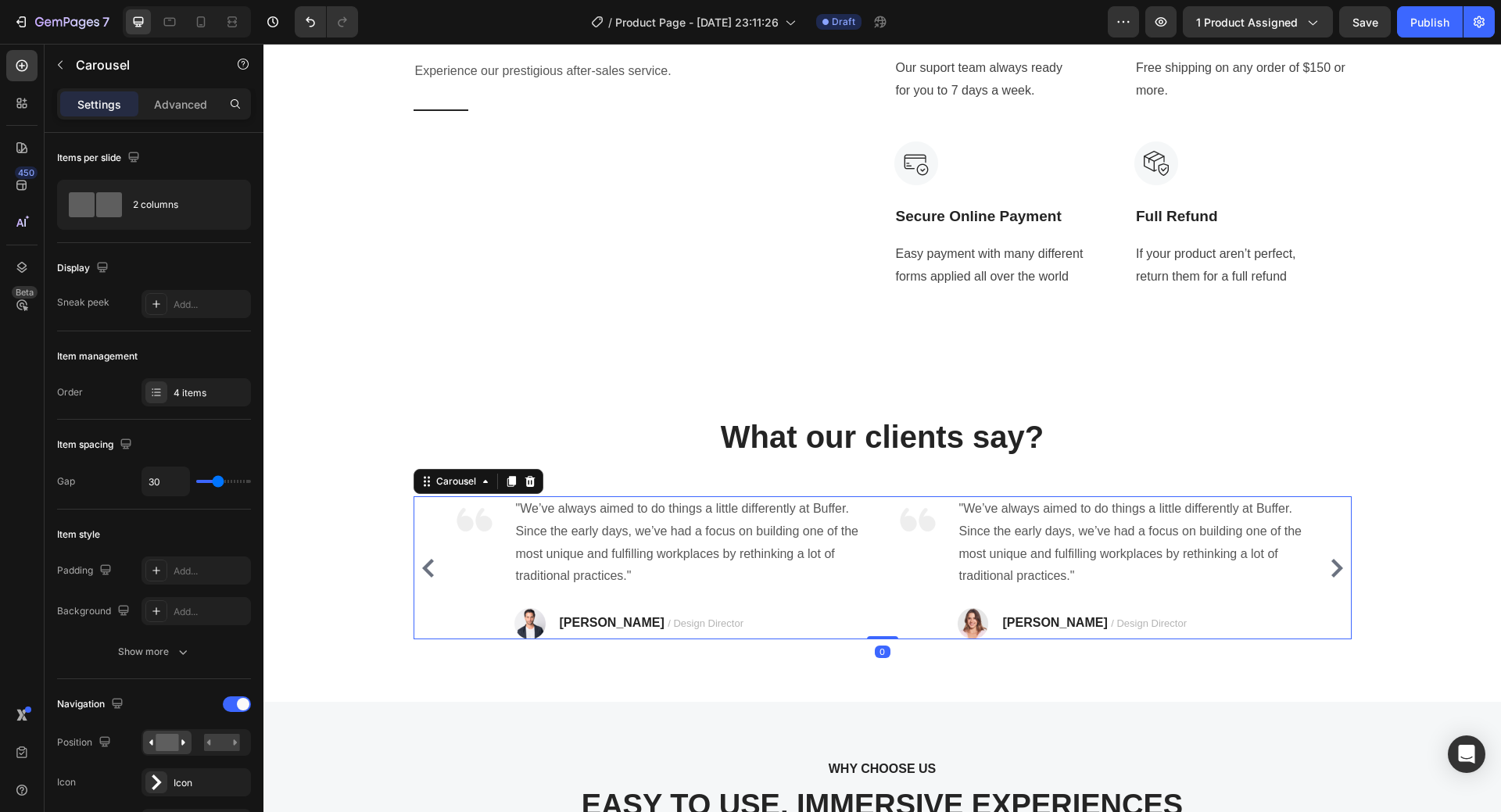
click at [422, 571] on icon "Carousel Back Arrow" at bounding box center [428, 568] width 12 height 19
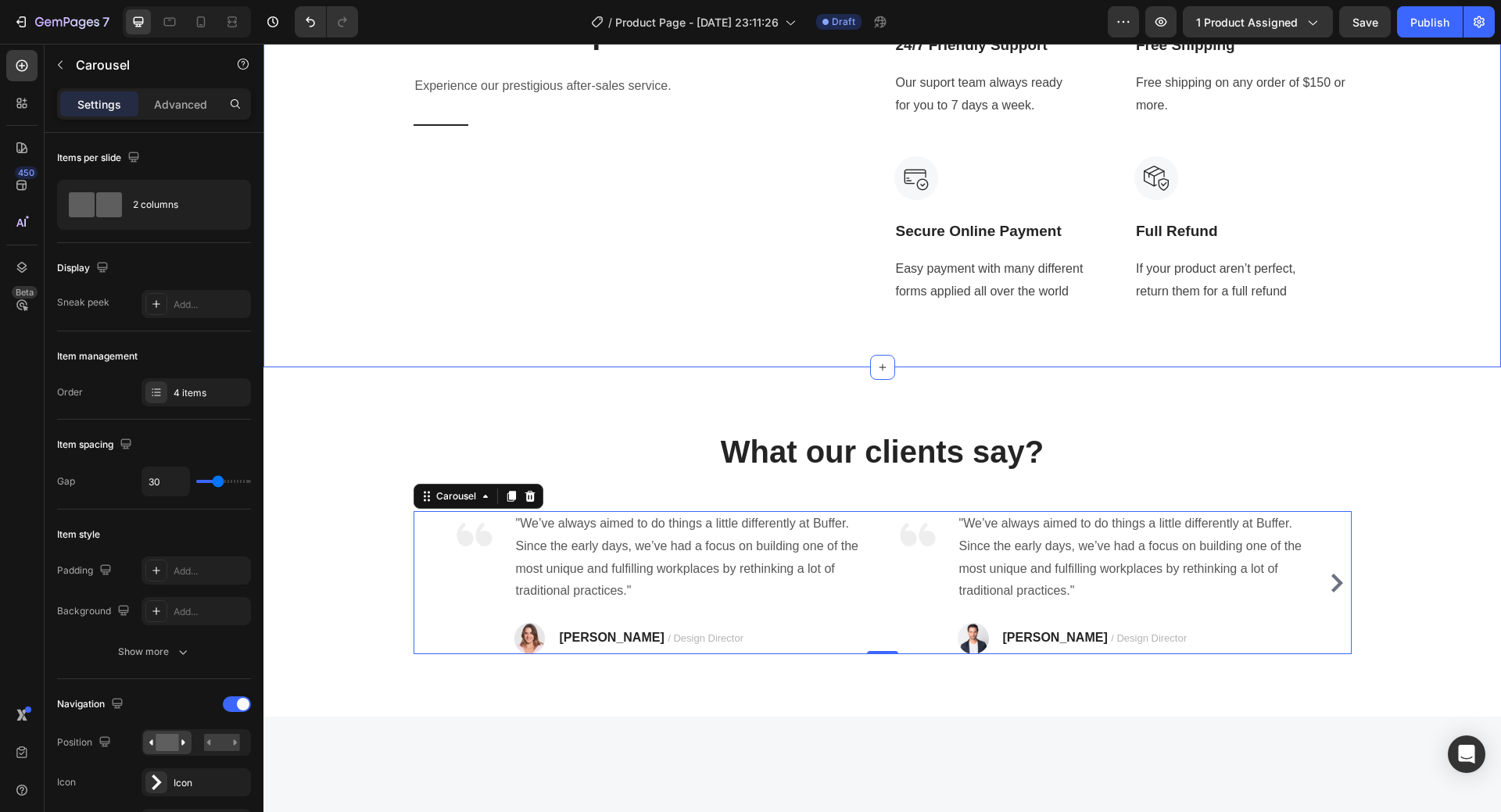
scroll to position [4085, 0]
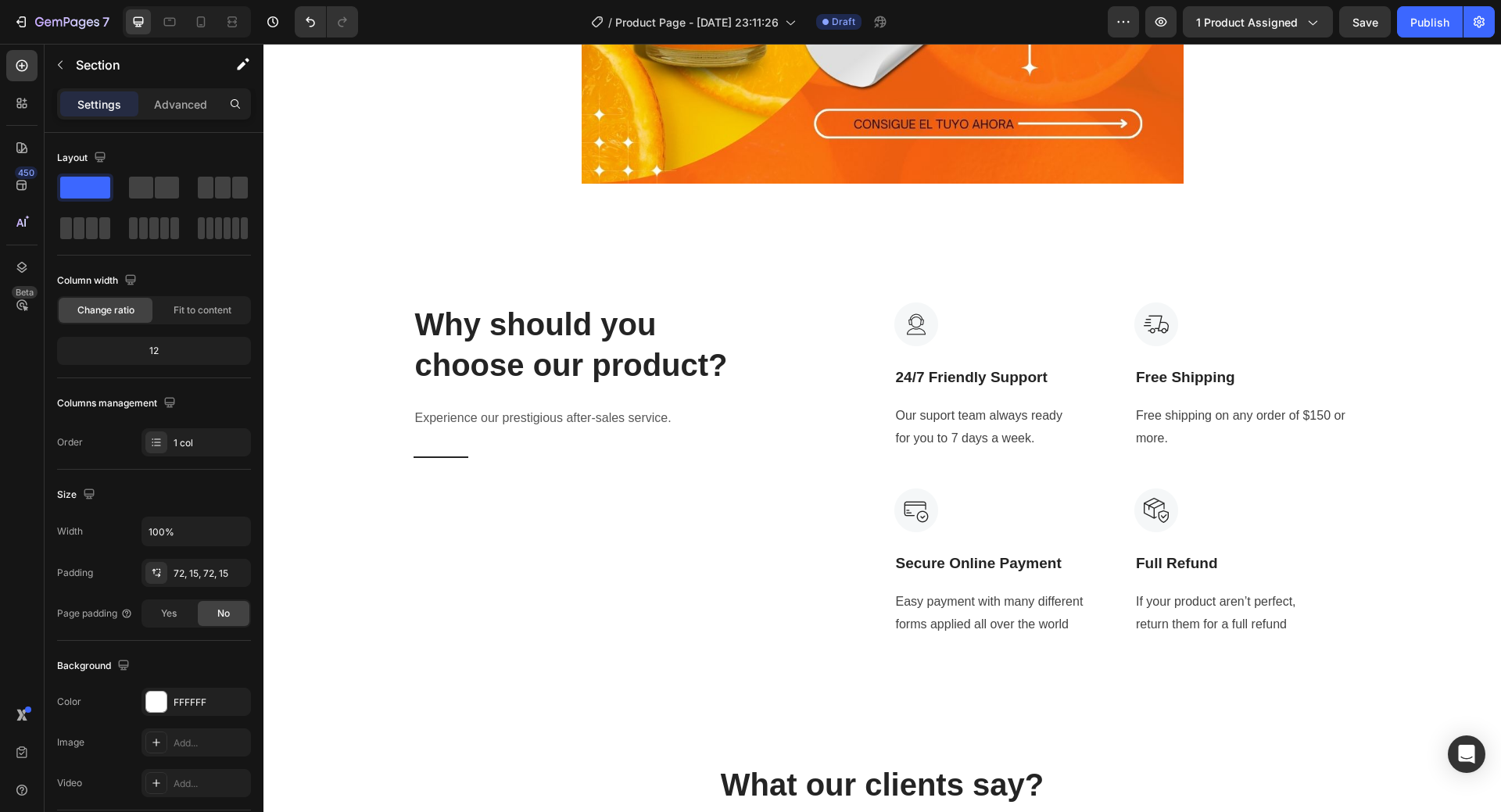
scroll to position [3226, 0]
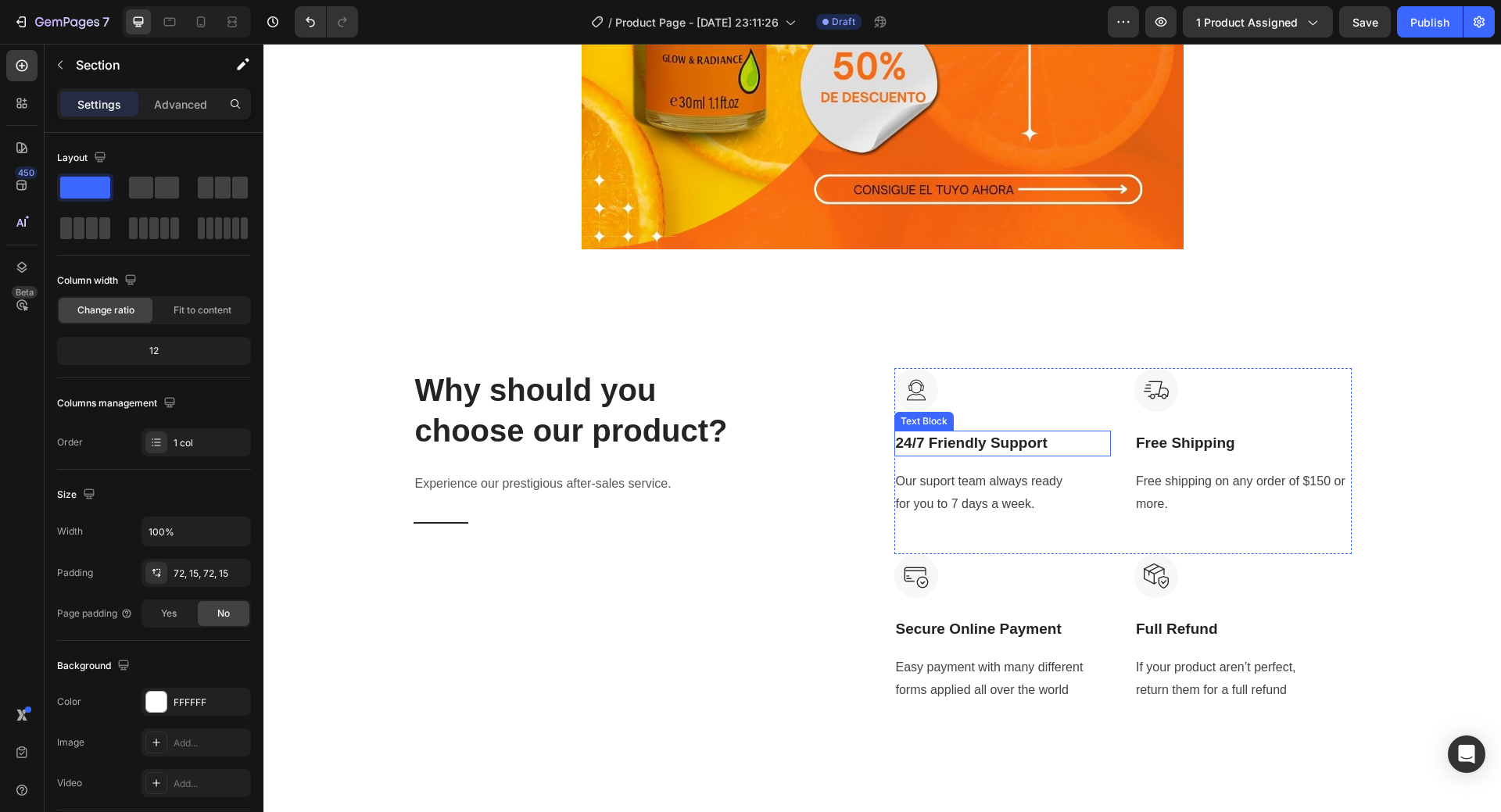
click at [1002, 446] on p "24/7 Friendly Support" at bounding box center [1003, 442] width 214 height 22
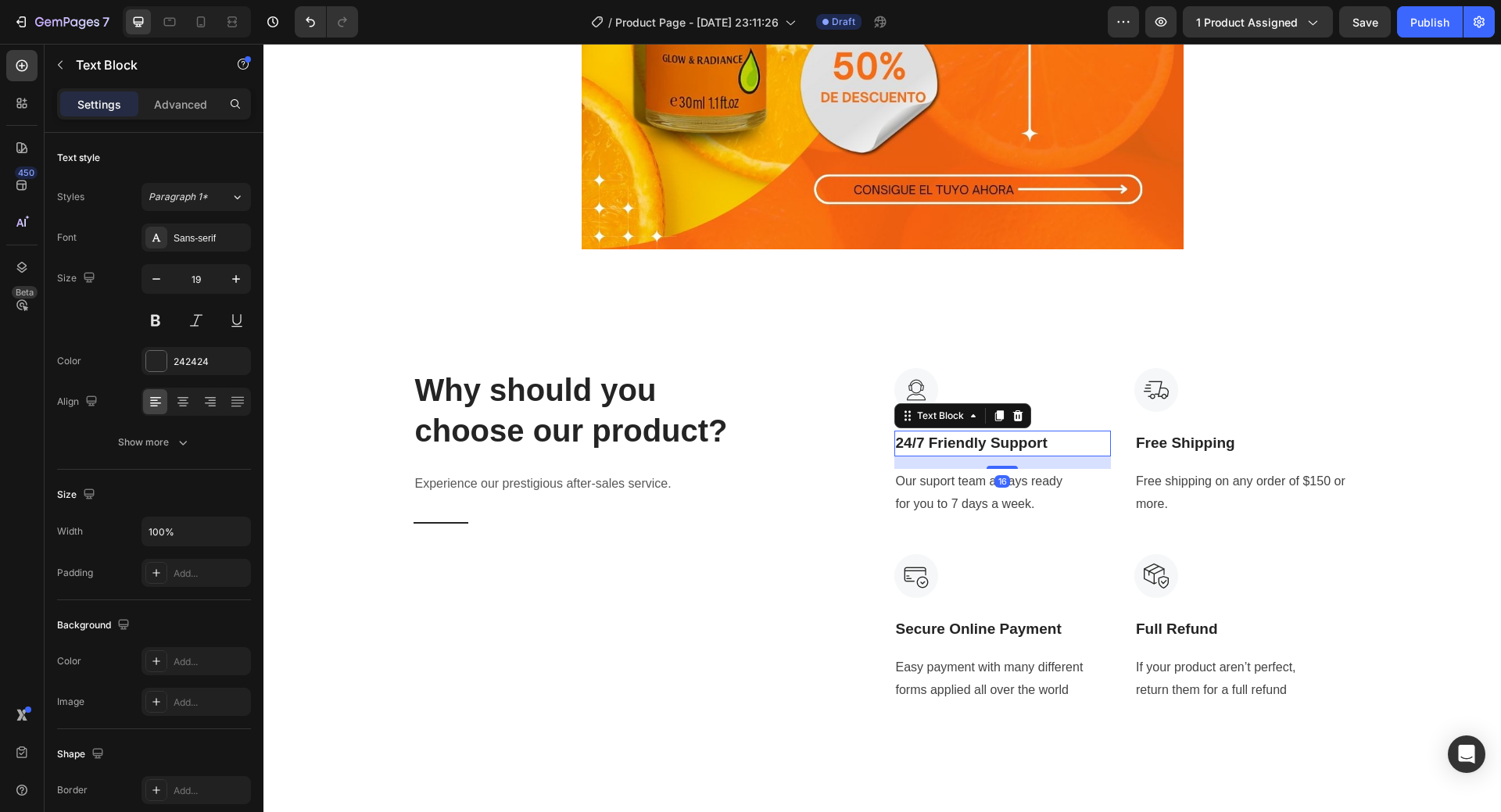
click at [1002, 446] on p "24/7 Friendly Support" at bounding box center [1003, 442] width 214 height 22
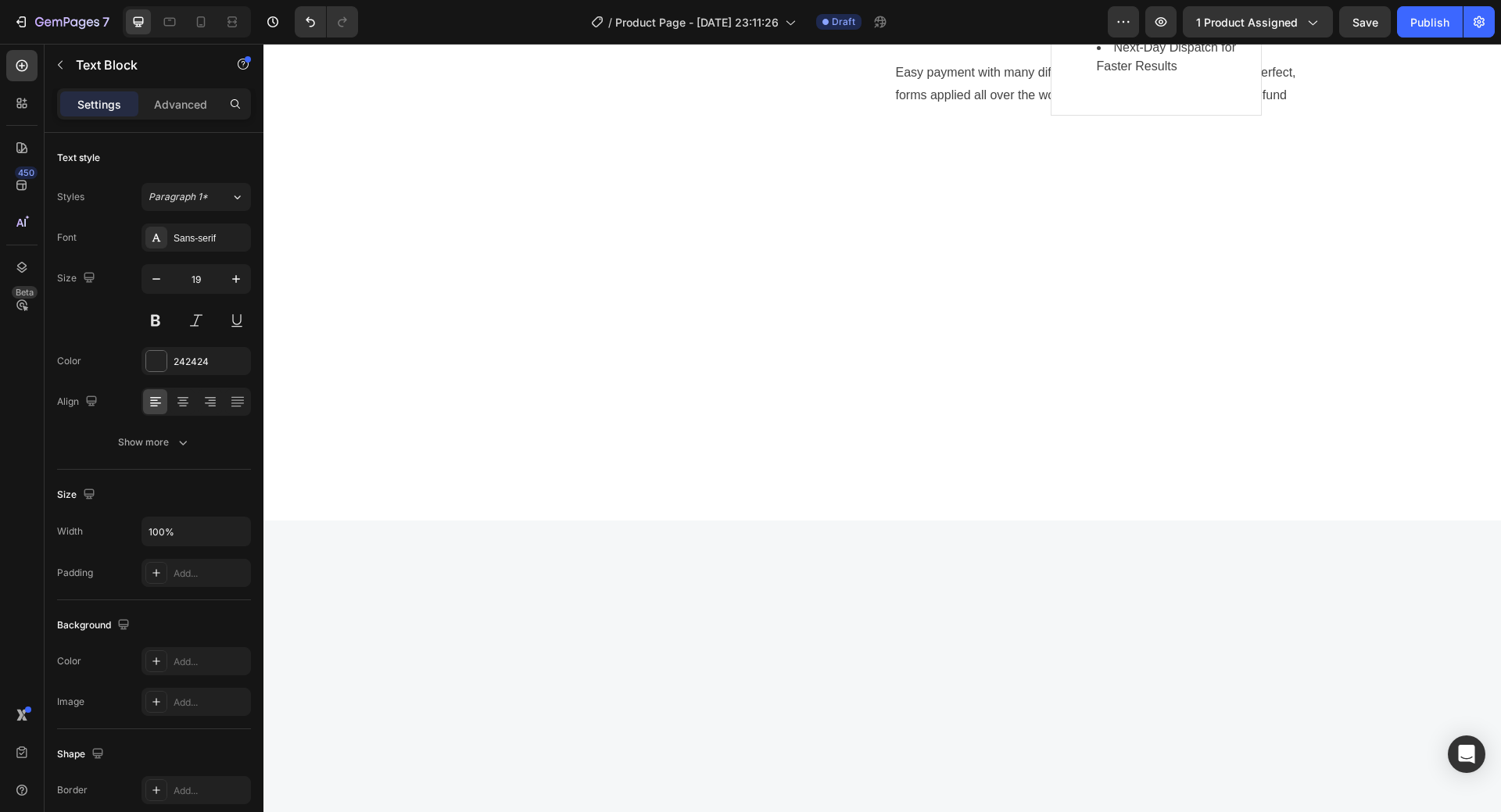
scroll to position [3930, 0]
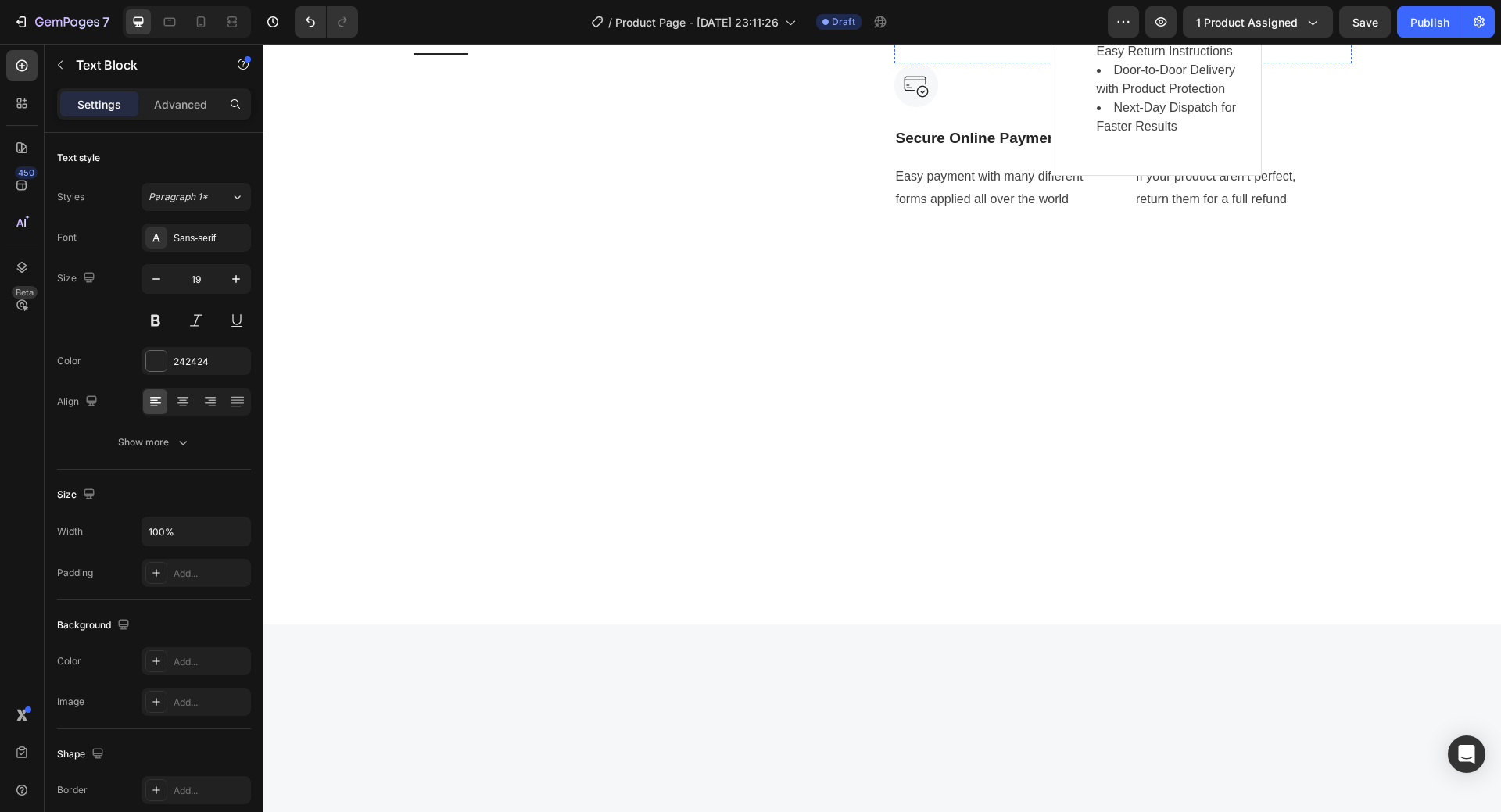
click at [960, 25] on p "Our suport team always ready for you to 7 days a week." at bounding box center [1003, 2] width 214 height 46
click at [1363, 213] on div "Why should you choose our product? Heading Experience our prestigious after-sal…" at bounding box center [882, 56] width 1214 height 313
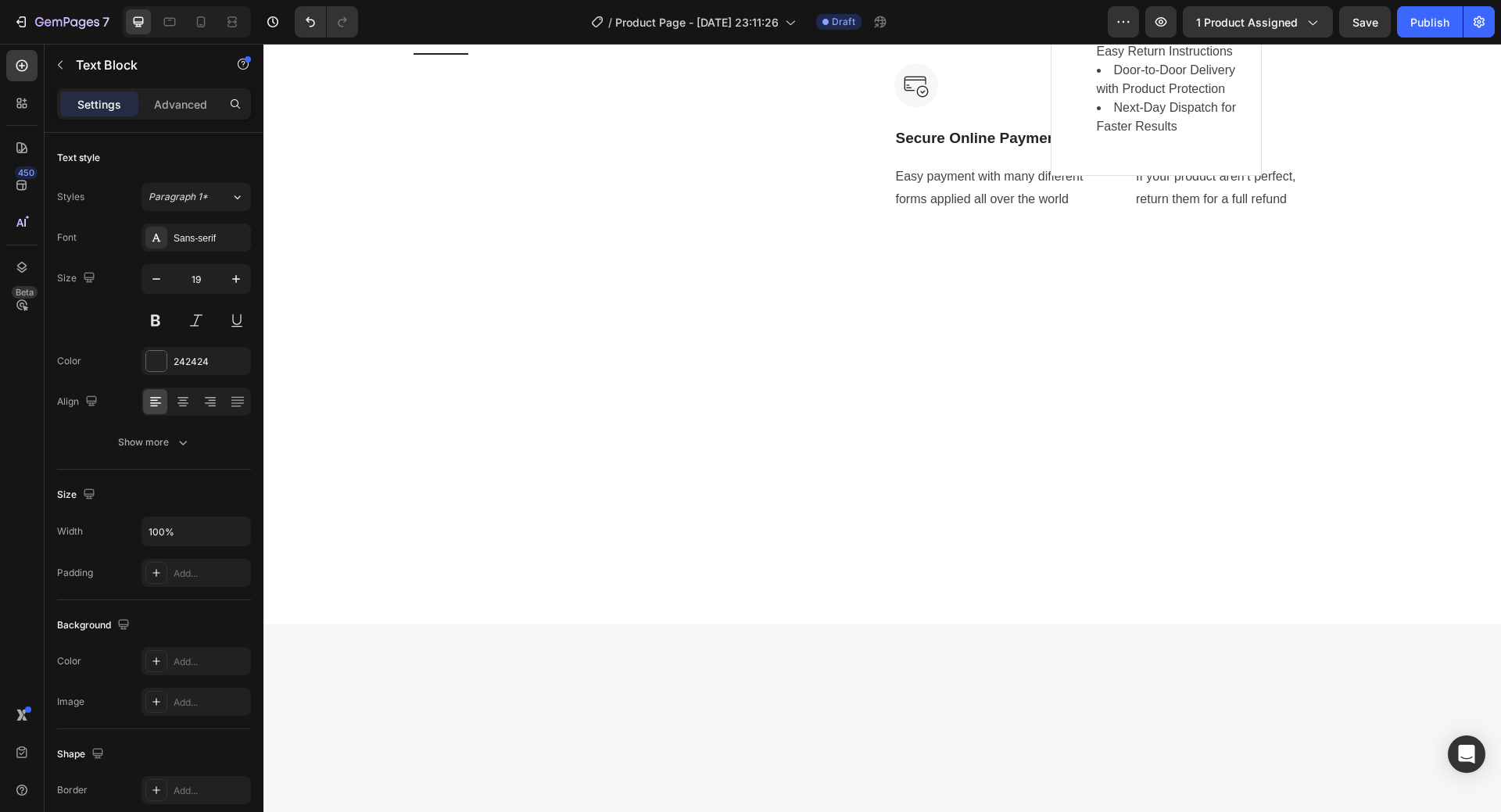
click at [1227, 25] on p "Free shipping on any order of $150 or more." at bounding box center [1242, 2] width 214 height 46
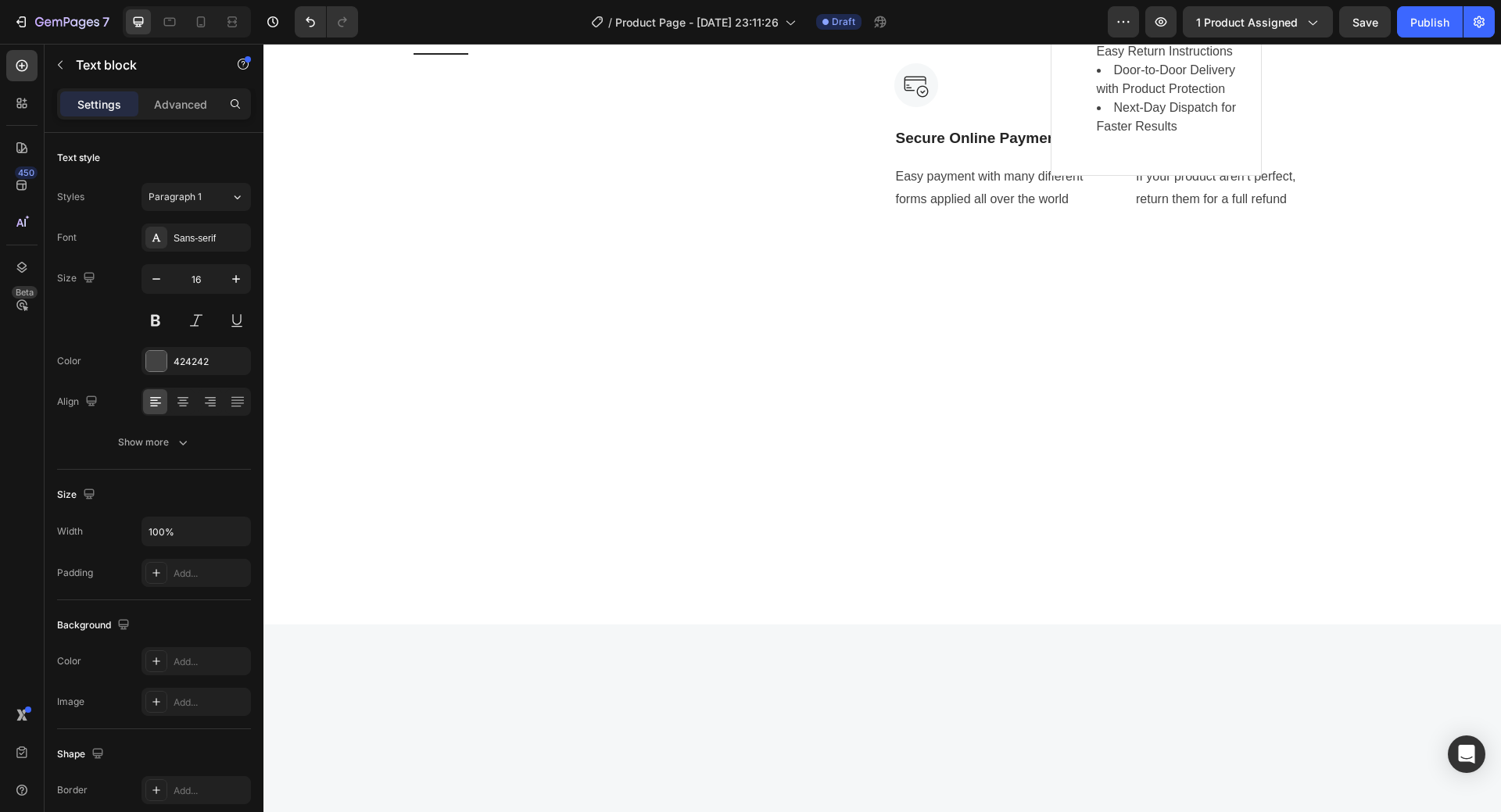
click at [1227, 25] on p "Free shipping on any order of $150 or more." at bounding box center [1242, 2] width 214 height 46
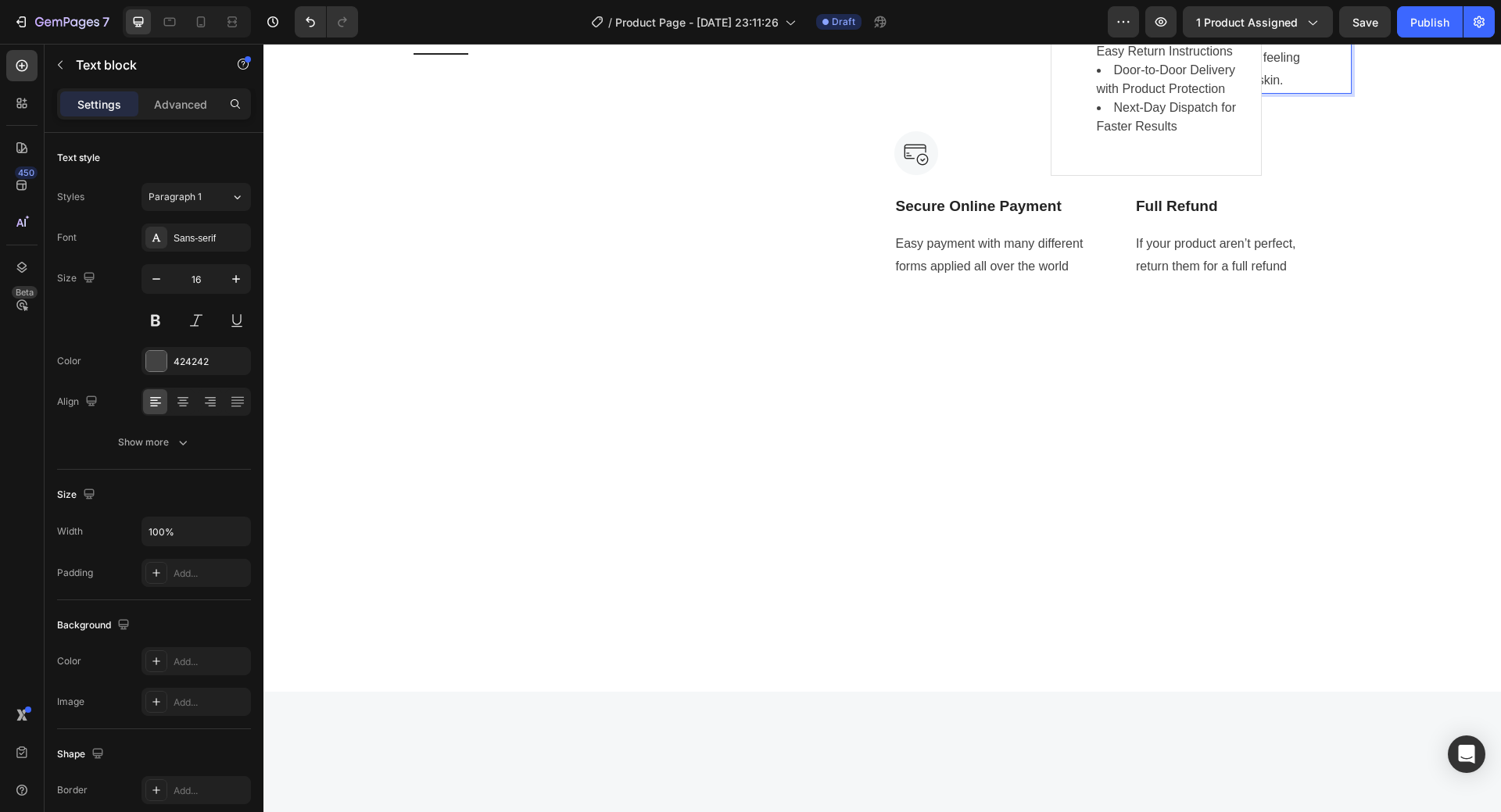
click at [1144, 92] on p "Skincare should feel exciting, not stressful. That’s why we handle the shipping…" at bounding box center [1242, 36] width 214 height 113
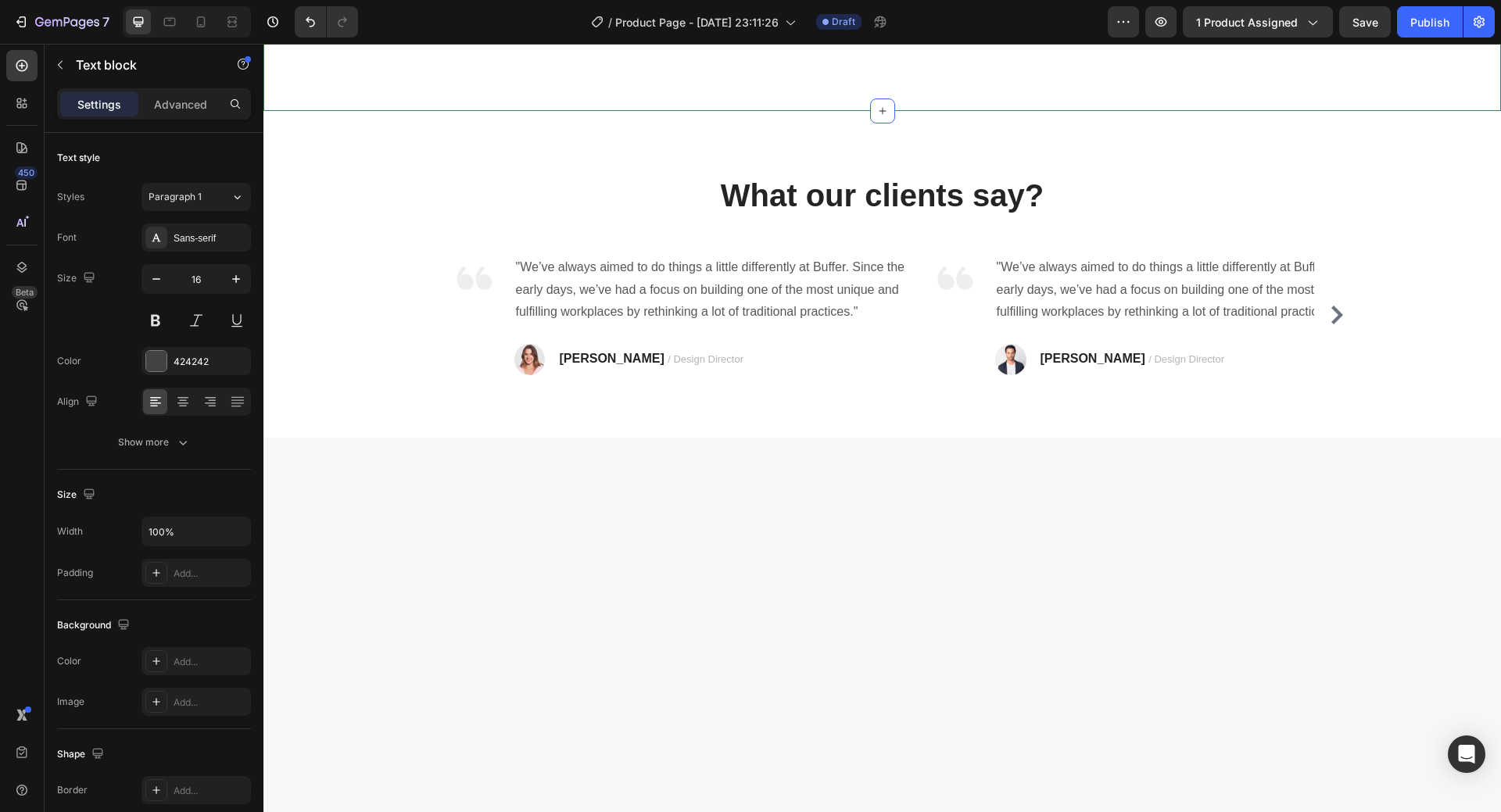
scroll to position [4321, 0]
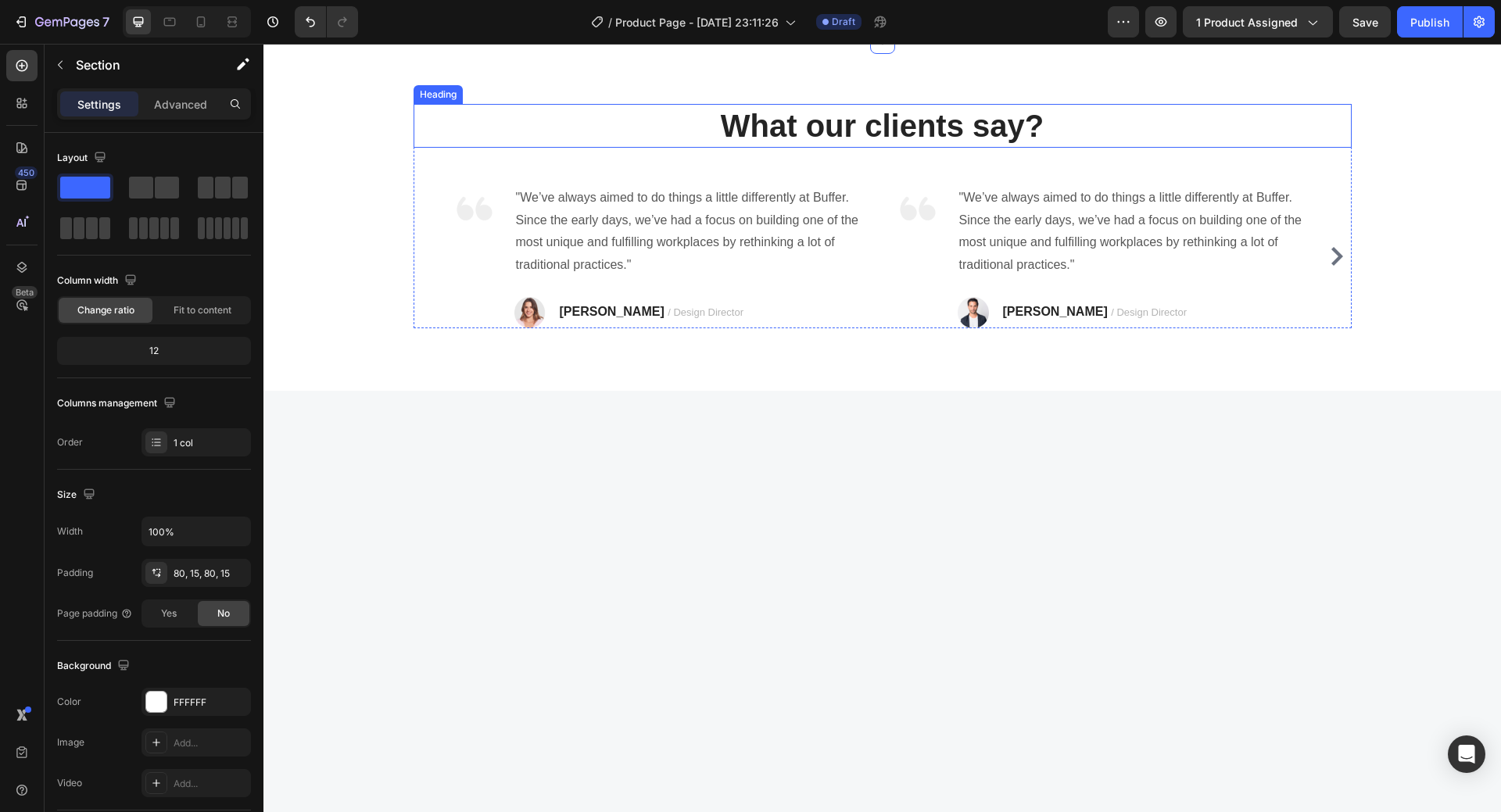
click at [542, 391] on div "What our clients say? Heading Image "We’ve always aimed to do things a little d…" at bounding box center [882, 216] width 1237 height 350
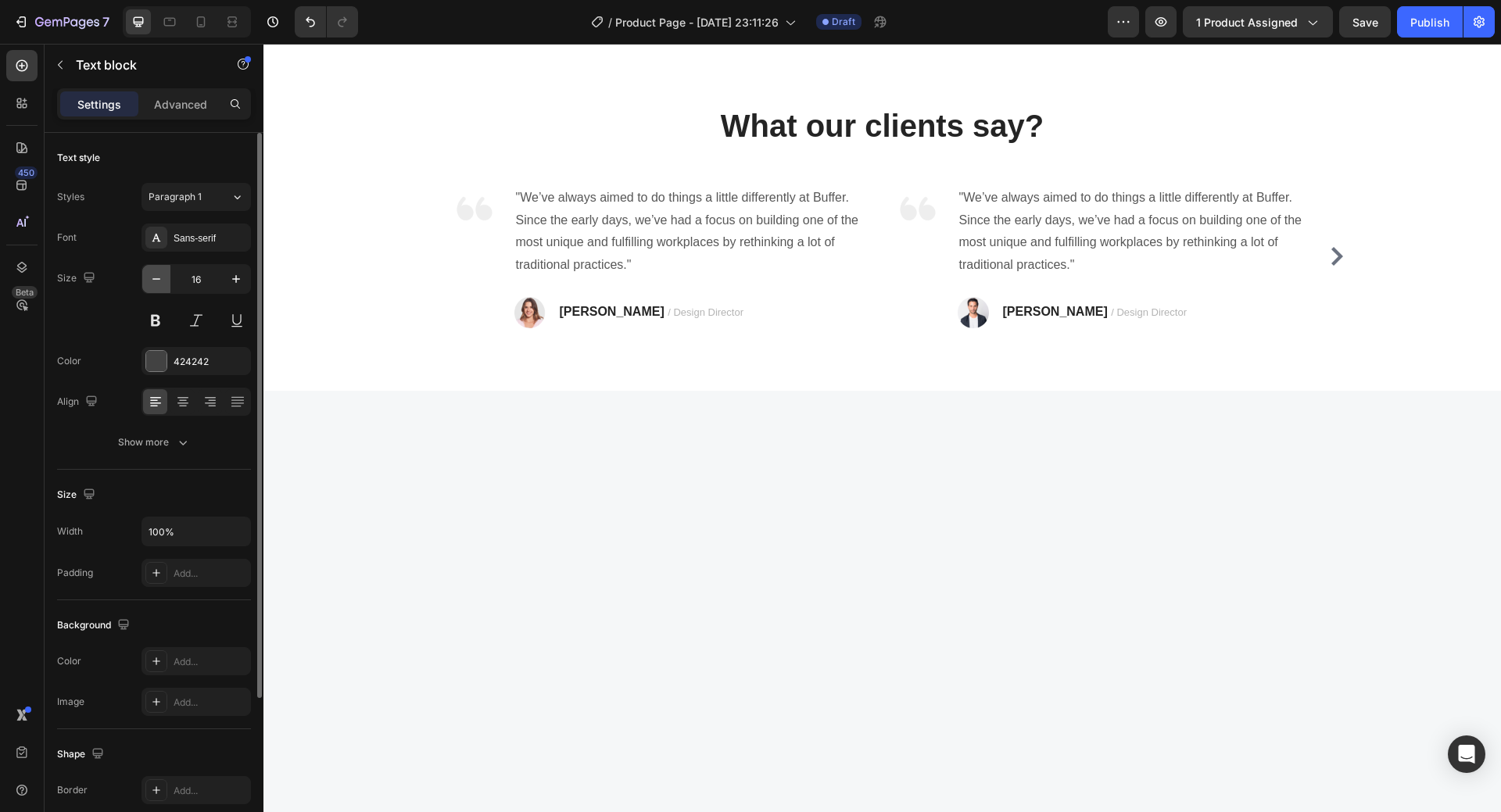
click at [156, 279] on icon "button" at bounding box center [156, 279] width 7 height 2
type input "14"
click at [147, 277] on button "button" at bounding box center [157, 279] width 28 height 28
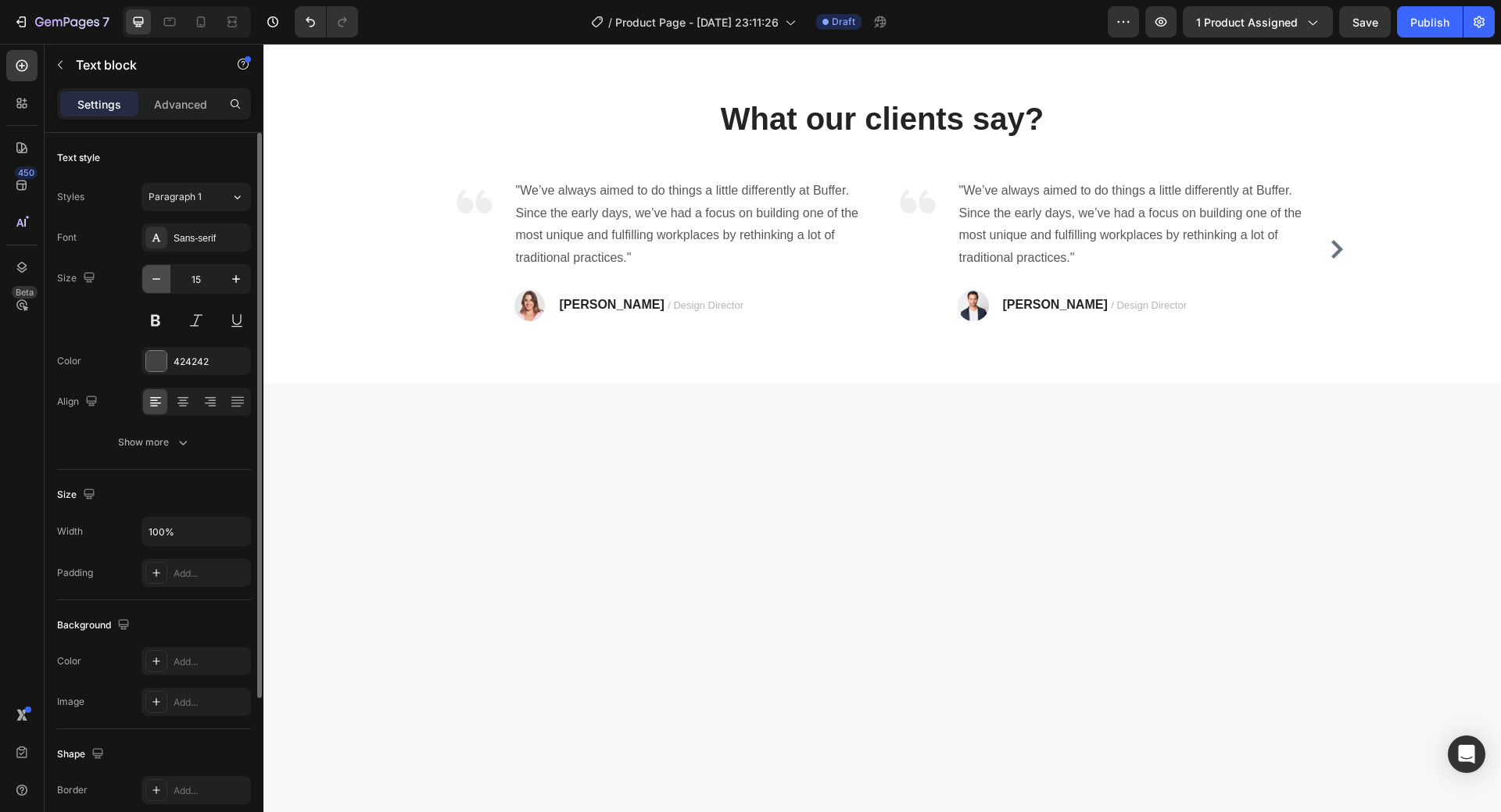
click at [147, 277] on button "button" at bounding box center [157, 279] width 28 height 28
type input "14"
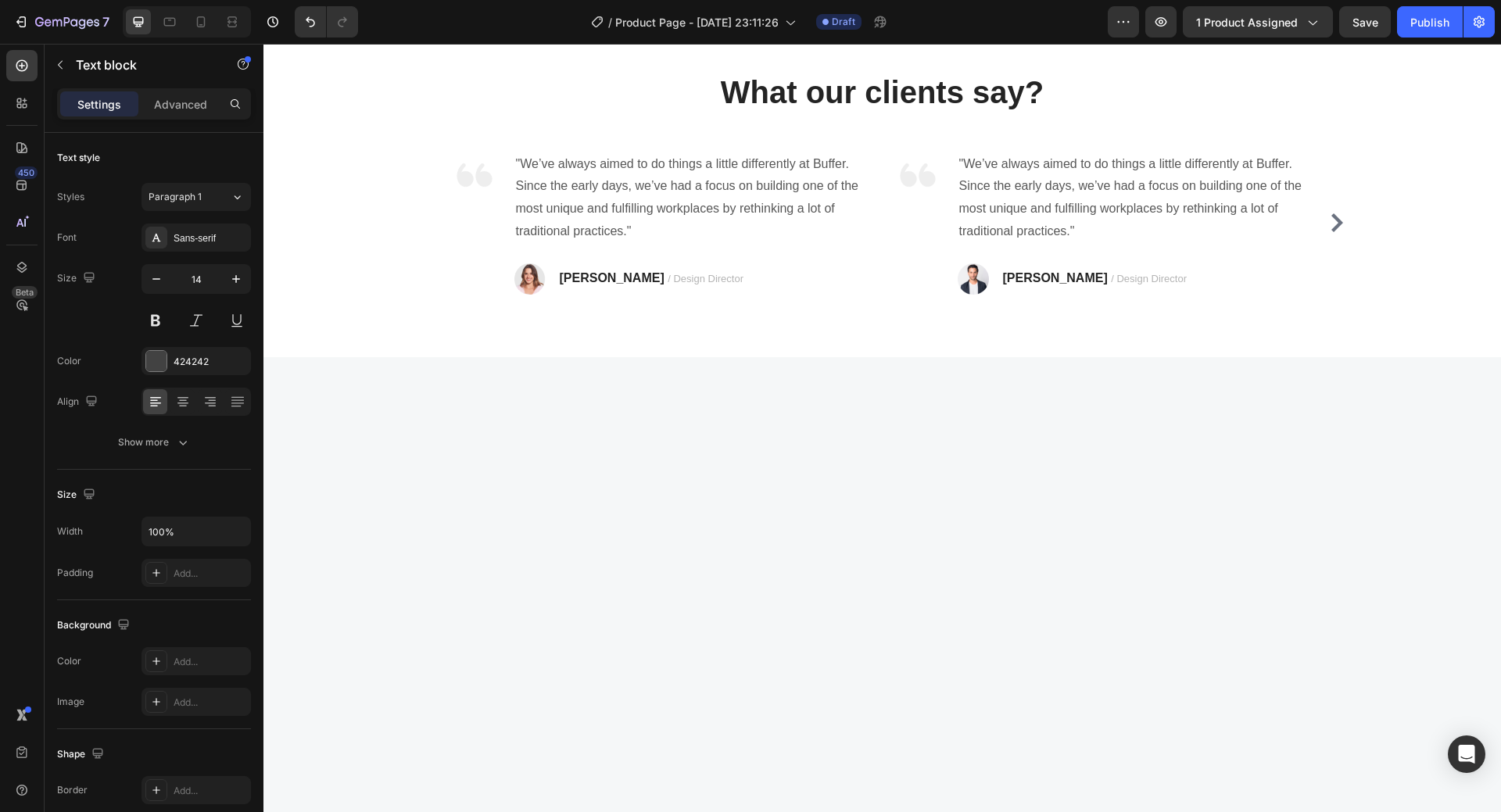
click at [153, 278] on icon "button" at bounding box center [156, 278] width 16 height 16
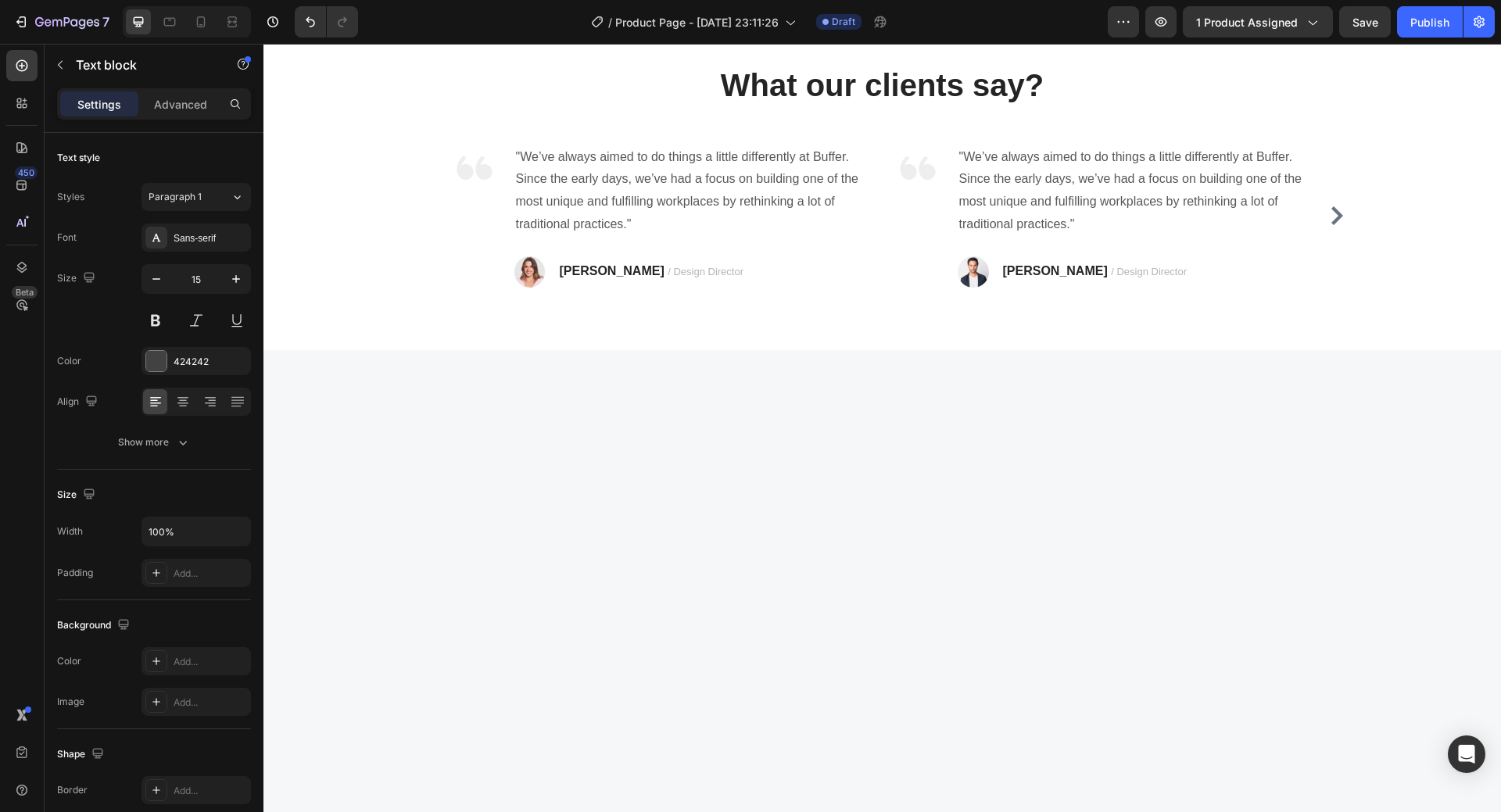
type input "14"
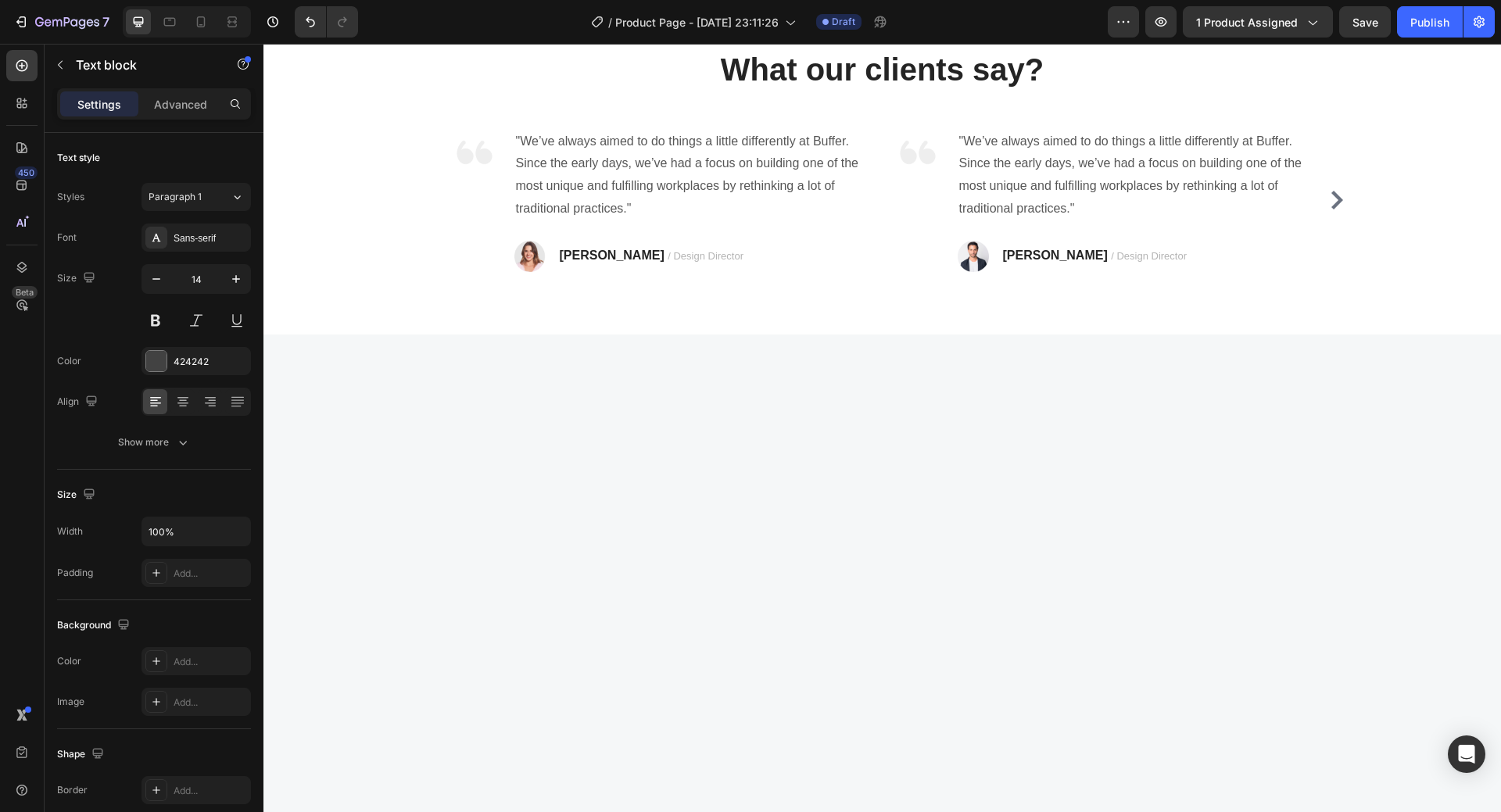
click at [153, 279] on icon "button" at bounding box center [156, 279] width 7 height 2
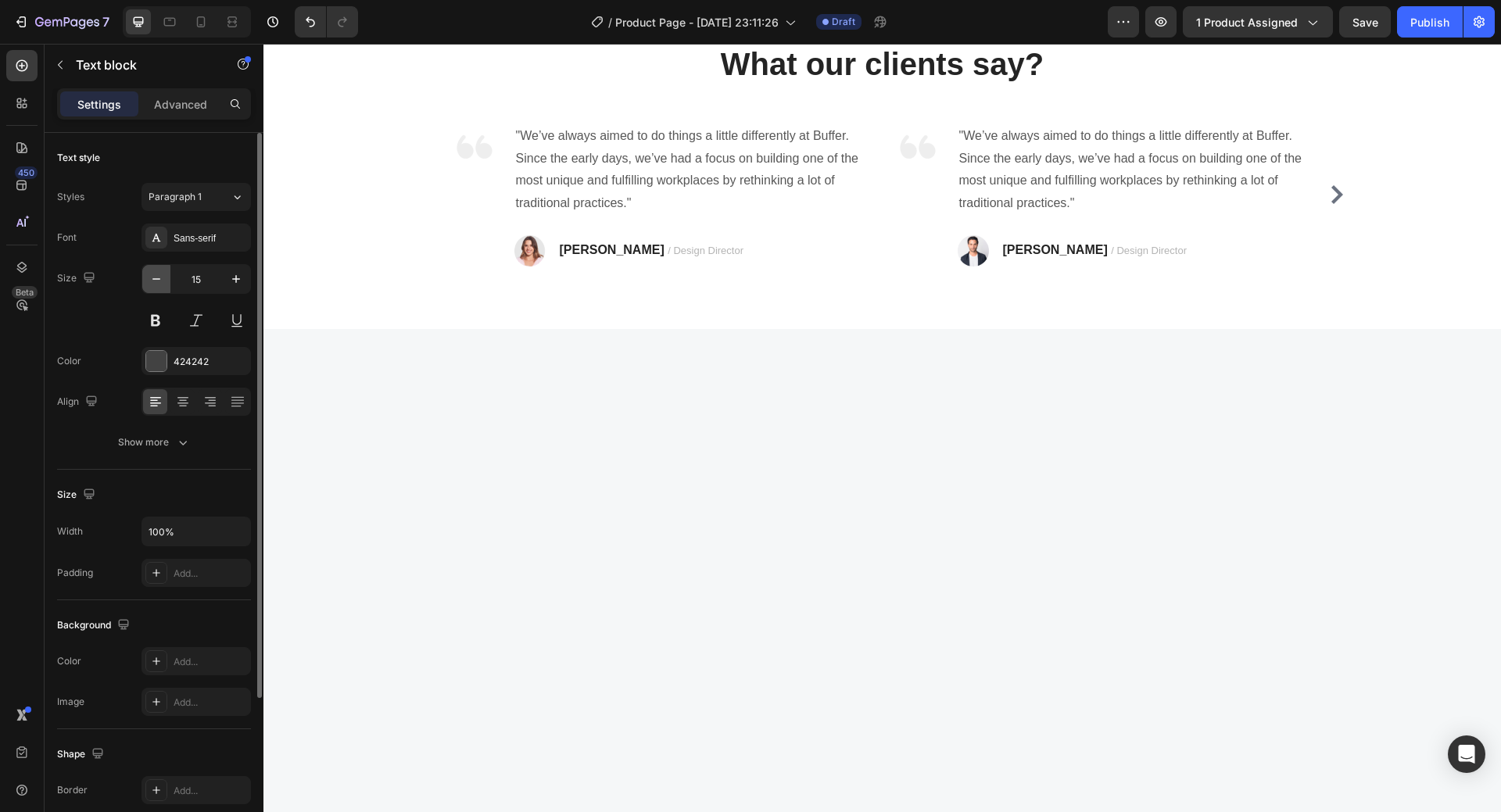
click at [153, 279] on icon "button" at bounding box center [156, 279] width 7 height 2
type input "14"
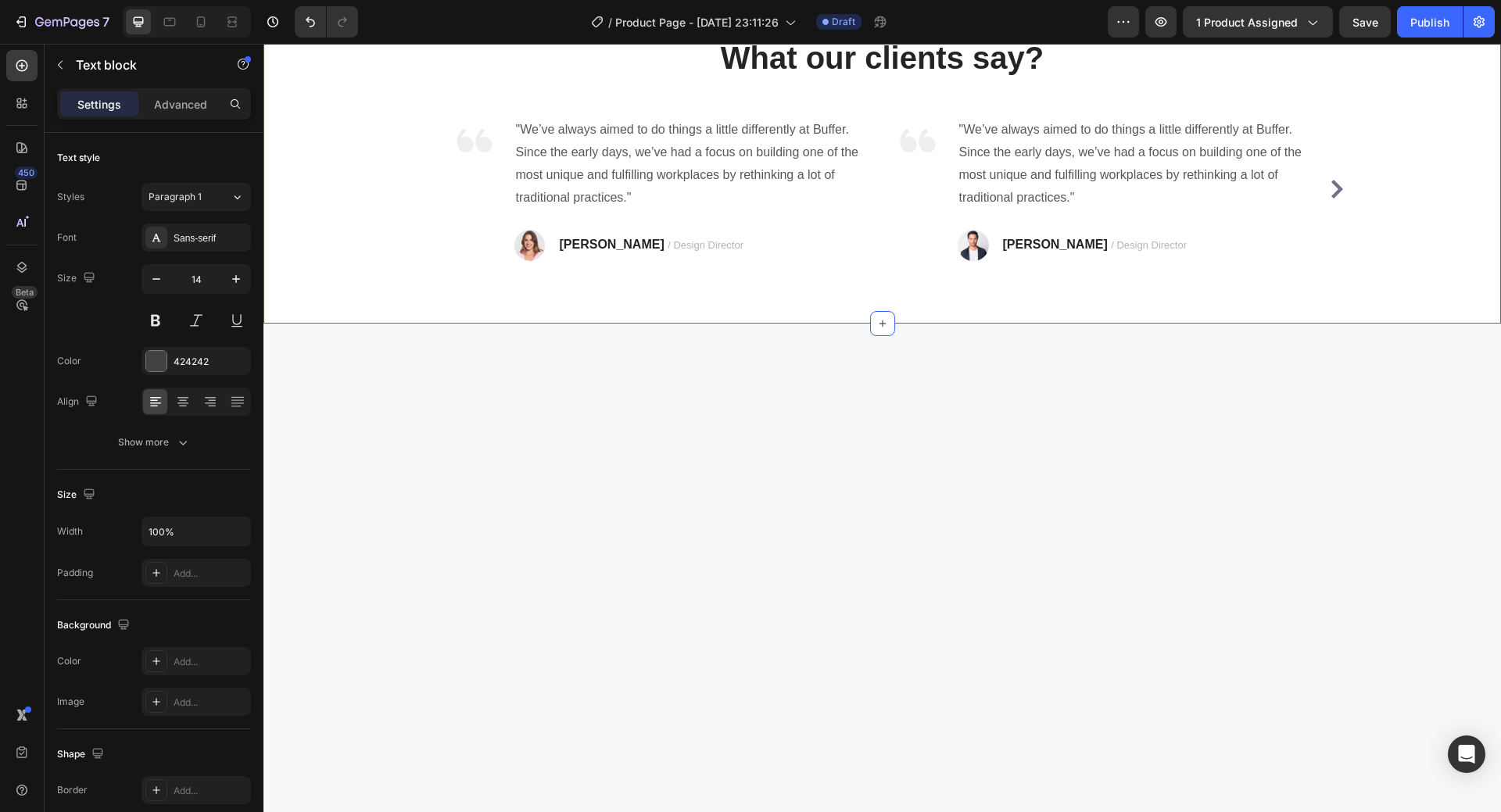
click at [1280, 322] on div "What our clients say? Heading Image "We’ve always aimed to do things a little d…" at bounding box center [882, 148] width 1237 height 350
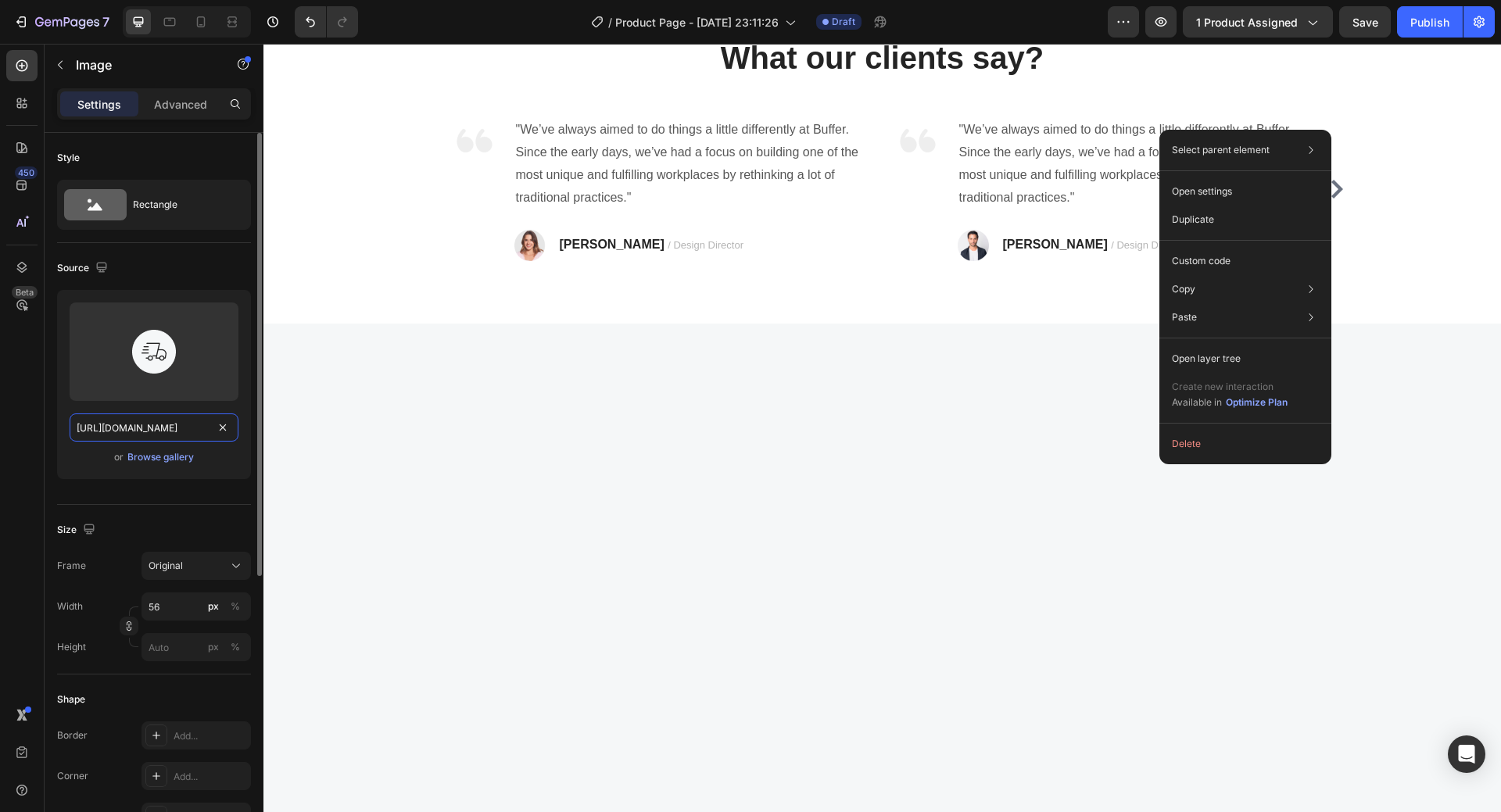
click at [157, 428] on input "https://ucarecdn.com/7a2e336e-56a9-4bfb-8f65-b53f5dc72e33/-/format/auto/" at bounding box center [154, 428] width 169 height 28
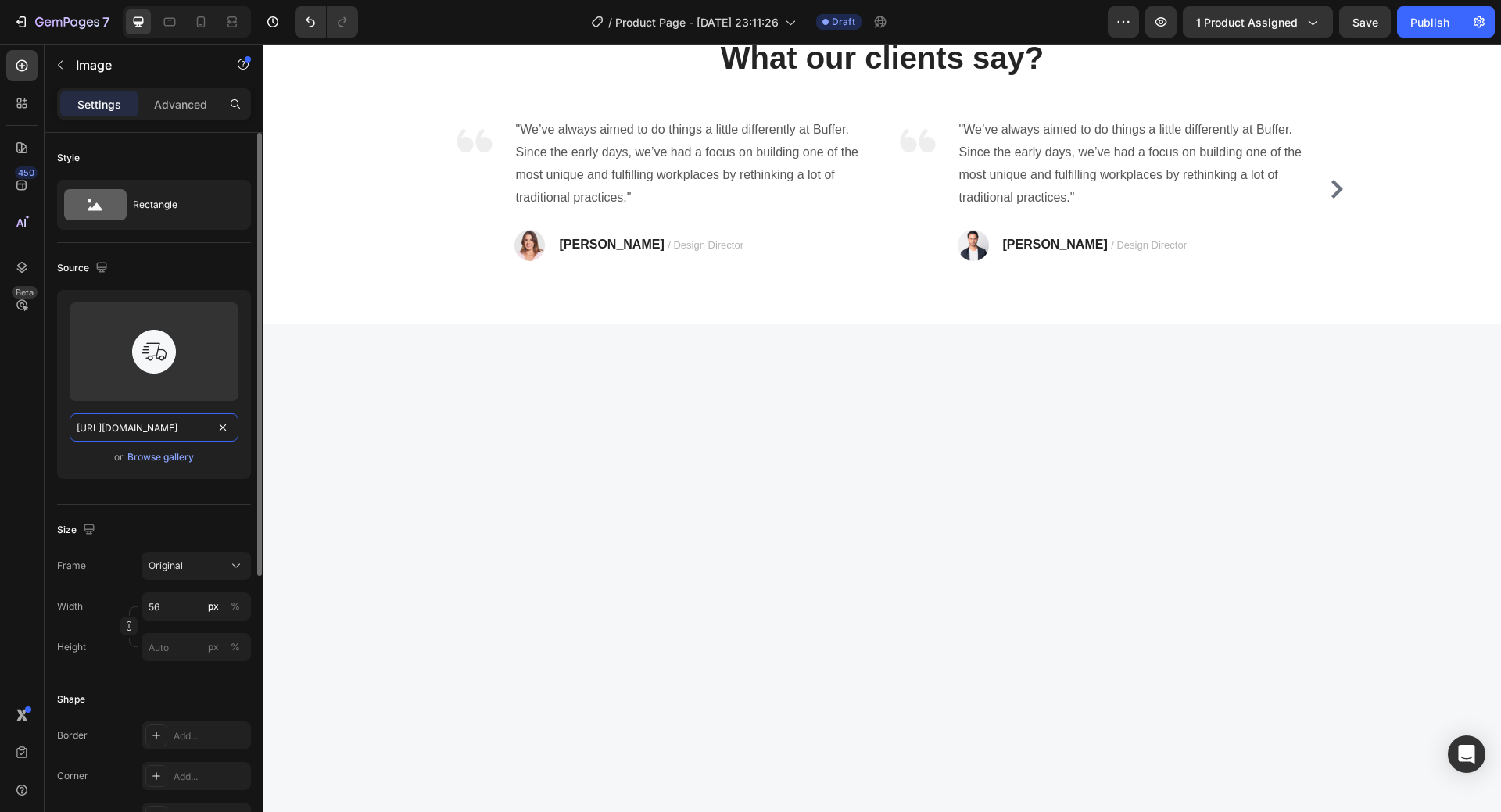
click at [157, 428] on input "https://ucarecdn.com/7a2e336e-56a9-4bfb-8f65-b53f5dc72e33/-/format/auto/" at bounding box center [154, 428] width 169 height 28
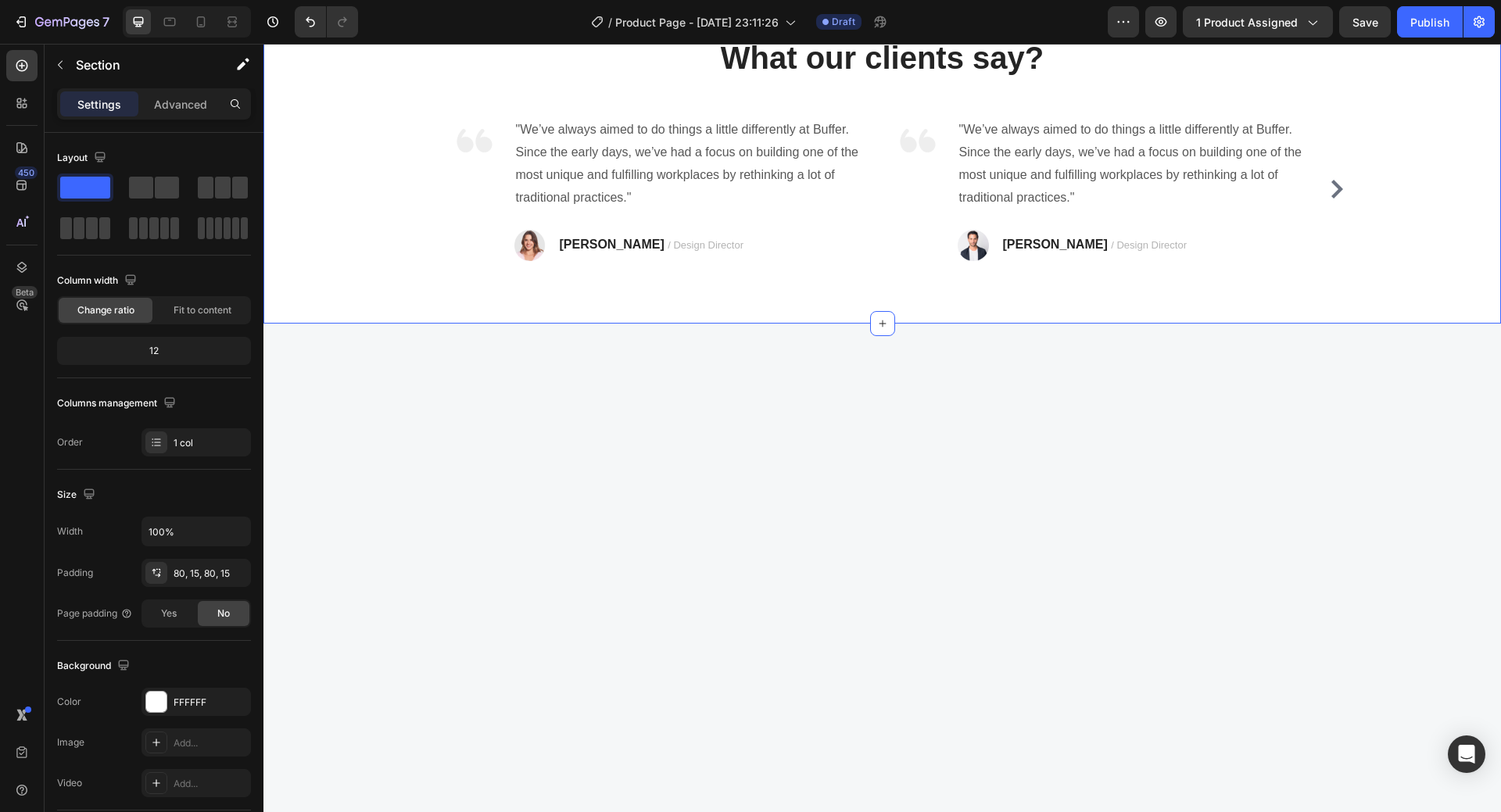
click at [515, 322] on div "What our clients say? Heading Image "We’ve always aimed to do things a little d…" at bounding box center [882, 148] width 1237 height 350
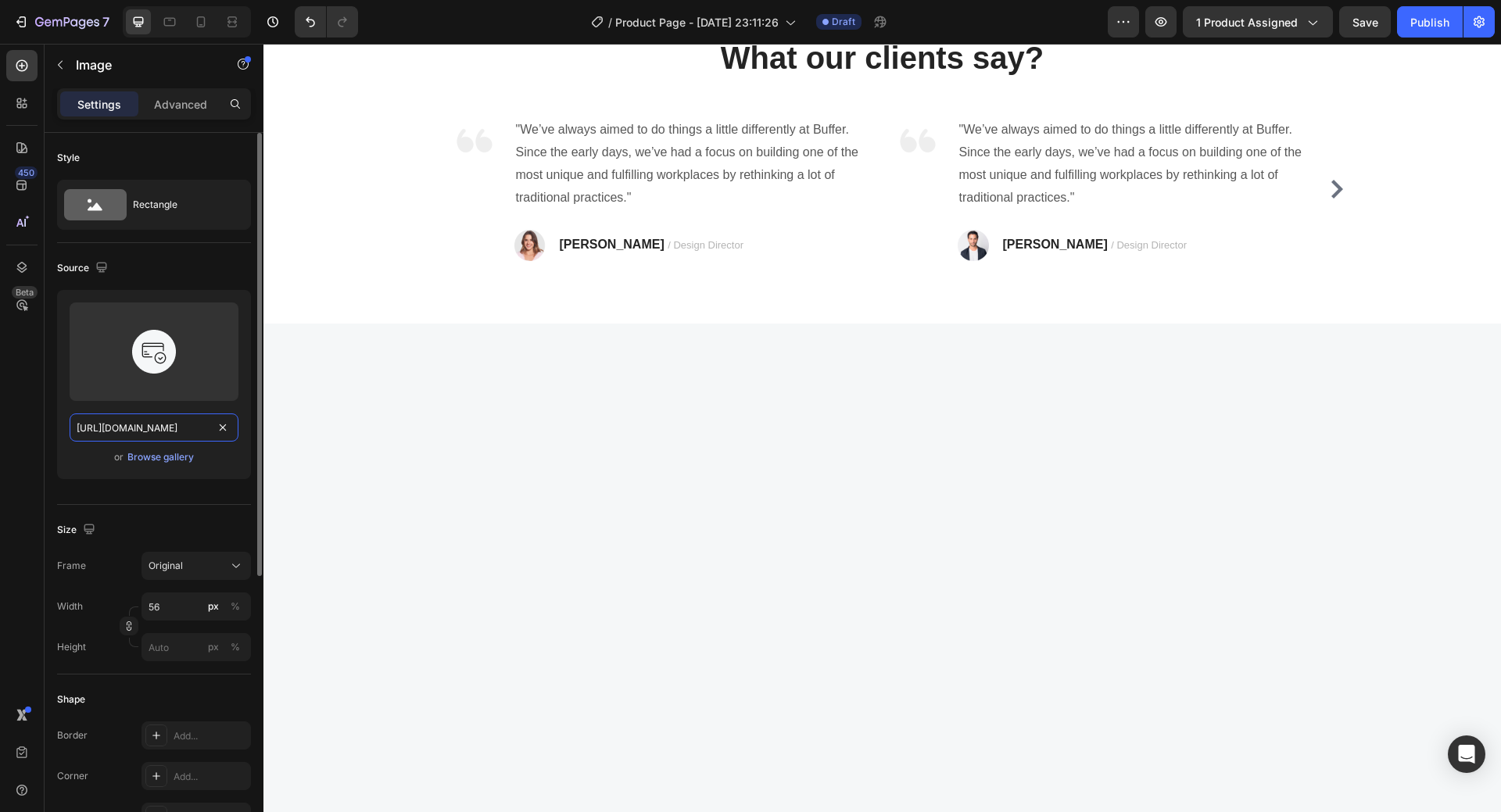
click at [150, 429] on input "https://ucarecdn.com/4ddcd1cf-7ac5-451d-a8ea-3c428cb5502f/-/format/auto/" at bounding box center [154, 428] width 169 height 28
paste input "7a2e336e-56a9-4bfb-8f65-b53f5dc72e33"
type input "https://ucarecdn.com/7a2e336e-56a9-4bfb-8f65-b53f5dc72e33/-/format/auto/"
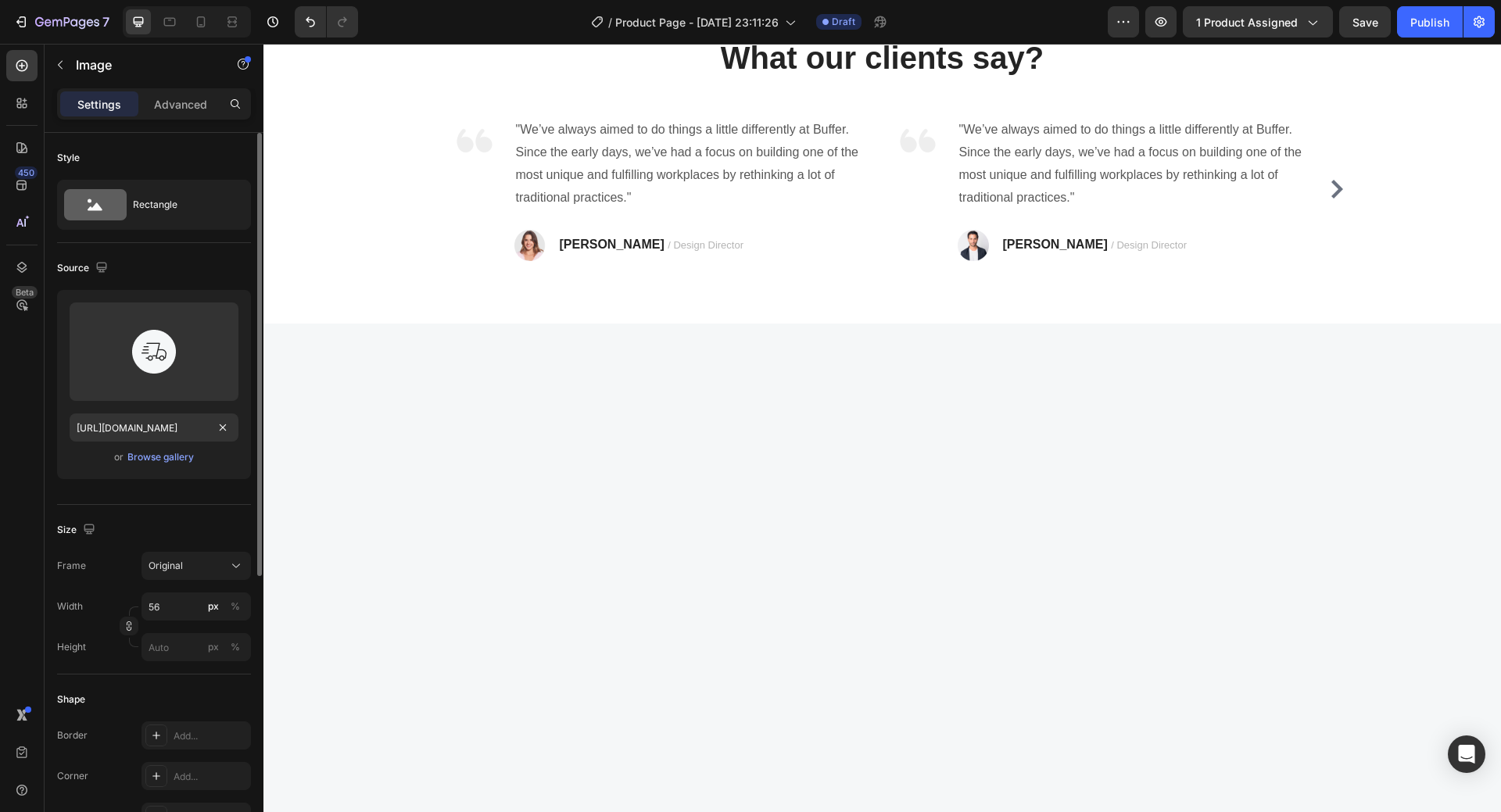
click at [175, 515] on div "Size Frame Original Width 56 px % Height px %" at bounding box center [154, 589] width 194 height 170
click at [0, 394] on div "450 Beta" at bounding box center [22, 428] width 45 height 768
click at [178, 453] on div "Browse gallery" at bounding box center [161, 457] width 66 height 14
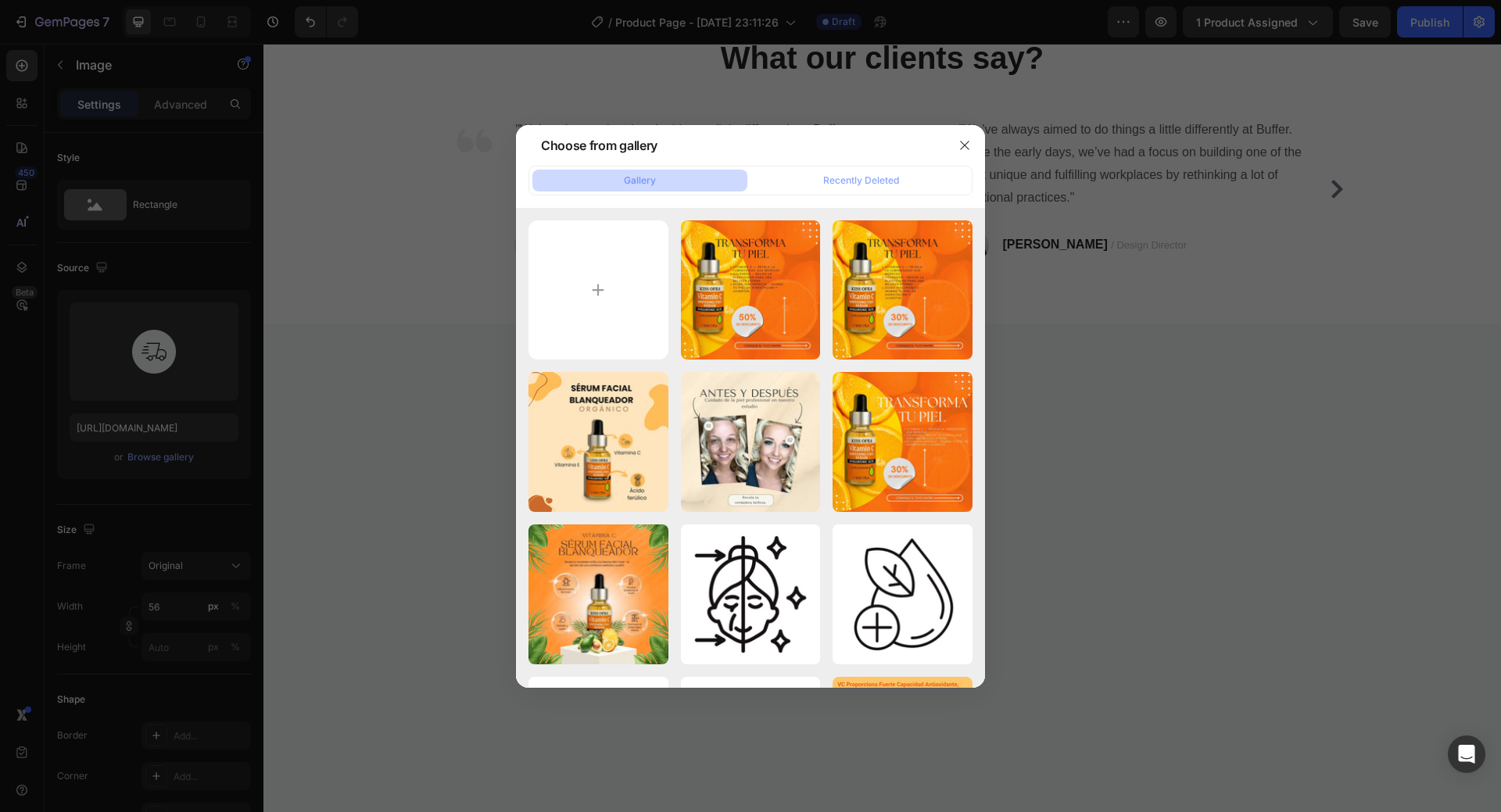
click at [172, 516] on div at bounding box center [750, 406] width 1501 height 812
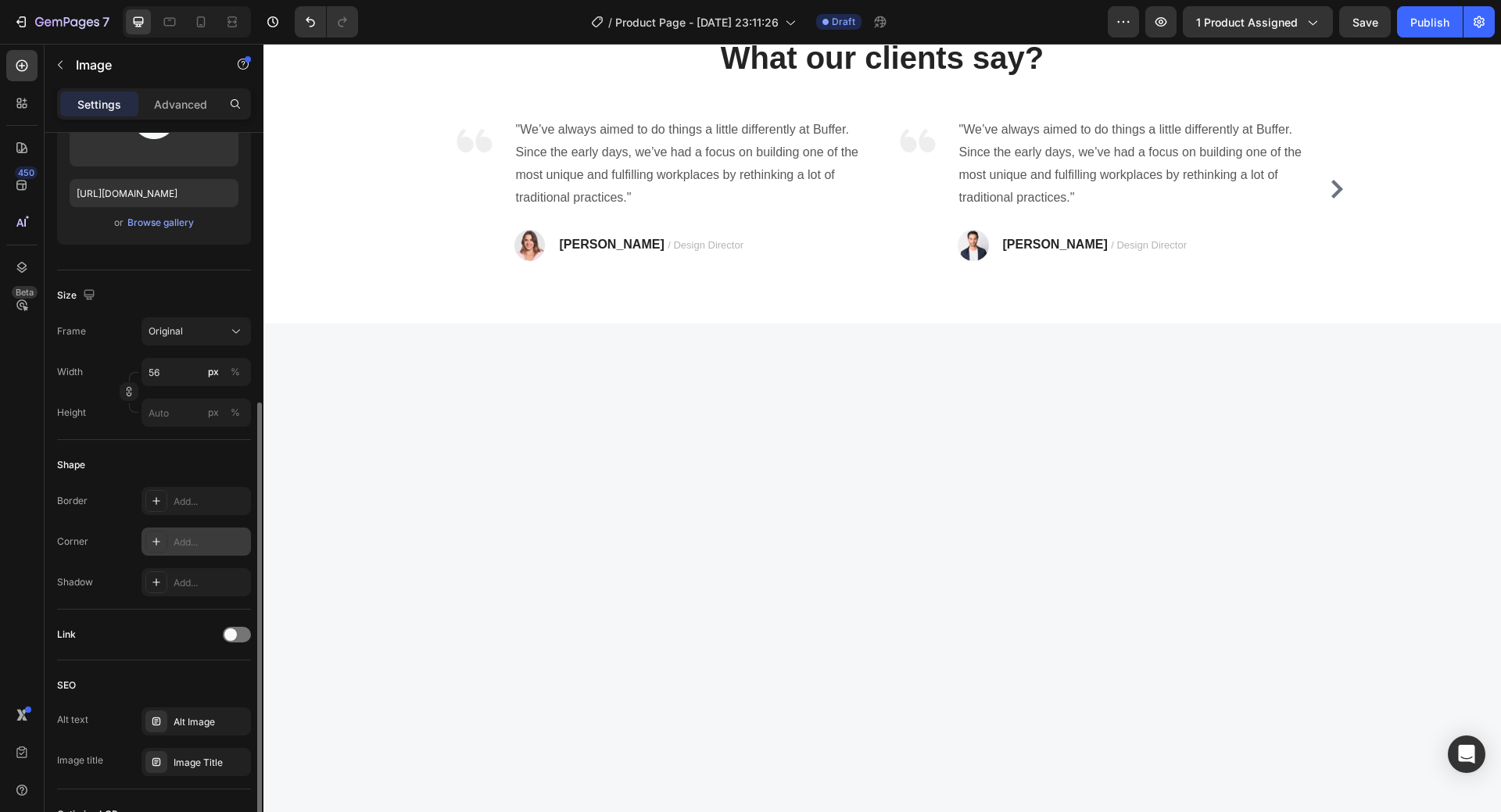
scroll to position [391, 0]
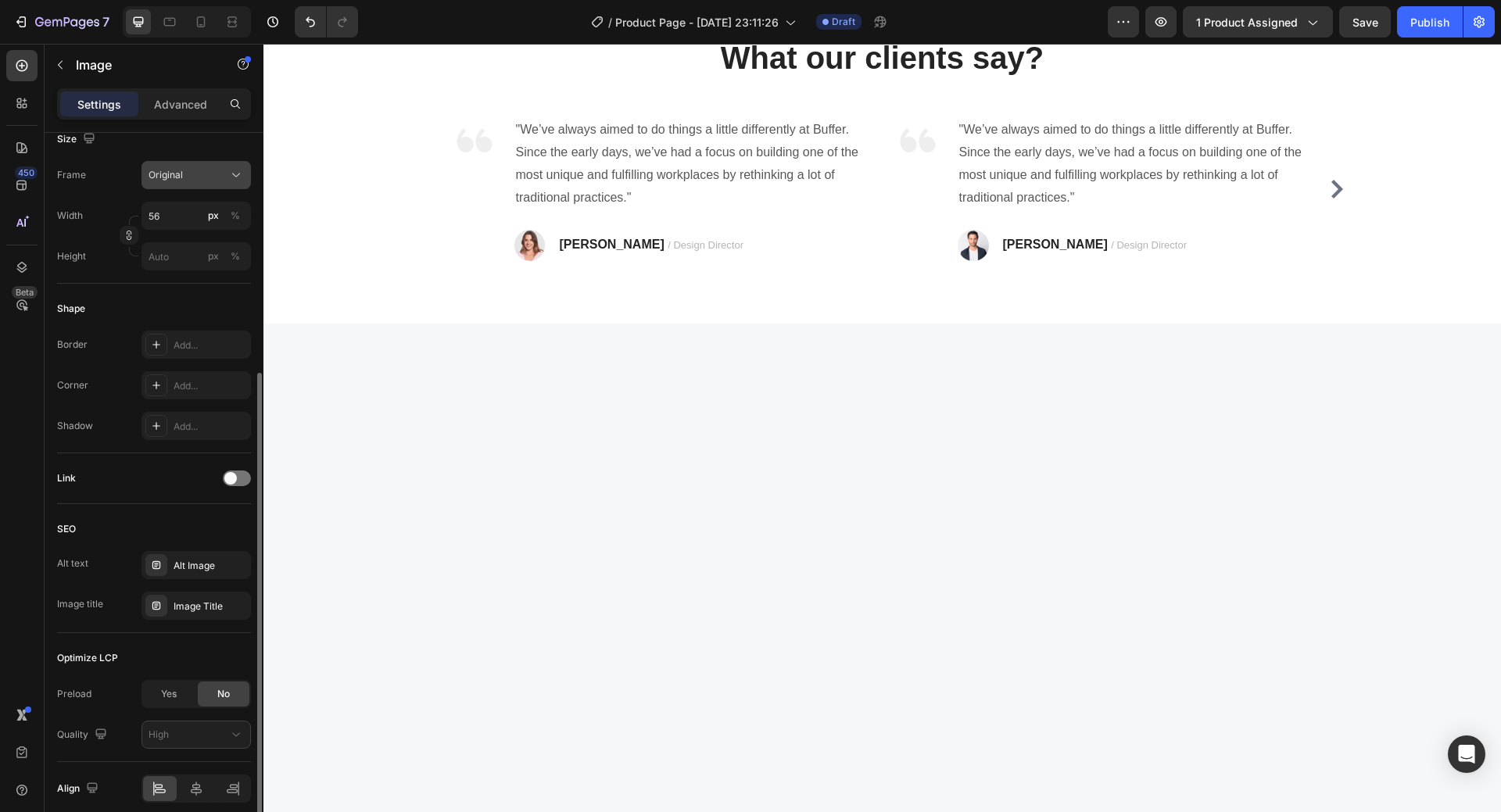
click at [215, 176] on div "Original" at bounding box center [186, 175] width 76 height 14
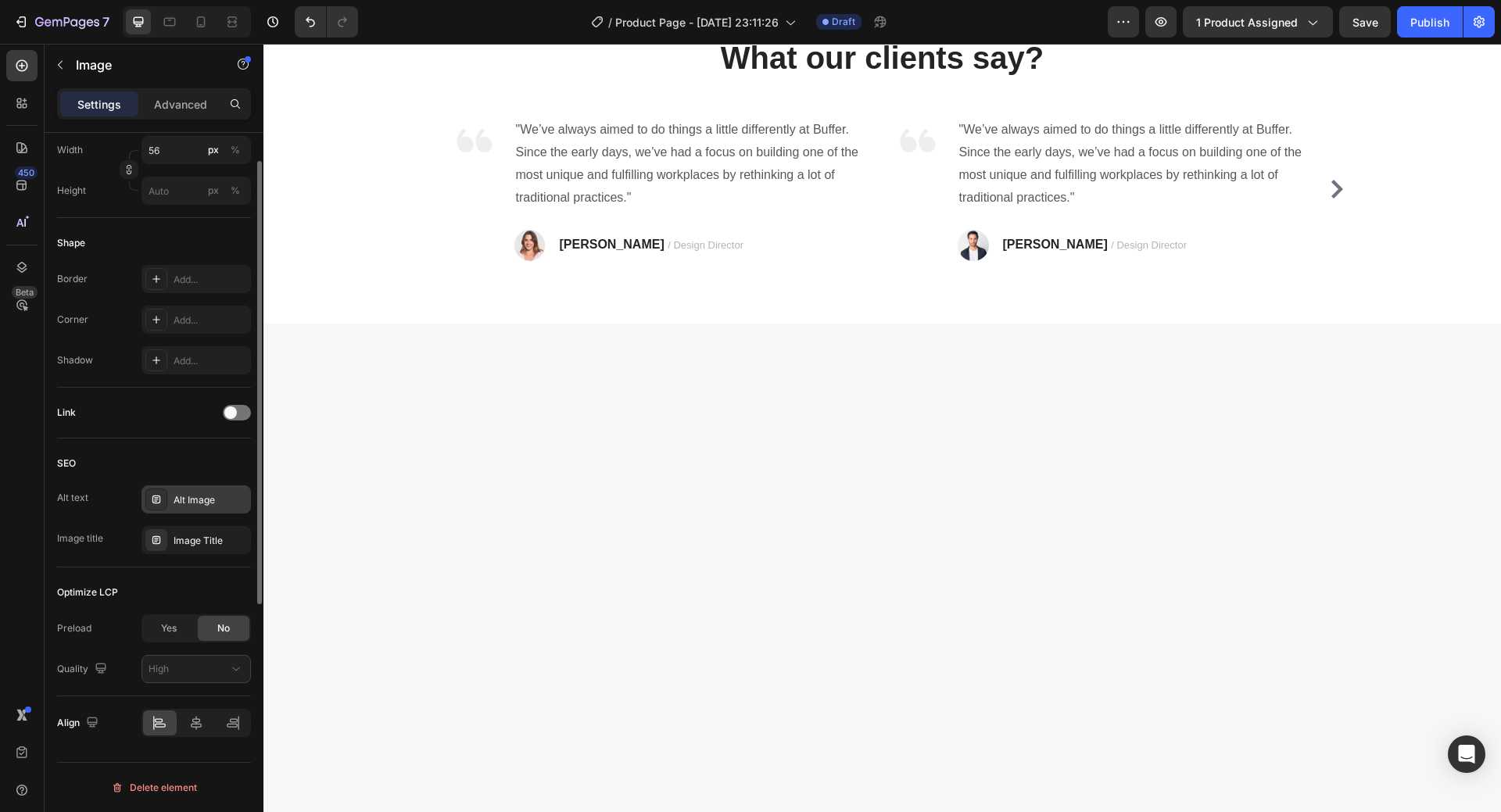
scroll to position [0, 0]
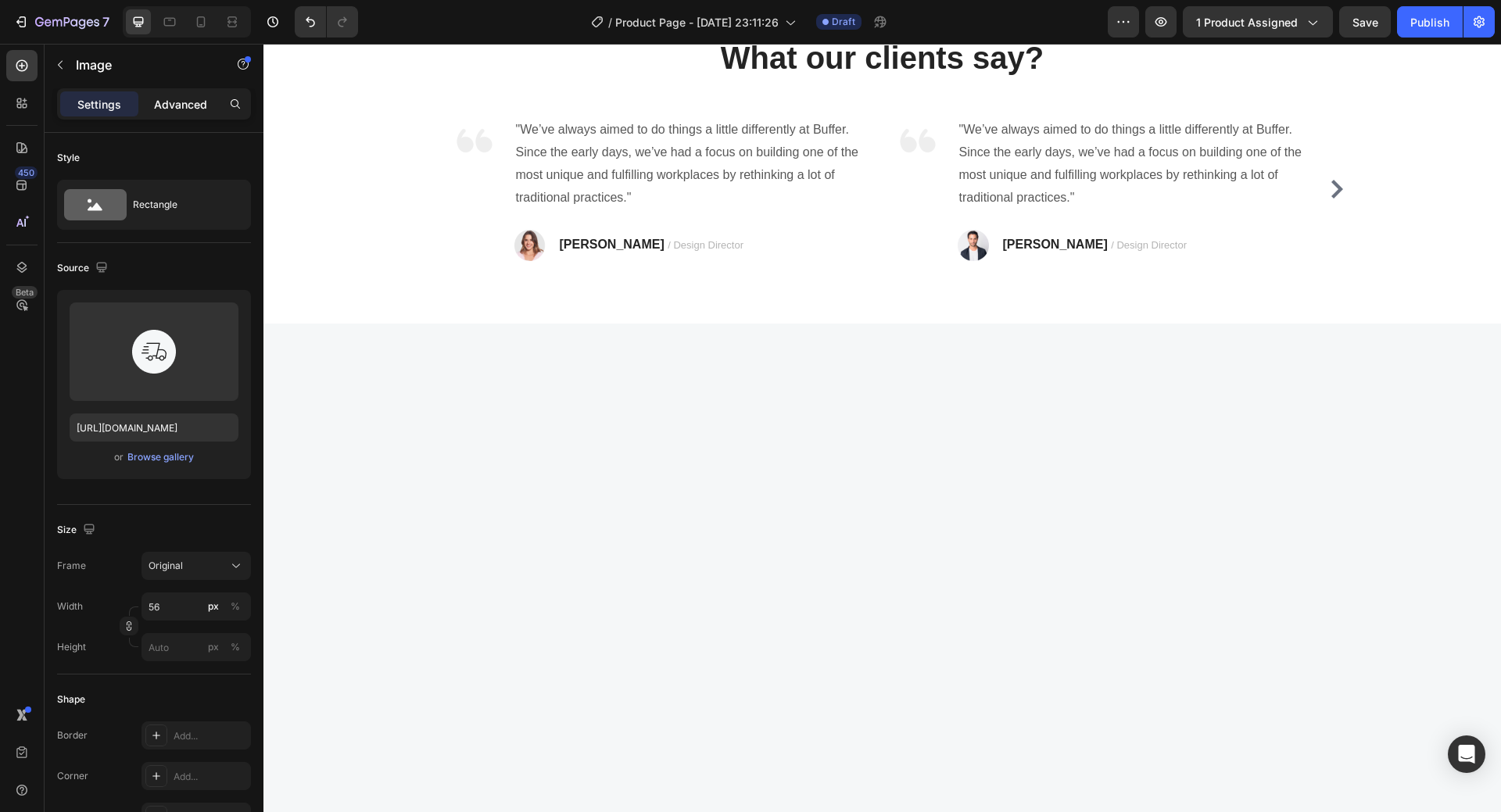
click at [185, 105] on p "Advanced" at bounding box center [181, 104] width 53 height 17
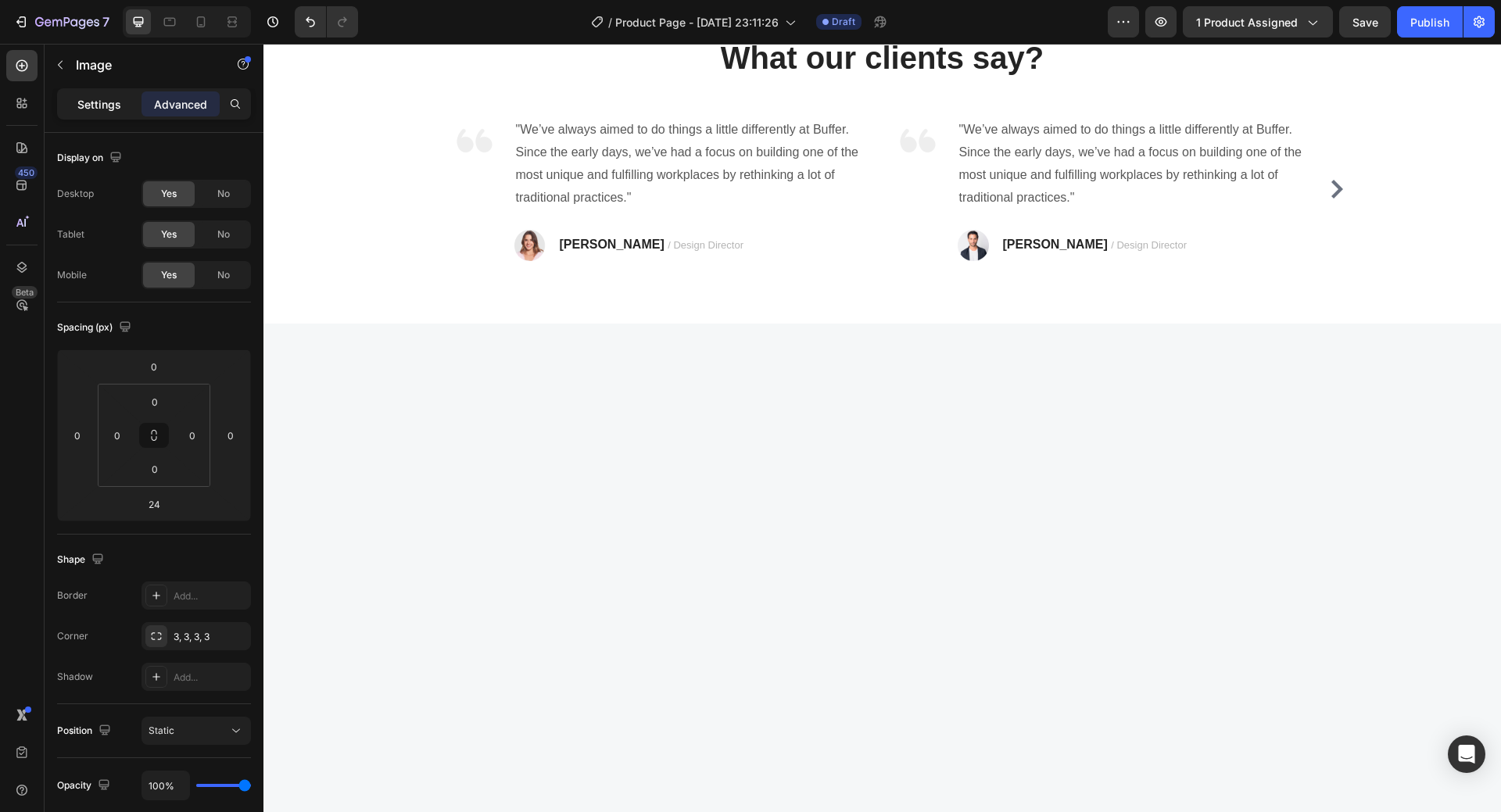
click at [97, 96] on p "Settings" at bounding box center [99, 104] width 44 height 17
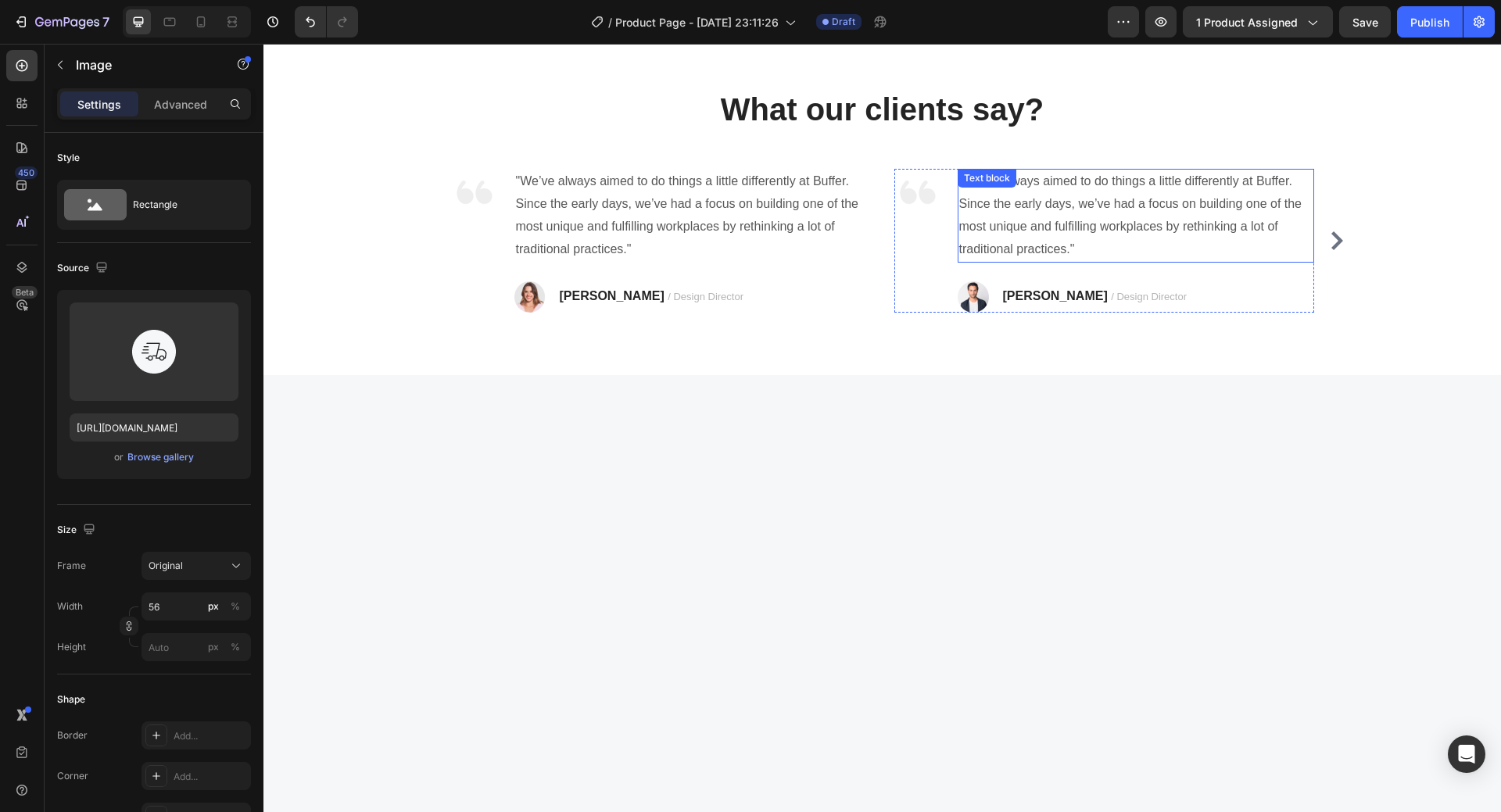
scroll to position [4243, 0]
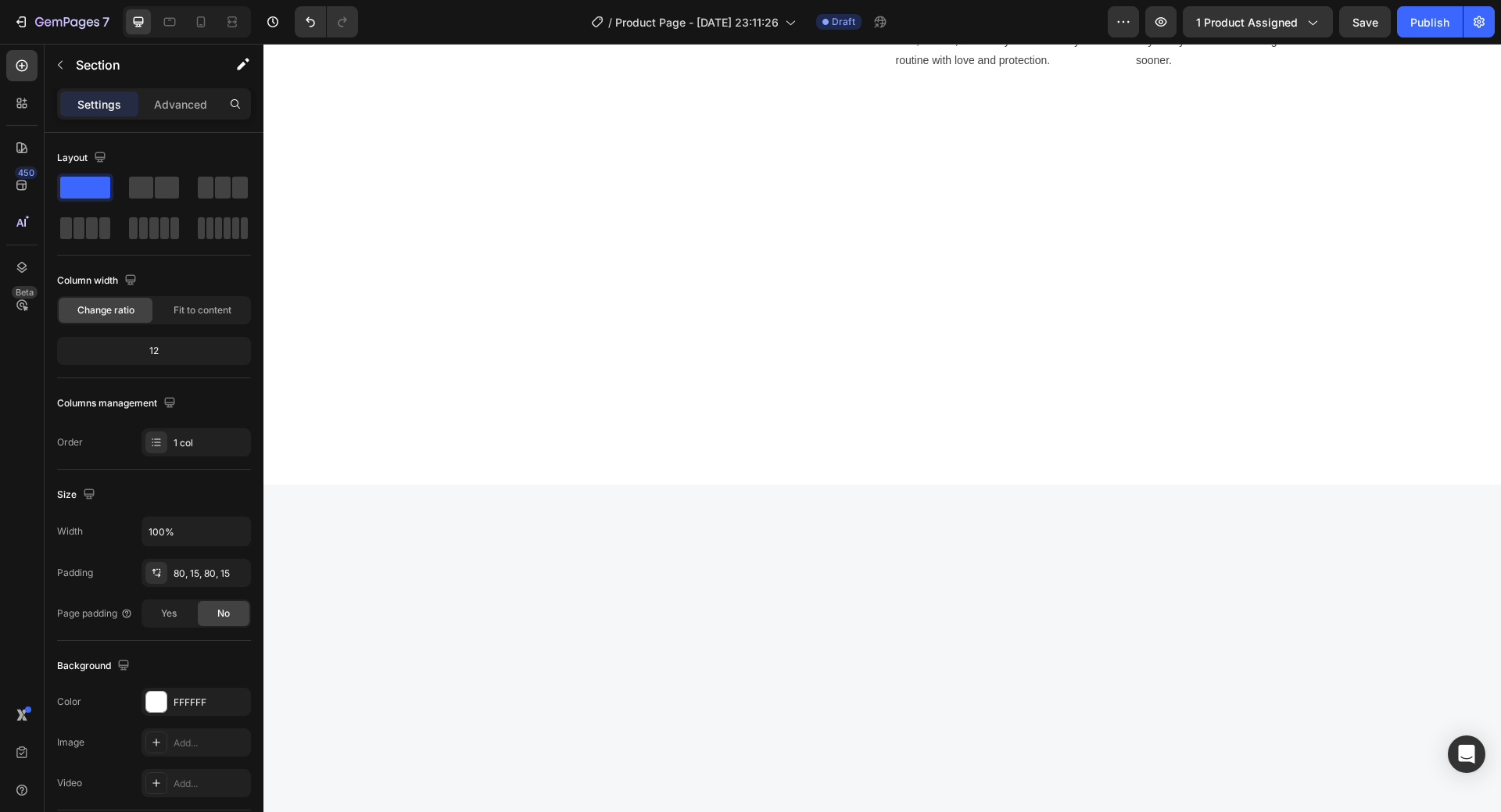
scroll to position [4087, 0]
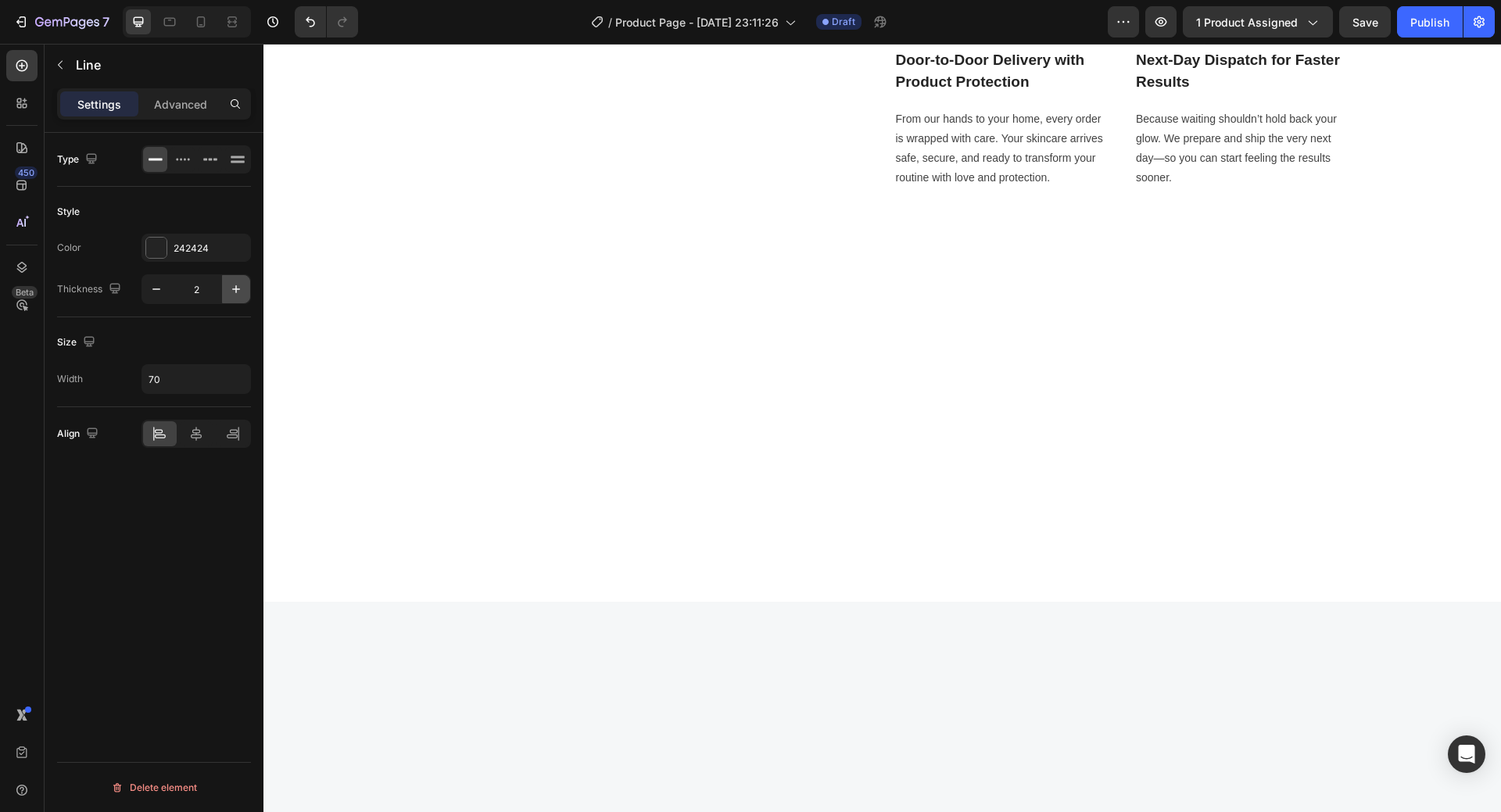
click at [235, 297] on button "button" at bounding box center [236, 289] width 28 height 28
click at [150, 287] on icon "button" at bounding box center [156, 288] width 16 height 16
type input "2"
click at [235, 383] on icon "button" at bounding box center [235, 379] width 16 height 16
click at [208, 419] on p "Full 100%" at bounding box center [192, 418] width 90 height 14
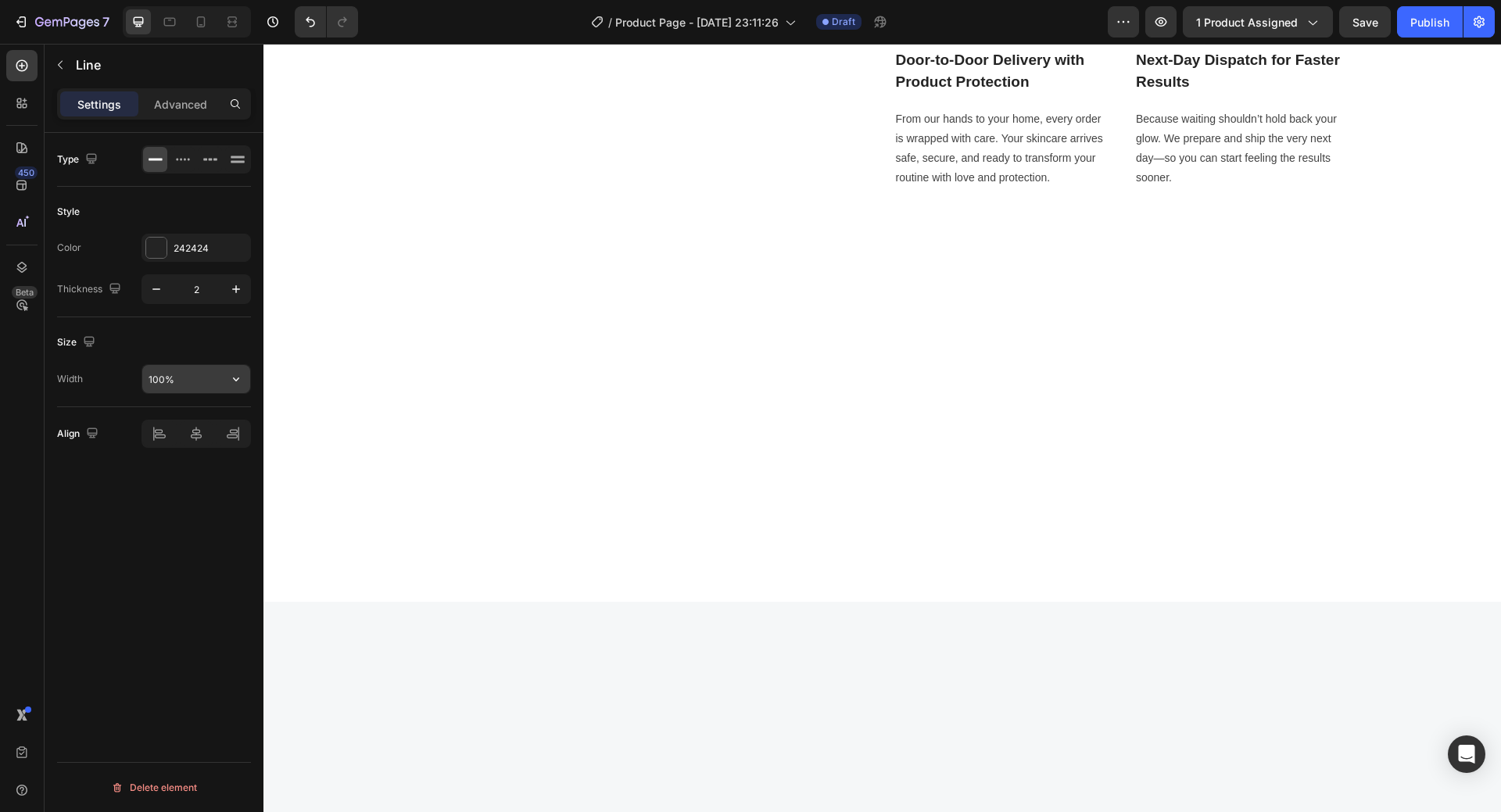
click at [216, 382] on input "100%" at bounding box center [196, 379] width 108 height 28
click at [237, 372] on icon "button" at bounding box center [235, 379] width 16 height 16
click at [192, 446] on p "Default 1200px" at bounding box center [192, 448] width 90 height 14
type input "1200"
click at [229, 383] on icon "button" at bounding box center [235, 379] width 16 height 16
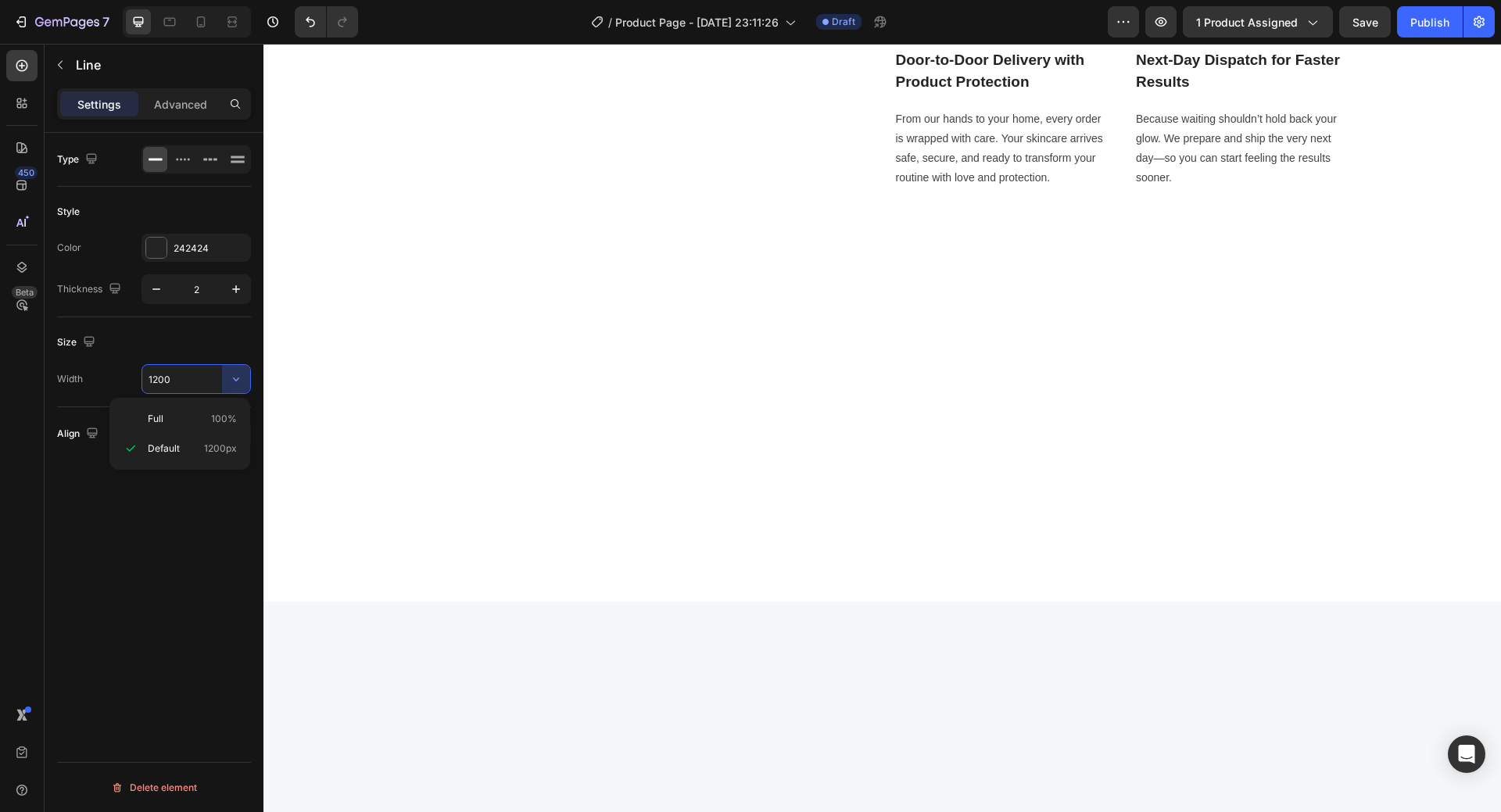
click at [182, 377] on input "1200" at bounding box center [196, 379] width 108 height 28
click at [208, 556] on div "Type Style Color 242424 Thickness 2 Size Width 20 Align Delete element" at bounding box center [154, 494] width 219 height 723
click at [201, 373] on input "20" at bounding box center [196, 379] width 108 height 28
type input "40"
click at [191, 535] on div "Type Style Color 242424 Thickness 2 Size Width 40 Align Delete element" at bounding box center [154, 494] width 219 height 723
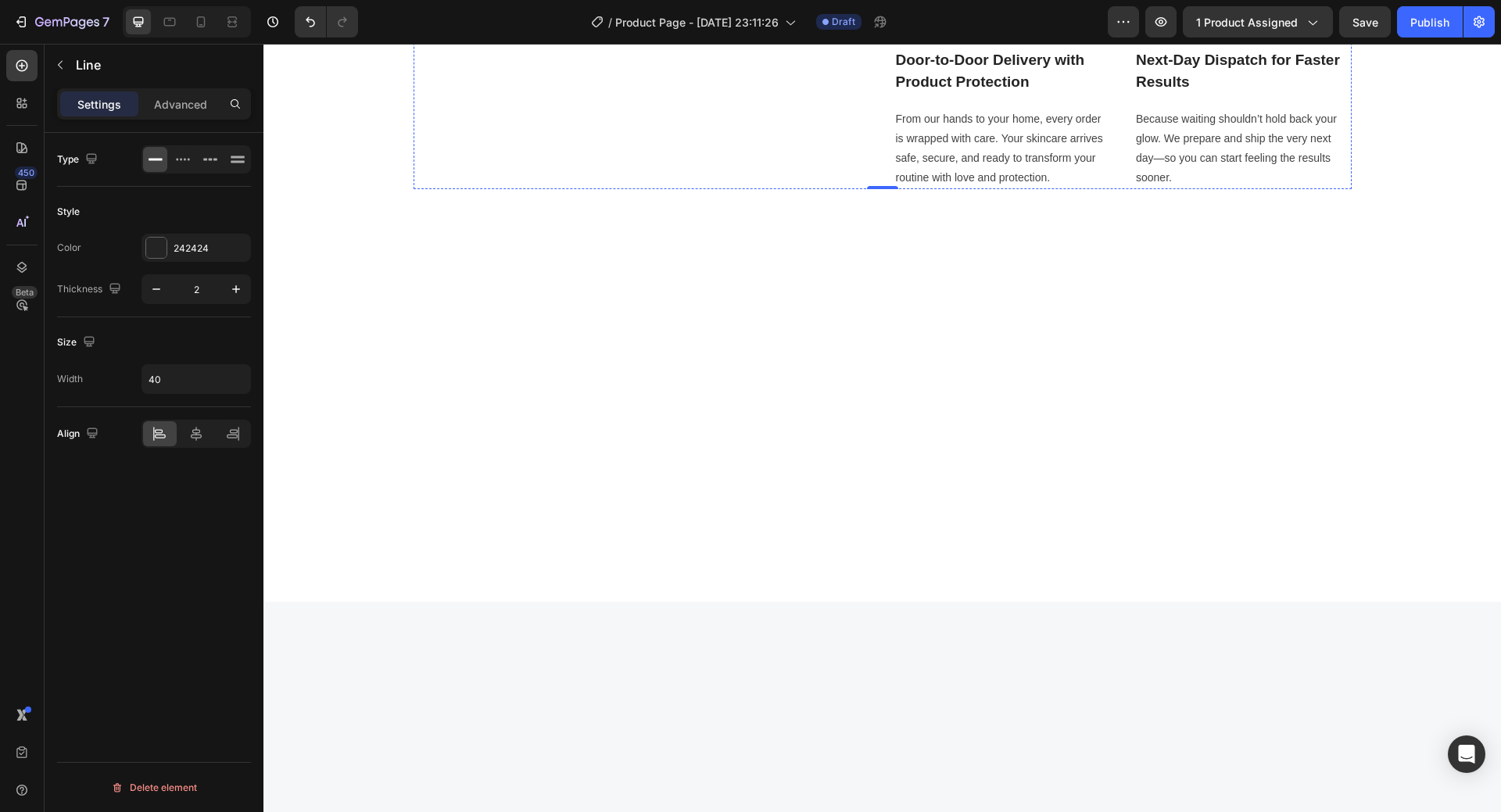
click at [213, 383] on input "40" at bounding box center [196, 379] width 108 height 28
type input "5"
type input "400"
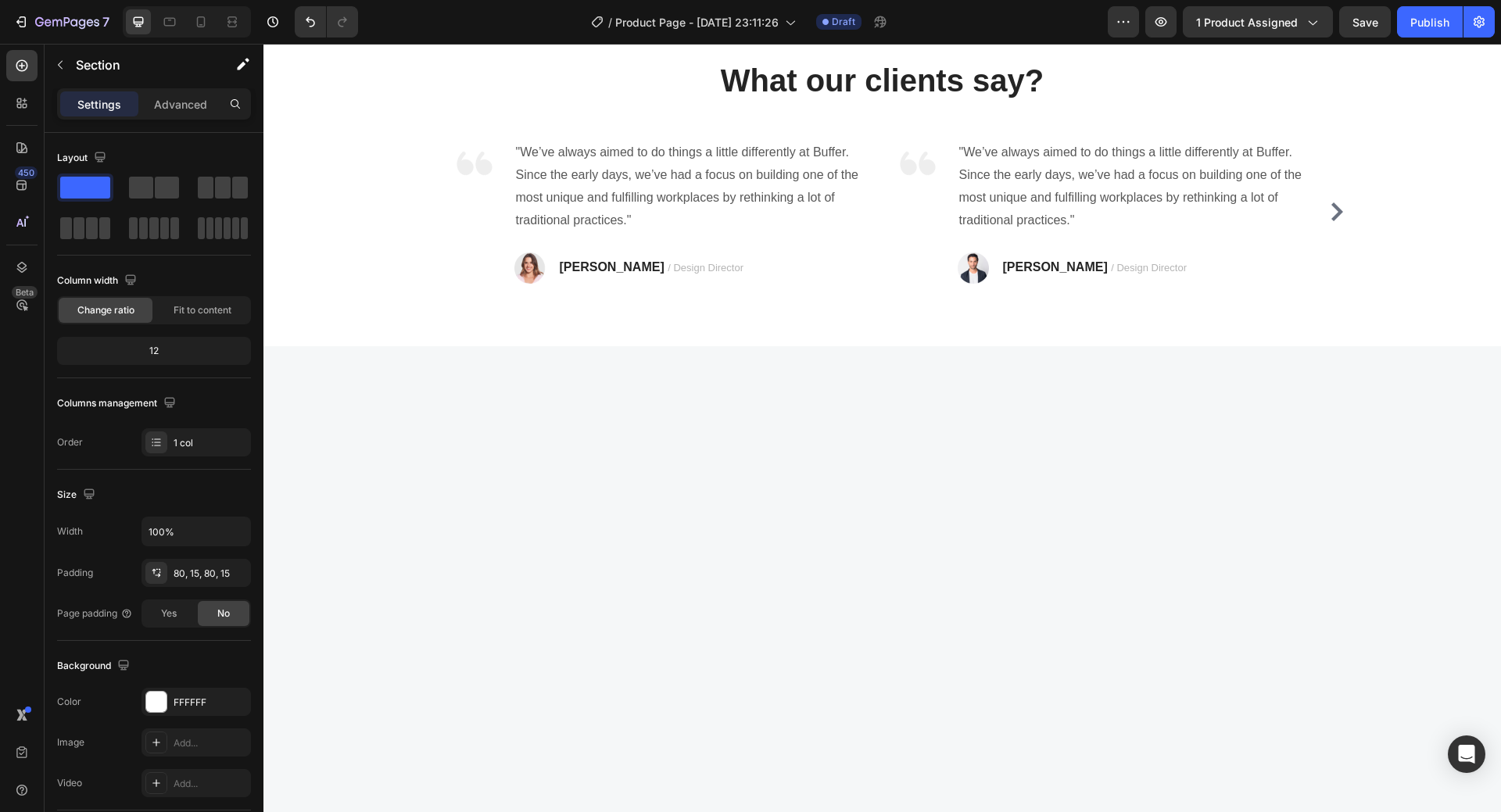
scroll to position [4243, 0]
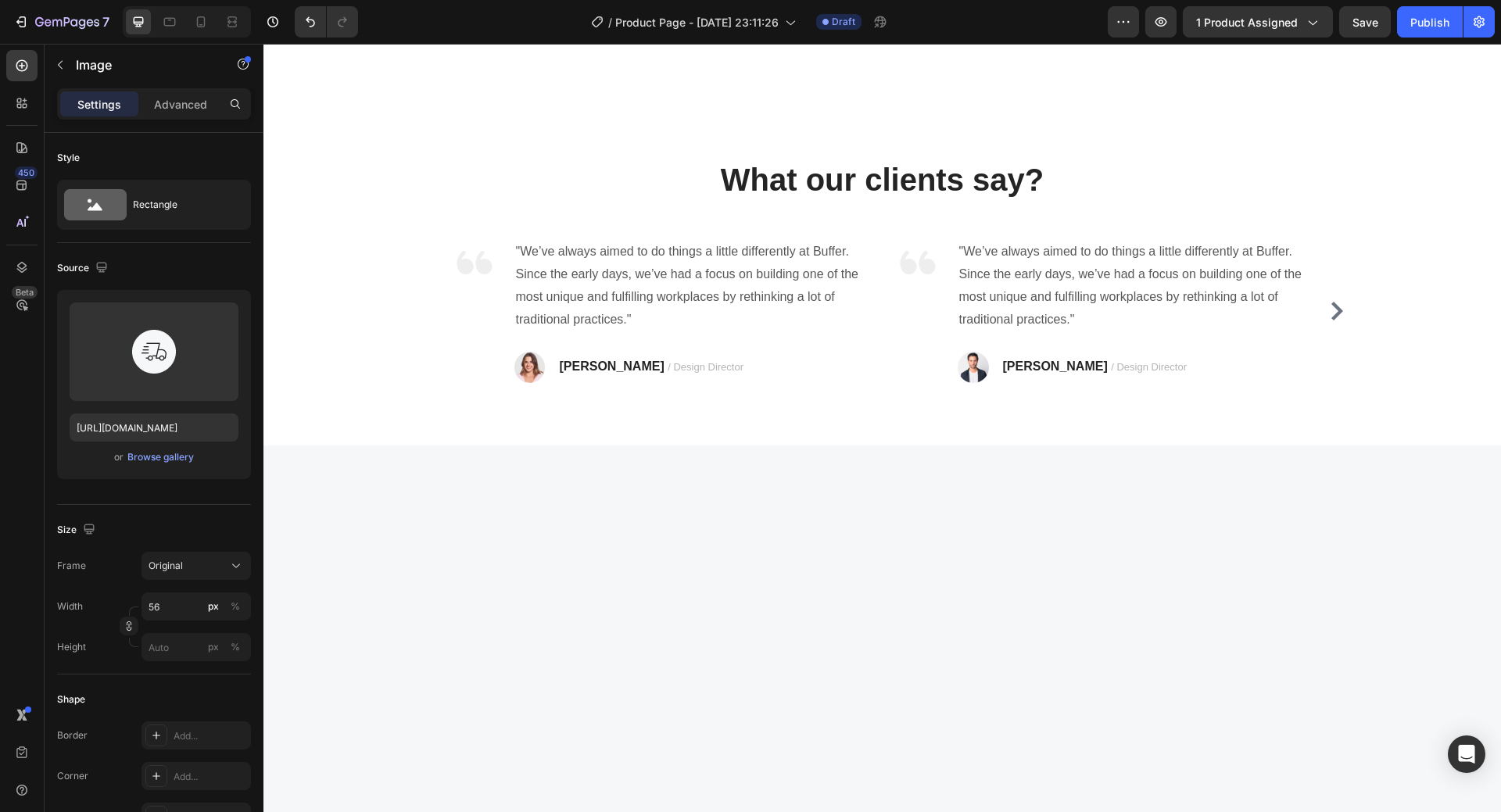
click at [114, 423] on input "https://ucarecdn.com/7a2e336e-56a9-4bfb-8f65-b53f5dc72e33/-/format/auto/" at bounding box center [154, 428] width 169 height 28
click at [126, 426] on input "https://ucarecdn.com/7a2e336e-56a9-4bfb-8f65-b53f5dc72e33/-/format/auto/" at bounding box center [154, 428] width 169 height 28
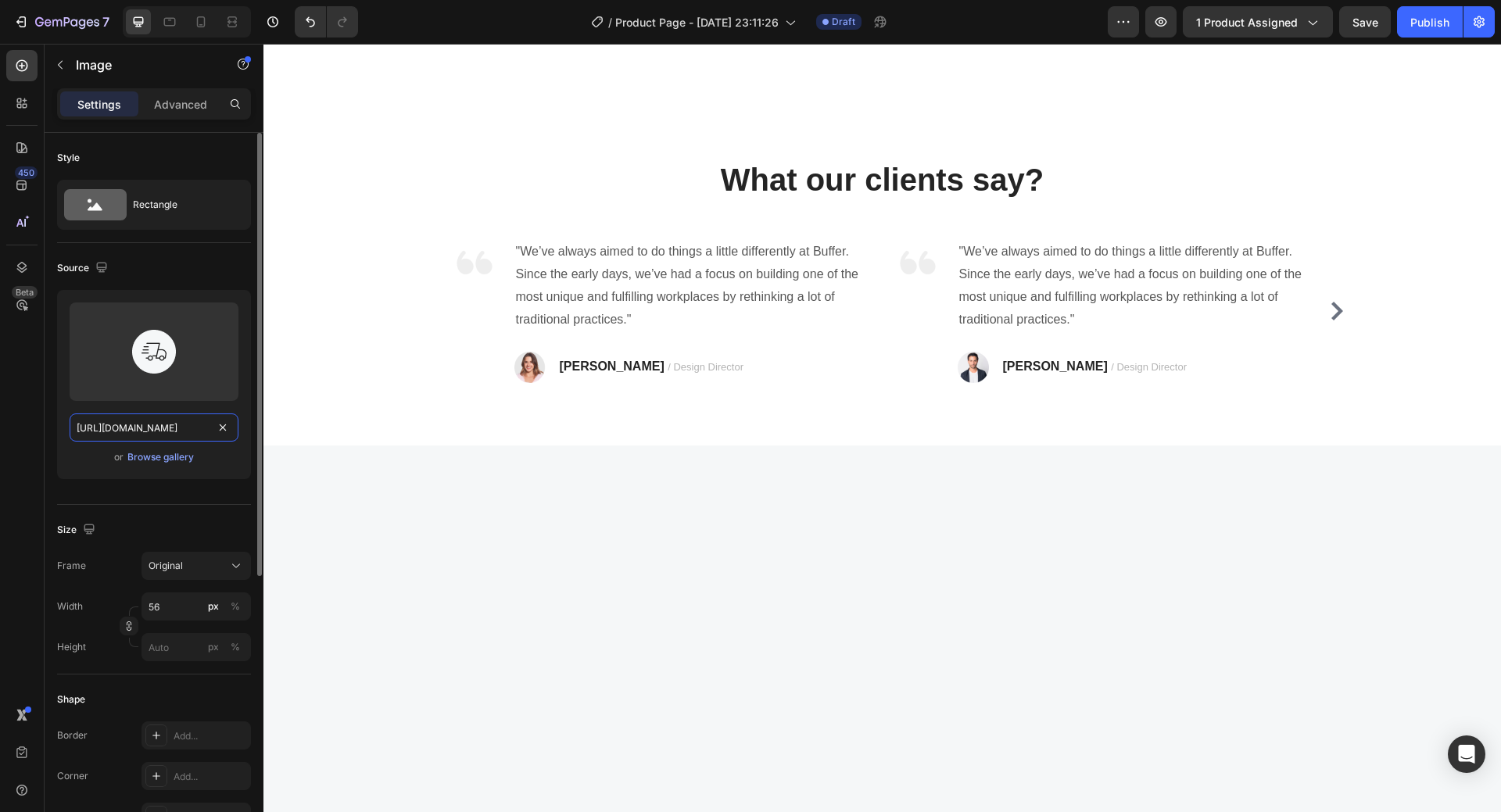
click at [126, 426] on input "https://ucarecdn.com/7a2e336e-56a9-4bfb-8f65-b53f5dc72e33/-/format/auto/" at bounding box center [154, 428] width 169 height 28
click at [93, 462] on div "or Browse gallery" at bounding box center [154, 457] width 169 height 19
click at [0, 414] on div "450 Beta" at bounding box center [22, 428] width 45 height 768
